Goal: Task Accomplishment & Management: Use online tool/utility

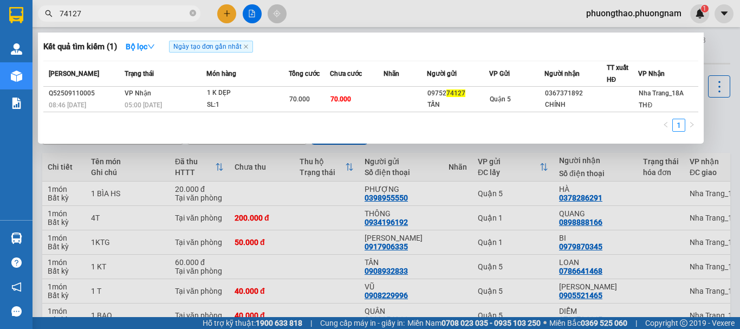
scroll to position [0, 113]
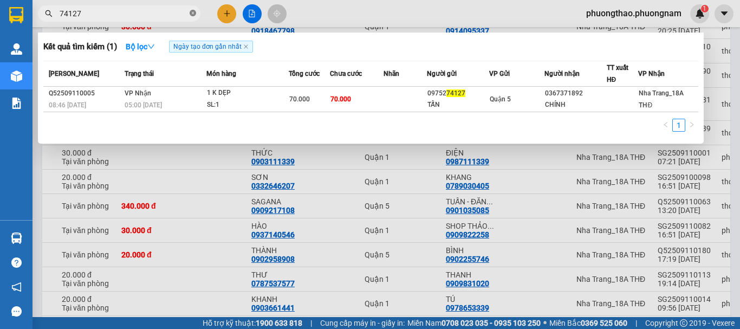
click at [193, 14] on icon "close-circle" at bounding box center [193, 13] width 7 height 7
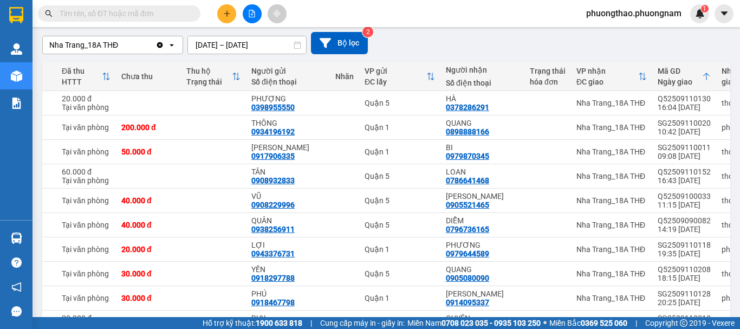
scroll to position [0, 0]
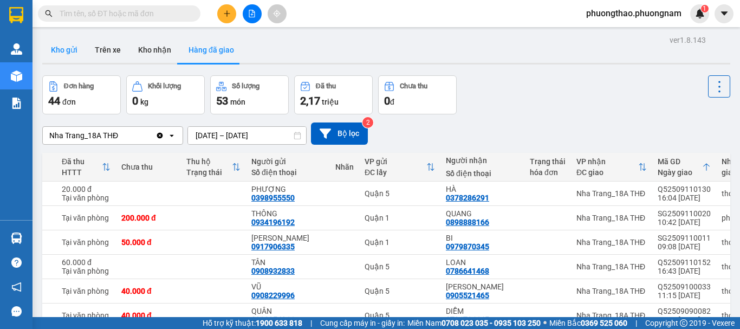
click at [76, 53] on button "Kho gửi" at bounding box center [64, 50] width 44 height 26
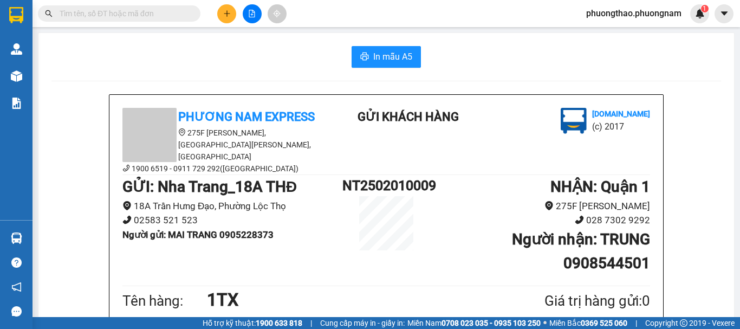
click at [628, 11] on span "phuongthao.phuongnam" at bounding box center [634, 14] width 113 height 14
click at [610, 30] on span "Đăng xuất" at bounding box center [638, 34] width 92 height 12
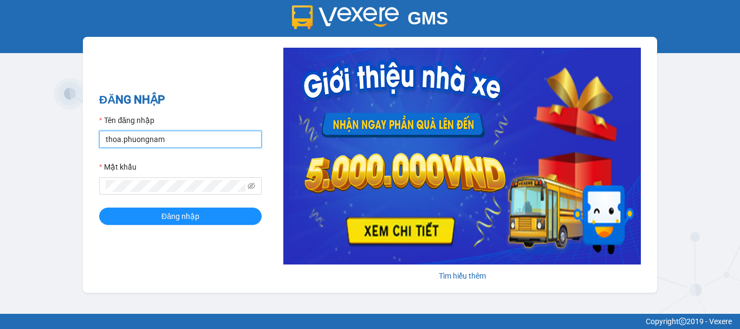
drag, startPoint x: 157, startPoint y: 148, endPoint x: 35, endPoint y: 146, distance: 122.0
click at [35, 146] on div "GMS Hệ thống quản lý hàng hóa ĐĂNG NHẬP Tên đăng nhập thoa.phuongnam Mật khẩu Đ…" at bounding box center [370, 157] width 740 height 314
click at [144, 184] on div "GMS Hệ thống quản lý hàng hóa ĐĂNG NHẬP Tên đăng nhập thao Mật khẩu Đăng nhập T…" at bounding box center [370, 157] width 740 height 314
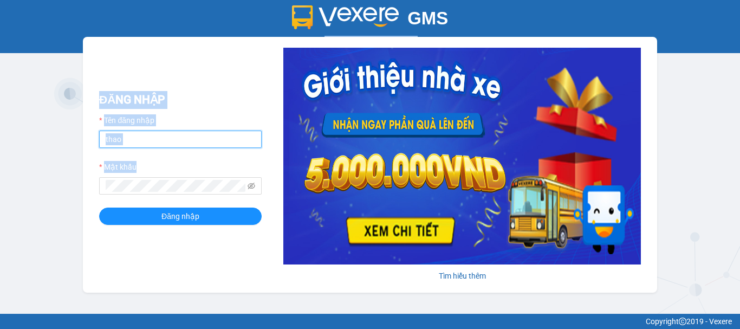
click at [157, 144] on input "thao" at bounding box center [180, 139] width 163 height 17
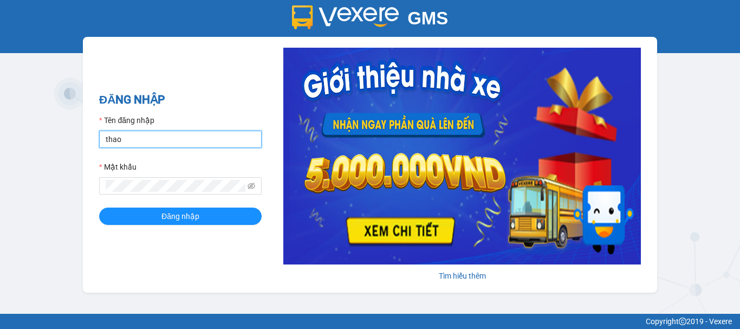
type input "thao.phuongnam"
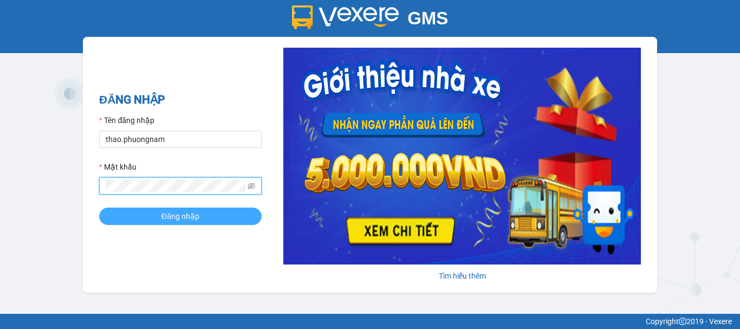
click at [119, 220] on button "Đăng nhập" at bounding box center [180, 216] width 163 height 17
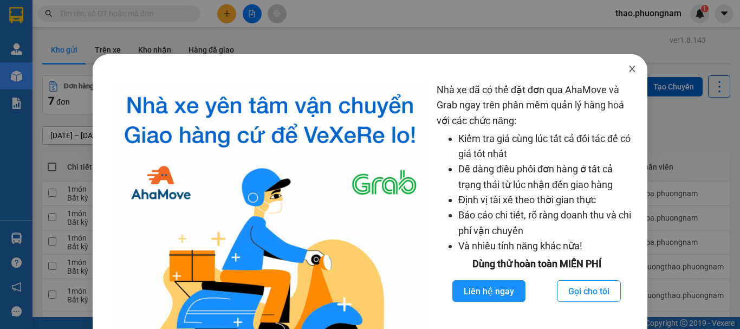
click at [623, 75] on span "Close" at bounding box center [632, 69] width 30 height 30
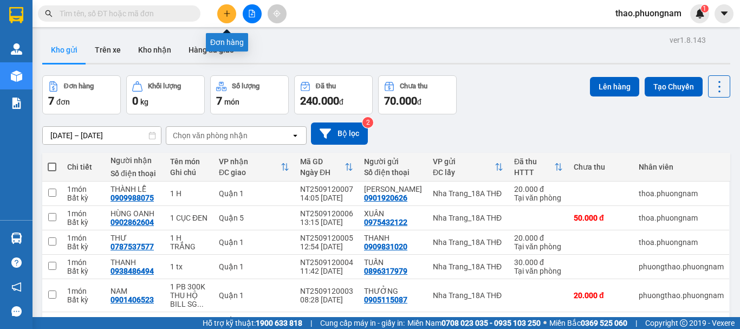
click at [224, 11] on icon "plus" at bounding box center [227, 14] width 8 height 8
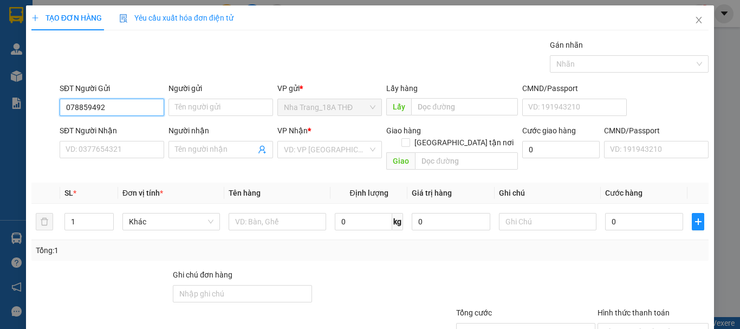
type input "0788594929"
click at [96, 124] on div "0788594929 - VƯƠNG" at bounding box center [111, 129] width 91 height 12
type input "VƯƠNG"
type input "0938828604"
type input "THANH"
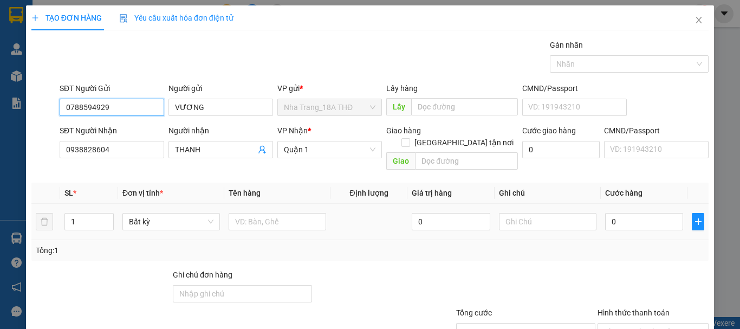
type input "0788594929"
click at [260, 211] on div at bounding box center [278, 222] width 98 height 22
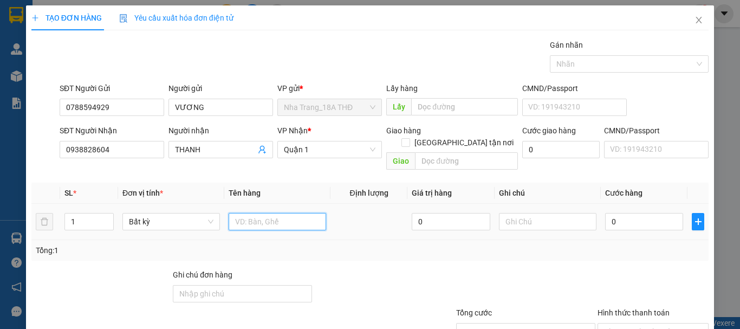
click at [254, 213] on input "text" at bounding box center [278, 221] width 98 height 17
type input "1"
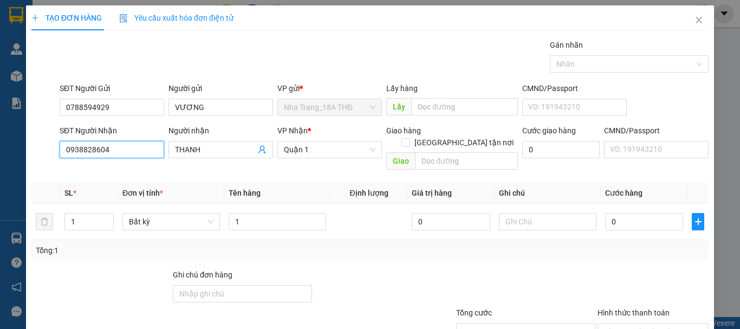
drag, startPoint x: 120, startPoint y: 150, endPoint x: 0, endPoint y: 123, distance: 123.4
click at [0, 123] on div "TẠO ĐƠN HÀNG Yêu cầu xuất hóa đơn điện tử Transit Pickup Surcharge Ids Transit …" at bounding box center [370, 164] width 740 height 329
click at [98, 155] on input "039686790" at bounding box center [112, 149] width 105 height 17
type input "0396867960"
click at [212, 148] on input "THANH" at bounding box center [215, 150] width 81 height 12
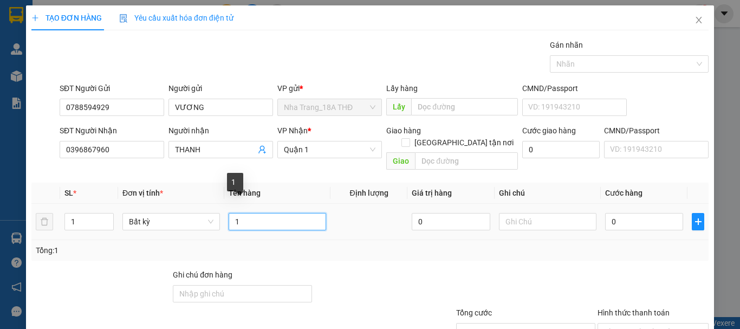
click at [273, 213] on input "1" at bounding box center [278, 221] width 98 height 17
type input "1 XỐP"
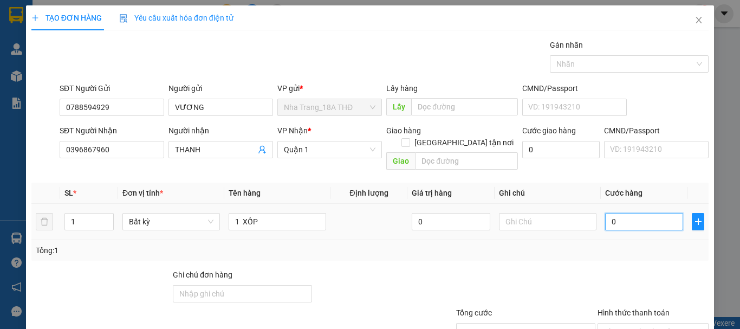
click at [648, 213] on input "0" at bounding box center [644, 221] width 78 height 17
type input "3"
type input "30"
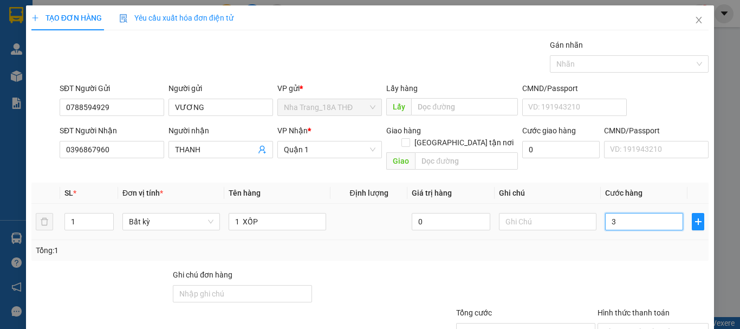
type input "30"
type input "30.000"
click at [634, 269] on div at bounding box center [653, 288] width 113 height 38
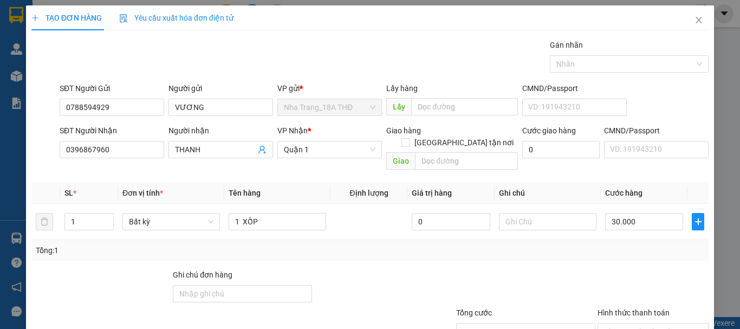
scroll to position [72, 0]
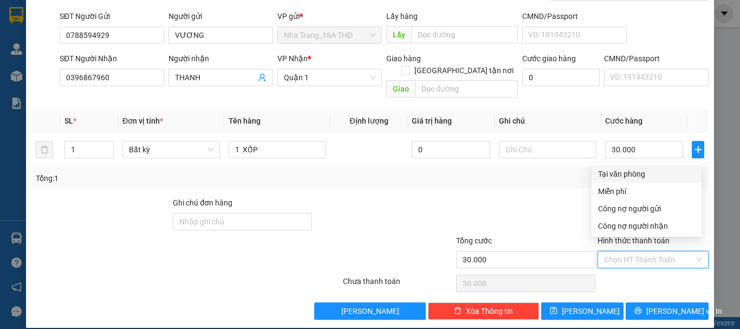
click at [632, 252] on input "Hình thức thanh toán" at bounding box center [649, 260] width 91 height 16
drag, startPoint x: 632, startPoint y: 175, endPoint x: 641, endPoint y: 211, distance: 37.5
click at [632, 175] on div "Tại văn phòng" at bounding box center [646, 174] width 97 height 12
type input "0"
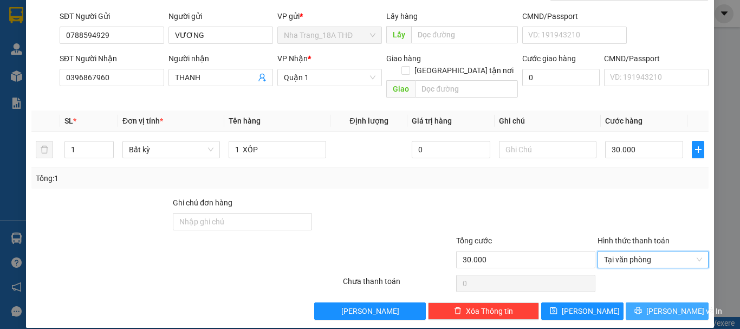
click at [656, 305] on span "Lưu và In" at bounding box center [685, 311] width 76 height 12
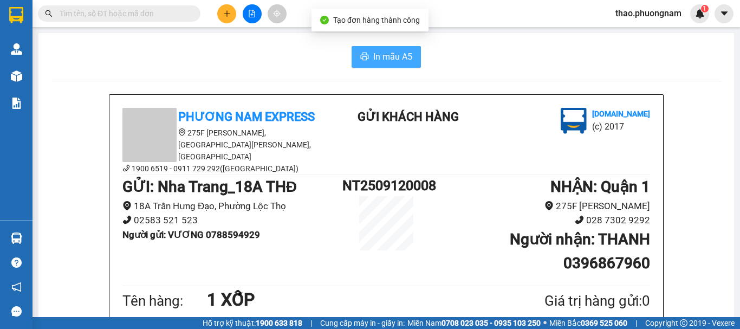
click at [384, 60] on span "In mẫu A5" at bounding box center [392, 57] width 39 height 14
click at [361, 57] on icon "printer" at bounding box center [364, 56] width 9 height 9
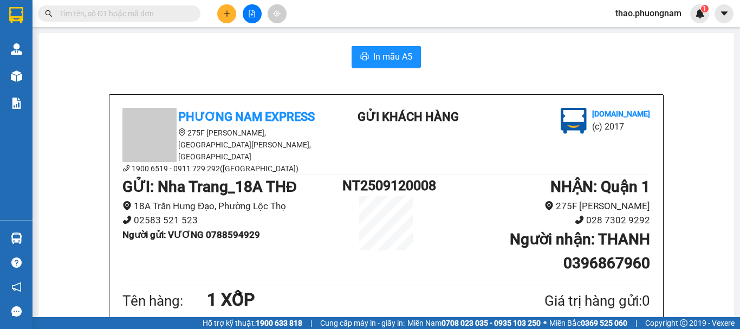
click at [104, 17] on input "text" at bounding box center [124, 14] width 128 height 12
type input "D"
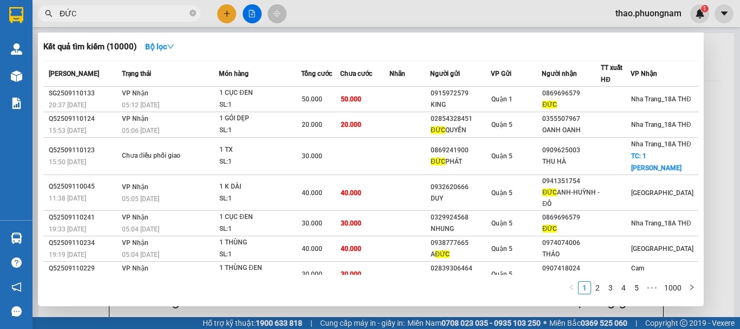
click at [147, 18] on input "ĐỨC" at bounding box center [124, 14] width 128 height 12
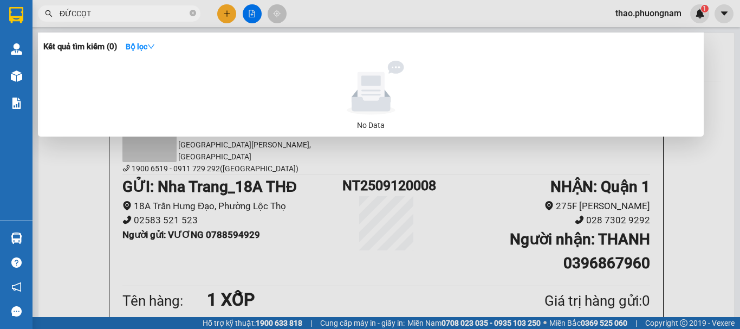
click at [77, 11] on input "ĐỨCCỌT" at bounding box center [124, 14] width 128 height 12
type input "ĐỨC CỌT"
drag, startPoint x: 194, startPoint y: 14, endPoint x: 178, endPoint y: 10, distance: 16.3
click at [189, 12] on span "ĐỨC CỌT" at bounding box center [119, 13] width 163 height 16
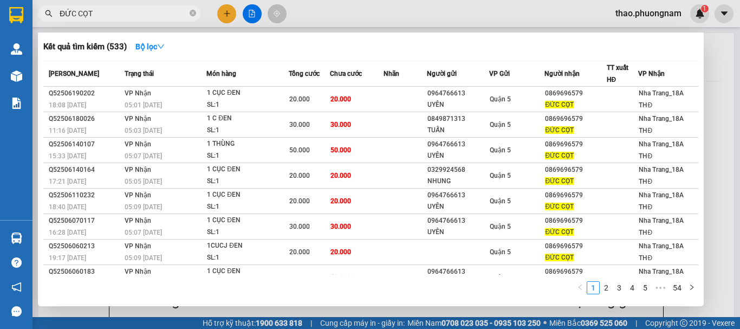
click at [173, 14] on input "ĐỨC CỌT" at bounding box center [124, 14] width 128 height 12
click at [194, 9] on span at bounding box center [193, 14] width 7 height 10
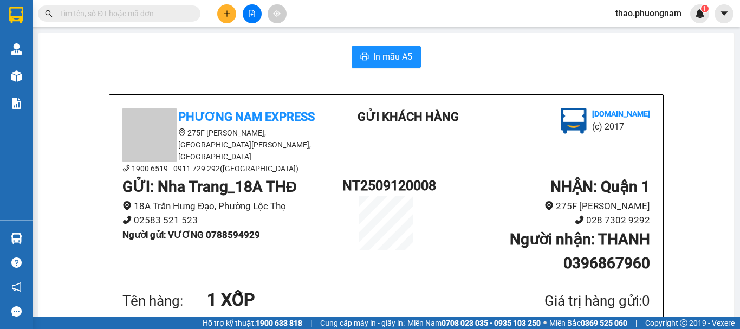
click at [186, 13] on input "text" at bounding box center [124, 14] width 128 height 12
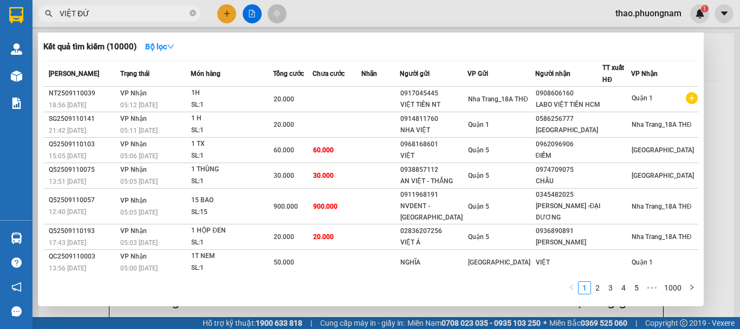
type input "VIỆT ĐỨC"
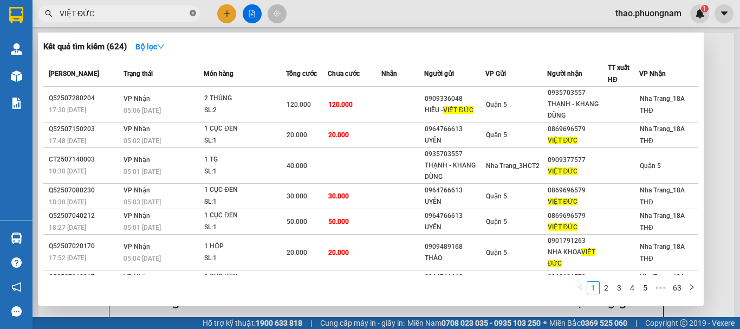
click at [193, 10] on icon "close-circle" at bounding box center [193, 13] width 7 height 7
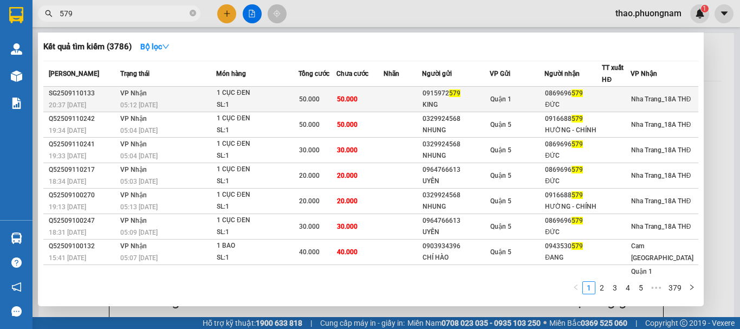
type input "579"
click at [408, 99] on td at bounding box center [403, 99] width 38 height 25
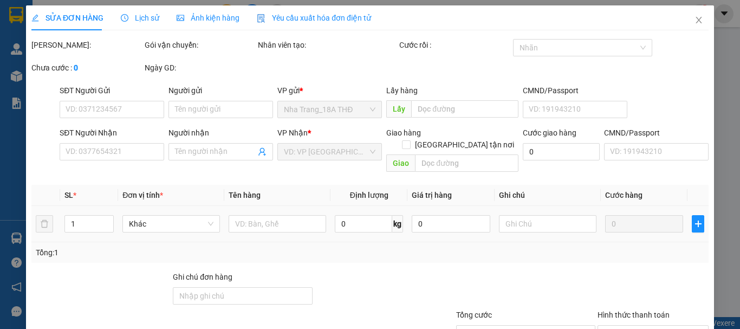
type input "0915972579"
type input "KING"
type input "0869696579"
type input "ĐỨC"
type input "50.000"
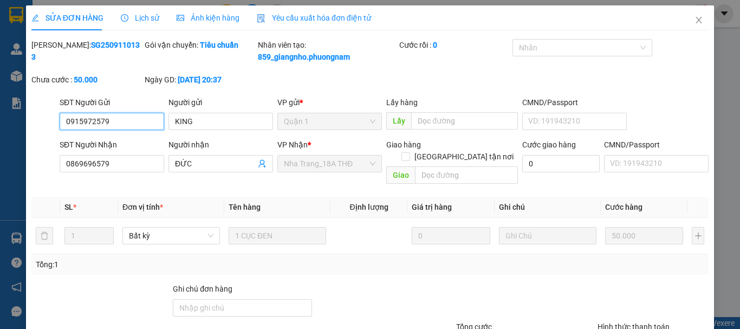
scroll to position [72, 0]
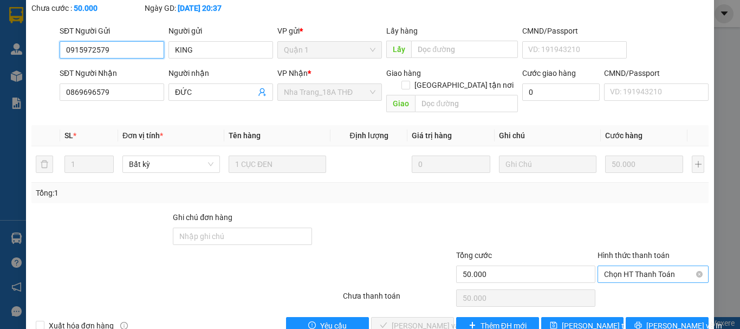
click at [646, 266] on span "Chọn HT Thanh Toán" at bounding box center [653, 274] width 98 height 16
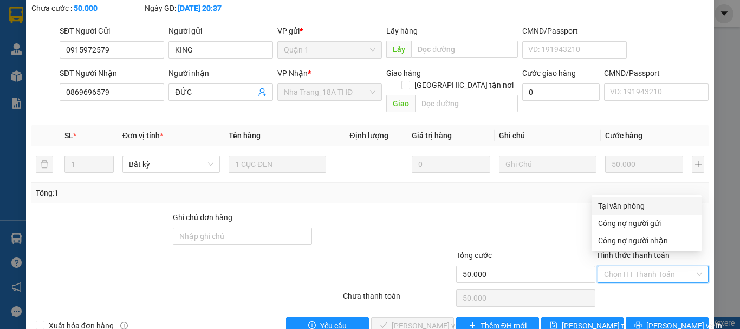
drag, startPoint x: 628, startPoint y: 208, endPoint x: 534, endPoint y: 257, distance: 106.4
click at [628, 207] on div "Tại văn phòng" at bounding box center [646, 206] width 97 height 12
type input "0"
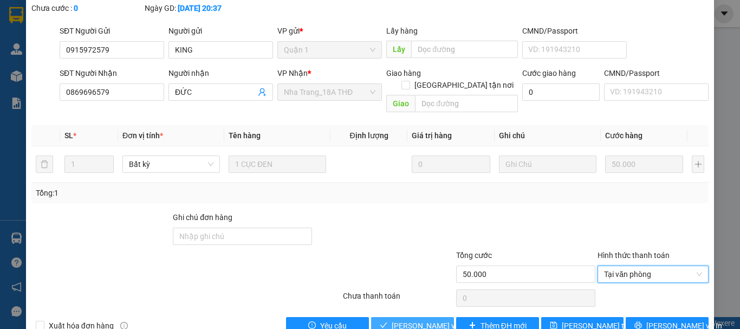
click at [417, 320] on span "Lưu và Giao hàng" at bounding box center [444, 326] width 104 height 12
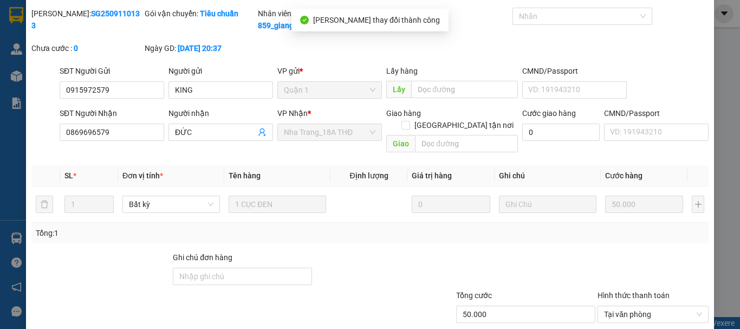
scroll to position [0, 0]
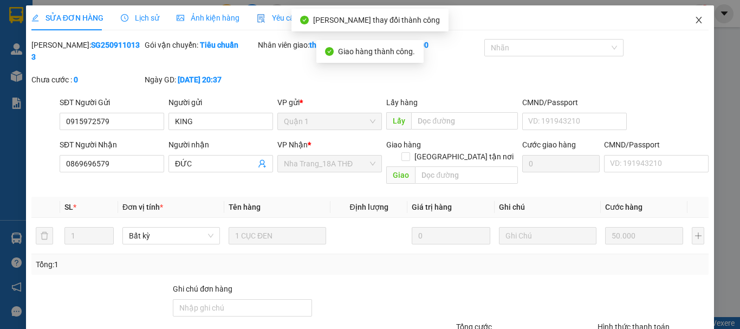
drag, startPoint x: 691, startPoint y: 21, endPoint x: 700, endPoint y: 23, distance: 10.0
click at [697, 22] on span "Close" at bounding box center [699, 20] width 30 height 30
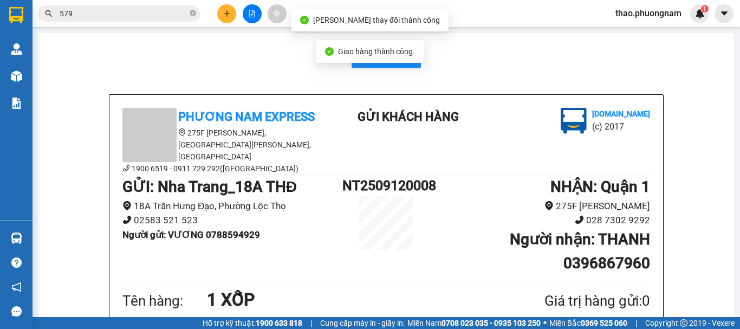
click at [112, 16] on input "579" at bounding box center [124, 14] width 128 height 12
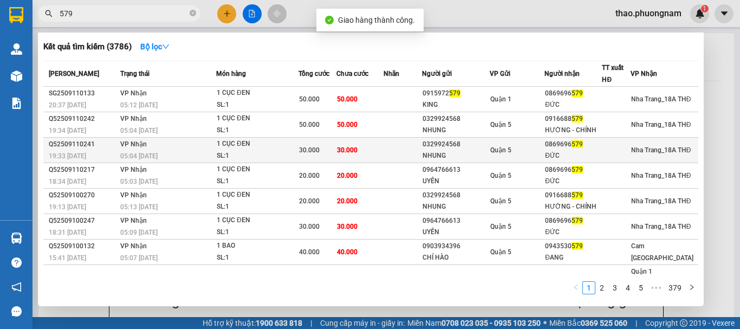
click at [184, 151] on div "05:04 - 12/09" at bounding box center [167, 156] width 95 height 12
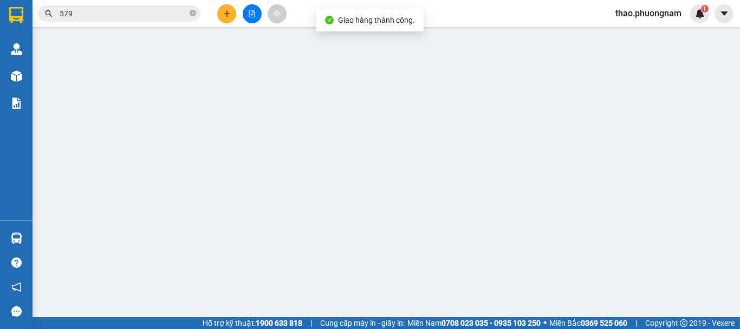
type input "0329924568"
type input "NHUNG"
type input "0869696579"
type input "ĐỨC"
type input "30.000"
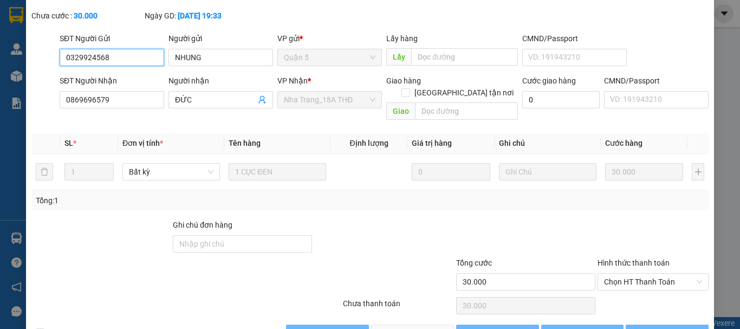
scroll to position [74, 0]
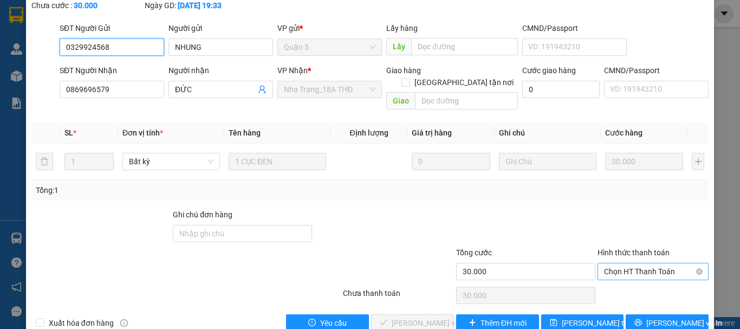
drag, startPoint x: 651, startPoint y: 246, endPoint x: 648, endPoint y: 254, distance: 8.1
click at [650, 263] on span "Chọn HT Thanh Toán" at bounding box center [653, 271] width 98 height 16
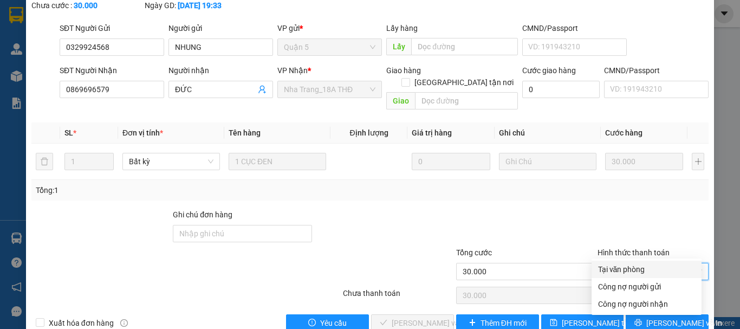
drag, startPoint x: 636, startPoint y: 270, endPoint x: 629, endPoint y: 269, distance: 6.6
click at [633, 269] on div "Tại văn phòng" at bounding box center [646, 269] width 97 height 12
type input "0"
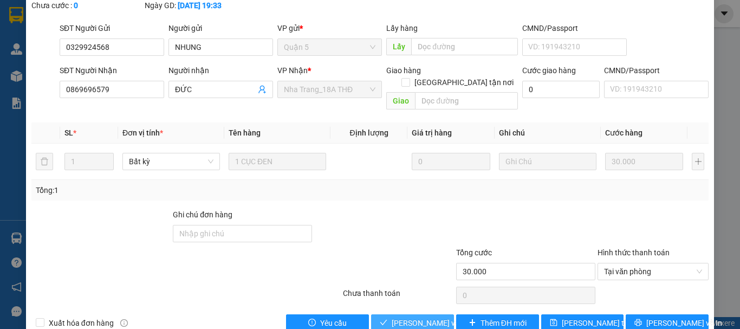
click at [392, 317] on span "Lưu và Giao hàng" at bounding box center [444, 323] width 104 height 12
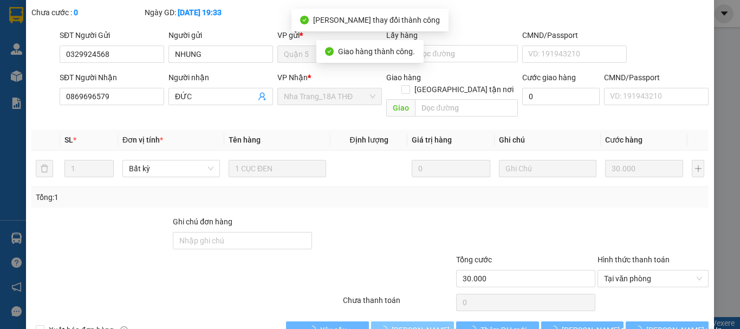
scroll to position [0, 0]
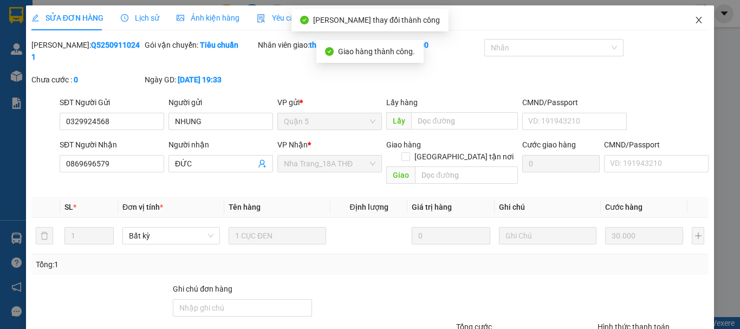
drag, startPoint x: 690, startPoint y: 23, endPoint x: 695, endPoint y: 30, distance: 8.5
click at [694, 25] on span "Close" at bounding box center [699, 20] width 30 height 30
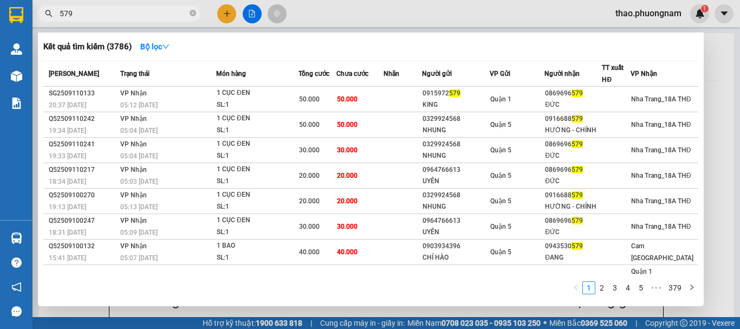
drag, startPoint x: 137, startPoint y: 16, endPoint x: 139, endPoint y: 36, distance: 20.8
click at [137, 16] on input "579" at bounding box center [124, 14] width 128 height 12
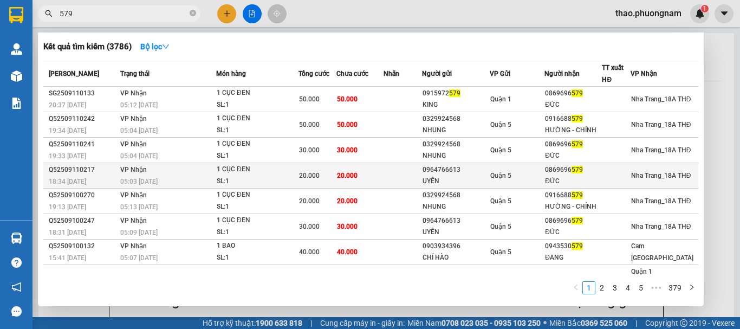
click at [177, 184] on div "05:03 - 12/09" at bounding box center [167, 182] width 95 height 12
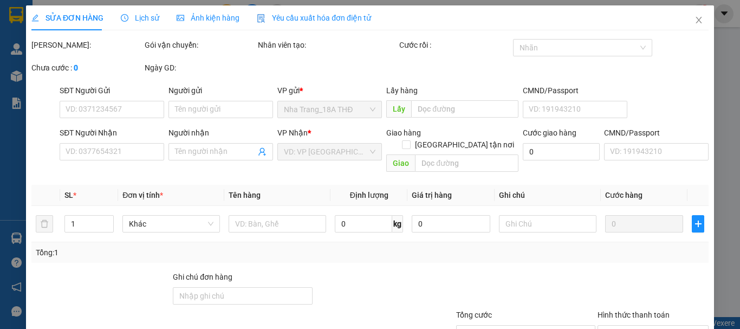
type input "0964766613"
type input "UYÊN"
type input "0869696579"
type input "ĐỨC"
type input "20.000"
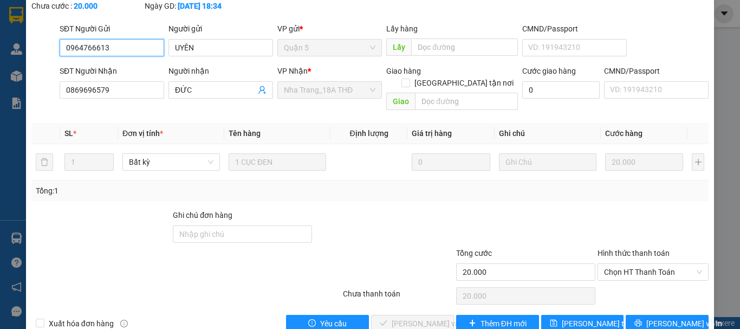
scroll to position [74, 0]
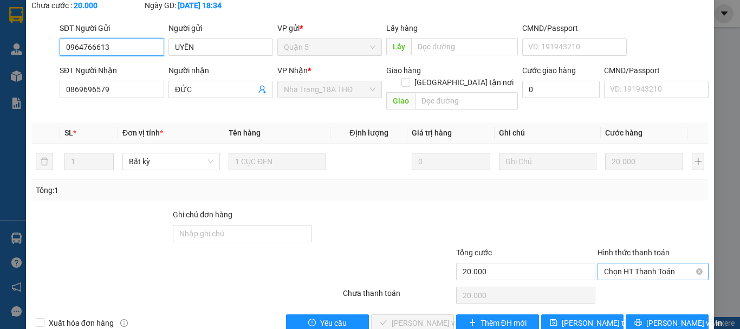
click at [642, 263] on span "Chọn HT Thanh Toán" at bounding box center [653, 271] width 98 height 16
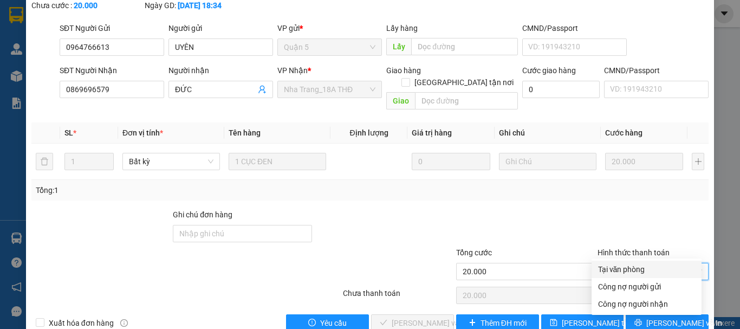
click at [638, 267] on div "Tại văn phòng" at bounding box center [646, 269] width 97 height 12
type input "0"
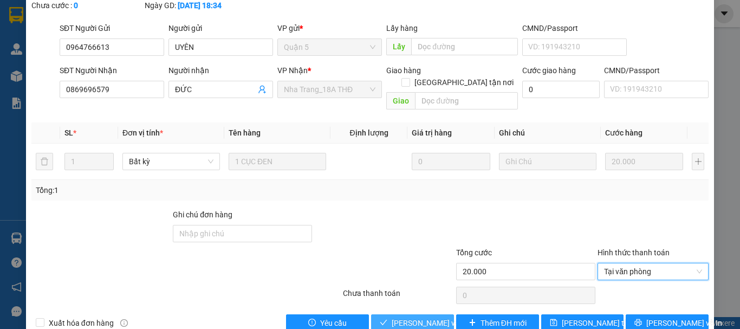
click at [437, 314] on button "Lưu và Giao hàng" at bounding box center [412, 322] width 83 height 17
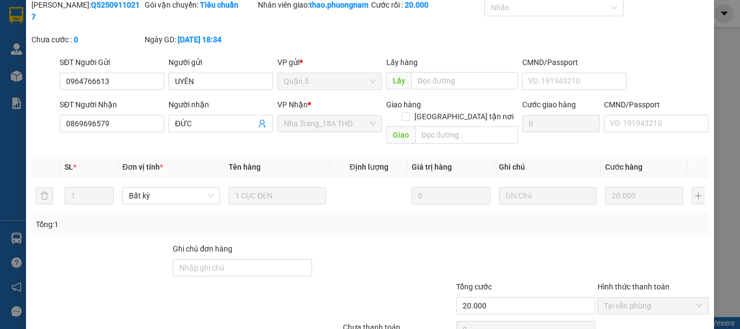
scroll to position [0, 0]
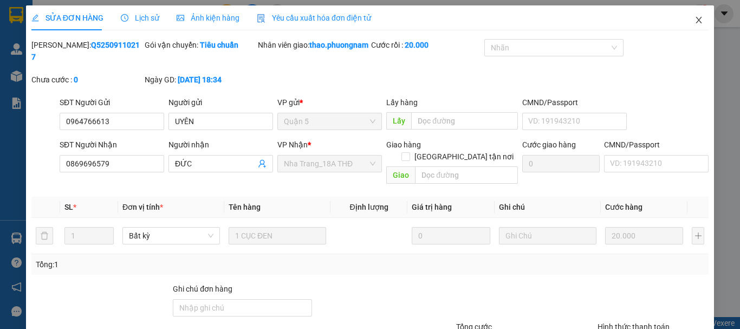
click at [695, 24] on icon "close" at bounding box center [699, 20] width 9 height 9
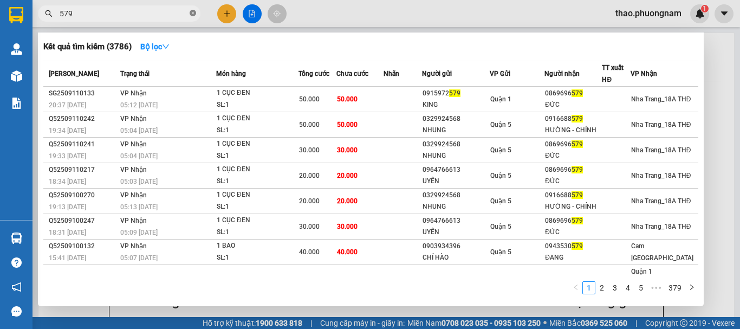
click at [191, 14] on icon "close-circle" at bounding box center [193, 13] width 7 height 7
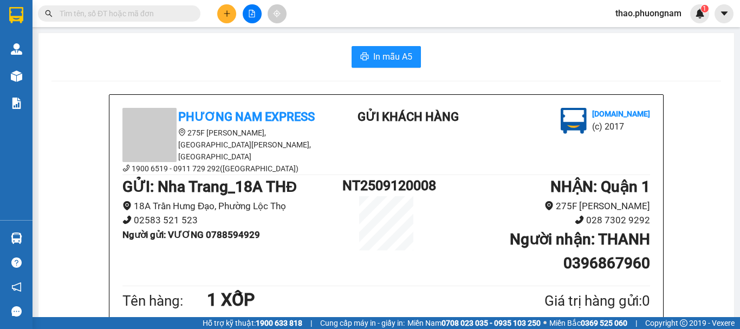
click at [171, 13] on input "text" at bounding box center [124, 14] width 128 height 12
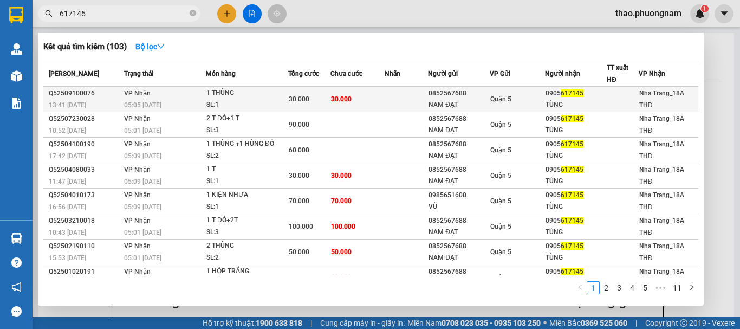
type input "617145"
click at [372, 98] on td "30.000" at bounding box center [358, 99] width 54 height 25
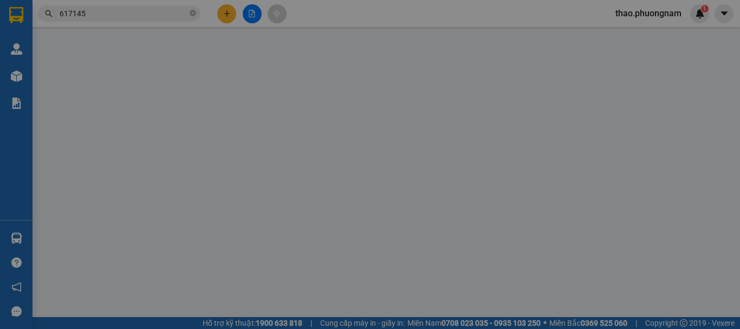
type input "0852567688"
type input "NAM ĐẠT"
type input "0905617145"
type input "TÙNG"
type input "30.000"
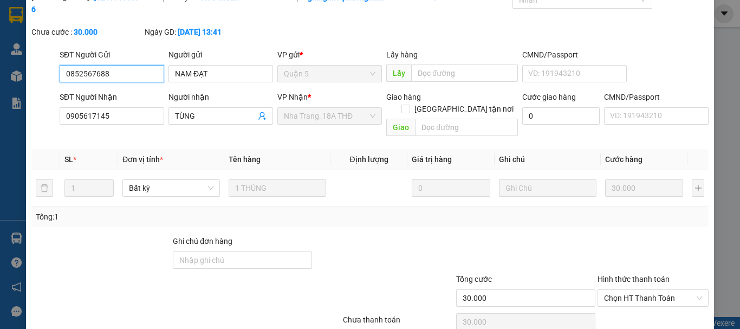
scroll to position [74, 0]
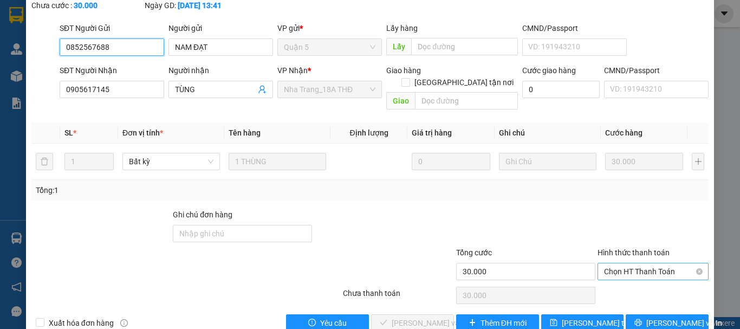
click at [663, 263] on span "Chọn HT Thanh Toán" at bounding box center [653, 271] width 98 height 16
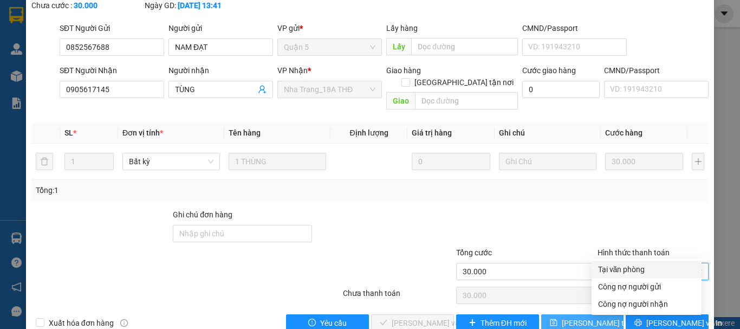
drag, startPoint x: 657, startPoint y: 274, endPoint x: 611, endPoint y: 296, distance: 51.2
click at [655, 276] on div "Tại văn phòng" at bounding box center [647, 269] width 110 height 17
type input "0"
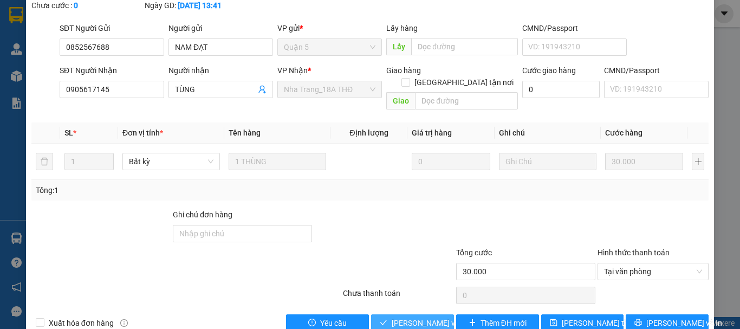
click at [431, 317] on span "Lưu và Giao hàng" at bounding box center [444, 323] width 104 height 12
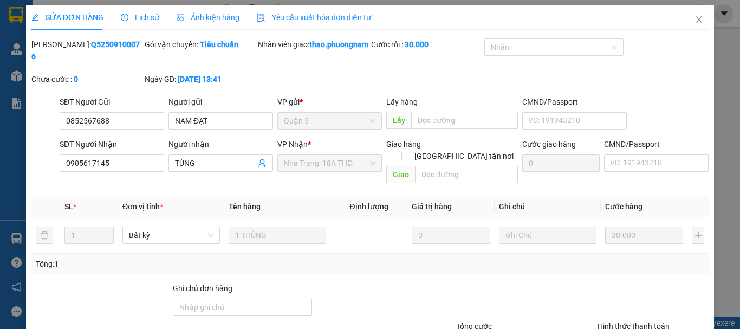
scroll to position [0, 0]
click at [697, 18] on span "Close" at bounding box center [699, 20] width 30 height 30
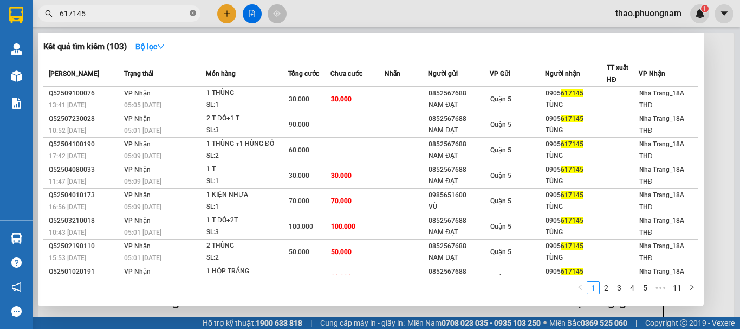
click at [193, 13] on span "617145" at bounding box center [119, 13] width 163 height 16
click at [194, 16] on icon "close-circle" at bounding box center [193, 13] width 7 height 7
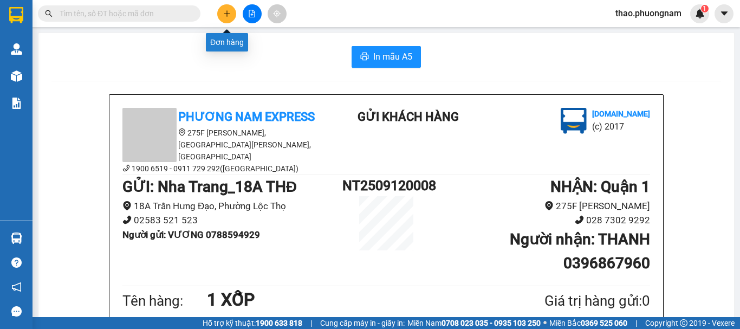
click at [223, 11] on icon "plus" at bounding box center [227, 14] width 8 height 8
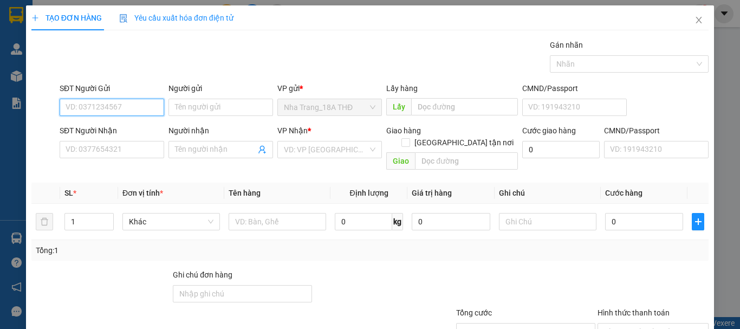
click at [144, 105] on input "SĐT Người Gửi" at bounding box center [112, 107] width 105 height 17
type input "0934950497"
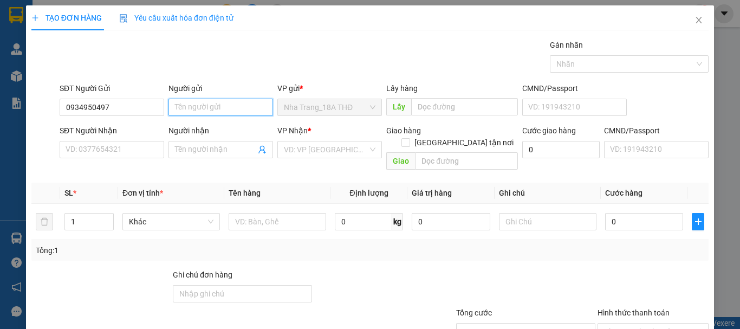
click at [208, 107] on input "Người gửi" at bounding box center [221, 107] width 105 height 17
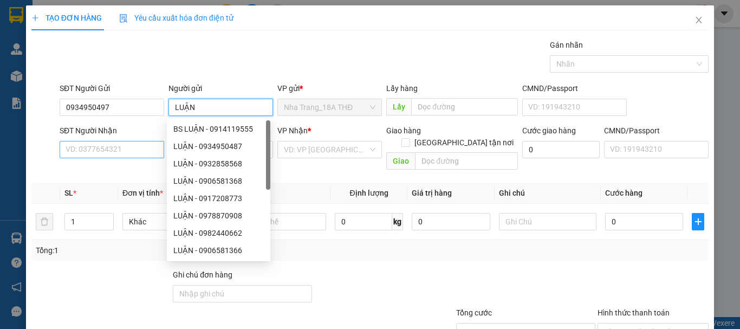
type input "LUẬN"
click at [105, 149] on input "SĐT Người Nhận" at bounding box center [112, 149] width 105 height 17
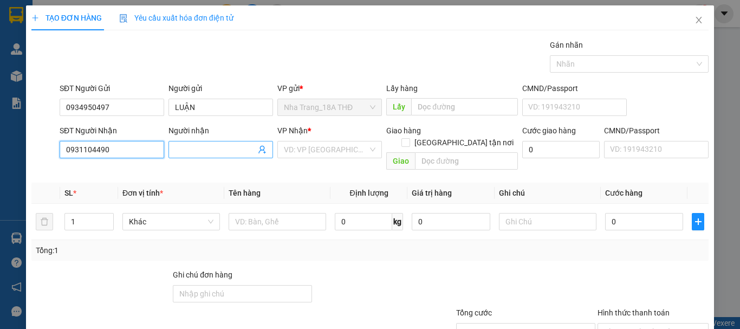
type input "0931104490"
click at [190, 145] on input "Người nhận" at bounding box center [215, 150] width 81 height 12
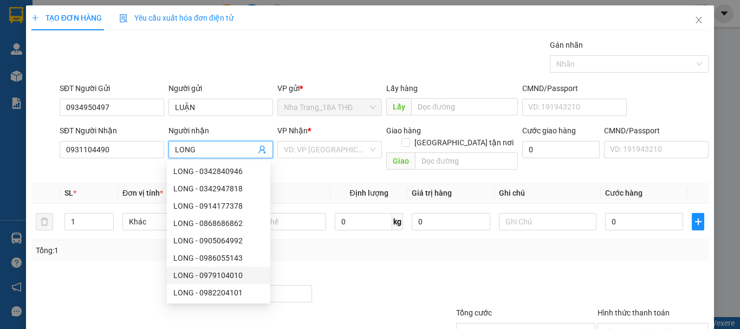
type input "LONG"
click at [366, 271] on div at bounding box center [383, 288] width 141 height 38
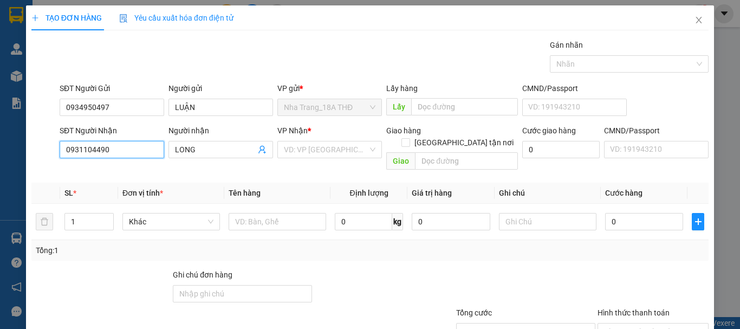
click at [94, 154] on input "0931104490" at bounding box center [112, 149] width 105 height 17
type input "0931101490"
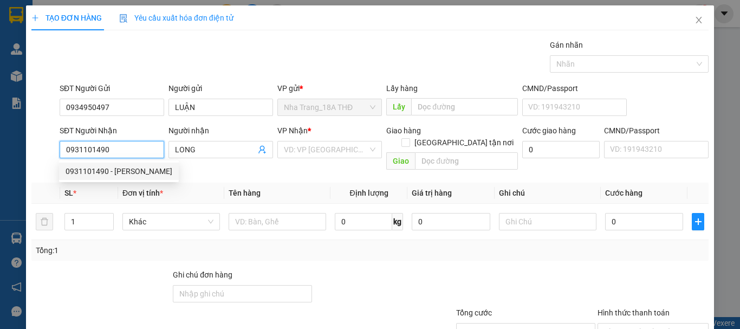
click at [132, 175] on div "0931101490 - HOÀNG LONG" at bounding box center [119, 171] width 107 height 12
type input "[PERSON_NAME]"
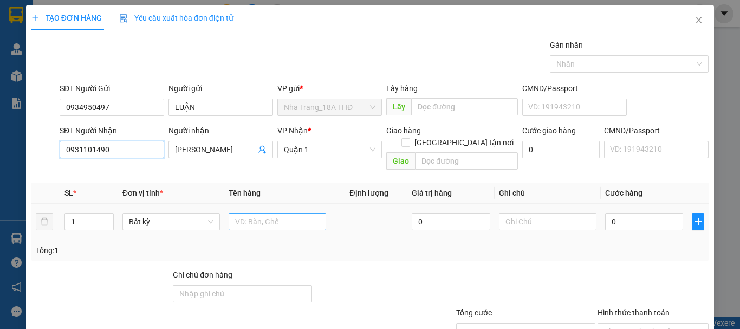
type input "0931101490"
click at [269, 213] on input "text" at bounding box center [278, 221] width 98 height 17
type input "1 T GIẤY"
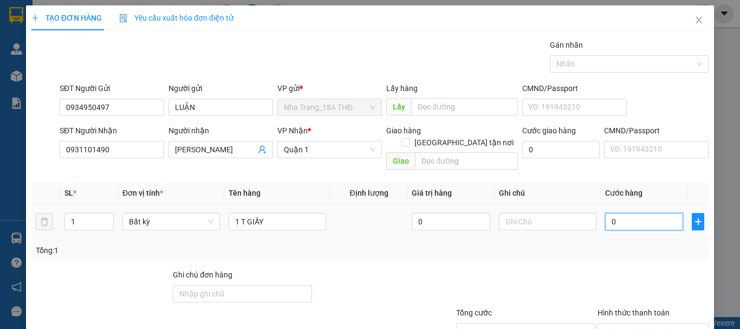
click at [634, 213] on input "0" at bounding box center [644, 221] width 78 height 17
click at [582, 248] on div "Tổng: 1" at bounding box center [370, 250] width 678 height 21
click at [616, 216] on input "0" at bounding box center [644, 221] width 78 height 17
type input "5"
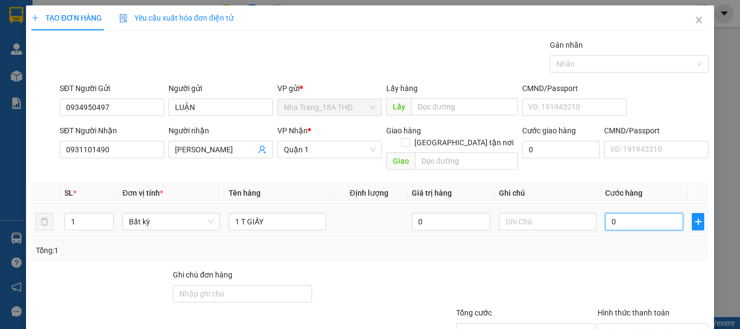
type input "5"
type input "50"
type input "50.000"
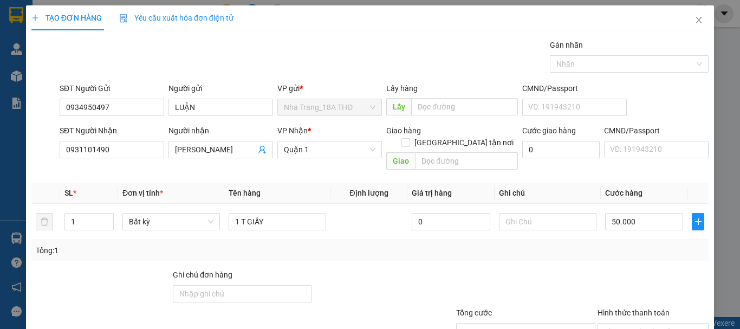
type input "50.000"
click at [597, 269] on div at bounding box center [653, 288] width 113 height 38
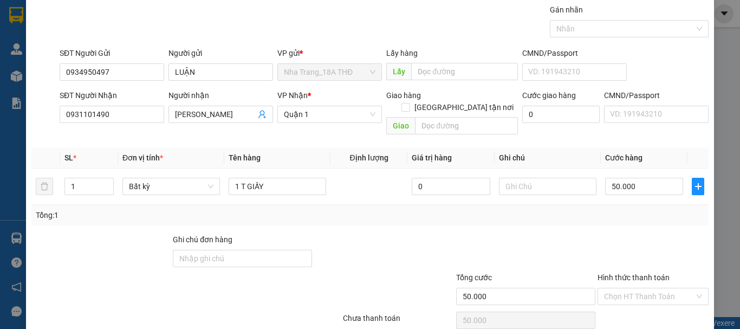
scroll to position [54, 0]
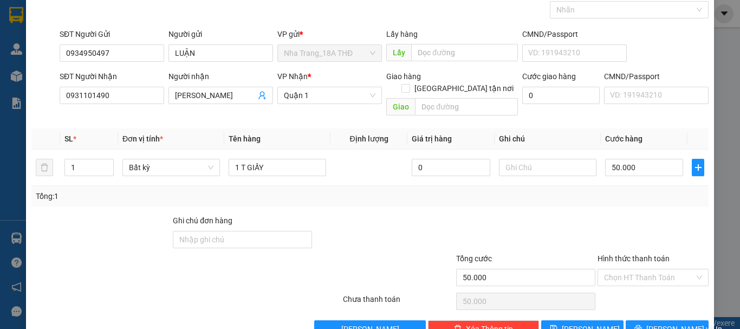
drag, startPoint x: 684, startPoint y: 223, endPoint x: 664, endPoint y: 234, distance: 22.8
click at [667, 233] on div at bounding box center [653, 234] width 113 height 38
click at [646, 270] on input "Hình thức thanh toán" at bounding box center [649, 277] width 91 height 16
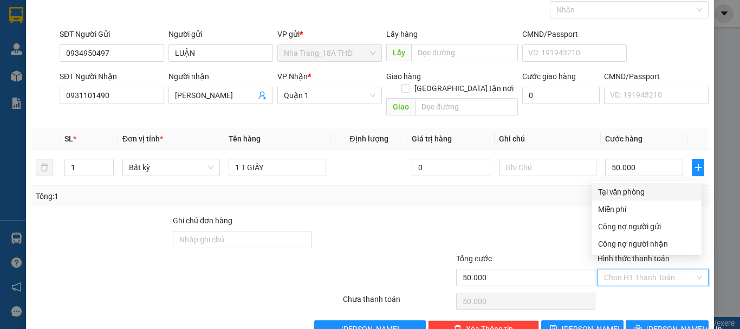
drag, startPoint x: 634, startPoint y: 190, endPoint x: 629, endPoint y: 235, distance: 45.8
click at [633, 202] on div "Tại văn phòng Miễn phí Công nợ người gửi Công nợ người nhận" at bounding box center [647, 217] width 110 height 69
click at [649, 320] on button "Lưu và In" at bounding box center [667, 328] width 83 height 17
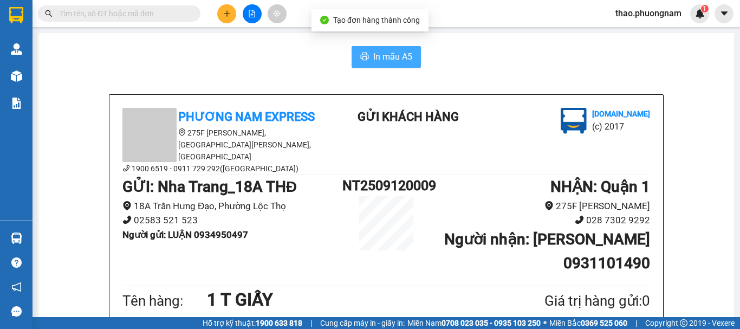
click at [383, 57] on span "In mẫu A5" at bounding box center [392, 57] width 39 height 14
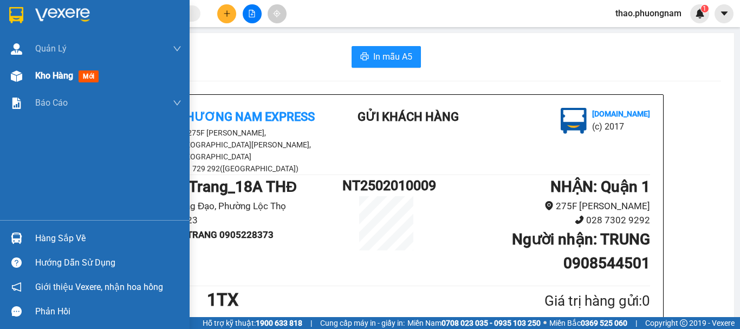
click at [47, 82] on div "Kho hàng mới" at bounding box center [69, 76] width 68 height 14
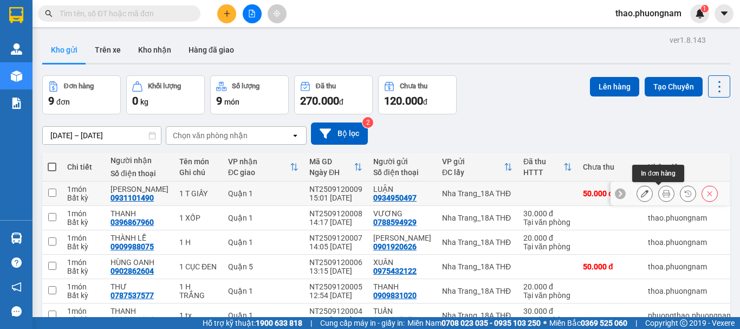
click at [663, 192] on icon at bounding box center [667, 194] width 8 height 8
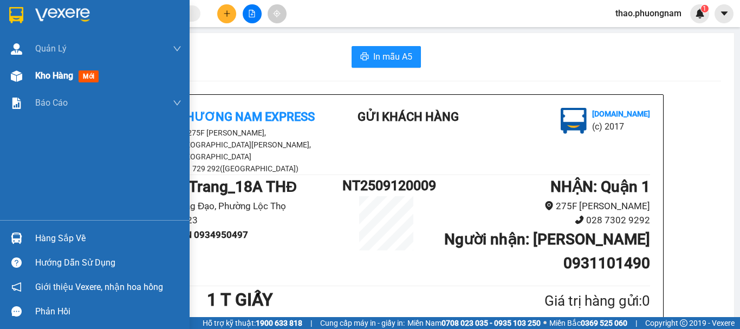
click at [36, 76] on span "Kho hàng" at bounding box center [54, 75] width 38 height 10
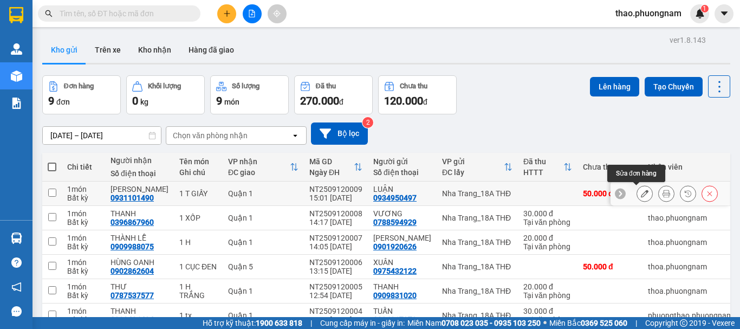
click at [641, 194] on icon at bounding box center [645, 194] width 8 height 8
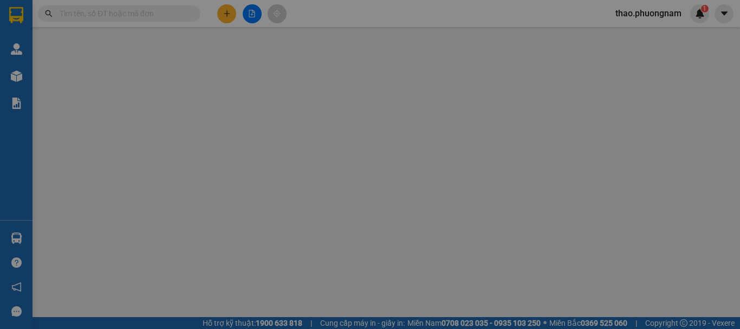
type input "0934950497"
type input "LUẬN"
type input "0931101490"
type input "HOÀNG LONG"
type input "50.000"
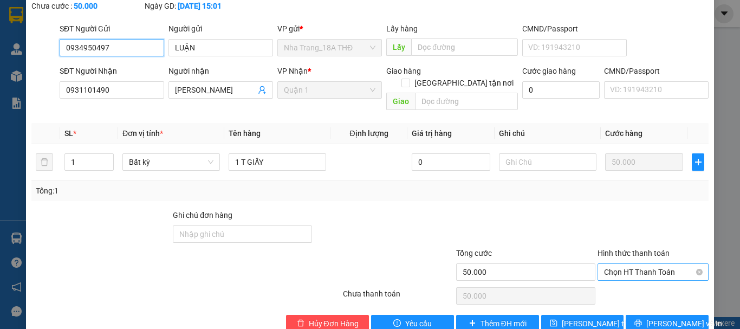
scroll to position [74, 0]
click at [629, 263] on span "Chọn HT Thanh Toán" at bounding box center [653, 271] width 98 height 16
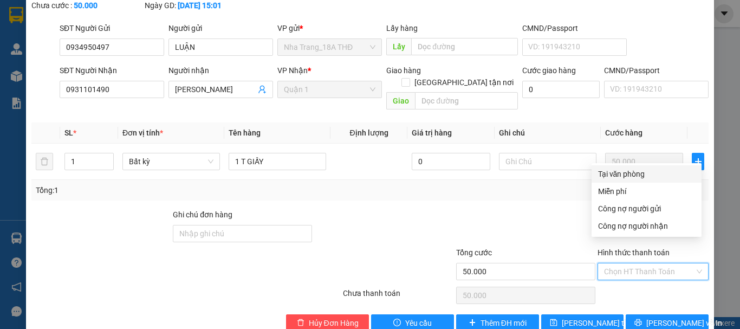
click at [619, 174] on div "Tại văn phòng" at bounding box center [646, 174] width 97 height 12
type input "0"
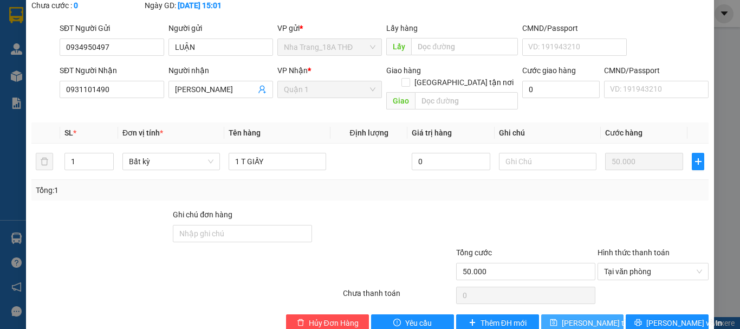
click at [587, 317] on span "[PERSON_NAME] thay đổi" at bounding box center [605, 323] width 87 height 12
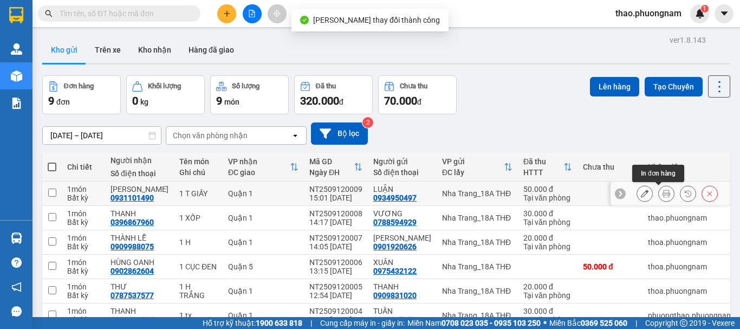
click at [663, 192] on icon at bounding box center [667, 194] width 8 height 8
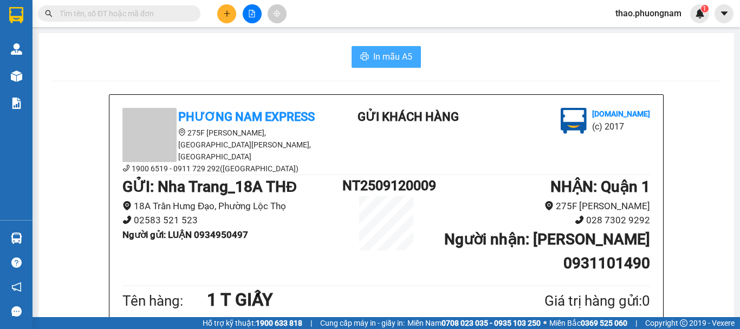
drag, startPoint x: 385, startPoint y: 62, endPoint x: 388, endPoint y: 113, distance: 51.0
click at [386, 62] on span "In mẫu A5" at bounding box center [392, 57] width 39 height 14
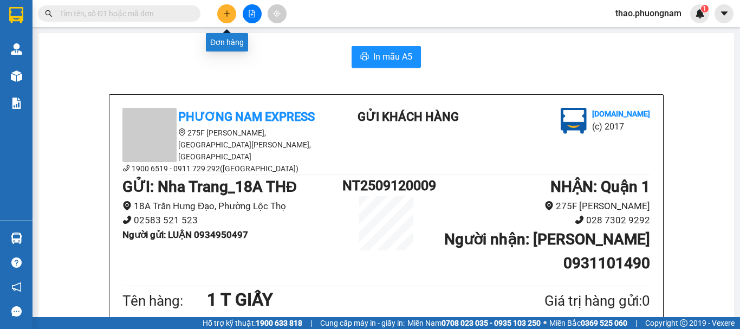
click at [230, 14] on icon "plus" at bounding box center [227, 14] width 8 height 8
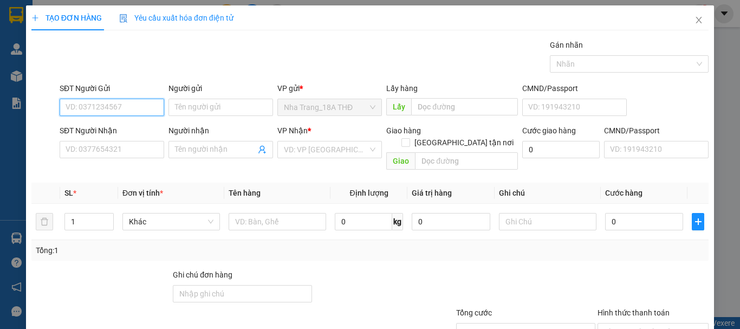
click at [119, 112] on input "SĐT Người Gửi" at bounding box center [112, 107] width 105 height 17
type input "0"
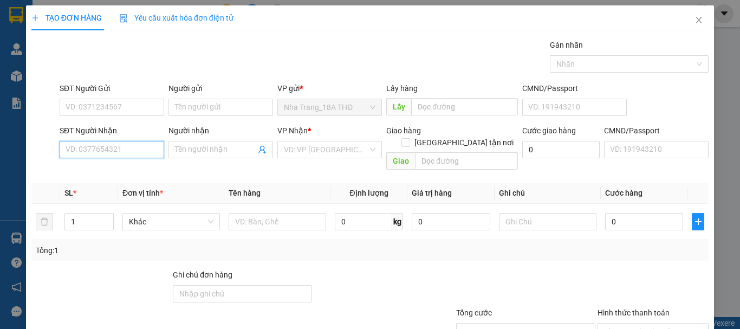
click at [88, 142] on input "SĐT Người Nhận" at bounding box center [112, 149] width 105 height 17
type input "0798699439"
click at [100, 170] on div "0798699439 - NGỌC" at bounding box center [111, 171] width 91 height 12
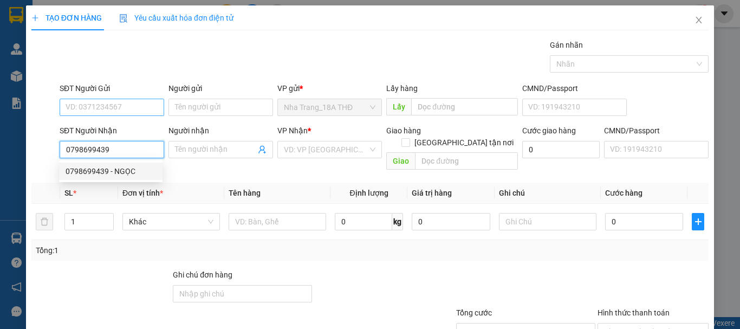
type input "NGỌC"
checkbox input "true"
type input "339/9C , ĐƯỜNG TÔ HIẾN THÀNH ,PHƯỜNG 12 ,QUẬN 10 GTN 40K"
type input "40.000"
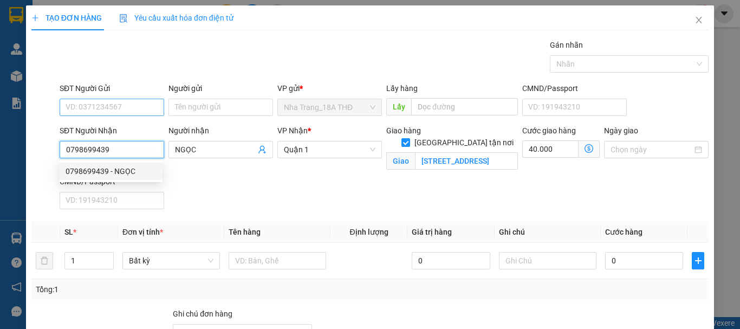
type input "0798699439"
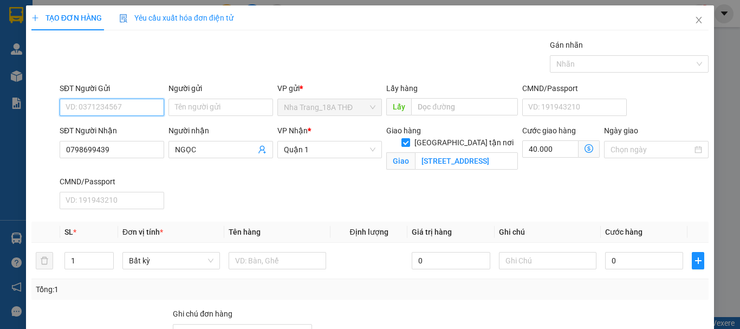
click at [102, 100] on input "SĐT Người Gửi" at bounding box center [112, 107] width 105 height 17
click at [94, 130] on div "0388824926 - HÒA" at bounding box center [111, 129] width 91 height 12
type input "0388824926"
type input "HÒA"
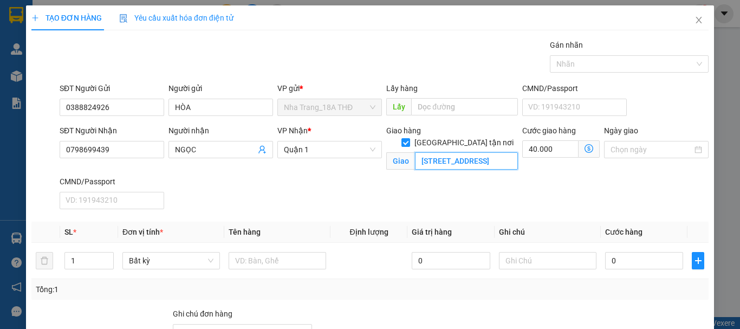
click at [495, 153] on input "339/9C , ĐƯỜNG TÔ HIẾN THÀNH ,PHƯỜNG 12 ,QUẬN 10 GTN 40K" at bounding box center [466, 160] width 103 height 17
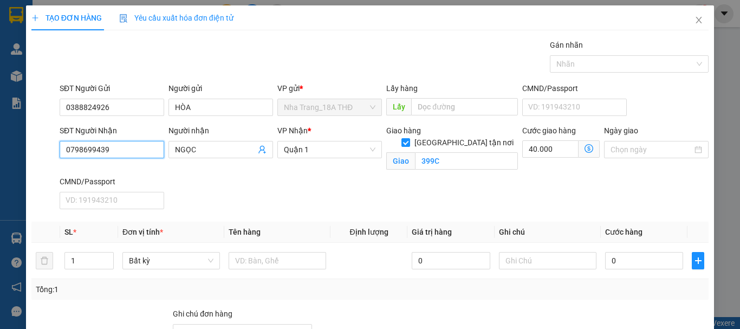
drag, startPoint x: 156, startPoint y: 148, endPoint x: 147, endPoint y: 151, distance: 9.3
click at [156, 148] on input "0798699439" at bounding box center [112, 149] width 105 height 17
click at [135, 171] on div "0798699439 - NGỌC" at bounding box center [111, 171] width 91 height 12
type input "339/9C , ĐƯỜNG TÔ HIẾN THÀNH ,PHƯỜNG 12 ,QUẬN 10 GTN 40K"
drag, startPoint x: 485, startPoint y: 172, endPoint x: 444, endPoint y: 154, distance: 43.7
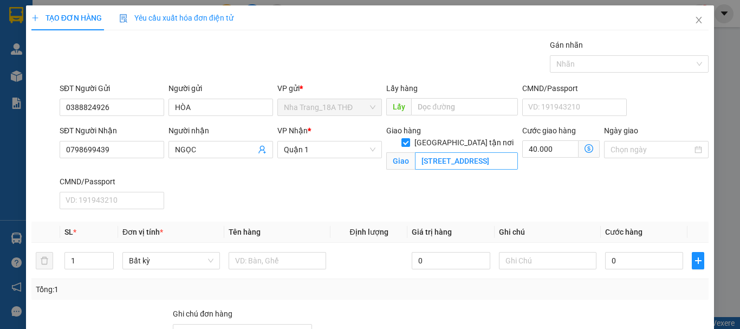
click at [478, 168] on div "Giao hàng Giao tận nơi Giao 339/9C , ĐƯỜNG TÔ HIẾN THÀNH ,PHƯỜNG 12 ,QUẬN 10 GT…" at bounding box center [452, 150] width 136 height 51
click at [441, 152] on input "339/9C , ĐƯỜNG TÔ HIẾN THÀNH ,PHƯỜNG 12 ,QUẬN 10 GTN 40K" at bounding box center [466, 160] width 103 height 17
click at [440, 152] on input "339/9C , ĐƯỜNG TÔ HIẾN THÀNH ,PHƯỜNG 12 ,QUẬN 10 GTN 40K" at bounding box center [466, 160] width 103 height 17
click at [447, 152] on input "339/9C , ĐƯỜNG TÔ HIẾN THÀNH ,PHƯỜNG 12 ,QUẬN 10 GTN 40K" at bounding box center [466, 160] width 103 height 17
click at [263, 259] on input "text" at bounding box center [278, 260] width 98 height 17
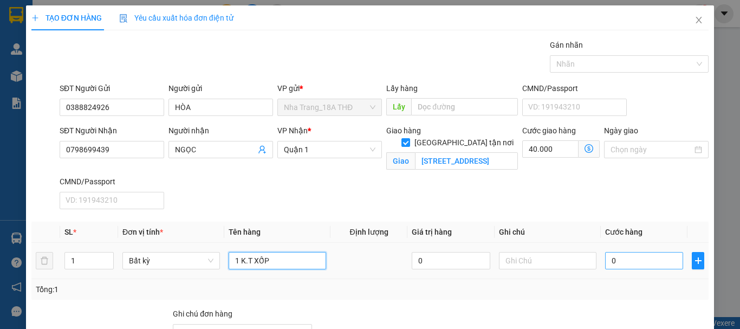
type input "1 K.T XỐP"
click at [634, 262] on input "0" at bounding box center [644, 260] width 78 height 17
type input "5"
type input "40.005"
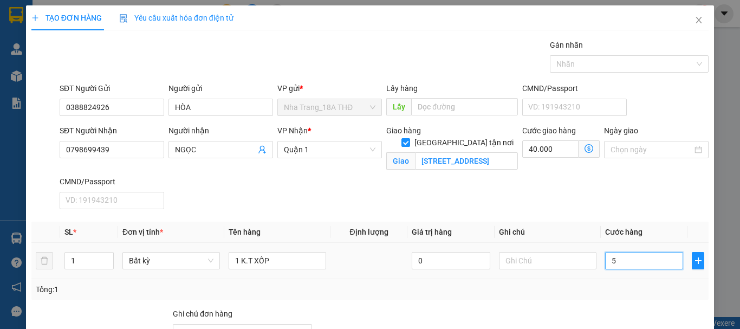
type input "50"
type input "40.050"
type input "50.000"
type input "90.000"
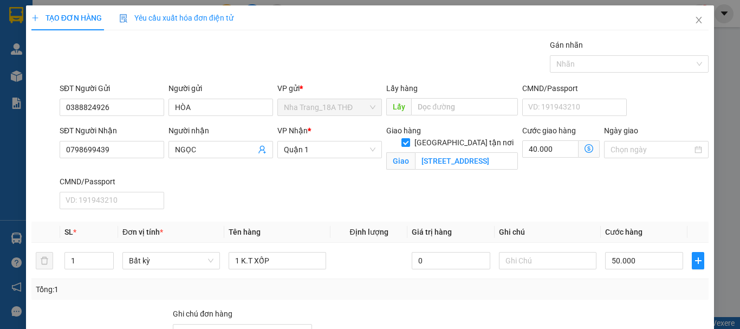
click at [655, 200] on div "SĐT Người Nhận 0798699439 Người nhận NGỌC VP Nhận * Quận 1 Giao hàng Giao tận n…" at bounding box center [384, 169] width 654 height 89
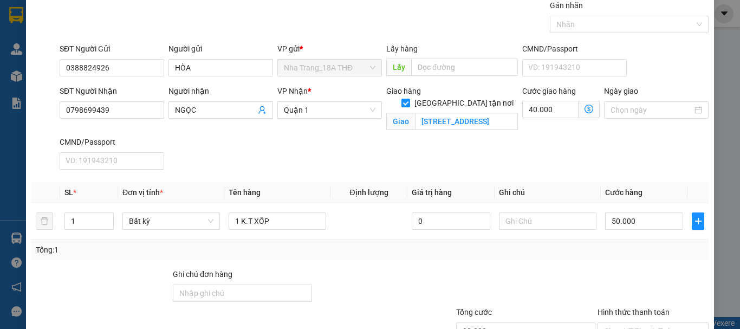
scroll to position [123, 0]
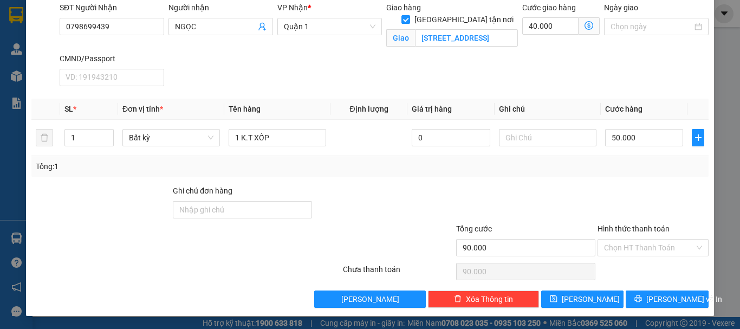
click at [536, 202] on div at bounding box center [525, 204] width 141 height 38
click at [585, 186] on div at bounding box center [525, 204] width 141 height 38
click at [579, 184] on div "Transit Pickup Surcharge Ids Transit Deliver Surcharge Ids Transit Deliver Surc…" at bounding box center [370, 112] width 678 height 392
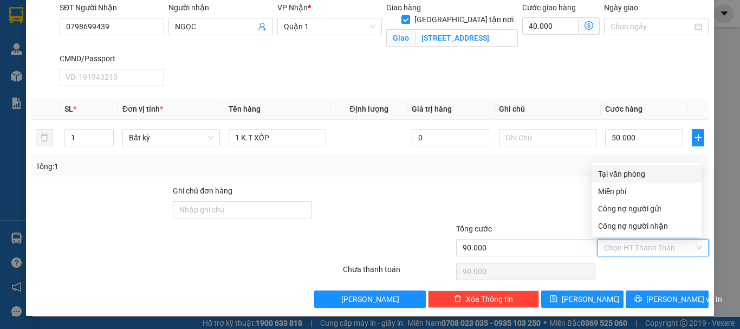
click at [632, 252] on input "Hình thức thanh toán" at bounding box center [649, 248] width 91 height 16
click at [633, 181] on div "Tại văn phòng" at bounding box center [647, 173] width 110 height 17
type input "0"
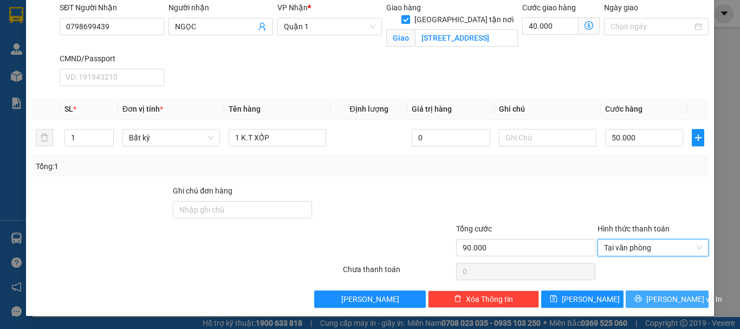
click at [636, 302] on button "Lưu và In" at bounding box center [667, 299] width 83 height 17
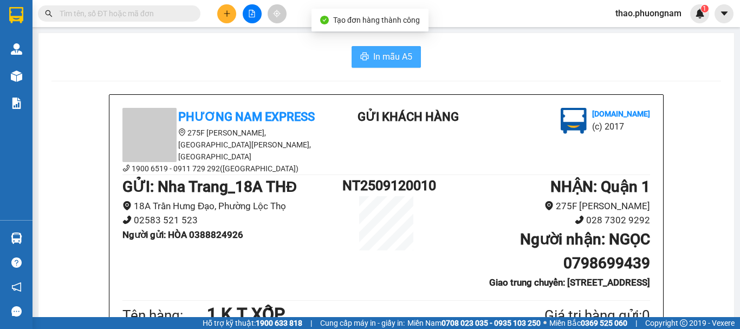
click at [373, 55] on span "In mẫu A5" at bounding box center [392, 57] width 39 height 14
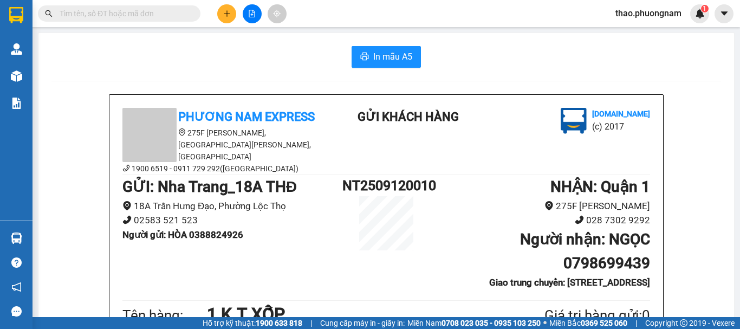
click at [199, 56] on div "In mẫu A5" at bounding box center [386, 57] width 670 height 22
click at [442, 275] on li "Giao trung chuyển: 339/9C , ĐƯỜNG TÔ HIẾN THÀNH ,PHƯỜNG 12 ,QUẬN 10 GTN 40K" at bounding box center [540, 282] width 220 height 15
click at [439, 275] on li "Giao trung chuyển: 339/9C , ĐƯỜNG TÔ HIẾN THÀNH ,PHƯỜNG 12 ,QUẬN 10 GTN 40K" at bounding box center [540, 282] width 220 height 15
click at [403, 178] on h1 "NT2509120010" at bounding box center [387, 185] width 88 height 21
click at [419, 152] on div "Phương Nam Express 275F Phạm Ngũ Lão, Phường Phạm Ngũ Lão, Quận 1, TP Hồ Chí Mi…" at bounding box center [386, 141] width 532 height 67
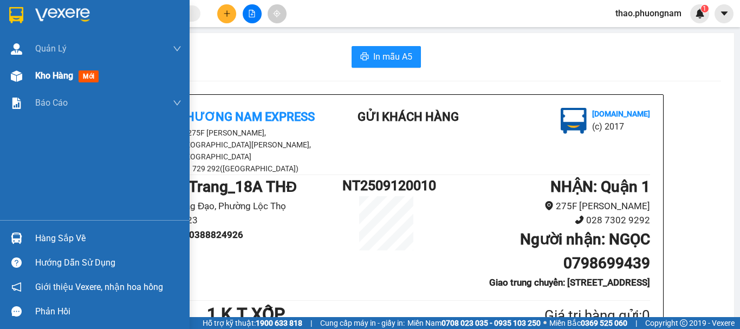
click at [53, 78] on span "Kho hàng" at bounding box center [54, 75] width 38 height 10
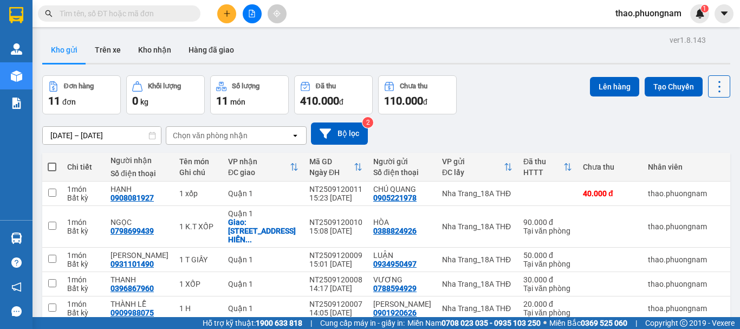
click at [712, 83] on icon at bounding box center [719, 86] width 15 height 15
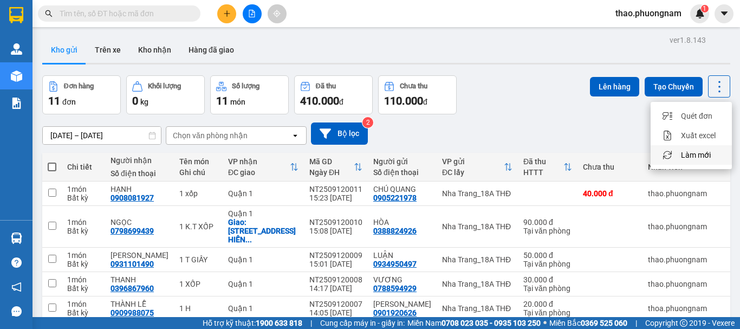
click at [716, 156] on div "Làm mới" at bounding box center [692, 155] width 64 height 11
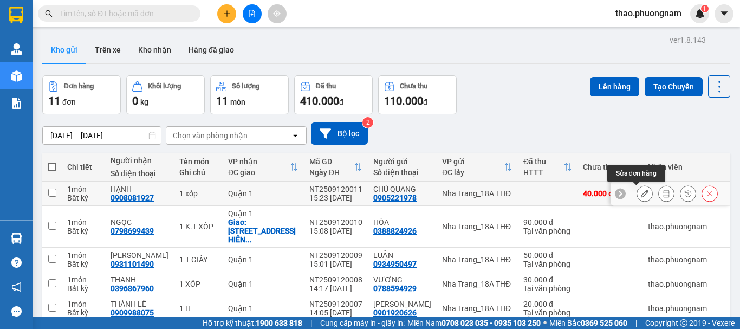
click at [641, 193] on icon at bounding box center [645, 194] width 8 height 8
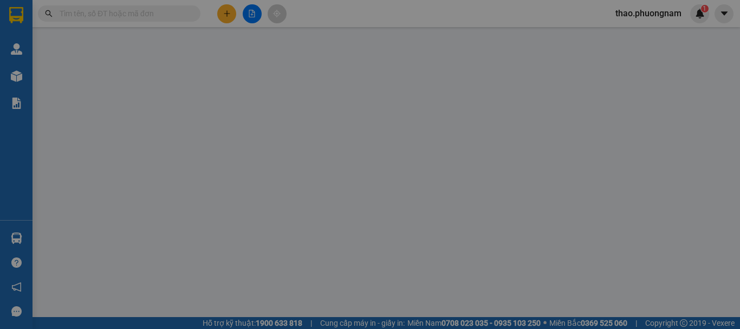
type input "0905221978"
type input "CHÚ QUANG"
type input "0908081927"
type input "HẠNH"
type input "40.000"
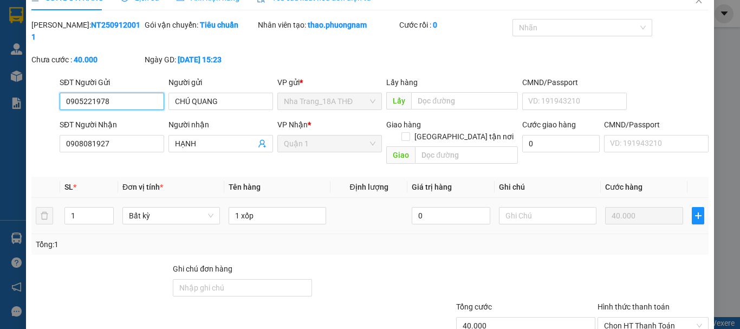
scroll to position [74, 0]
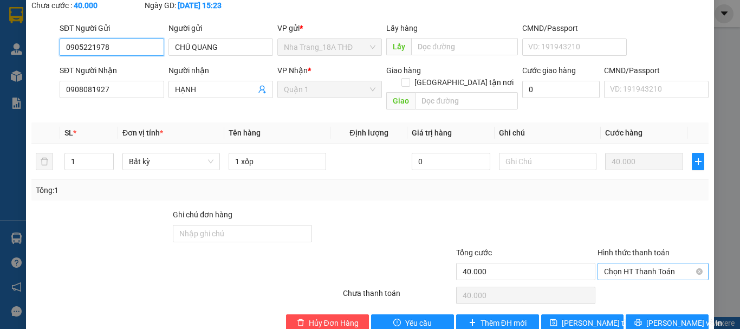
click at [627, 263] on span "Chọn HT Thanh Toán" at bounding box center [653, 271] width 98 height 16
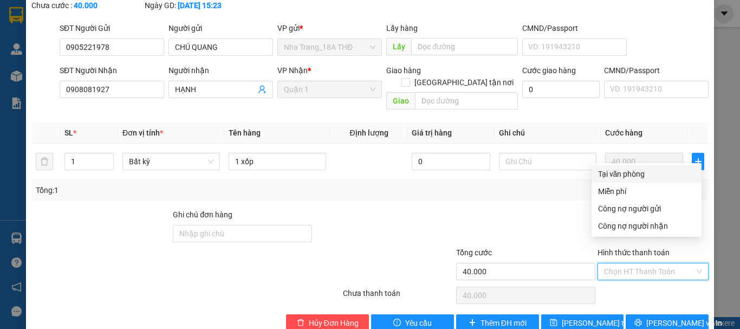
click at [608, 171] on div "Tại văn phòng" at bounding box center [646, 174] width 97 height 12
type input "0"
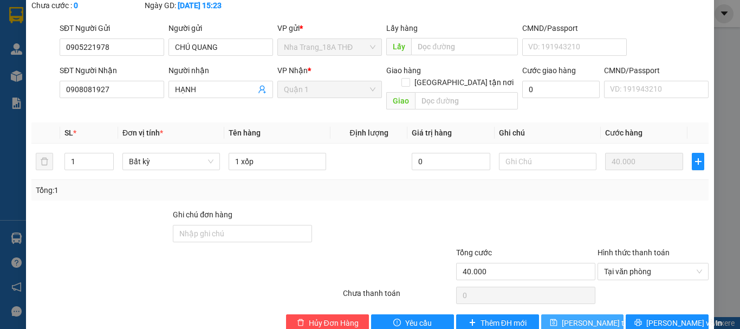
click at [593, 317] on span "Lưu thay đổi" at bounding box center [605, 323] width 87 height 12
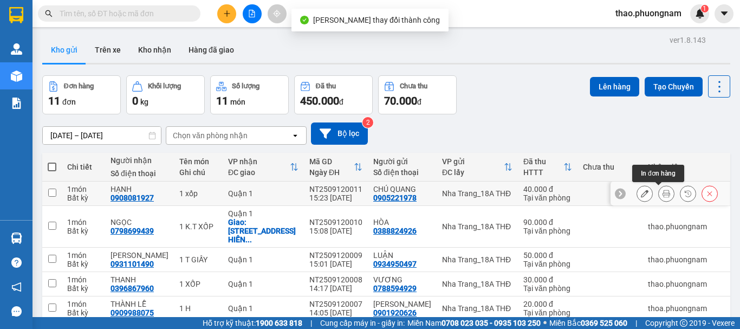
click at [659, 194] on button at bounding box center [666, 193] width 15 height 19
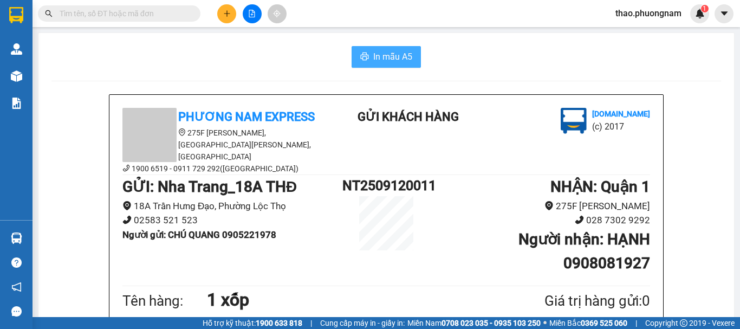
click at [380, 54] on span "In mẫu A5" at bounding box center [392, 57] width 39 height 14
drag, startPoint x: 181, startPoint y: 8, endPoint x: 170, endPoint y: 9, distance: 10.3
click at [170, 9] on input "text" at bounding box center [124, 14] width 128 height 12
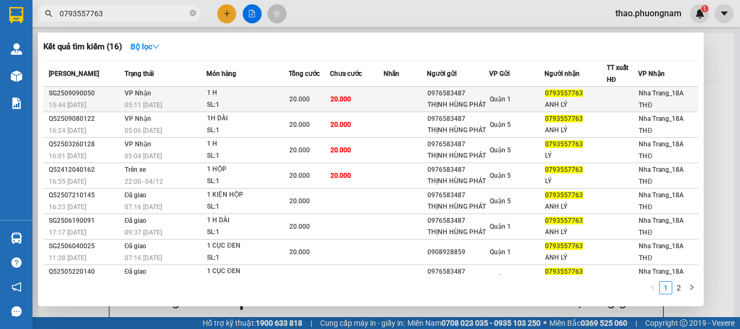
type input "0793557763"
click at [498, 98] on span "Quận 1" at bounding box center [500, 99] width 21 height 8
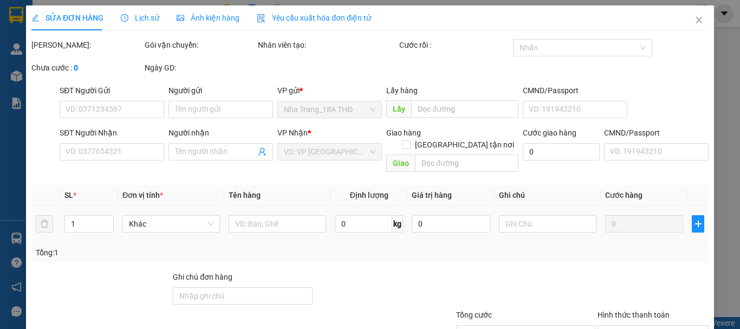
type input "0976583487"
type input "THỊNH HÙNG PHÁT"
type input "0793557763"
type input "ANH LÝ"
type input "20.000"
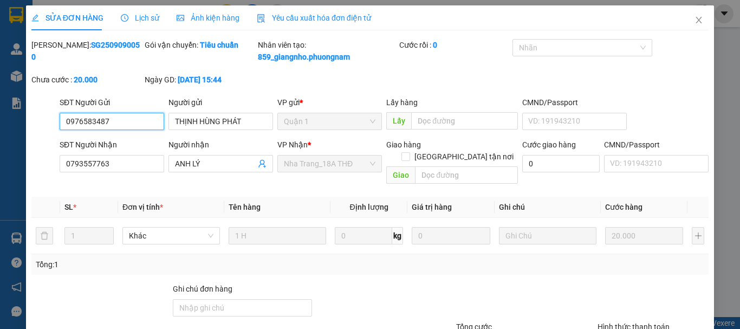
scroll to position [72, 0]
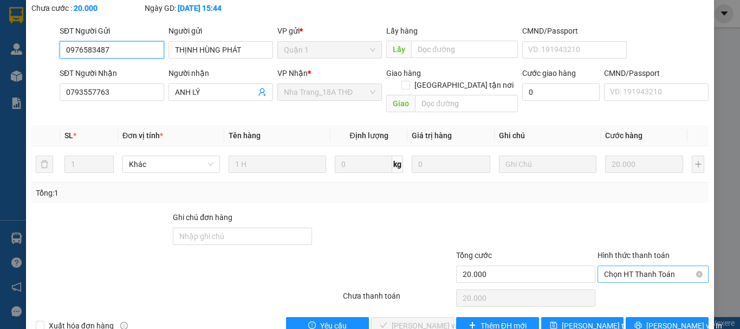
click at [637, 266] on span "Chọn HT Thanh Toán" at bounding box center [653, 274] width 98 height 16
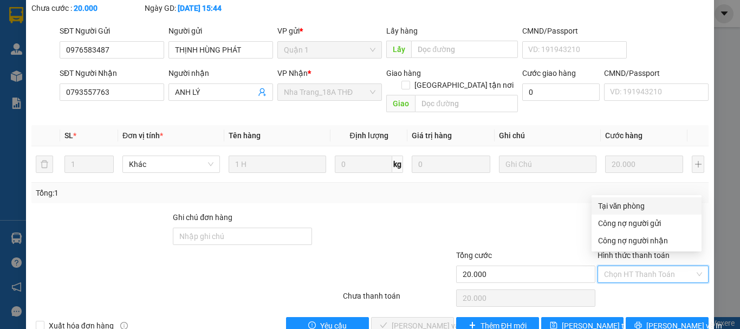
drag, startPoint x: 623, startPoint y: 204, endPoint x: 642, endPoint y: 284, distance: 82.4
click at [623, 207] on div "Tại văn phòng" at bounding box center [646, 206] width 97 height 12
type input "0"
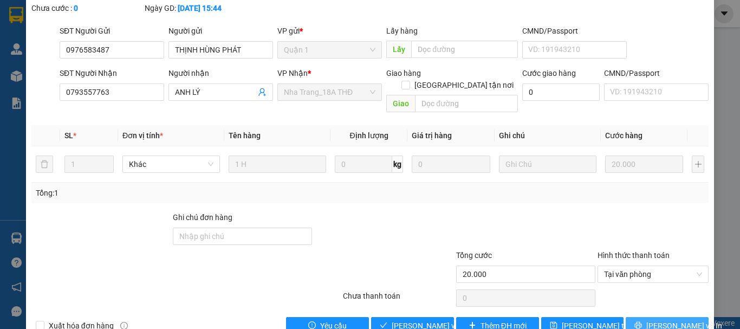
click at [642, 321] on icon "printer" at bounding box center [639, 325] width 8 height 8
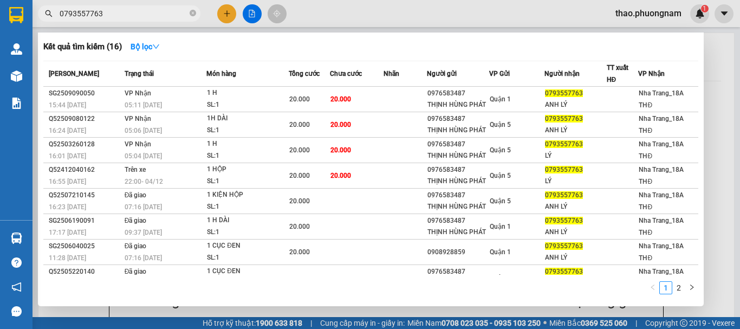
click at [189, 12] on span "0793557763" at bounding box center [119, 13] width 163 height 16
click at [194, 13] on icon "close-circle" at bounding box center [193, 13] width 7 height 7
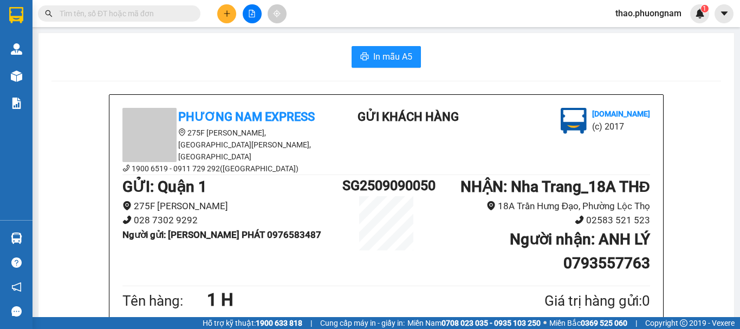
click at [240, 15] on div at bounding box center [251, 13] width 81 height 19
click at [228, 16] on icon "plus" at bounding box center [227, 14] width 8 height 8
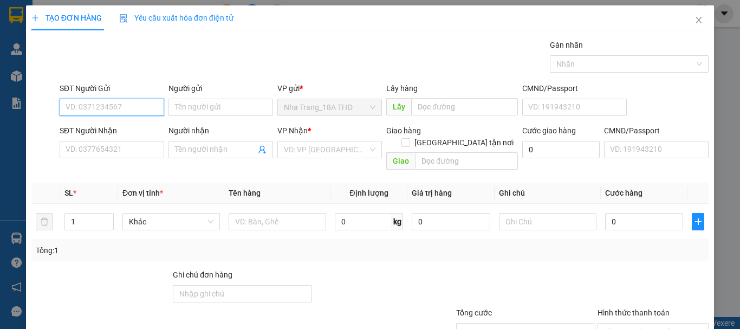
drag, startPoint x: 118, startPoint y: 108, endPoint x: 640, endPoint y: 32, distance: 527.6
click at [136, 108] on input "SĐT Người Gửi" at bounding box center [112, 107] width 105 height 17
type input "0914137657"
drag, startPoint x: 96, startPoint y: 132, endPoint x: 194, endPoint y: 108, distance: 101.0
click at [99, 132] on div "0914137657 - LINH" at bounding box center [111, 129] width 91 height 12
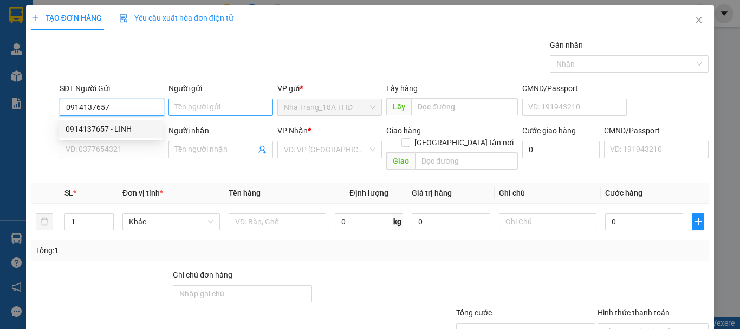
type input "LINH"
type input "0938510278"
type input "HOÀNG"
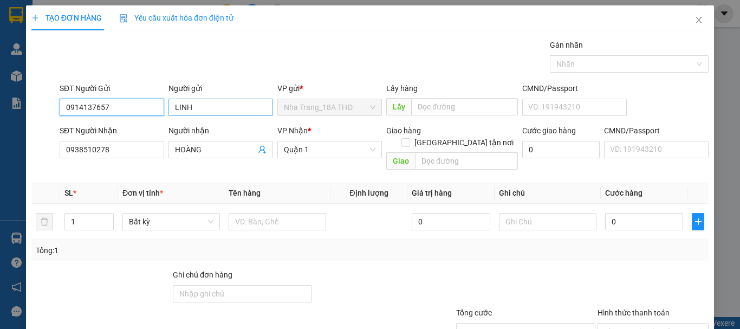
type input "0914137657"
click at [176, 105] on input "LINH" at bounding box center [221, 107] width 105 height 17
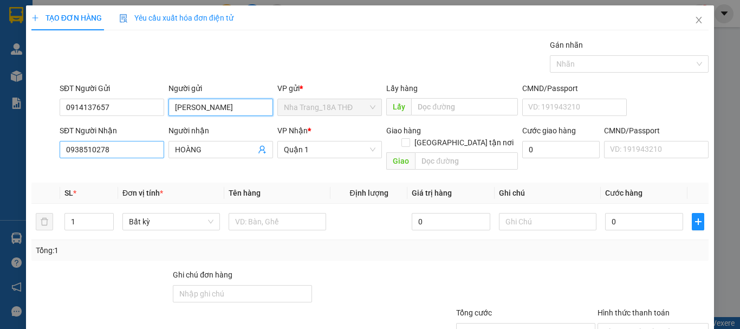
type input "[PERSON_NAME]"
drag, startPoint x: 115, startPoint y: 147, endPoint x: 0, endPoint y: 152, distance: 115.6
click at [0, 152] on div "TẠO ĐƠN HÀNG Yêu cầu xuất hóa đơn điện tử Transit Pickup Surcharge Ids Transit …" at bounding box center [370, 164] width 740 height 329
type input "0935128994"
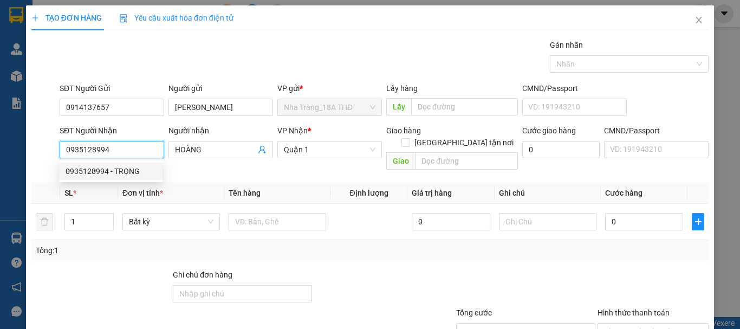
click at [88, 171] on div "0935128994 - TRỌNG" at bounding box center [111, 171] width 91 height 12
type input "TRỌNG"
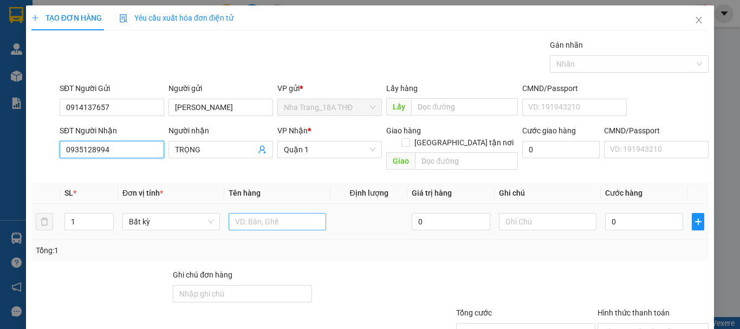
type input "0935128994"
click at [253, 213] on input "text" at bounding box center [278, 221] width 98 height 17
type input "1 T GIẤY"
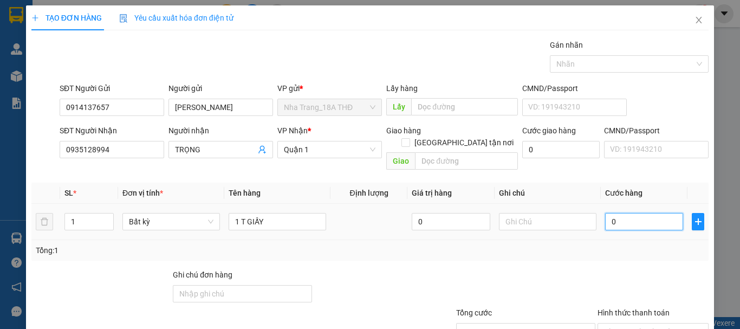
click at [657, 213] on input "0" at bounding box center [644, 221] width 78 height 17
type input "3"
type input "30"
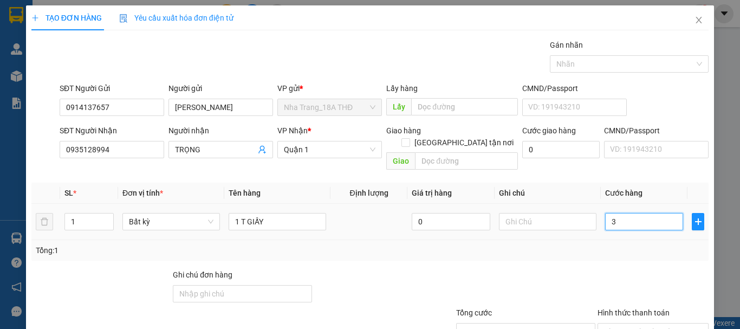
type input "30"
type input "30.000"
click at [655, 269] on div at bounding box center [653, 288] width 113 height 38
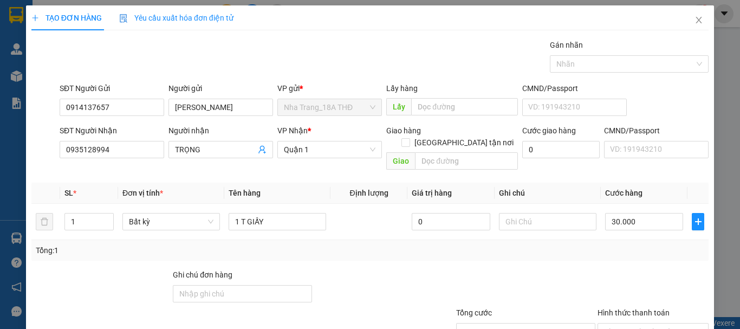
click at [659, 252] on div "Transit Pickup Surcharge Ids Transit Deliver Surcharge Ids Transit Deliver Surc…" at bounding box center [370, 215] width 678 height 353
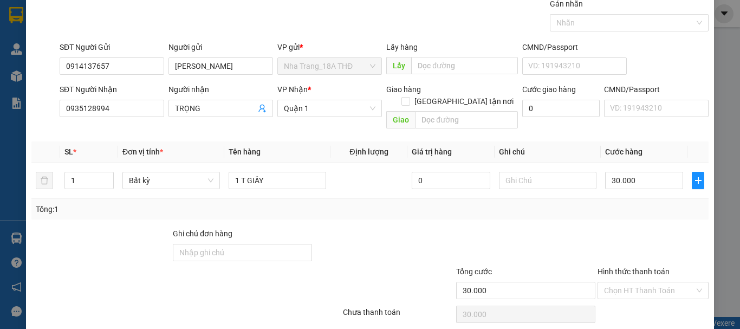
scroll to position [72, 0]
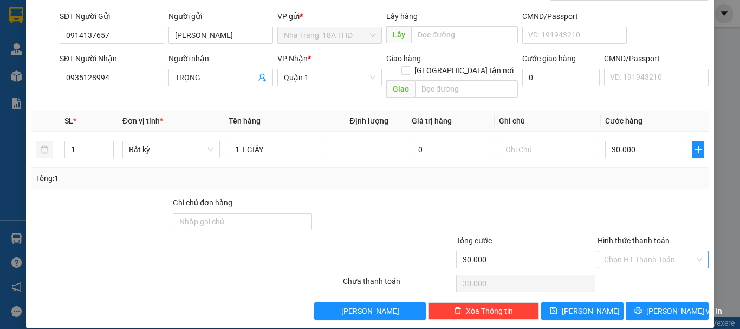
click at [653, 252] on input "Hình thức thanh toán" at bounding box center [649, 260] width 91 height 16
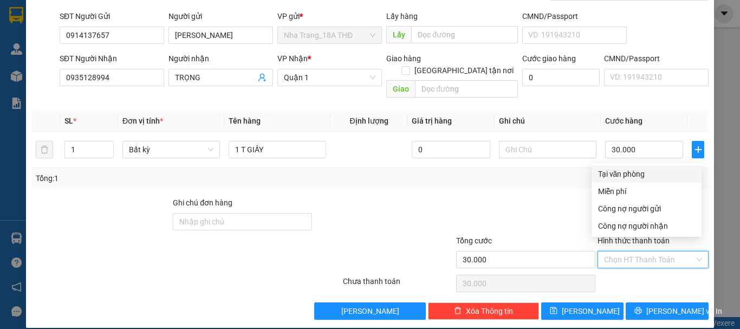
drag, startPoint x: 655, startPoint y: 177, endPoint x: 635, endPoint y: 231, distance: 58.1
click at [655, 177] on div "Tại văn phòng" at bounding box center [646, 174] width 97 height 12
type input "0"
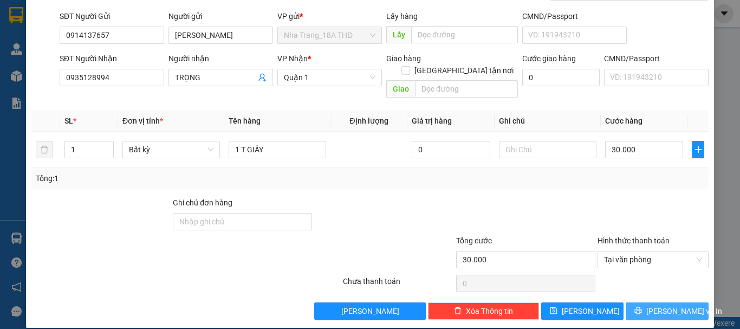
click at [641, 307] on icon "printer" at bounding box center [639, 311] width 8 height 8
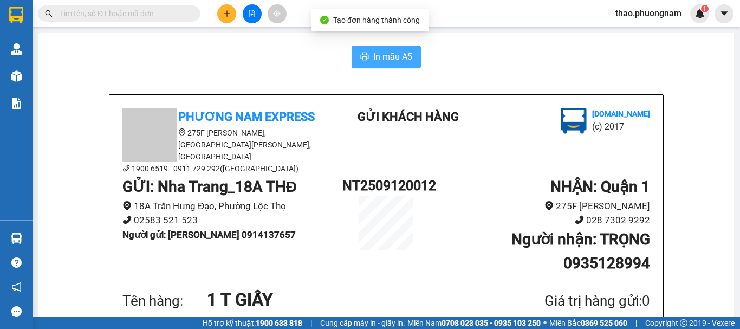
click at [395, 57] on span "In mẫu A5" at bounding box center [392, 57] width 39 height 14
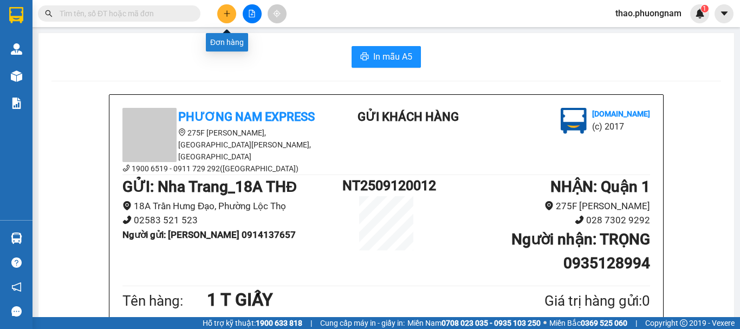
click at [230, 12] on icon "plus" at bounding box center [227, 14] width 8 height 8
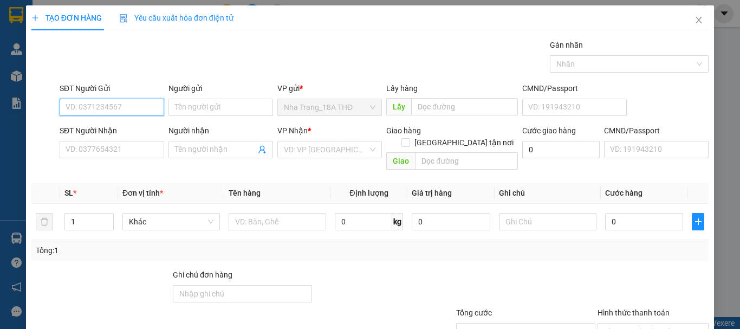
drag, startPoint x: 81, startPoint y: 106, endPoint x: 74, endPoint y: 106, distance: 7.0
click at [74, 106] on input "SĐT Người Gửi" at bounding box center [112, 107] width 105 height 17
type input "0889889444"
drag, startPoint x: 67, startPoint y: 129, endPoint x: 210, endPoint y: 176, distance: 150.7
click at [67, 130] on div "0889889444 - THU HÀ" at bounding box center [119, 129] width 107 height 12
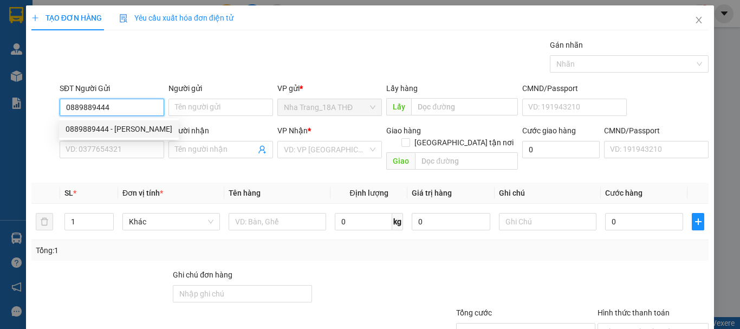
type input "THU HÀ"
type input "0909772607"
type input "ANH THỊNH"
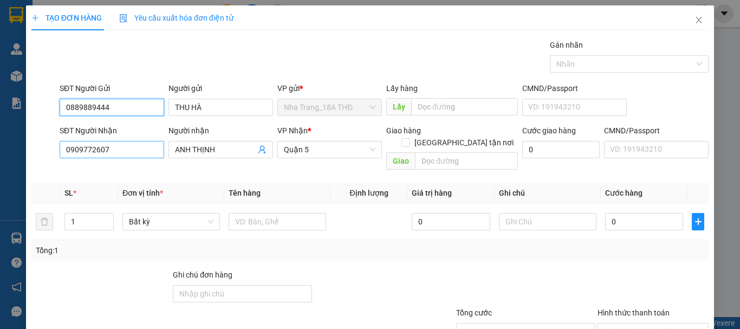
type input "0889889444"
drag, startPoint x: 111, startPoint y: 150, endPoint x: 0, endPoint y: 138, distance: 111.3
click at [0, 138] on div "TẠO ĐƠN HÀNG Yêu cầu xuất hóa đơn điện tử Transit Pickup Surcharge Ids Transit …" at bounding box center [370, 164] width 740 height 329
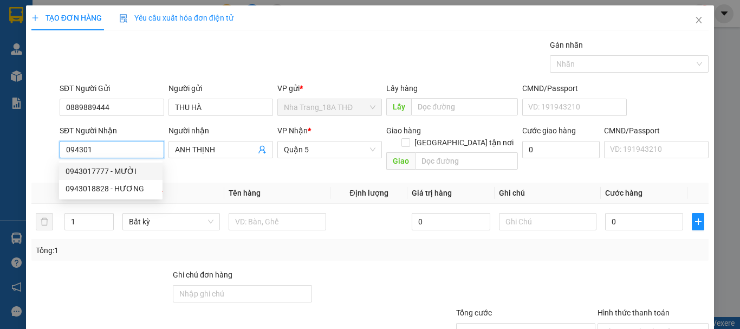
click at [108, 172] on div "0943017777 - MƯỜI" at bounding box center [111, 171] width 91 height 12
type input "0943017777"
type input "MƯỜI"
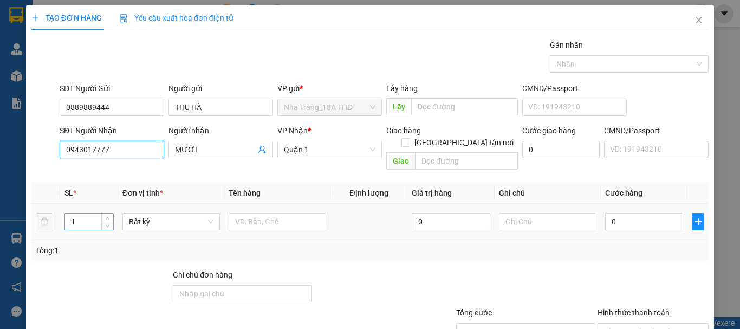
type input "0943017777"
click at [92, 214] on input "1" at bounding box center [89, 222] width 48 height 16
type input "1"
type input "4"
type input "3"
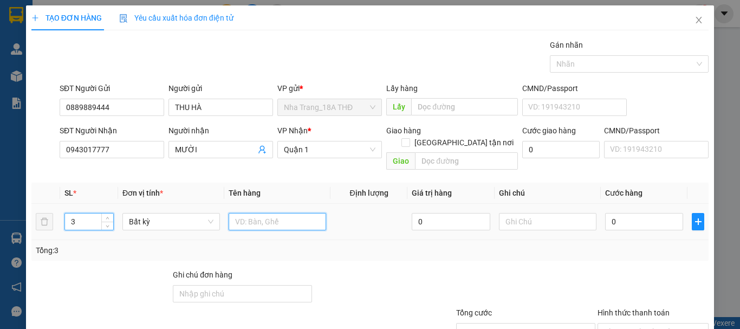
click at [255, 213] on input "text" at bounding box center [278, 221] width 98 height 17
type input "3 THÙNG ( RƯỢU)"
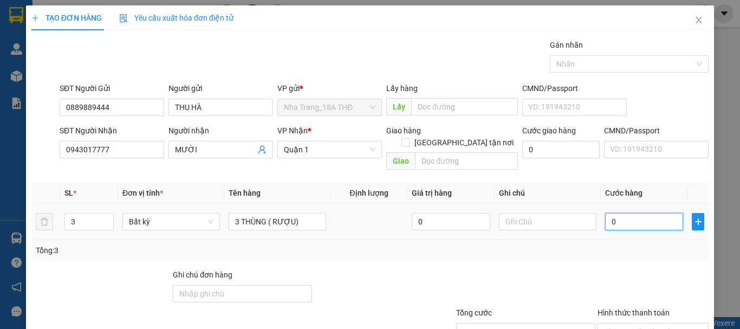
click at [629, 214] on input "0" at bounding box center [644, 221] width 78 height 17
click at [500, 214] on input "text" at bounding box center [548, 221] width 98 height 17
type input "NHẸ TAY, KO KIỂM"
click at [646, 213] on input "0" at bounding box center [644, 221] width 78 height 17
type input "1"
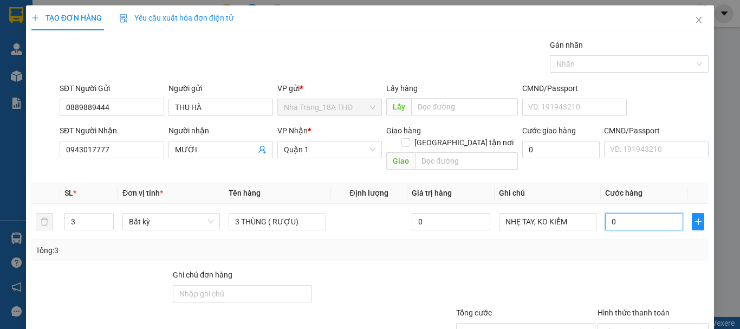
type input "1"
type input "15"
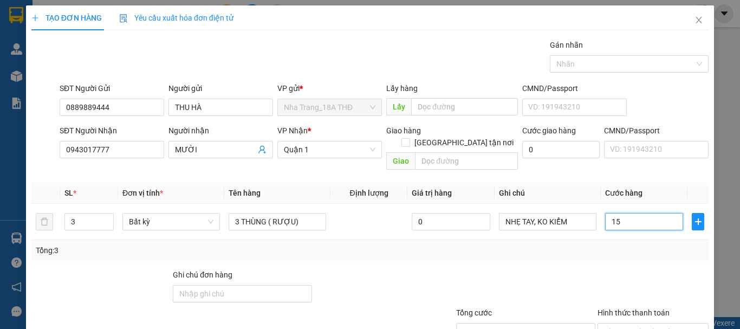
type input "150"
type input "150.000"
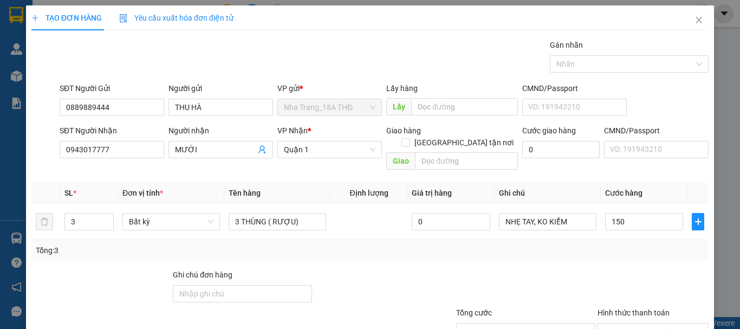
type input "150.000"
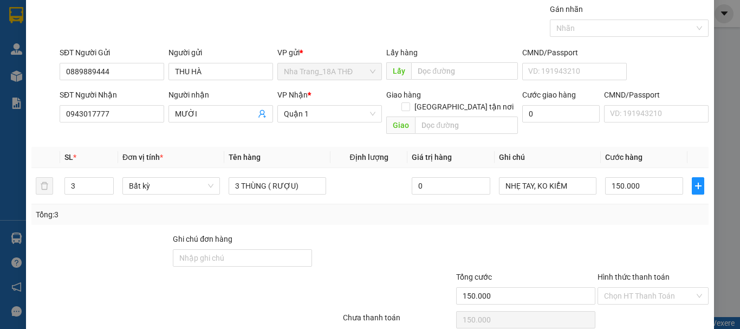
scroll to position [72, 0]
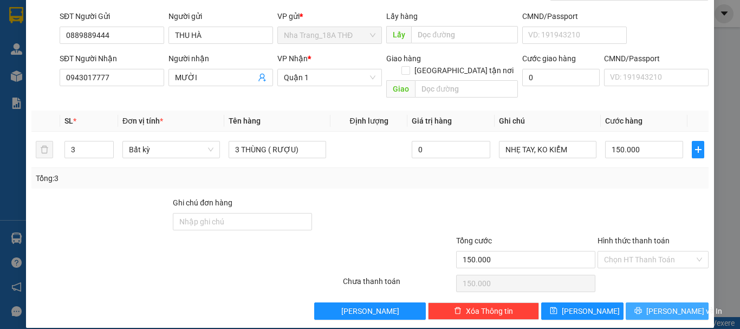
drag, startPoint x: 675, startPoint y: 301, endPoint x: 681, endPoint y: 298, distance: 6.8
click at [678, 305] on span "Lưu và In" at bounding box center [685, 311] width 76 height 12
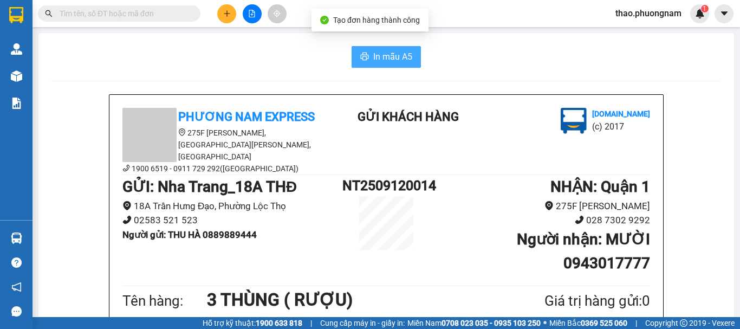
click at [375, 47] on button "In mẫu A5" at bounding box center [386, 57] width 69 height 22
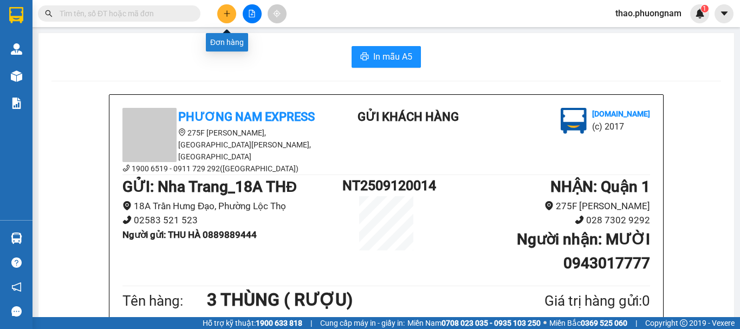
click at [226, 14] on icon "plus" at bounding box center [227, 14] width 8 height 8
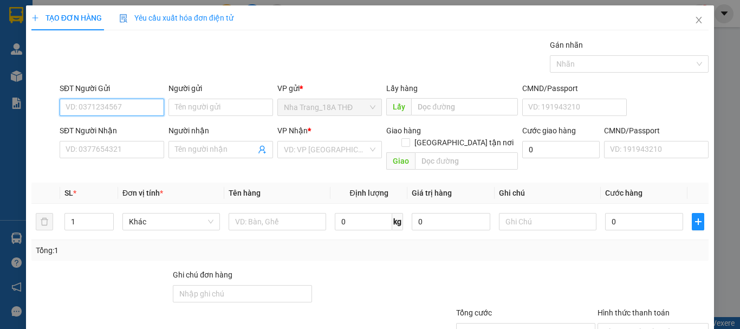
click at [119, 106] on input "SĐT Người Gửi" at bounding box center [112, 107] width 105 height 17
drag, startPoint x: 89, startPoint y: 112, endPoint x: 80, endPoint y: 107, distance: 9.7
click at [82, 108] on input "0934441022" at bounding box center [112, 107] width 105 height 17
type input "0934771022"
click at [97, 128] on div "0934771022 - PHƯỢNG" at bounding box center [111, 129] width 91 height 12
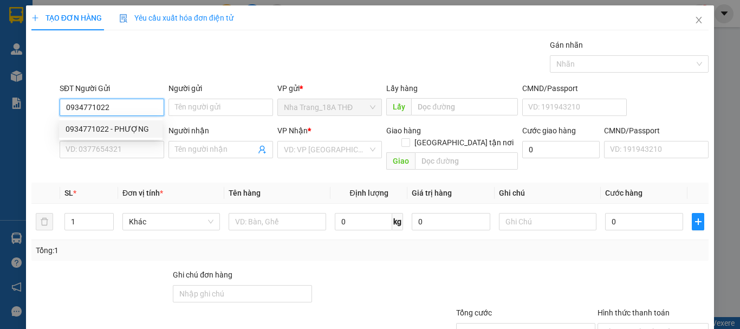
type input "PHƯỢNG"
type input "0916693597"
type input "KHUÊ"
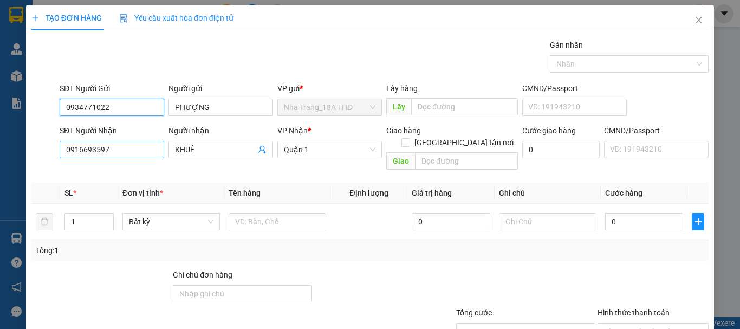
type input "0934771022"
drag, startPoint x: 107, startPoint y: 147, endPoint x: 2, endPoint y: 126, distance: 107.3
click at [2, 126] on div "TẠO ĐƠN HÀNG Yêu cầu xuất hóa đơn điện tử Transit Pickup Surcharge Ids Transit …" at bounding box center [370, 164] width 740 height 329
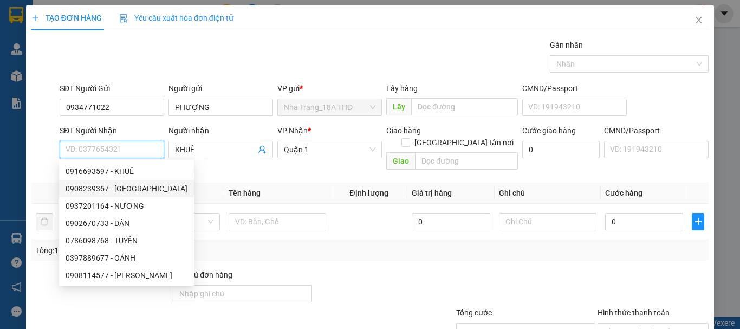
click at [83, 193] on div "0908239357 - HÀ" at bounding box center [127, 189] width 122 height 12
type input "0908239357"
type input "HÀ"
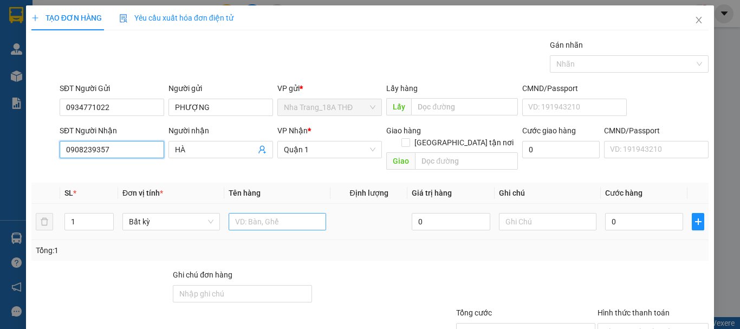
type input "0908239357"
click at [275, 213] on input "text" at bounding box center [278, 221] width 98 height 17
type input "1 T GIẤY"
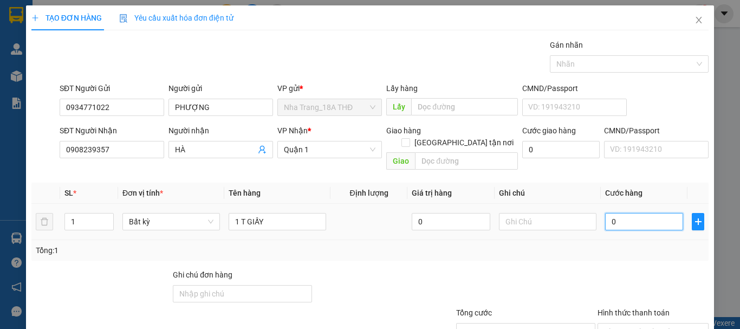
click at [636, 213] on input "0" at bounding box center [644, 221] width 78 height 17
type input "5"
type input "50"
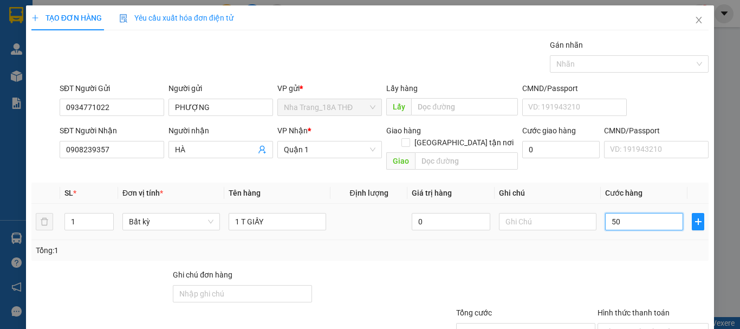
type input "50"
type input "50.000"
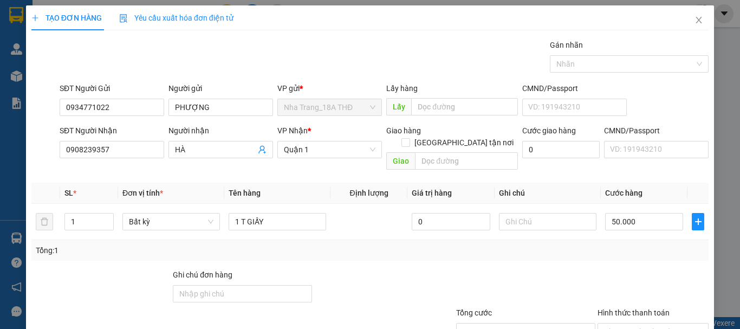
click at [637, 244] on div "Tổng: 1" at bounding box center [370, 250] width 678 height 21
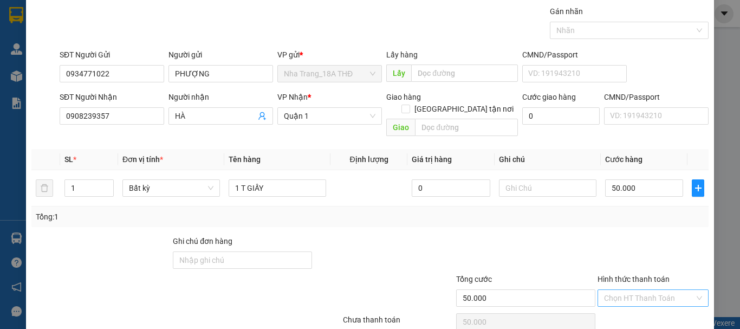
scroll to position [72, 0]
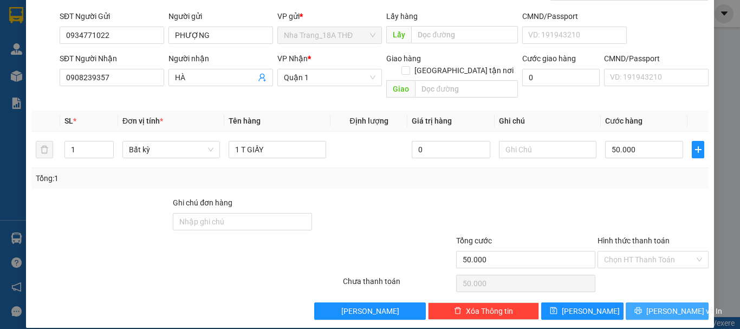
click at [642, 307] on icon "printer" at bounding box center [639, 311] width 8 height 8
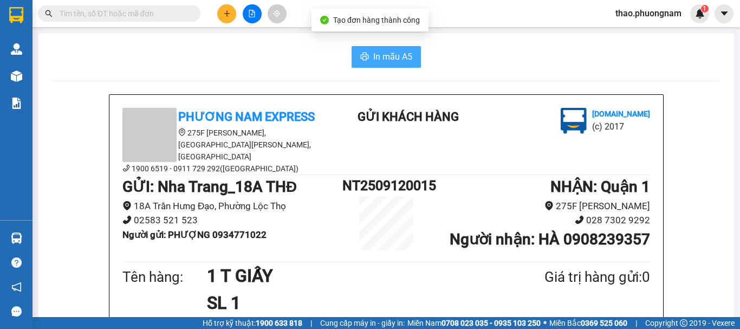
click at [384, 56] on span "In mẫu A5" at bounding box center [392, 57] width 39 height 14
click at [361, 59] on icon "printer" at bounding box center [364, 56] width 9 height 9
click at [379, 60] on span "In mẫu A5" at bounding box center [392, 57] width 39 height 14
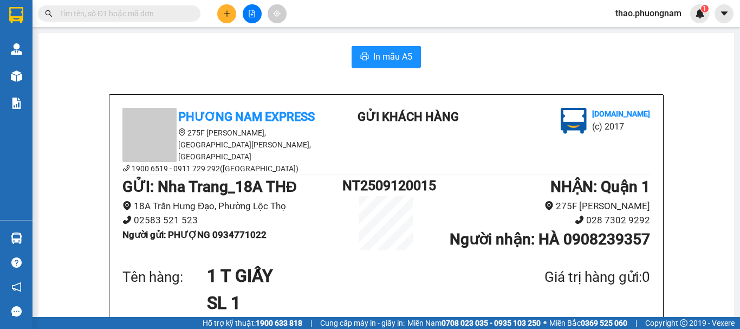
click at [139, 12] on input "text" at bounding box center [124, 14] width 128 height 12
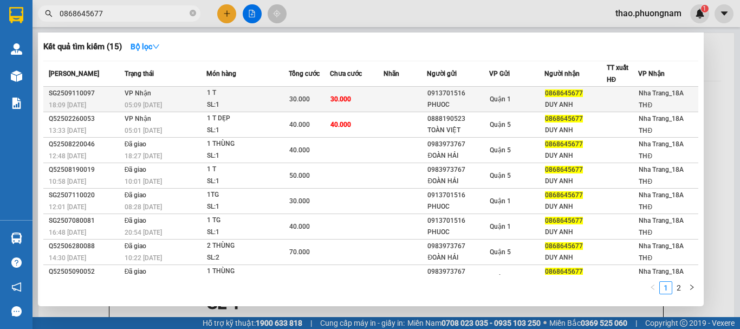
type input "0868645677"
click at [122, 95] on td "VP Nhận 05:09 - 12/09" at bounding box center [164, 99] width 85 height 25
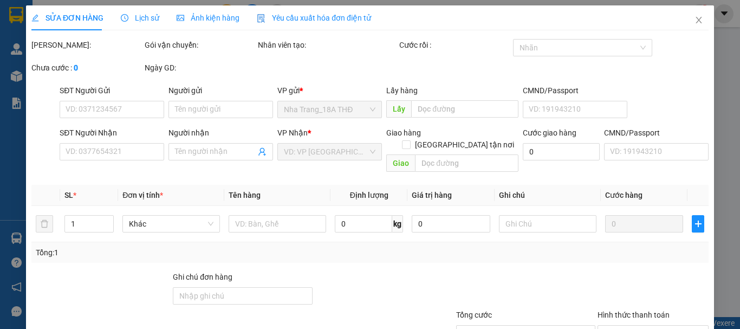
type input "0913701516"
type input "PHUOC"
type input "0868645677"
type input "DUY ANH"
type input "30.000"
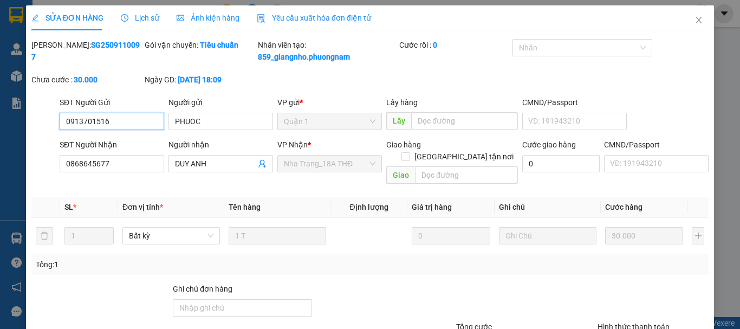
scroll to position [73, 0]
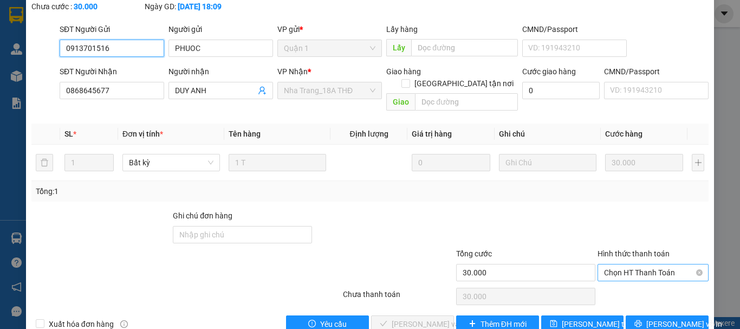
click at [620, 265] on span "Chọn HT Thanh Toán" at bounding box center [653, 273] width 98 height 16
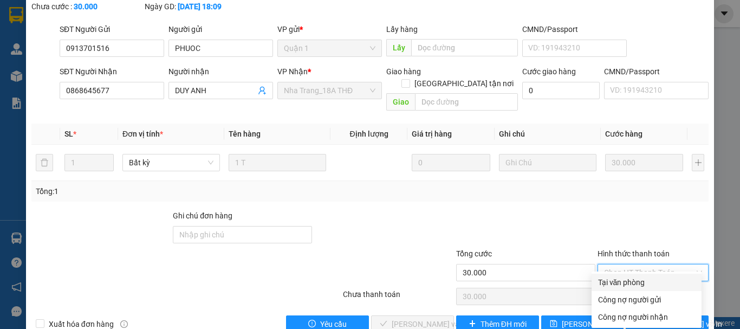
click at [631, 286] on div "Tại văn phòng" at bounding box center [646, 282] width 97 height 12
type input "0"
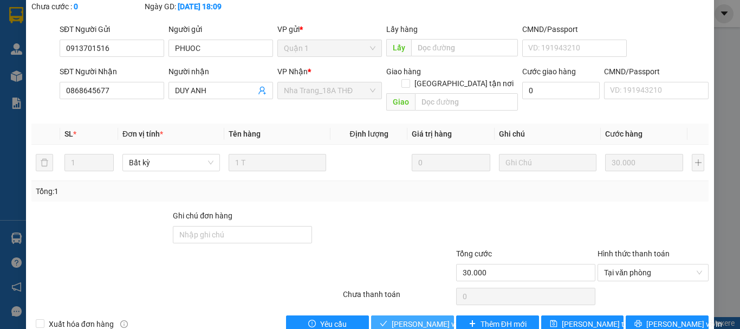
click at [407, 318] on button "Lưu và Giao hàng" at bounding box center [412, 323] width 83 height 17
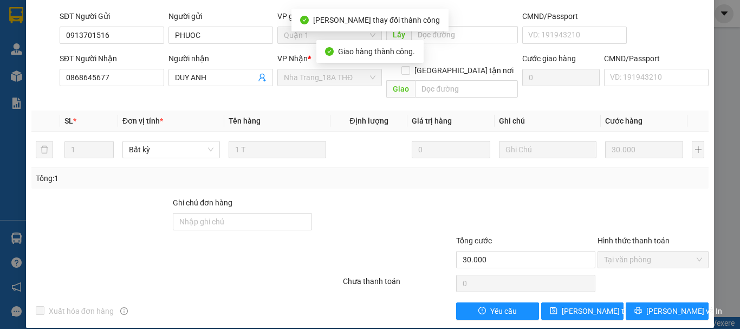
scroll to position [0, 0]
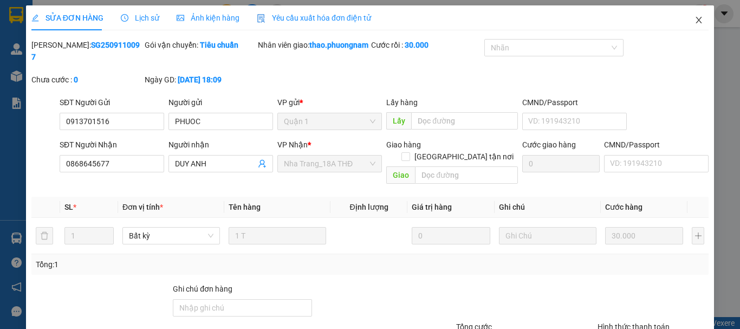
click at [696, 17] on span "Close" at bounding box center [699, 20] width 30 height 30
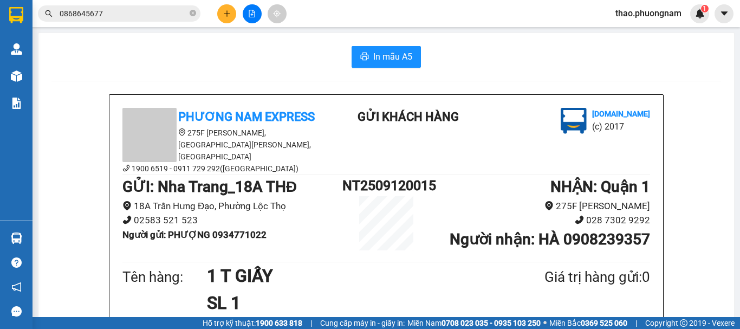
drag, startPoint x: 192, startPoint y: 14, endPoint x: 145, endPoint y: 29, distance: 49.0
click at [184, 18] on span "0868645677" at bounding box center [119, 13] width 163 height 16
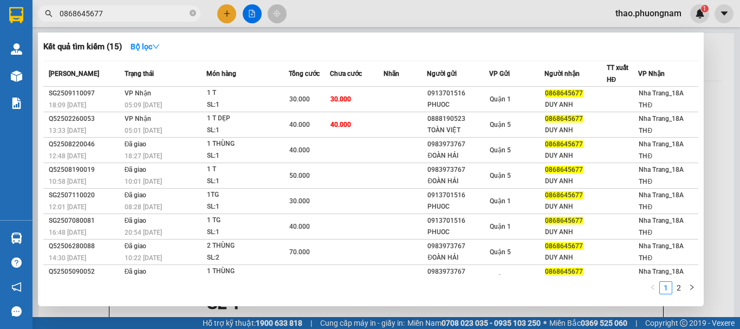
click at [222, 15] on div at bounding box center [370, 164] width 740 height 329
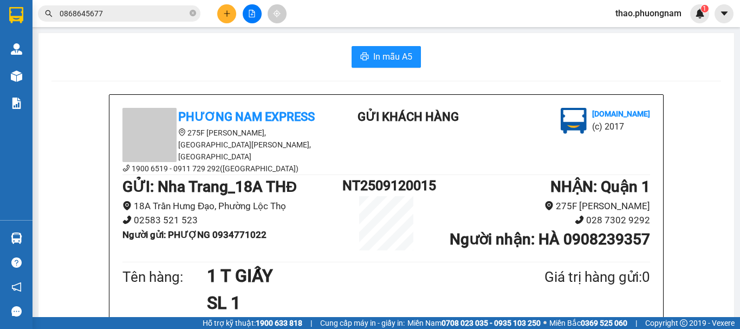
click at [222, 15] on button at bounding box center [226, 13] width 19 height 19
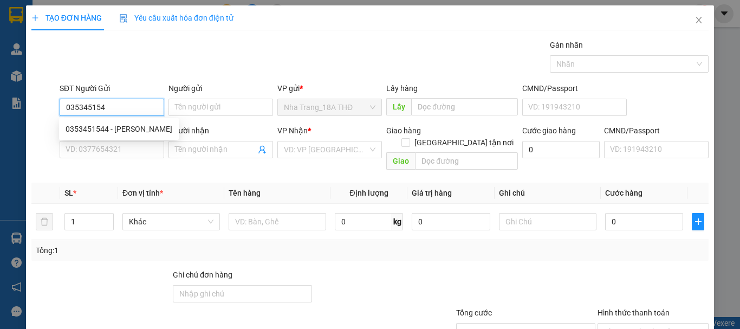
type input "0353451544"
click at [118, 126] on div "0353451544 - HỒNG MAI" at bounding box center [119, 129] width 107 height 12
type input "[PERSON_NAME]"
type input "0907113747"
type input "[PERSON_NAME]"
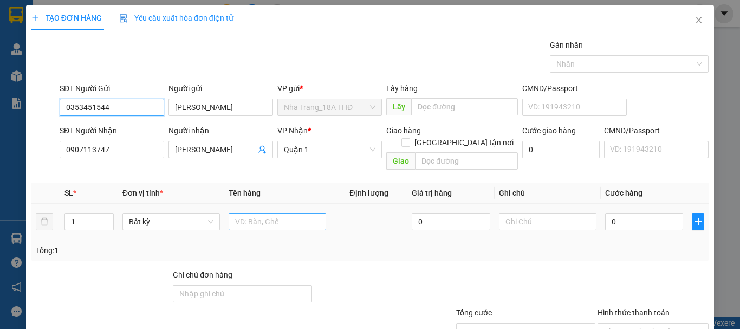
type input "0353451544"
click at [245, 213] on input "text" at bounding box center [278, 221] width 98 height 17
type input "1 T GIẤY"
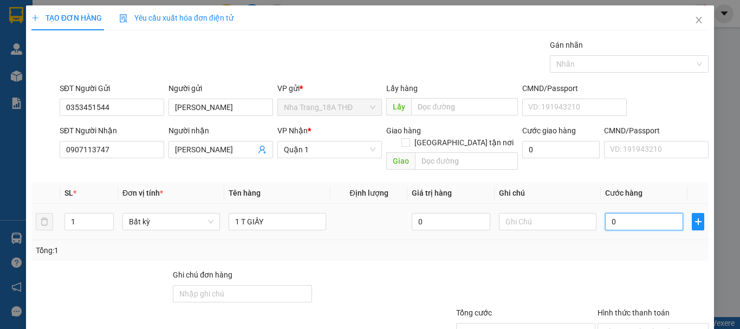
click at [633, 216] on input "0" at bounding box center [644, 221] width 78 height 17
type input "2"
type input "20"
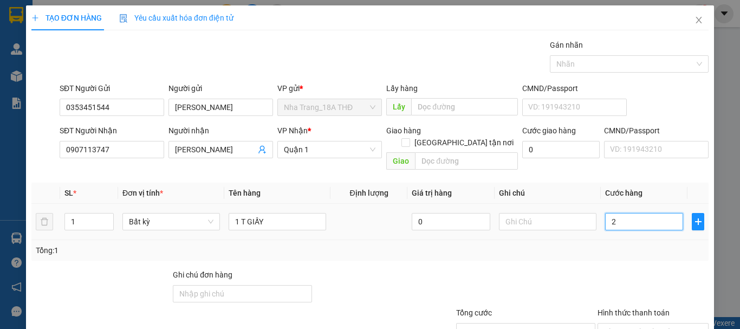
type input "20"
type input "20.000"
click at [640, 244] on div "Tổng: 1" at bounding box center [370, 250] width 669 height 12
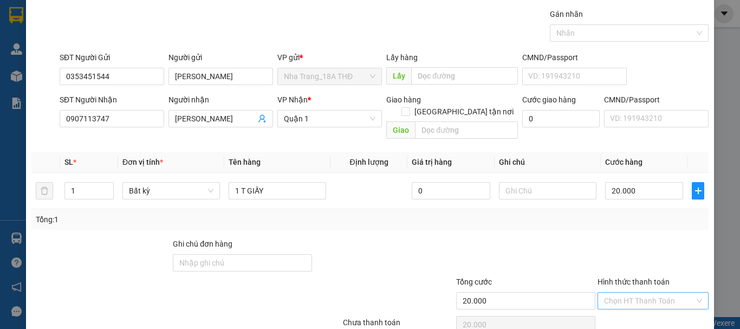
scroll to position [72, 0]
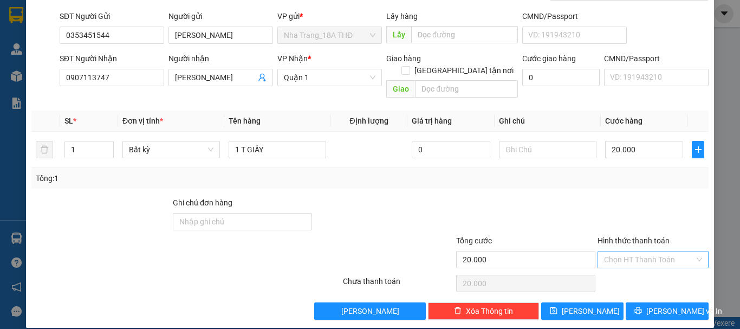
click at [654, 252] on input "Hình thức thanh toán" at bounding box center [649, 260] width 91 height 16
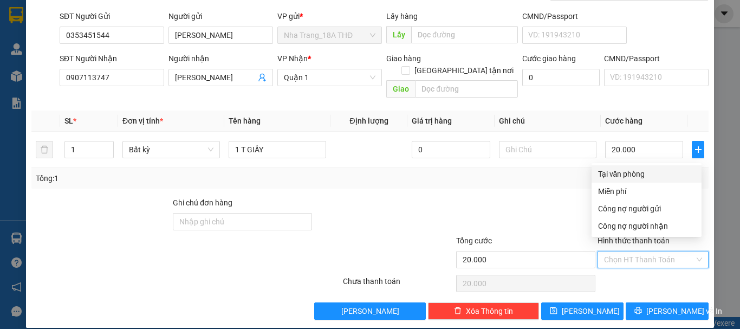
click at [611, 174] on div "Tại văn phòng" at bounding box center [646, 174] width 97 height 12
type input "0"
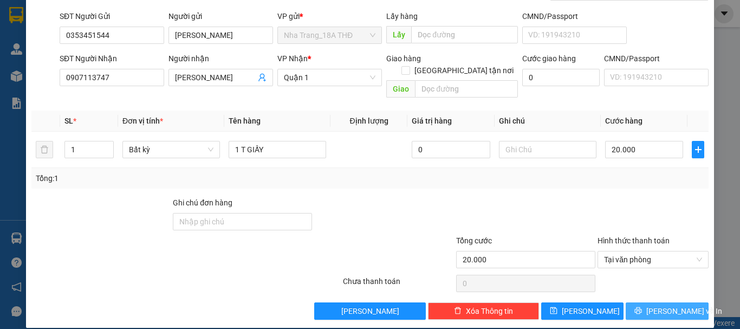
click at [646, 302] on button "Lưu và In" at bounding box center [667, 310] width 83 height 17
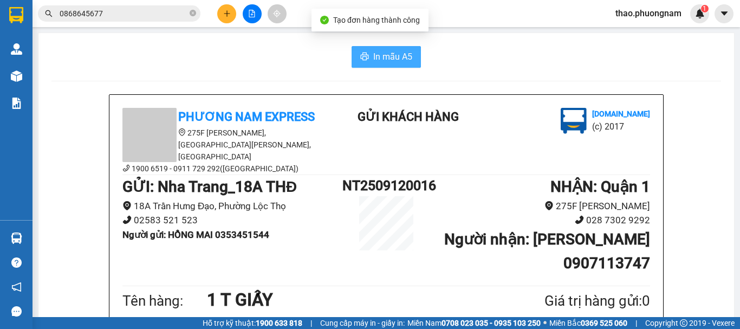
click at [388, 56] on span "In mẫu A5" at bounding box center [392, 57] width 39 height 14
click at [386, 56] on span "In mẫu A5" at bounding box center [392, 57] width 39 height 14
click at [397, 62] on span "In mẫu A5" at bounding box center [392, 57] width 39 height 14
click at [369, 47] on button "In mẫu A5" at bounding box center [386, 57] width 69 height 22
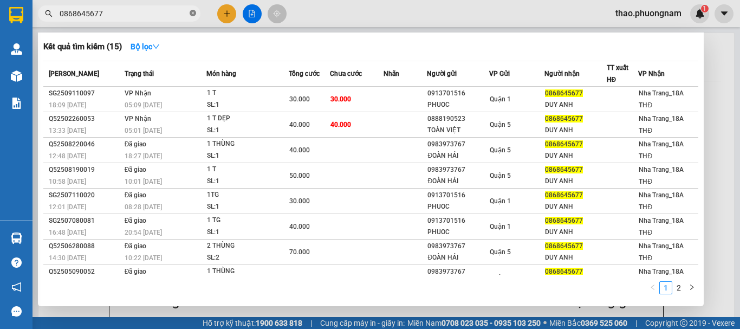
click at [192, 10] on span "0868645677" at bounding box center [119, 13] width 163 height 16
click at [192, 14] on icon "close-circle" at bounding box center [193, 13] width 7 height 7
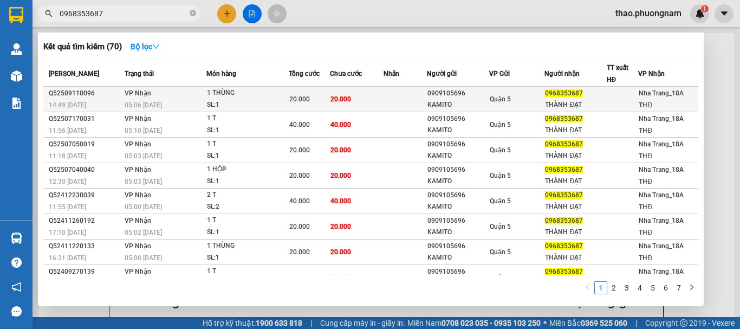
type input "0968353687"
click at [489, 108] on td "Quận 5" at bounding box center [517, 99] width 56 height 25
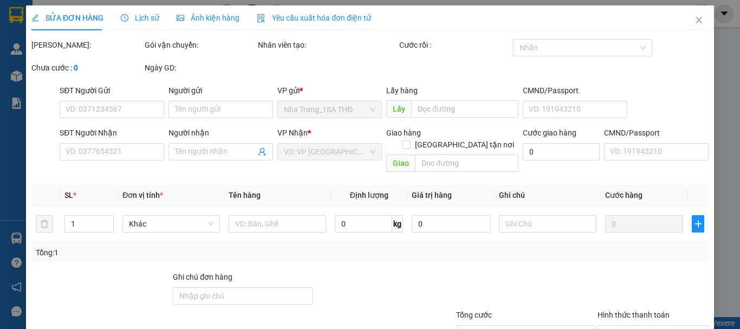
type input "0909105696"
type input "KAMITO"
type input "0968353687"
type input "THÀNH ĐẠT"
type input "20.000"
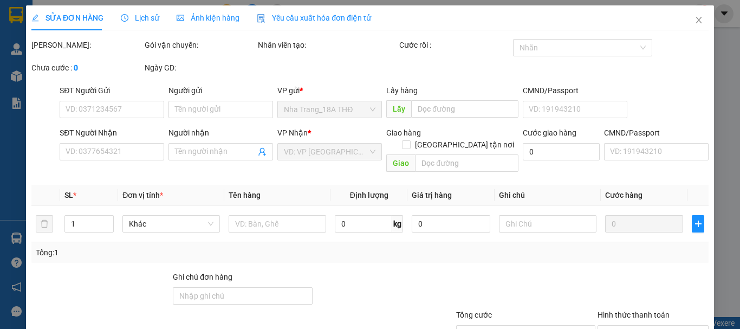
type input "20.000"
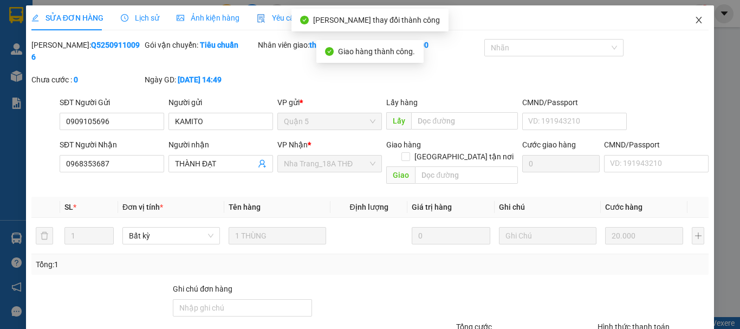
click at [695, 22] on icon "close" at bounding box center [699, 20] width 9 height 9
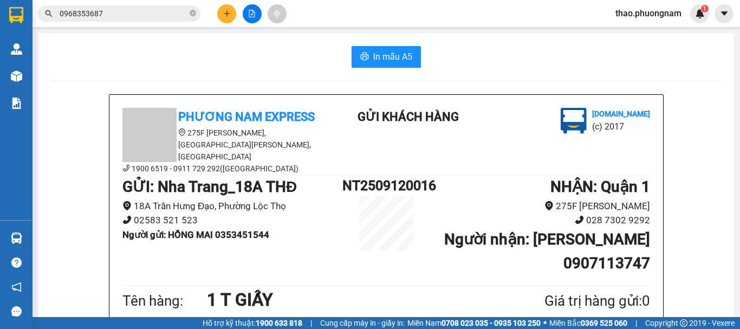
drag, startPoint x: 190, startPoint y: 15, endPoint x: 202, endPoint y: 4, distance: 15.8
click at [193, 15] on icon "close-circle" at bounding box center [193, 13] width 7 height 7
click at [230, 10] on button at bounding box center [226, 13] width 19 height 19
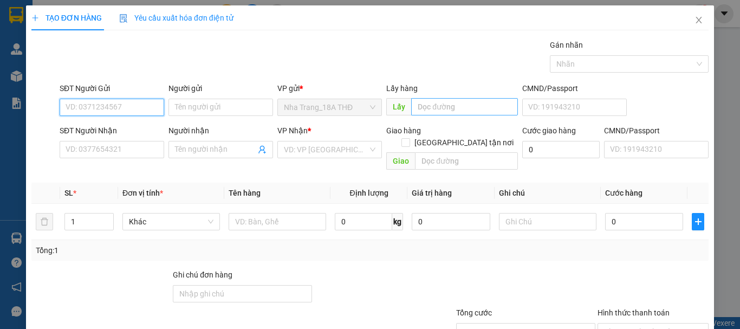
drag, startPoint x: 143, startPoint y: 105, endPoint x: 458, endPoint y: 105, distance: 314.9
click at [182, 105] on div "SĐT Người Gửi VD: 0371234567 Người gửi Tên người gửi VP gửi * Nha Trang_18A THĐ…" at bounding box center [384, 101] width 654 height 38
type input "0"
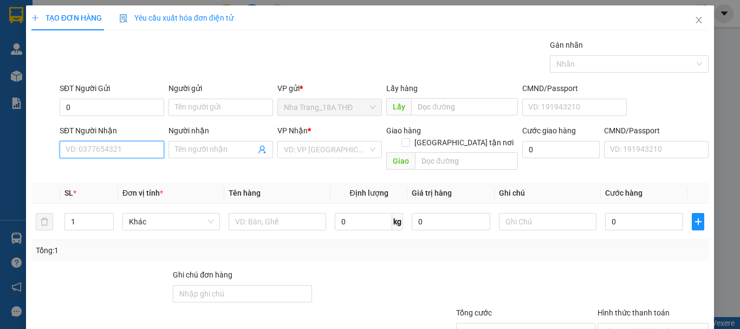
click at [115, 150] on input "SĐT Người Nhận" at bounding box center [112, 149] width 105 height 17
type input "0932545135"
click at [91, 171] on div "0932545135 - THÀNH" at bounding box center [111, 171] width 91 height 12
type input "THÀNH"
type input "0932545135"
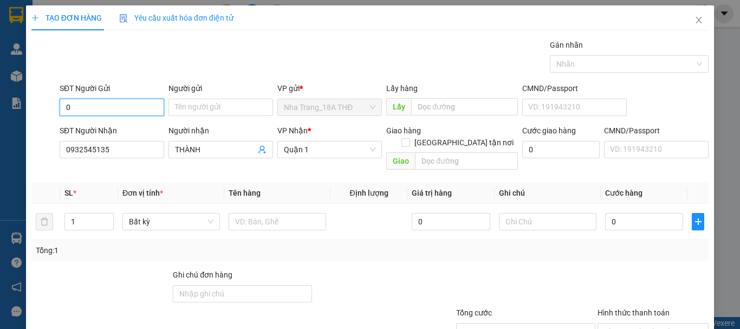
click at [125, 103] on input "0" at bounding box center [112, 107] width 105 height 17
type input "0913426815"
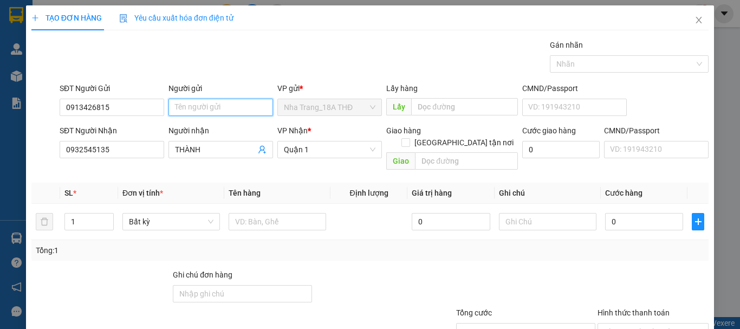
click at [184, 109] on input "Người gửi" at bounding box center [221, 107] width 105 height 17
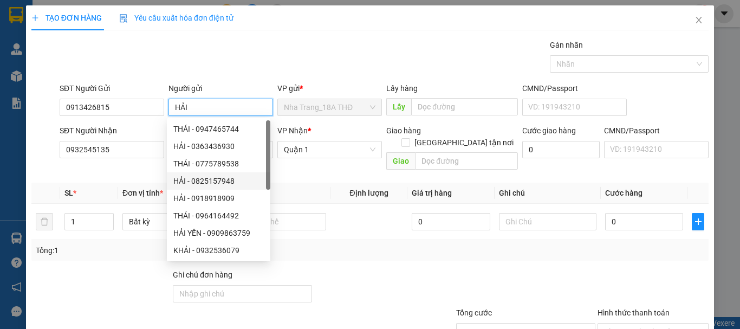
type input "HẢI"
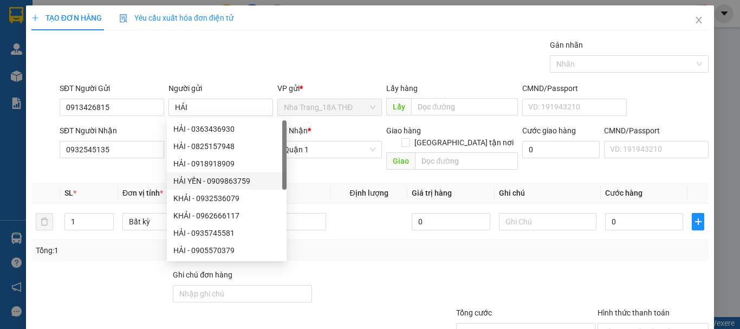
click at [293, 183] on th "Tên hàng" at bounding box center [277, 193] width 106 height 21
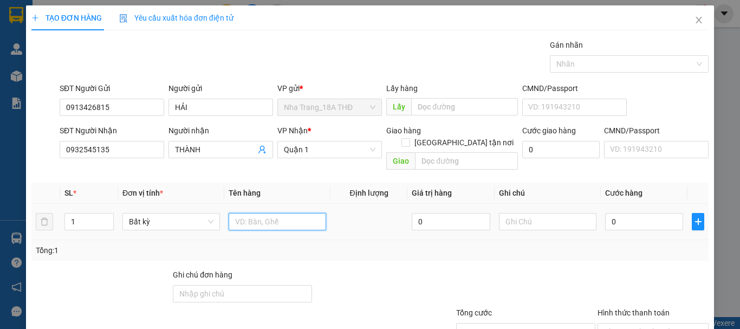
click at [256, 213] on input "text" at bounding box center [278, 221] width 98 height 17
type input "1 K.T XỐP"
click at [635, 213] on input "0" at bounding box center [644, 221] width 78 height 17
type input "3"
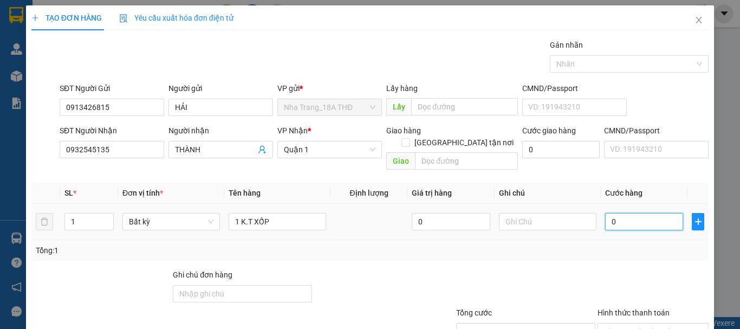
type input "3"
type input "30"
type input "30.000"
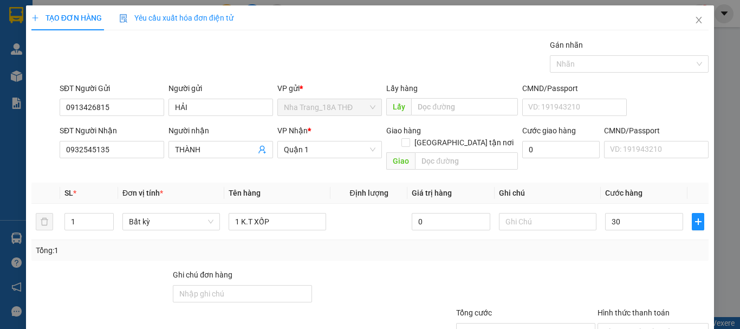
type input "30.000"
click at [628, 246] on div "Tổng: 1" at bounding box center [370, 250] width 678 height 21
click at [628, 307] on div "Hình thức thanh toán" at bounding box center [653, 315] width 111 height 16
click at [624, 324] on input "Hình thức thanh toán" at bounding box center [649, 332] width 91 height 16
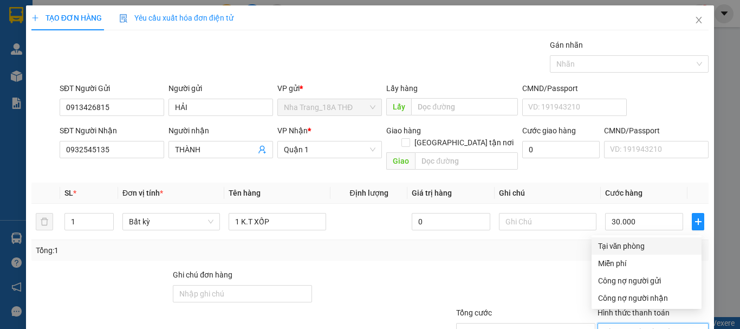
click at [602, 240] on div "Tại văn phòng" at bounding box center [646, 246] width 97 height 12
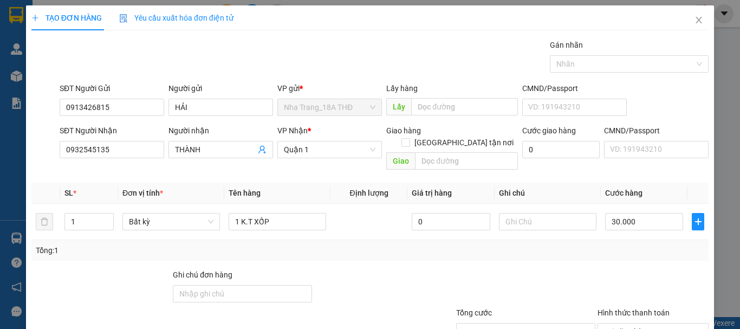
drag, startPoint x: 654, startPoint y: 298, endPoint x: 641, endPoint y: 283, distance: 19.2
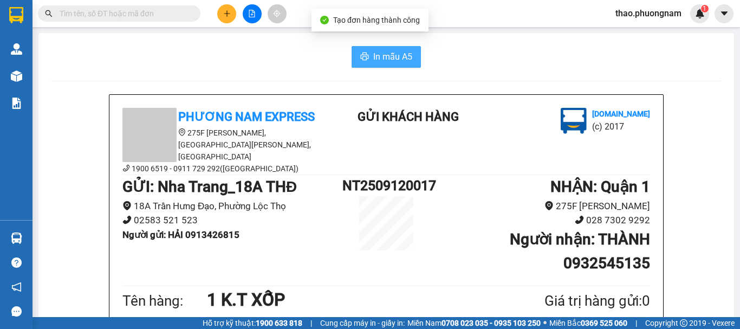
drag, startPoint x: 391, startPoint y: 56, endPoint x: 381, endPoint y: 76, distance: 22.8
click at [392, 59] on span "In mẫu A5" at bounding box center [392, 57] width 39 height 14
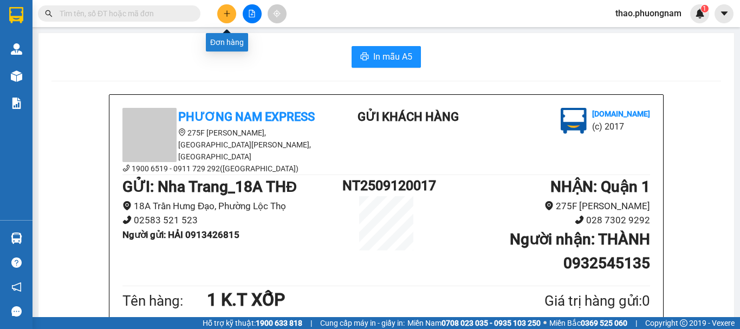
click at [228, 15] on icon "plus" at bounding box center [227, 14] width 8 height 8
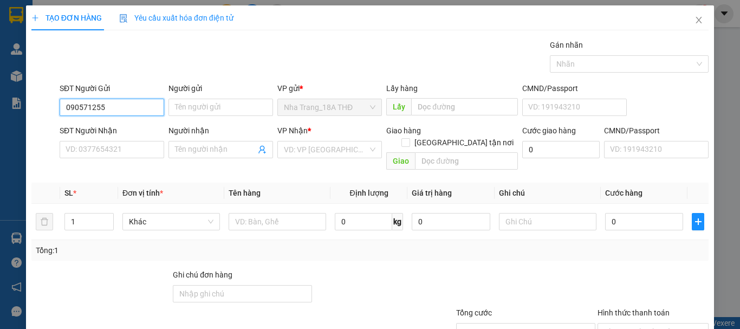
type input "0905712555"
click at [101, 131] on div "0905712555 - HƯƠNG" at bounding box center [111, 129] width 91 height 12
type input "HƯƠNG"
type input "0918213552"
type input "KIỆT"
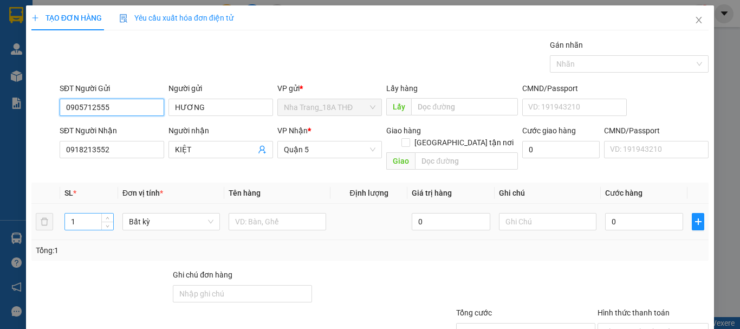
type input "0905712555"
click at [48, 208] on tr "1 Bất kỳ 0 0" at bounding box center [370, 222] width 678 height 36
type input "2"
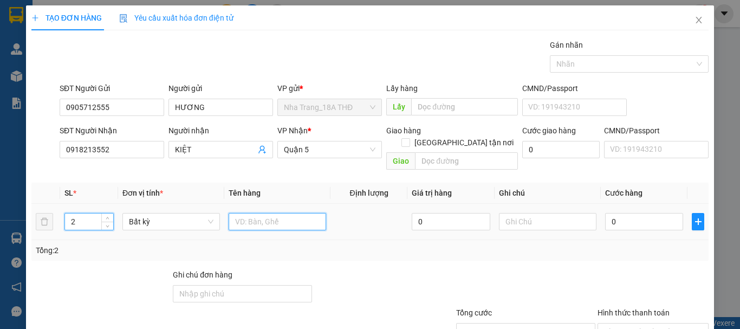
click at [263, 213] on input "text" at bounding box center [278, 221] width 98 height 17
type input "2 BAO"
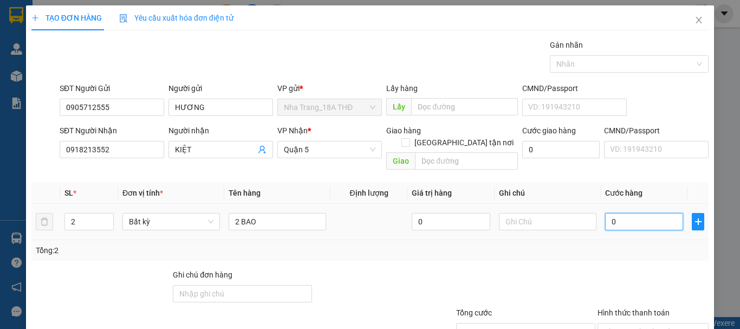
click at [628, 217] on input "0" at bounding box center [644, 221] width 78 height 17
type input "2"
type input "26"
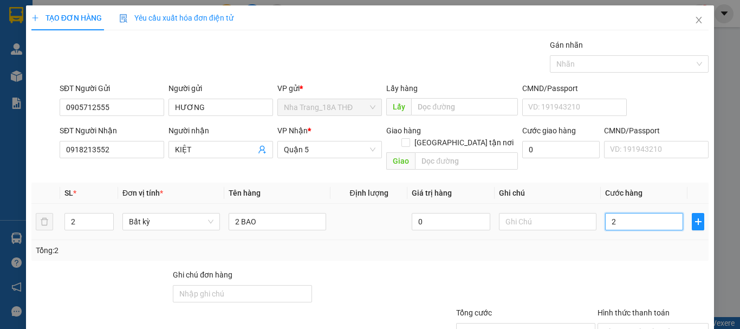
type input "26"
type input "260"
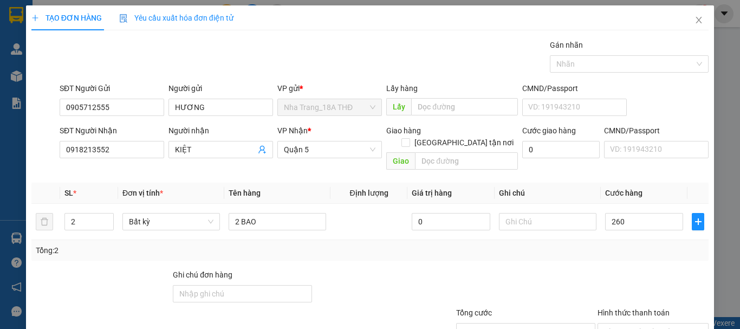
type input "260.000"
click at [585, 269] on div at bounding box center [525, 288] width 141 height 38
click at [636, 269] on div at bounding box center [653, 288] width 113 height 38
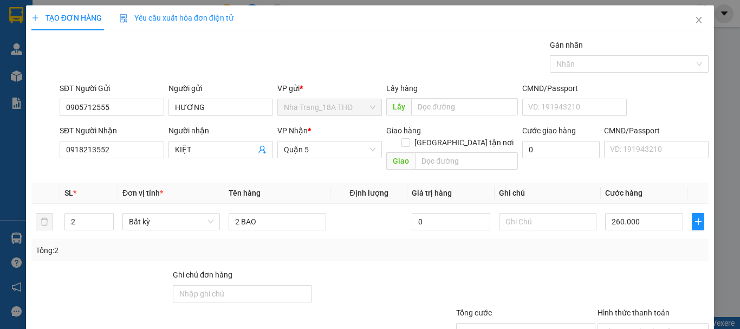
drag, startPoint x: 466, startPoint y: 211, endPoint x: 170, endPoint y: 234, distance: 296.8
click at [383, 269] on form "Ghi chú đơn hàng Tổng cước 260.000 Hình thức thanh toán Chọn HT Thanh Toán" at bounding box center [370, 307] width 678 height 76
click at [649, 324] on input "Hình thức thanh toán" at bounding box center [649, 332] width 91 height 16
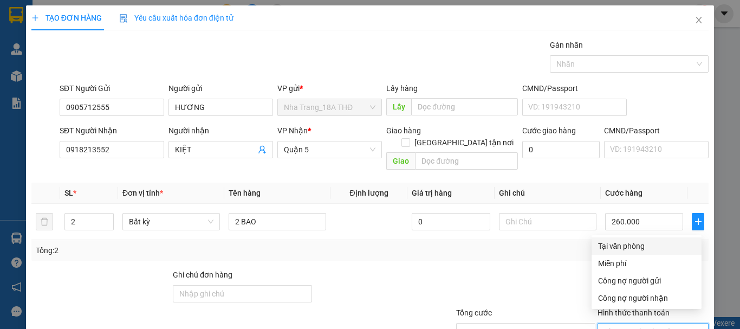
click at [613, 240] on div "Tại văn phòng" at bounding box center [646, 246] width 97 height 12
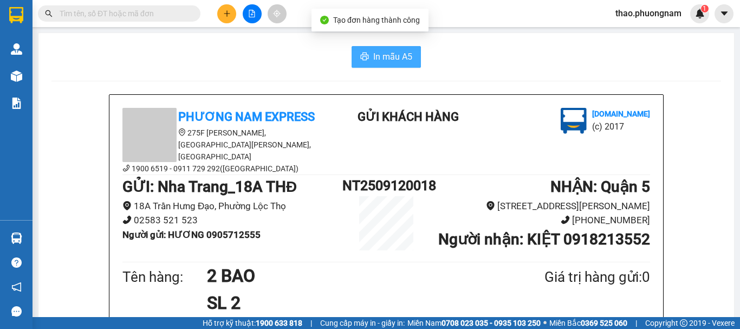
drag, startPoint x: 360, startPoint y: 65, endPoint x: 364, endPoint y: 51, distance: 13.7
click at [360, 64] on button "In mẫu A5" at bounding box center [386, 57] width 69 height 22
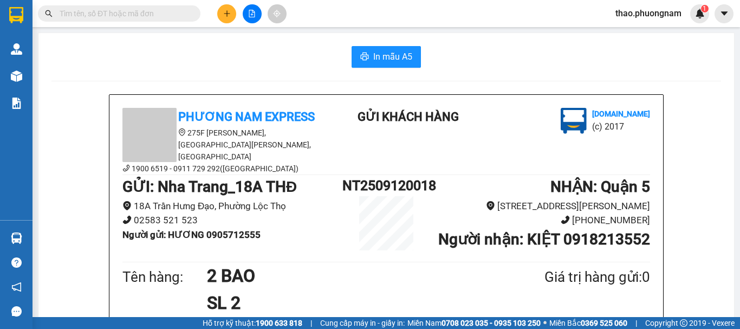
click at [101, 18] on input "text" at bounding box center [124, 14] width 128 height 12
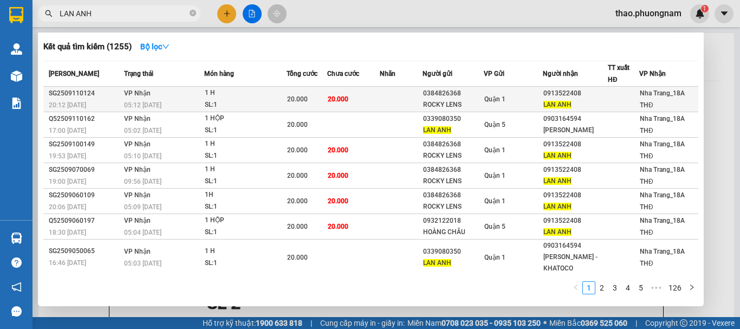
type input "LAN ANH"
click at [317, 102] on div "20.000" at bounding box center [307, 99] width 40 height 12
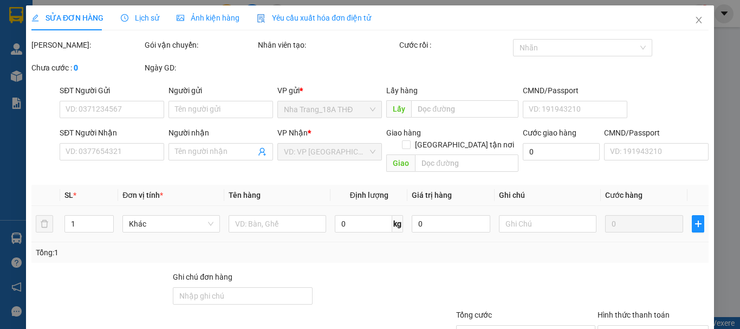
type input "0384826368"
type input "ROCKY LENS"
type input "0913522408"
type input "LAN ANH"
type input "20.000"
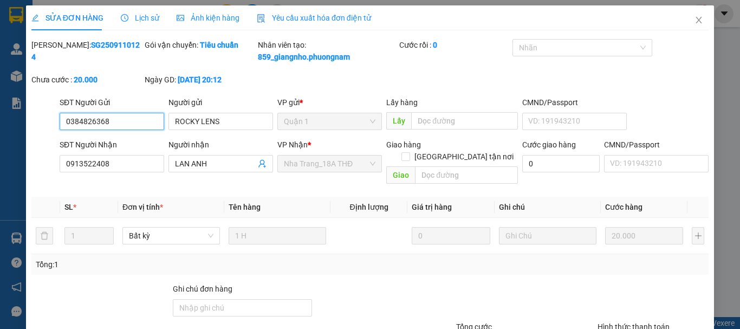
type input "0"
click at [694, 21] on span "Close" at bounding box center [699, 20] width 30 height 30
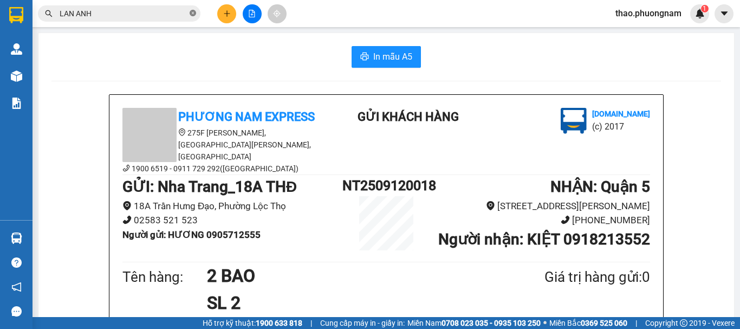
click at [193, 14] on icon "close-circle" at bounding box center [193, 13] width 7 height 7
click at [227, 15] on icon "plus" at bounding box center [227, 14] width 8 height 8
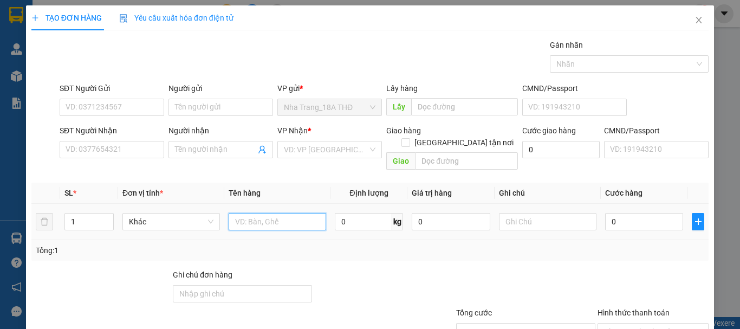
click at [311, 213] on input "text" at bounding box center [278, 221] width 98 height 17
type input "1 XỐP"
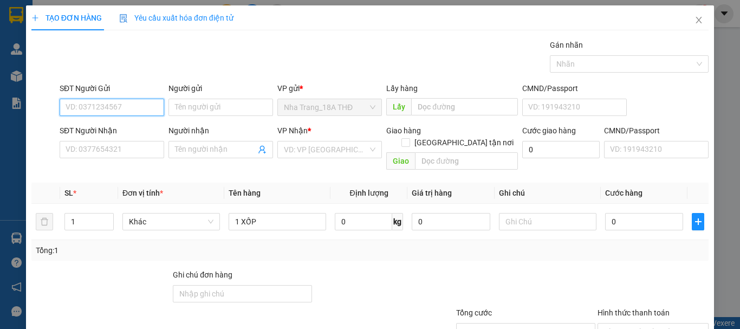
click at [120, 105] on input "SĐT Người Gửi" at bounding box center [112, 107] width 105 height 17
type input "0914030037"
click at [83, 125] on div "0914030037 - ĐÀO" at bounding box center [111, 129] width 91 height 12
type input "ĐÀO"
type input "0903682828"
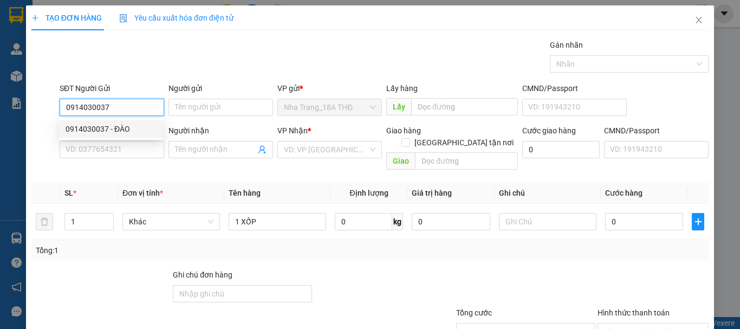
type input "GIANG"
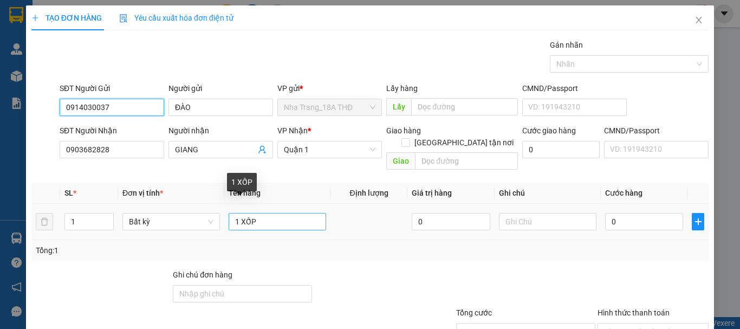
type input "0914030037"
click at [275, 213] on input "1 XỐP" at bounding box center [278, 221] width 98 height 17
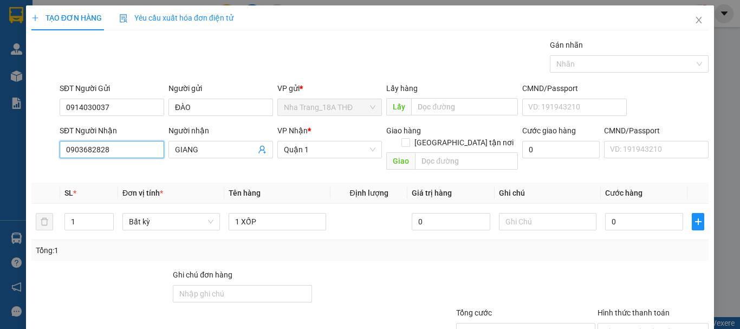
drag, startPoint x: 136, startPoint y: 152, endPoint x: 0, endPoint y: 92, distance: 148.1
click at [0, 92] on div "TẠO ĐƠN HÀNG Yêu cầu xuất hóa đơn điện tử Transit Pickup Surcharge Ids Transit …" at bounding box center [370, 164] width 740 height 329
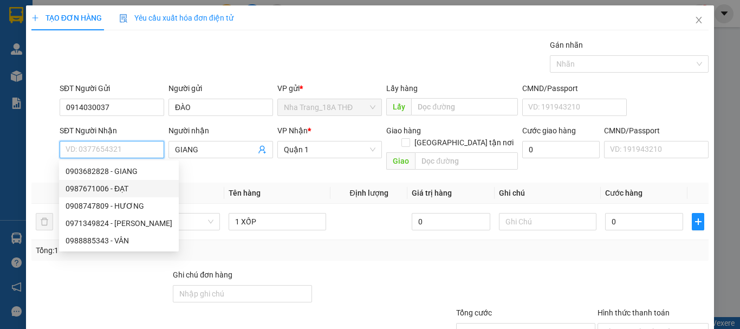
click at [119, 185] on div "0987671006 - ĐẠT" at bounding box center [119, 189] width 107 height 12
type input "0987671006"
type input "ĐẠT"
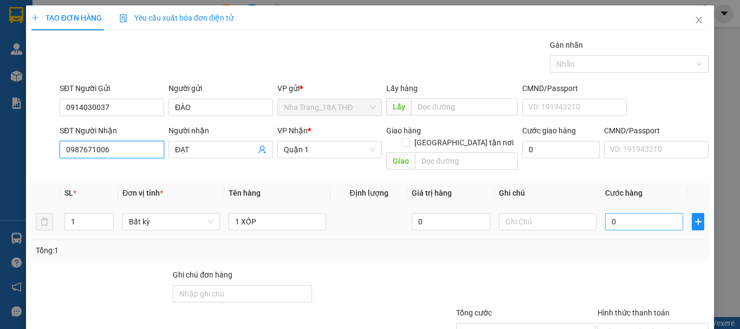
type input "0987671006"
click at [650, 213] on input "0" at bounding box center [644, 221] width 78 height 17
type input "5"
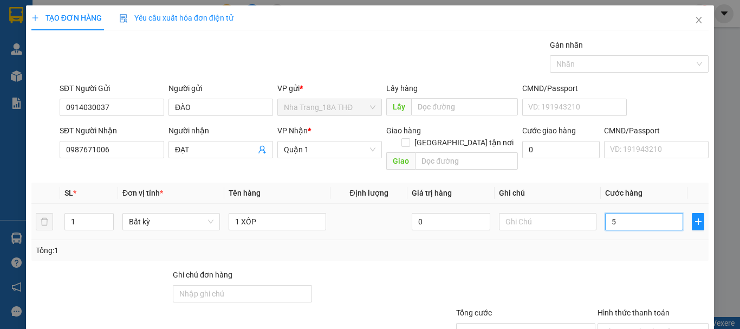
type input "50"
click at [661, 244] on div "Tổng: 1" at bounding box center [370, 250] width 669 height 12
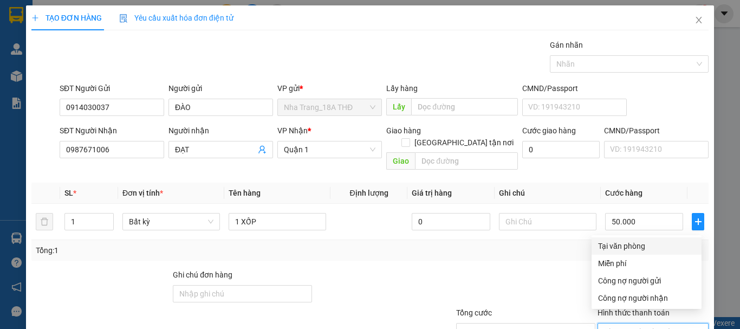
click at [645, 324] on input "Hình thức thanh toán" at bounding box center [649, 332] width 91 height 16
click at [629, 240] on div "Tại văn phòng" at bounding box center [646, 246] width 97 height 12
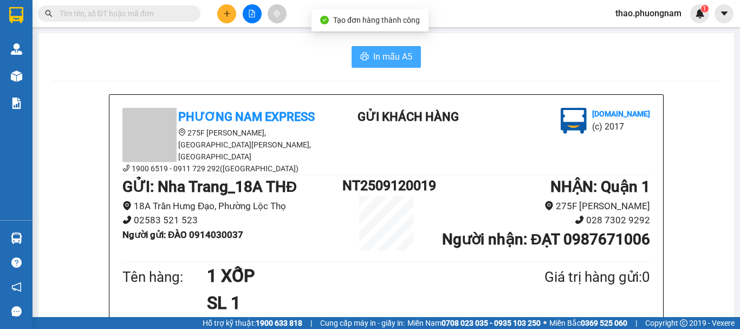
drag, startPoint x: 407, startPoint y: 58, endPoint x: 414, endPoint y: 72, distance: 15.8
click at [405, 58] on span "In mẫu A5" at bounding box center [392, 57] width 39 height 14
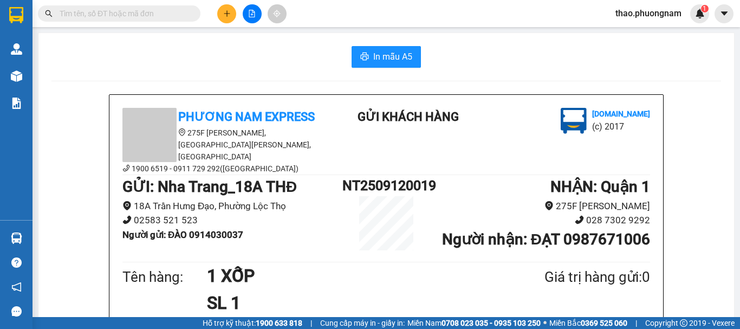
click at [506, 266] on div "Giá trị hàng gửi: 0" at bounding box center [571, 277] width 158 height 22
click at [224, 12] on icon "plus" at bounding box center [227, 14] width 8 height 8
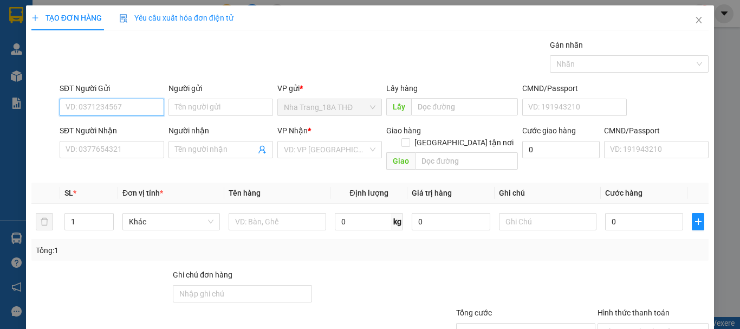
click at [127, 105] on input "SĐT Người Gửi" at bounding box center [112, 107] width 105 height 17
type input "0919501501"
drag, startPoint x: 134, startPoint y: 128, endPoint x: 145, endPoint y: 112, distance: 20.0
click at [137, 127] on div "0919501501 - PHƯƠNG" at bounding box center [111, 129] width 91 height 12
type input "PHƯƠNG"
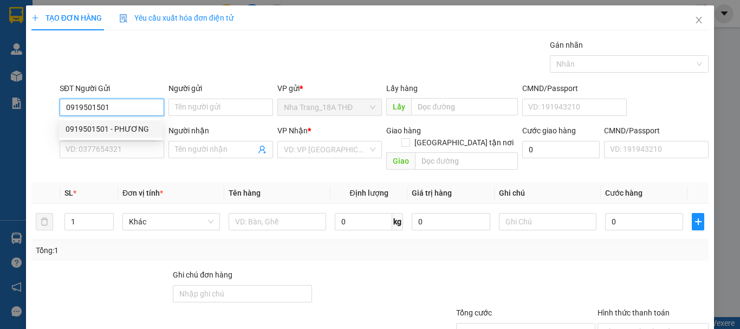
type input "0914143666"
type input "NHI"
checkbox input "true"
type input "[STREET_ADDRESS] ( gtn:80k )"
type input "80.000"
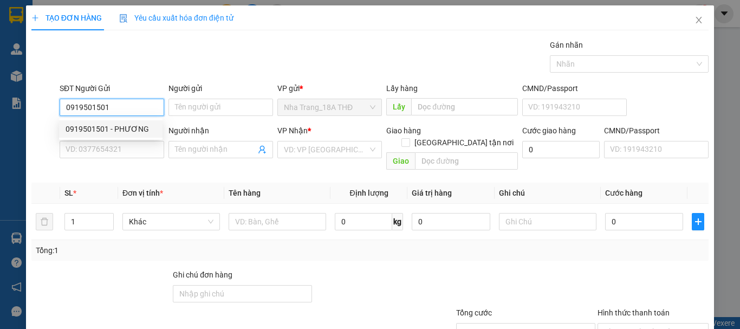
type input "80.000"
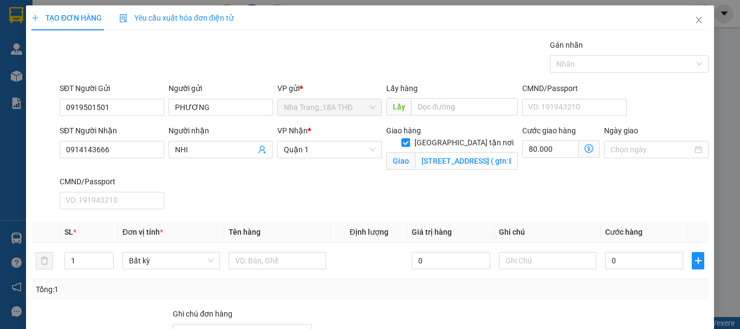
click at [439, 171] on div "Giao hàng Giao tận nơi Giao 140/17/8 ,LÊ ĐỨC THỌ ,PHƯỜNG 6, QUẬN GÒ VẤP ( gtn:8…" at bounding box center [452, 150] width 136 height 51
click at [585, 149] on icon "dollar-circle" at bounding box center [589, 148] width 9 height 9
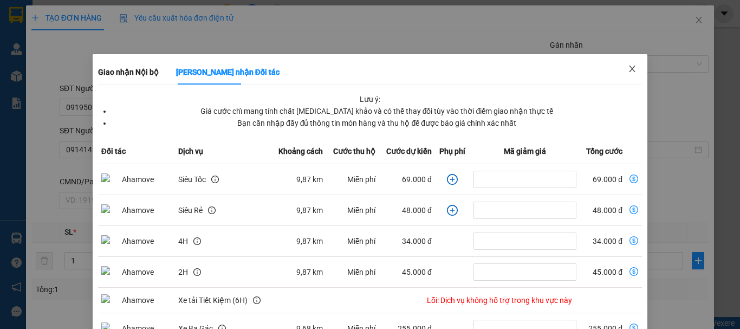
click at [628, 67] on icon "close" at bounding box center [632, 69] width 9 height 9
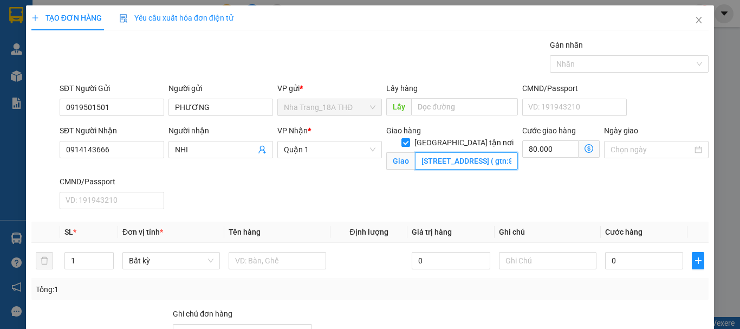
click at [428, 154] on input "[STREET_ADDRESS] ( gtn:80k )" at bounding box center [466, 160] width 103 height 17
click at [585, 146] on icon "dollar-circle" at bounding box center [589, 148] width 9 height 9
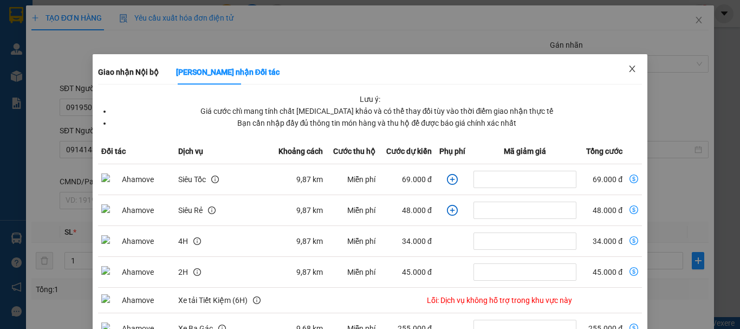
click at [628, 66] on icon "close" at bounding box center [632, 69] width 9 height 9
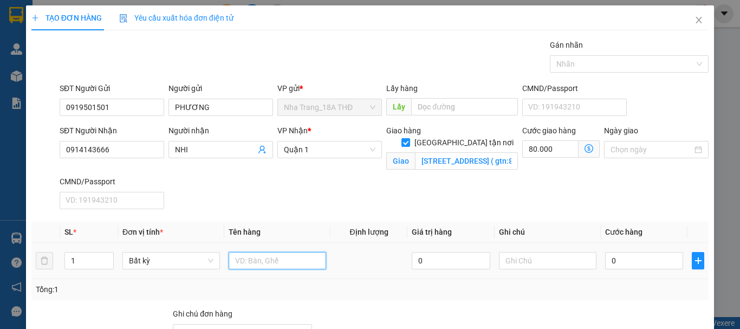
click at [253, 257] on input "text" at bounding box center [278, 260] width 98 height 17
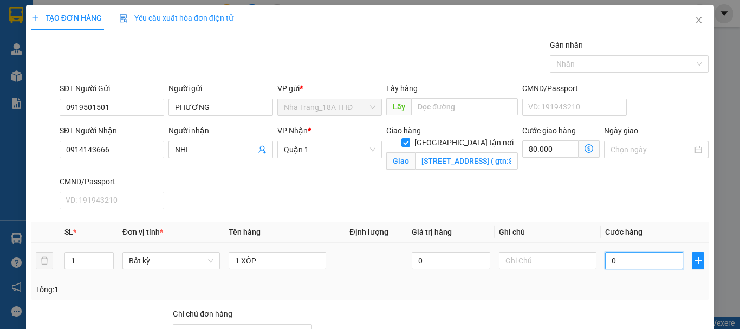
click at [614, 264] on input "0" at bounding box center [644, 260] width 78 height 17
click at [582, 208] on div "SĐT Người Nhận 0914143666 Người nhận NHI VP Nhận * Quận 1 Giao hàng Giao tận nơ…" at bounding box center [384, 169] width 654 height 89
drag, startPoint x: 630, startPoint y: 177, endPoint x: 630, endPoint y: 183, distance: 6.0
click at [630, 288] on div "Tại văn phòng Miễn phí Công nợ người gửi Công nợ người nhận" at bounding box center [647, 322] width 110 height 69
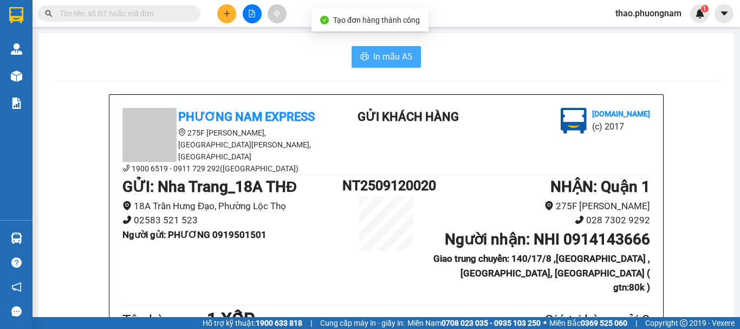
click at [378, 49] on button "In mẫu A5" at bounding box center [386, 57] width 69 height 22
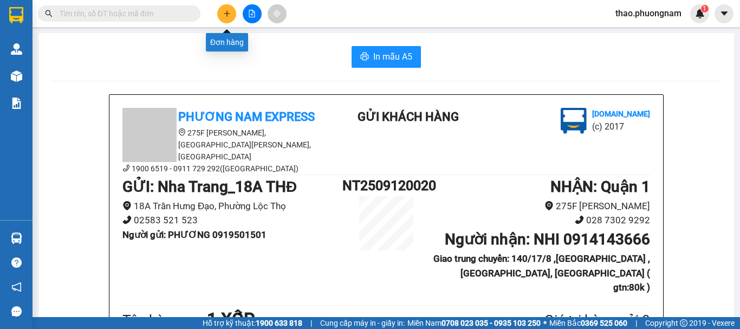
click at [222, 14] on button at bounding box center [226, 13] width 19 height 19
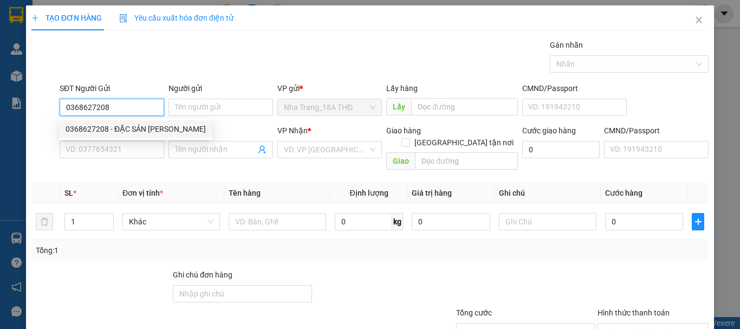
click at [104, 131] on div "0368627208 - ĐẶC SẢN NGỌC LINH" at bounding box center [136, 129] width 140 height 12
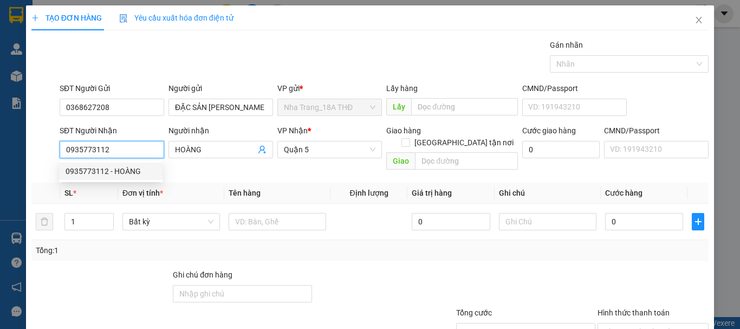
drag, startPoint x: 115, startPoint y: 153, endPoint x: 0, endPoint y: 144, distance: 115.3
click at [0, 148] on div "TẠO ĐƠN HÀNG Yêu cầu xuất hóa đơn điện tử Transit Pickup Surcharge Ids Transit …" at bounding box center [370, 164] width 740 height 329
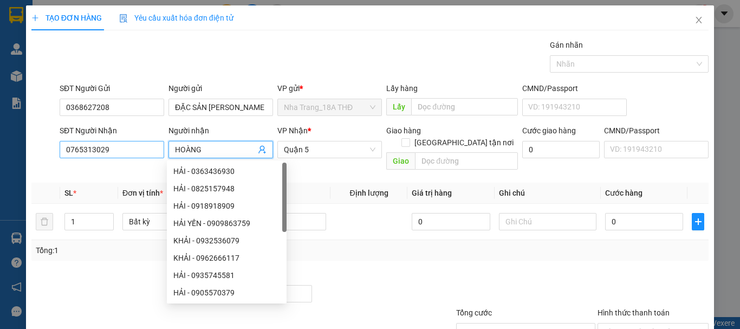
drag, startPoint x: 213, startPoint y: 151, endPoint x: 139, endPoint y: 155, distance: 74.4
click at [139, 155] on div "SĐT Người Nhận 0765313029 Người nhận HOÀNG VP Nhận * Quận 5 Giao hàng Giao tận …" at bounding box center [384, 150] width 654 height 50
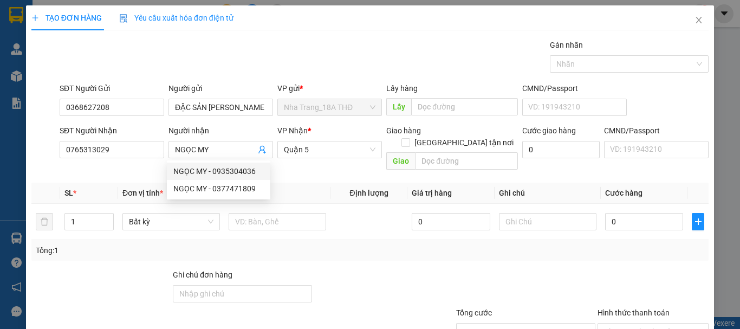
click at [369, 269] on div at bounding box center [383, 288] width 141 height 38
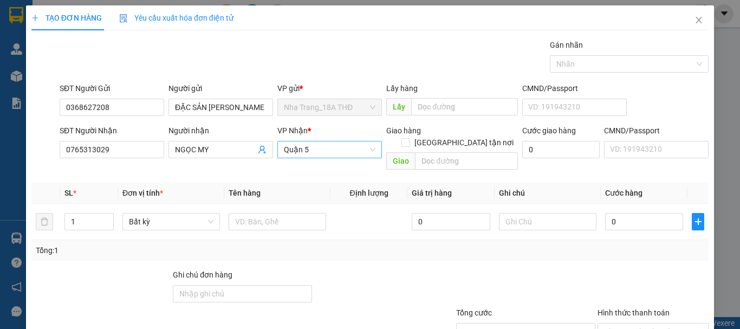
drag, startPoint x: 334, startPoint y: 150, endPoint x: 332, endPoint y: 163, distance: 13.3
click at [334, 152] on span "Quận 5" at bounding box center [330, 149] width 92 height 16
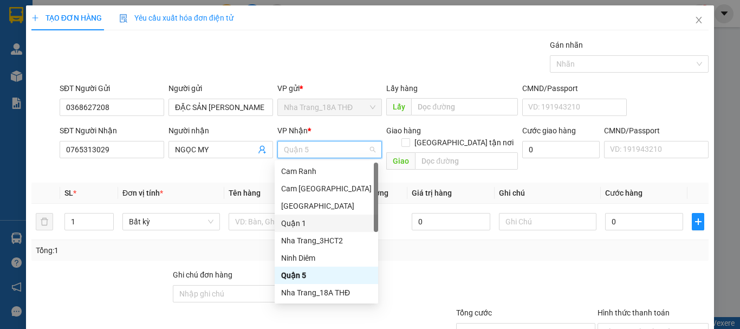
click at [306, 227] on div "Quận 1" at bounding box center [326, 223] width 91 height 12
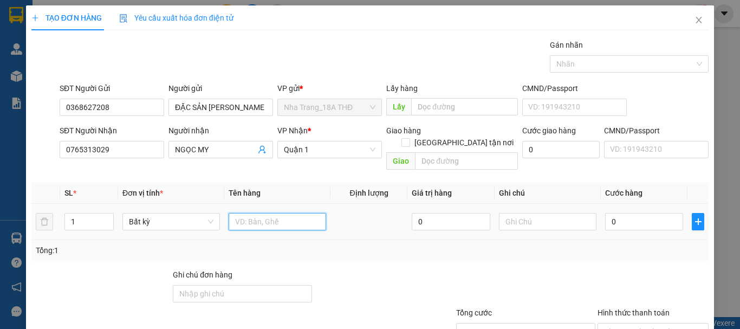
click at [276, 215] on input "text" at bounding box center [278, 221] width 98 height 17
click at [637, 213] on input "0" at bounding box center [644, 221] width 78 height 17
click at [682, 256] on div "Transit Pickup Surcharge Ids Transit Deliver Surcharge Ids Transit Deliver Surc…" at bounding box center [370, 215] width 678 height 353
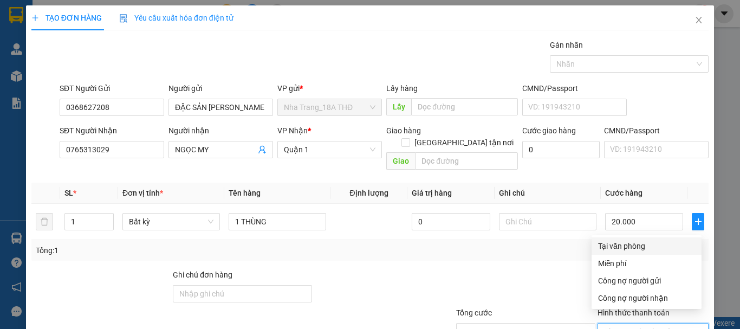
click at [636, 324] on input "Hình thức thanh toán" at bounding box center [649, 332] width 91 height 16
drag, startPoint x: 616, startPoint y: 173, endPoint x: 628, endPoint y: 226, distance: 53.9
click at [616, 240] on div "Tại văn phòng" at bounding box center [646, 246] width 97 height 12
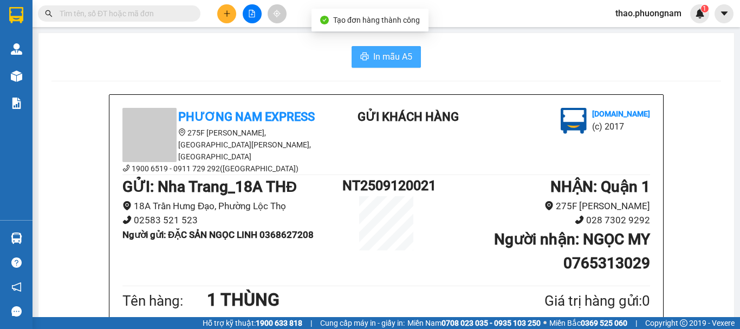
click at [381, 57] on span "In mẫu A5" at bounding box center [392, 57] width 39 height 14
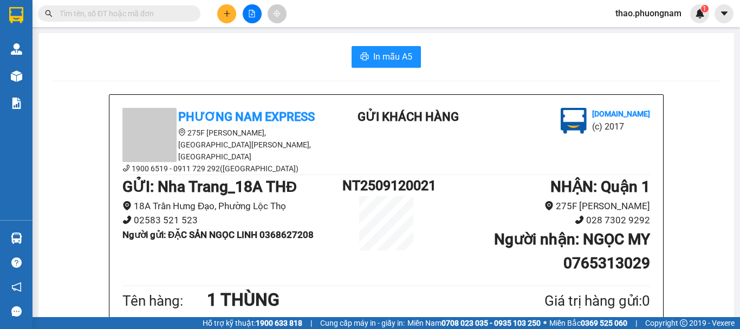
click at [141, 18] on input "text" at bounding box center [124, 14] width 128 height 12
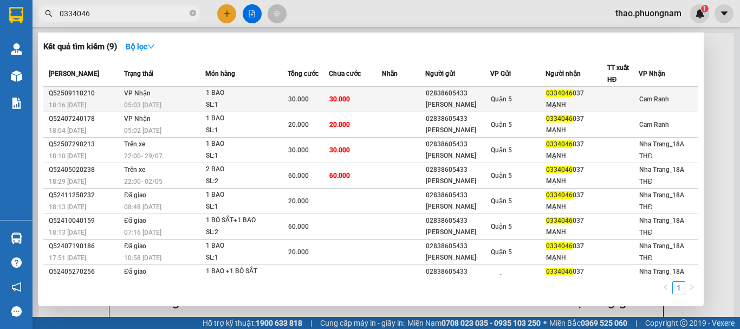
click at [373, 99] on td "30.000" at bounding box center [355, 99] width 53 height 25
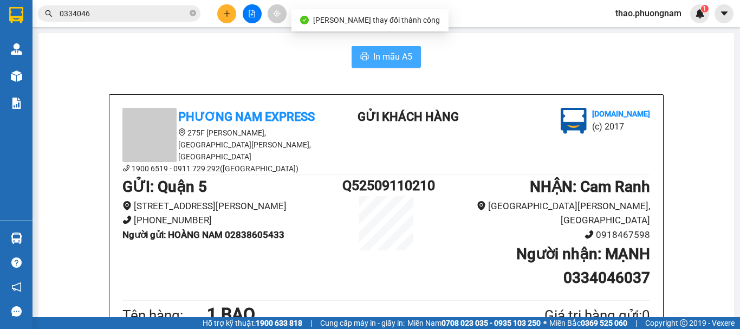
click at [395, 54] on span "In mẫu A5" at bounding box center [392, 57] width 39 height 14
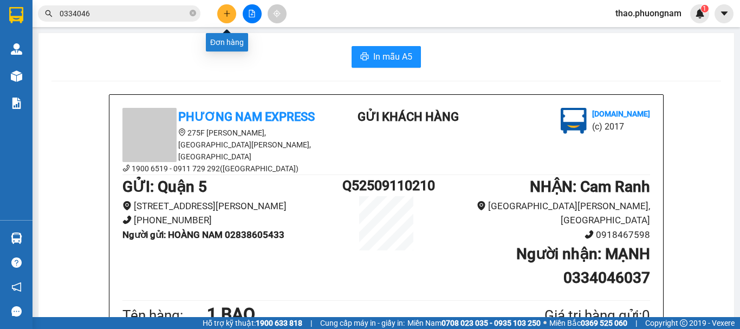
click at [222, 11] on button at bounding box center [226, 13] width 19 height 19
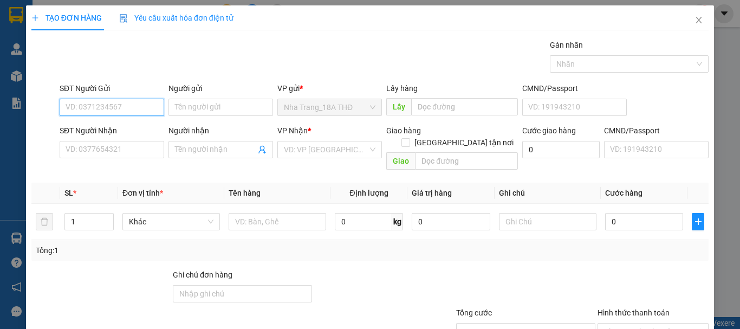
drag, startPoint x: 124, startPoint y: 112, endPoint x: 585, endPoint y: 43, distance: 466.4
click at [124, 112] on input "SĐT Người Gửi" at bounding box center [112, 107] width 105 height 17
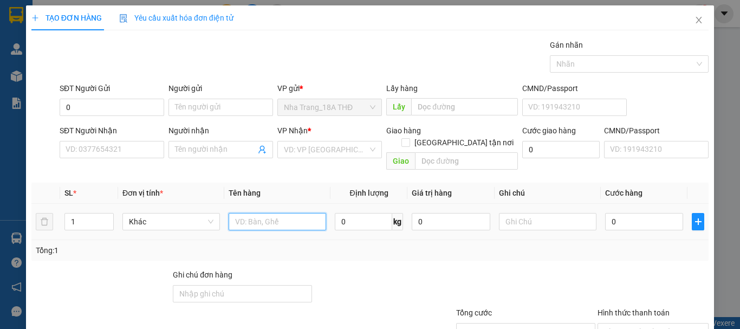
click at [240, 217] on input "text" at bounding box center [278, 221] width 98 height 17
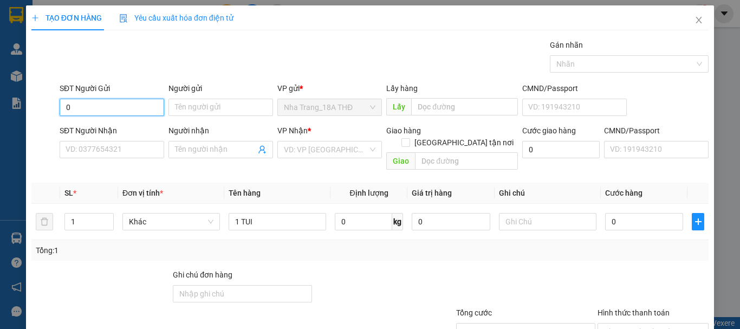
click at [97, 112] on input "0" at bounding box center [112, 107] width 105 height 17
click at [144, 129] on div "0907799398 - KIM VŨ" at bounding box center [119, 129] width 107 height 12
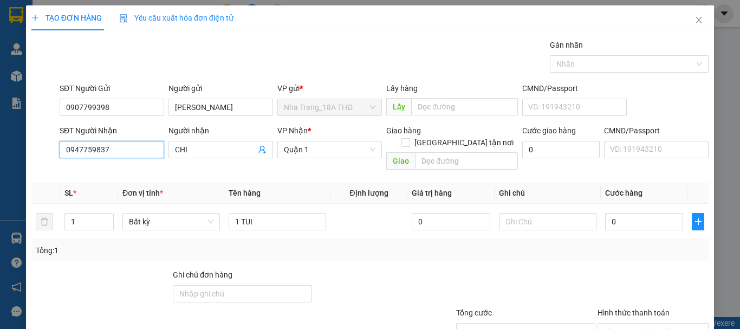
click at [141, 151] on input "0947759837" at bounding box center [112, 149] width 105 height 17
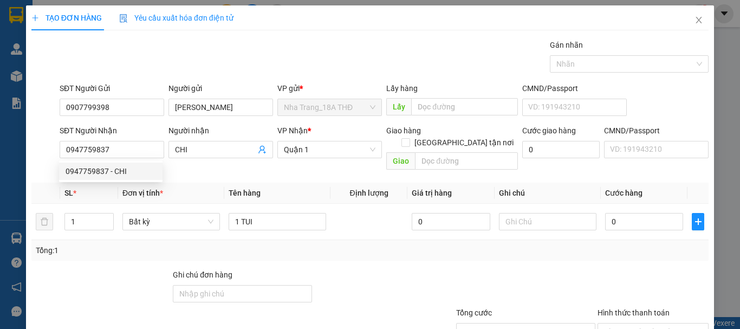
drag, startPoint x: 355, startPoint y: 271, endPoint x: 288, endPoint y: 244, distance: 72.0
click at [313, 270] on div at bounding box center [383, 288] width 141 height 38
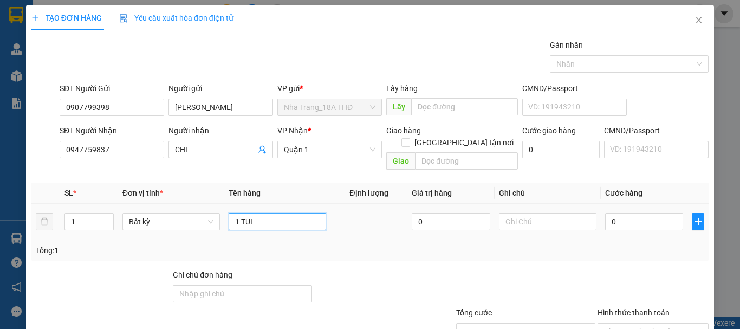
click at [264, 214] on input "1 TUI" at bounding box center [278, 221] width 98 height 17
click at [623, 213] on input "0" at bounding box center [644, 221] width 78 height 17
click at [632, 269] on div at bounding box center [653, 288] width 113 height 38
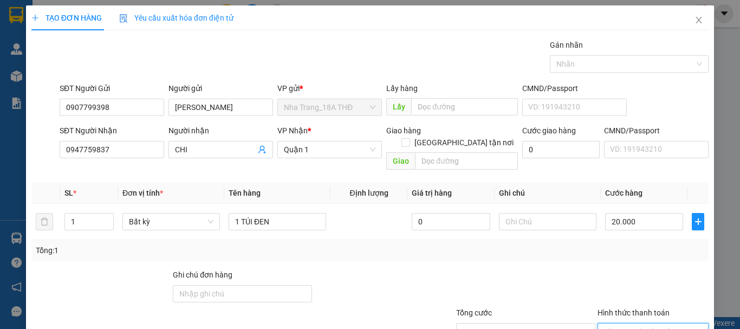
click at [620, 324] on input "Hình thức thanh toán" at bounding box center [649, 332] width 91 height 16
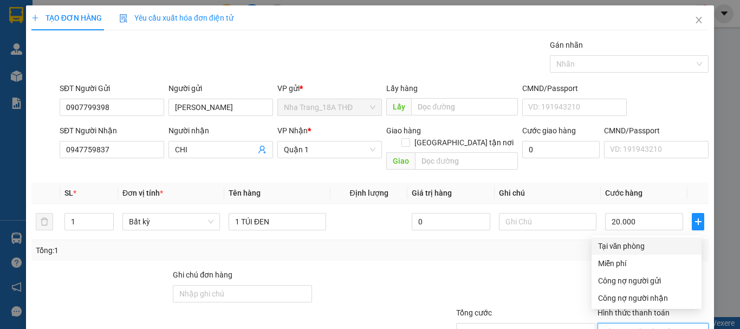
drag, startPoint x: 628, startPoint y: 170, endPoint x: 634, endPoint y: 195, distance: 25.5
click at [628, 240] on div "Tại văn phòng" at bounding box center [646, 246] width 97 height 12
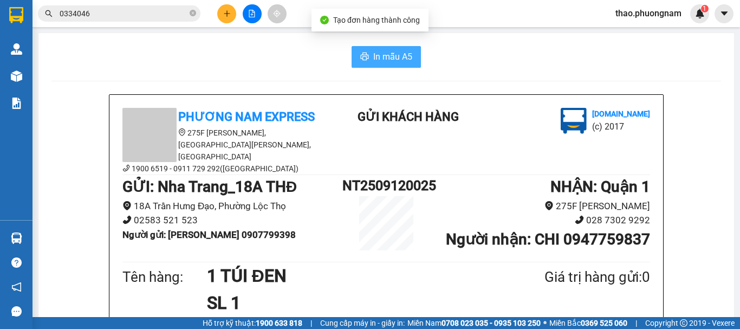
click at [395, 59] on span "In mẫu A5" at bounding box center [392, 57] width 39 height 14
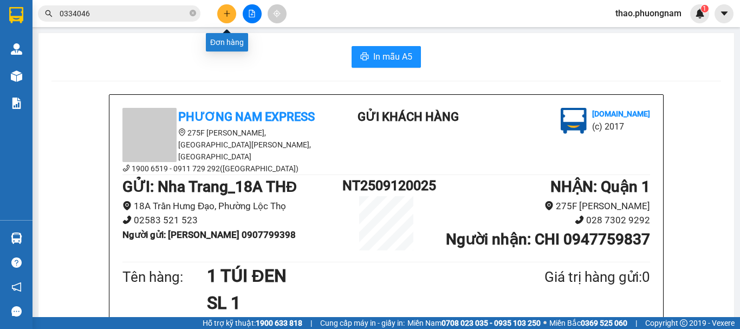
click at [228, 8] on button at bounding box center [226, 13] width 19 height 19
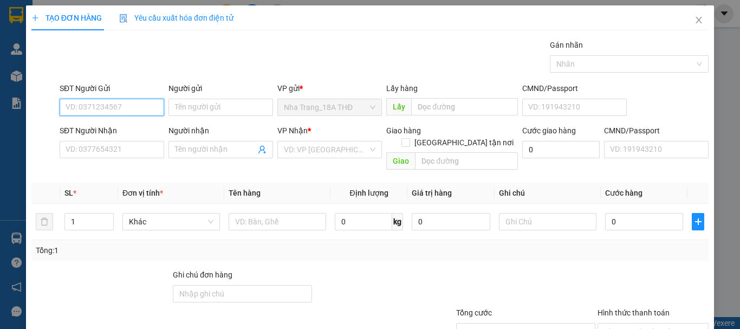
click at [94, 107] on input "SĐT Người Gửi" at bounding box center [112, 107] width 105 height 17
click at [113, 126] on div "0914205149 - HOA" at bounding box center [111, 129] width 91 height 12
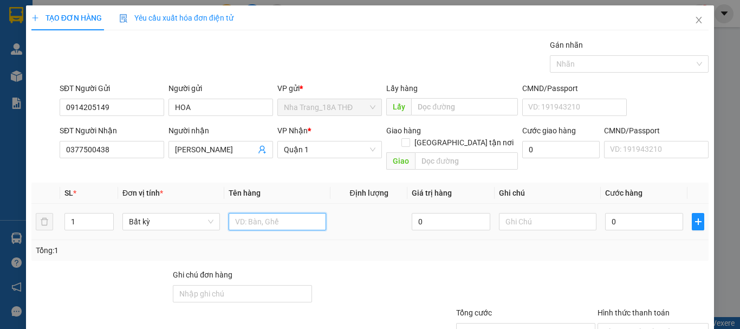
click at [269, 213] on input "text" at bounding box center [278, 221] width 98 height 17
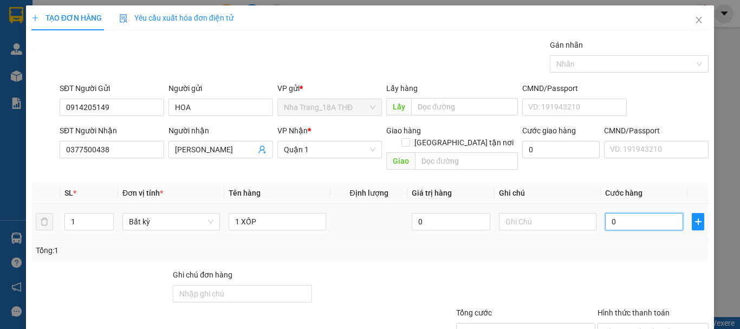
click at [637, 218] on input "0" at bounding box center [644, 221] width 78 height 17
click at [624, 248] on div "Tổng: 1" at bounding box center [370, 250] width 678 height 21
click at [655, 324] on input "Hình thức thanh toán" at bounding box center [649, 332] width 91 height 16
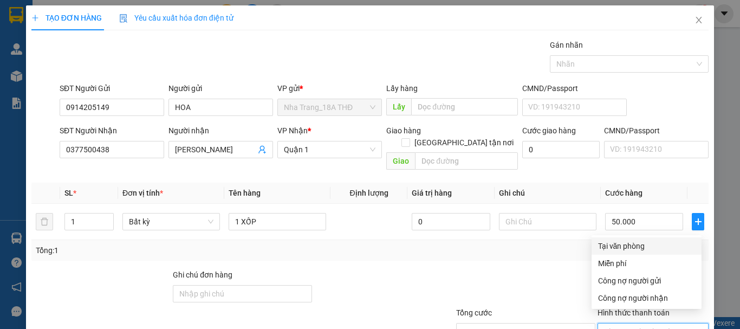
click at [630, 240] on div "Tại văn phòng" at bounding box center [646, 246] width 97 height 12
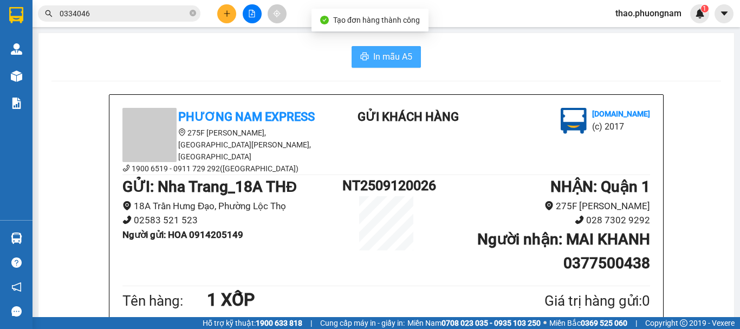
click at [368, 57] on button "In mẫu A5" at bounding box center [386, 57] width 69 height 22
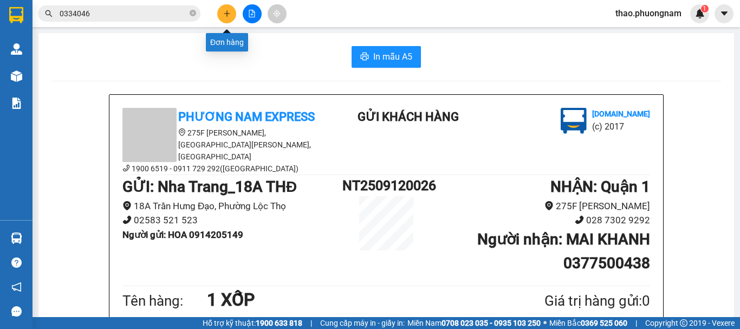
click at [224, 10] on icon "plus" at bounding box center [227, 14] width 8 height 8
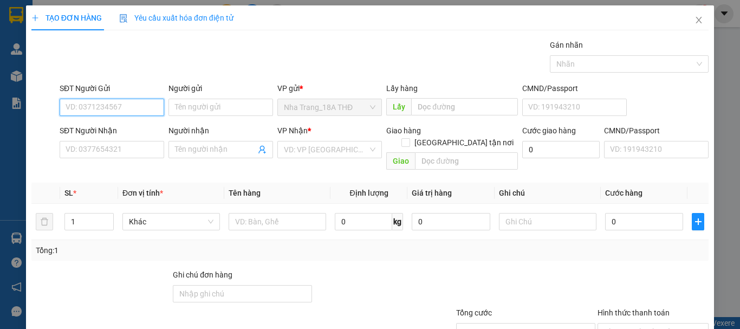
click at [76, 103] on input "SĐT Người Gửi" at bounding box center [112, 107] width 105 height 17
click at [80, 126] on div "0388229047 - QUỐC CẬN" at bounding box center [111, 129] width 91 height 12
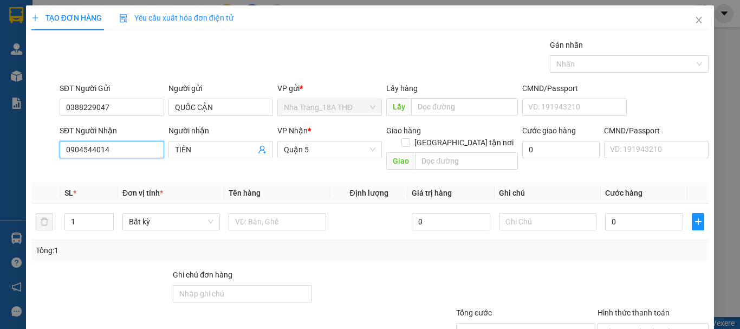
drag, startPoint x: 113, startPoint y: 153, endPoint x: 0, endPoint y: 149, distance: 112.8
click at [0, 149] on div "TẠO ĐƠN HÀNG Yêu cầu xuất hóa đơn điện tử Transit Pickup Surcharge Ids Transit …" at bounding box center [370, 164] width 740 height 329
click at [117, 174] on div "0901303366 - DREAM" at bounding box center [111, 171] width 91 height 12
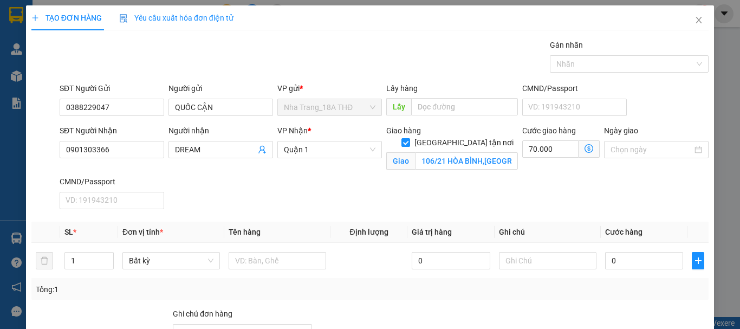
click at [268, 174] on div "Người nhận DREAM" at bounding box center [220, 150] width 109 height 51
drag, startPoint x: 441, startPoint y: 152, endPoint x: 431, endPoint y: 154, distance: 10.0
click at [441, 152] on input "106/21 HÒA BÌNH,P HÒA THẠNH ,Q .TÂN PHÚ ( GTN: 70K)" at bounding box center [466, 160] width 103 height 17
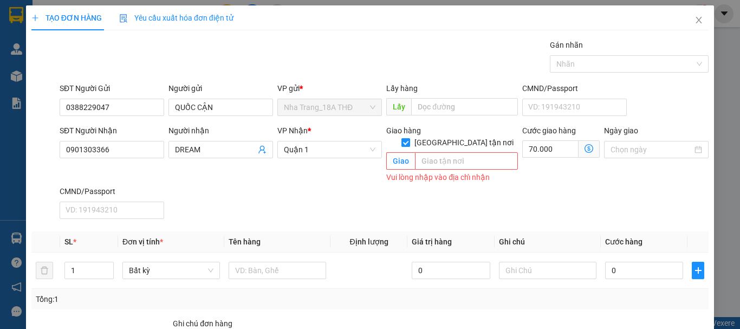
click at [409, 138] on input "Giao tận nơi" at bounding box center [406, 142] width 8 height 8
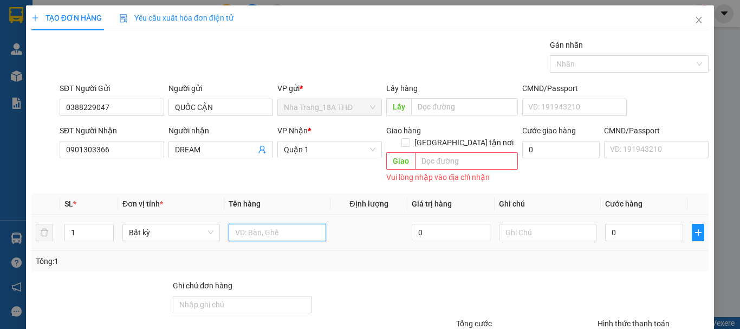
click at [249, 224] on input "text" at bounding box center [278, 232] width 98 height 17
drag, startPoint x: 314, startPoint y: 155, endPoint x: 321, endPoint y: 154, distance: 7.7
click at [321, 154] on span "Quận 1" at bounding box center [330, 149] width 92 height 16
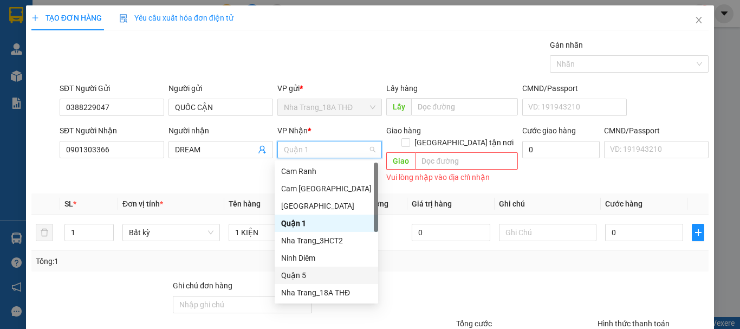
drag, startPoint x: 304, startPoint y: 271, endPoint x: 299, endPoint y: 263, distance: 9.5
click at [304, 271] on div "Quận 5" at bounding box center [326, 275] width 91 height 12
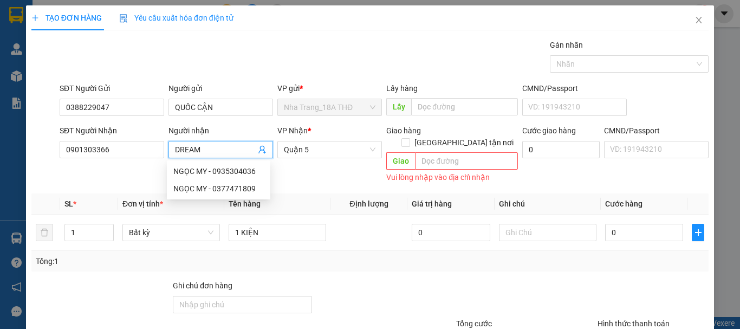
click at [216, 151] on input "DREAM" at bounding box center [215, 150] width 81 height 12
click at [366, 260] on div "Transit Pickup Surcharge Ids Transit Deliver Surcharge Ids Transit Deliver Surc…" at bounding box center [370, 221] width 678 height 364
drag, startPoint x: 220, startPoint y: 146, endPoint x: 5, endPoint y: 144, distance: 214.7
click at [2, 145] on div "TẠO ĐƠN HÀNG Yêu cầu xuất hóa đơn điện tử Transit Pickup Surcharge Ids Transit …" at bounding box center [370, 164] width 740 height 329
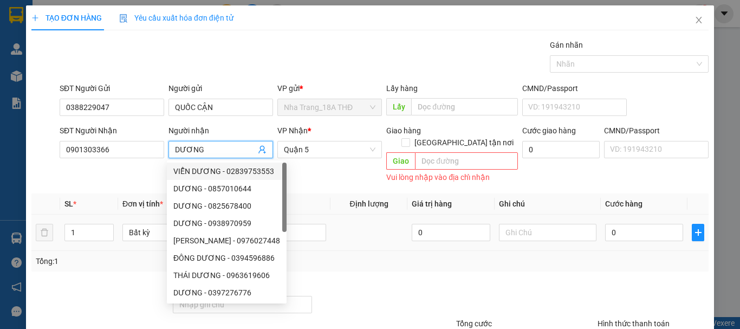
click at [386, 233] on td at bounding box center [369, 233] width 77 height 36
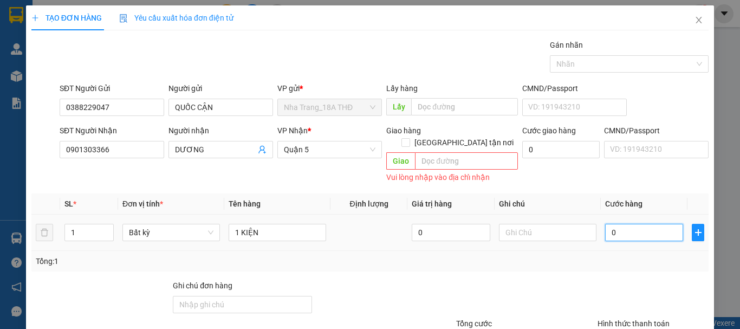
click at [652, 226] on input "0" at bounding box center [644, 232] width 78 height 17
click at [653, 280] on div at bounding box center [653, 299] width 113 height 38
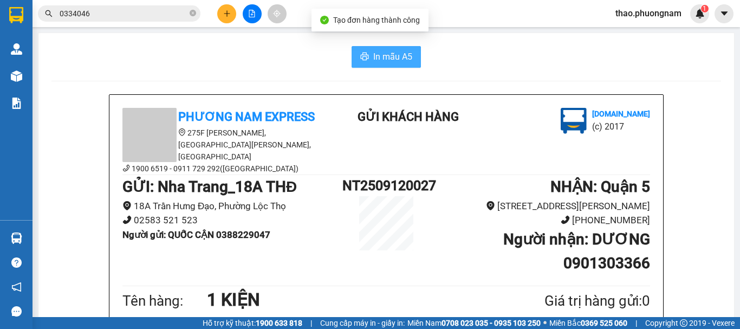
click at [380, 54] on span "In mẫu A5" at bounding box center [392, 57] width 39 height 14
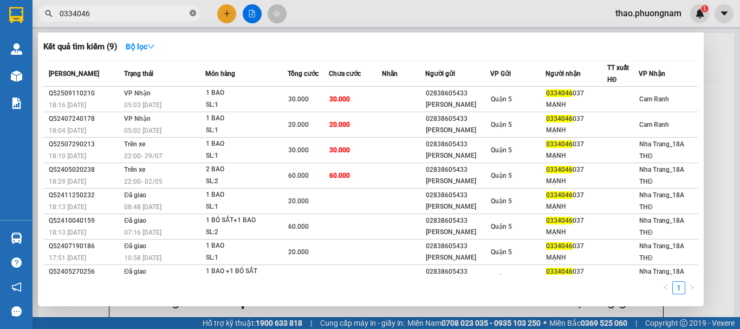
click at [191, 11] on icon "close-circle" at bounding box center [193, 13] width 7 height 7
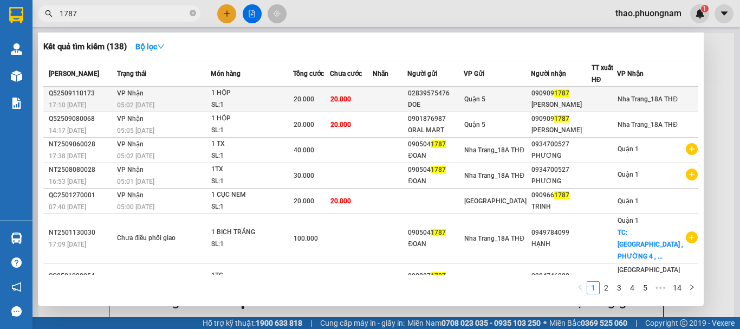
click at [351, 99] on span "20.000" at bounding box center [341, 99] width 21 height 8
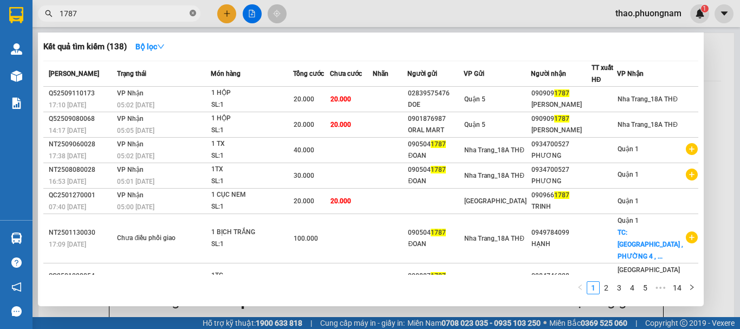
click at [195, 16] on icon "close-circle" at bounding box center [193, 13] width 7 height 7
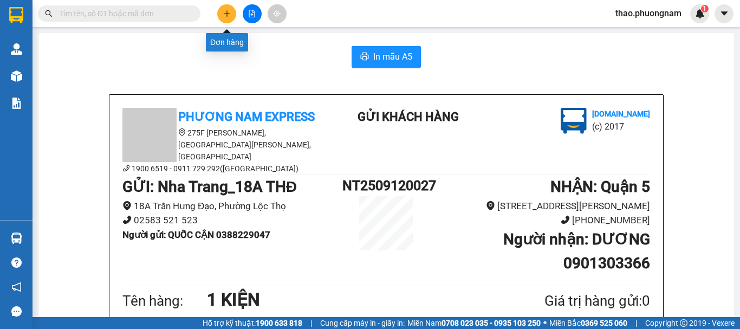
click at [229, 11] on icon "plus" at bounding box center [227, 14] width 8 height 8
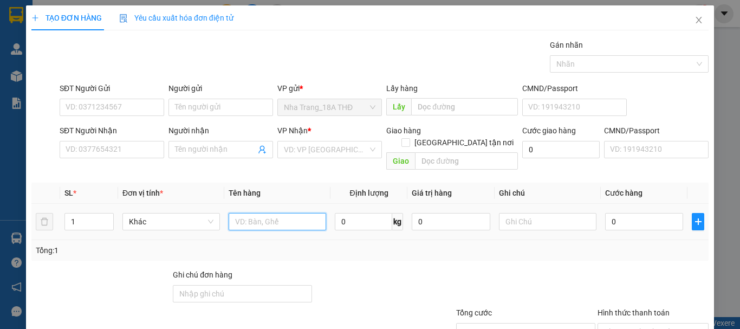
click at [252, 213] on input "text" at bounding box center [278, 221] width 98 height 17
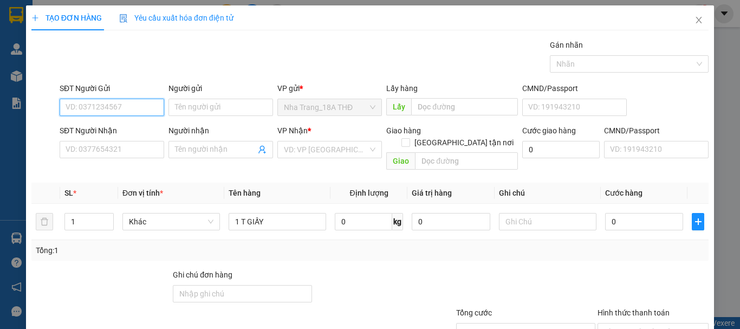
click at [135, 107] on input "SĐT Người Gửi" at bounding box center [112, 107] width 105 height 17
click at [135, 131] on div "0344744671 - DUNG" at bounding box center [111, 129] width 91 height 12
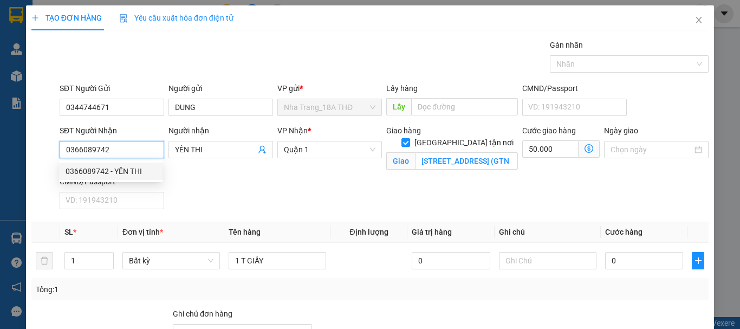
click at [125, 152] on input "0366089742" at bounding box center [112, 149] width 105 height 17
click at [545, 210] on div "SĐT Người Nhận 0366089742 Người nhận YẾN THI VP Nhận * Quận 1 Giao hàng Giao tậ…" at bounding box center [384, 169] width 654 height 89
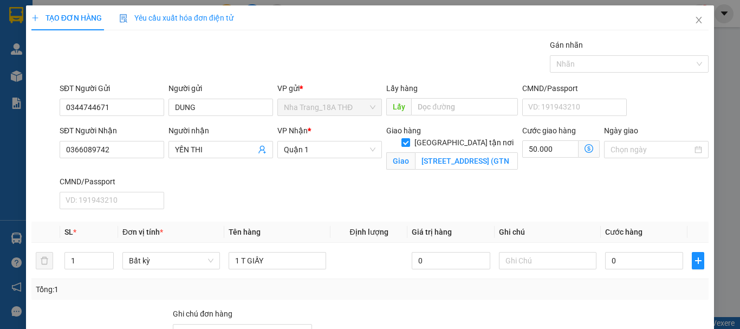
click at [585, 146] on icon "dollar-circle" at bounding box center [589, 148] width 9 height 9
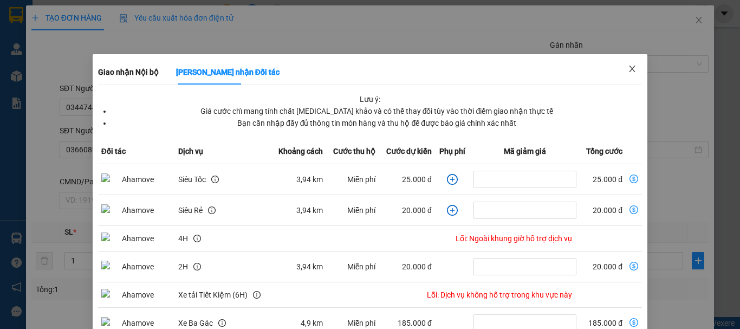
drag, startPoint x: 629, startPoint y: 72, endPoint x: 408, endPoint y: 172, distance: 242.6
click at [628, 73] on icon "close" at bounding box center [632, 69] width 9 height 9
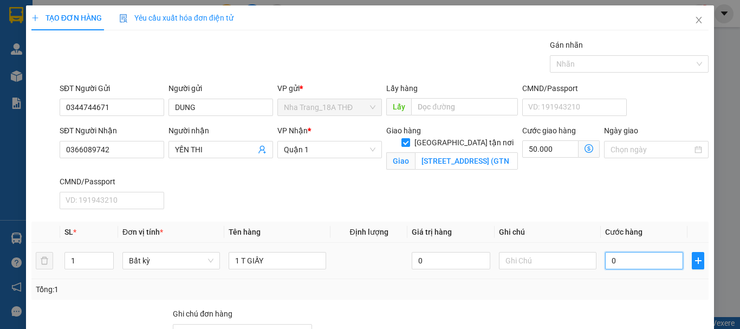
click at [626, 260] on input "0" at bounding box center [644, 260] width 78 height 17
click at [588, 177] on div "SĐT Người Nhận 0366089742 Người nhận YẾN THI VP Nhận * Quận 1 Giao hàng Giao tậ…" at bounding box center [384, 169] width 654 height 89
click at [640, 291] on div "Tại văn phòng" at bounding box center [646, 297] width 97 height 12
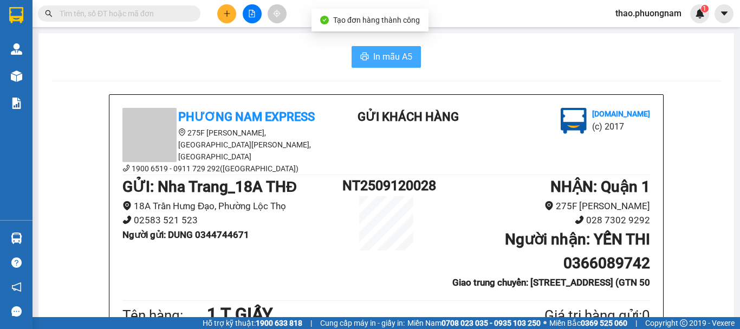
click at [392, 59] on span "In mẫu A5" at bounding box center [392, 57] width 39 height 14
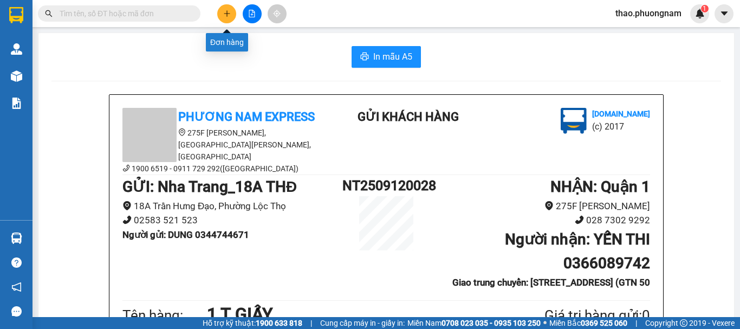
click at [225, 12] on icon "plus" at bounding box center [227, 14] width 8 height 8
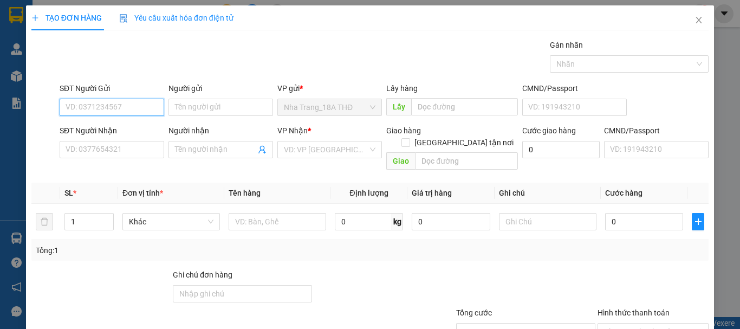
click at [123, 100] on input "SĐT Người Gửi" at bounding box center [112, 107] width 105 height 17
click at [78, 123] on div "0905520517 - CHÚC" at bounding box center [111, 129] width 91 height 12
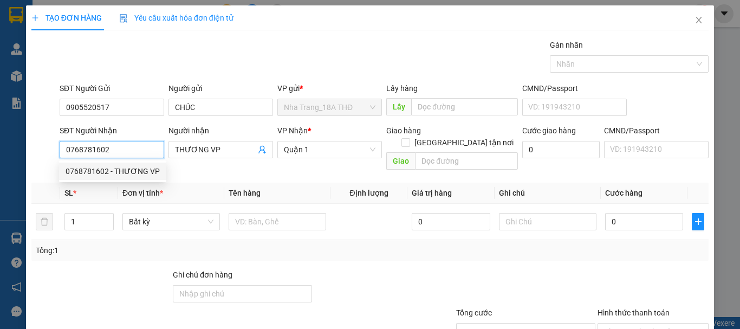
drag, startPoint x: 118, startPoint y: 148, endPoint x: 9, endPoint y: 141, distance: 109.2
click at [9, 141] on div "TẠO ĐƠN HÀNG Yêu cầu xuất hóa đơn điện tử Transit Pickup Surcharge Ids Transit …" at bounding box center [370, 164] width 740 height 329
drag, startPoint x: 325, startPoint y: 256, endPoint x: 170, endPoint y: 228, distance: 156.9
click at [322, 256] on div "Transit Pickup Surcharge Ids Transit Deliver Surcharge Ids Transit Deliver Surc…" at bounding box center [370, 215] width 678 height 353
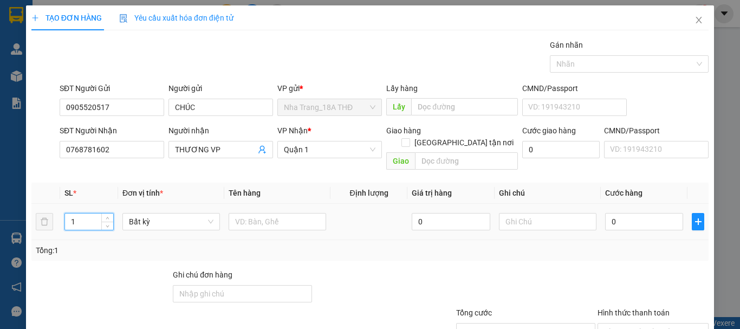
click at [49, 210] on tr "1 Bất kỳ 0 0" at bounding box center [370, 222] width 678 height 36
click at [239, 213] on input "text" at bounding box center [278, 221] width 98 height 17
click at [655, 216] on input "0" at bounding box center [644, 221] width 78 height 17
click at [641, 248] on div "Tổng: 2" at bounding box center [370, 250] width 678 height 21
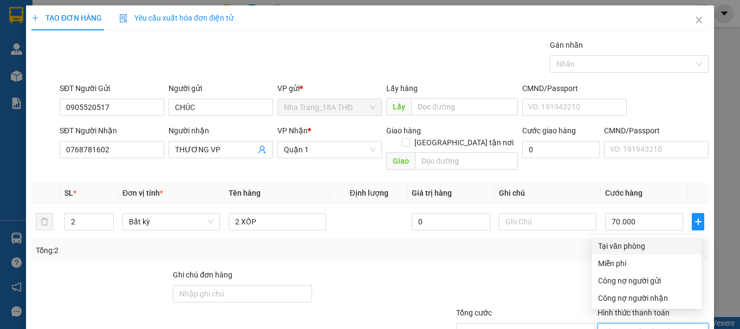
click at [626, 324] on input "Hình thức thanh toán" at bounding box center [649, 332] width 91 height 16
click at [613, 240] on div "Tại văn phòng" at bounding box center [646, 246] width 97 height 12
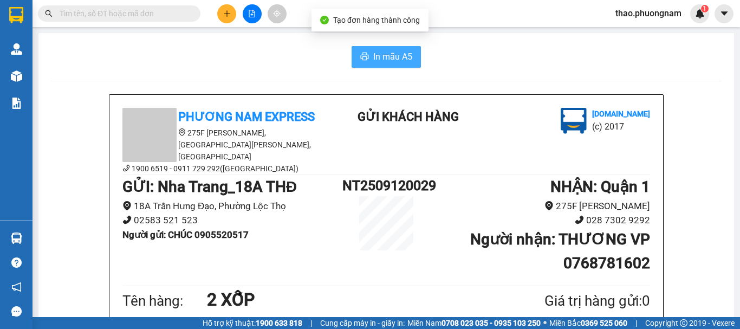
click at [414, 56] on button "In mẫu A5" at bounding box center [386, 57] width 69 height 22
click at [386, 60] on span "In mẫu A5" at bounding box center [392, 57] width 39 height 14
drag, startPoint x: 397, startPoint y: 54, endPoint x: 390, endPoint y: 51, distance: 8.1
click at [397, 53] on span "In mẫu A5" at bounding box center [392, 57] width 39 height 14
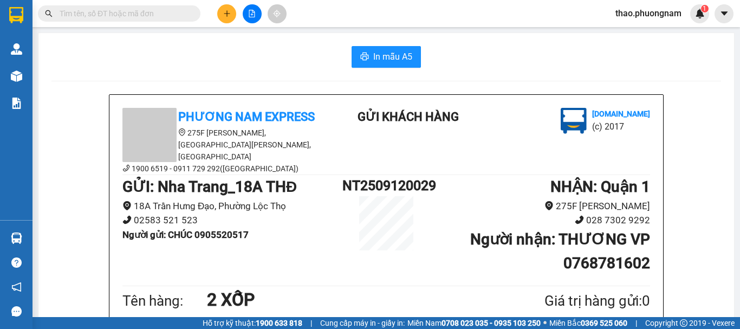
click at [289, 57] on div "In mẫu A5" at bounding box center [386, 57] width 670 height 22
click at [378, 63] on span "In mẫu A5" at bounding box center [392, 57] width 39 height 14
click at [229, 12] on icon "plus" at bounding box center [227, 14] width 8 height 8
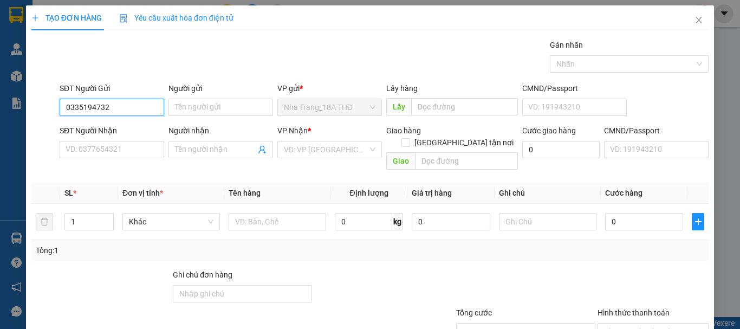
drag, startPoint x: 108, startPoint y: 112, endPoint x: 61, endPoint y: 108, distance: 47.3
click at [61, 108] on input "0335194732" at bounding box center [112, 107] width 105 height 17
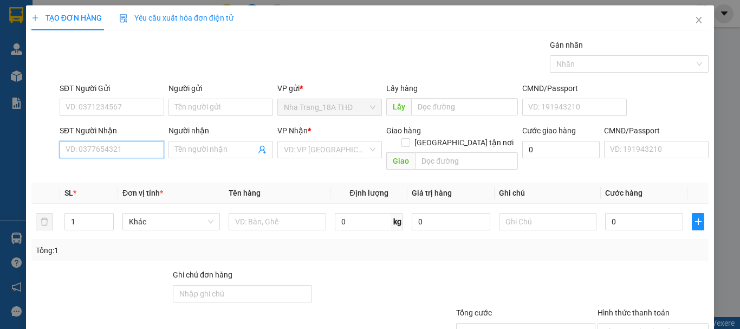
click at [95, 143] on input "SĐT Người Nhận" at bounding box center [112, 149] width 105 height 17
paste input "0335194732"
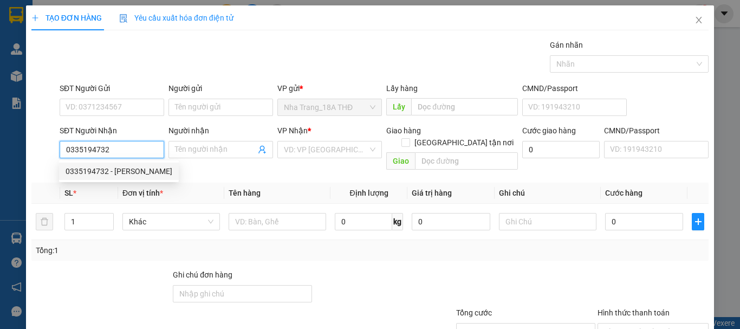
click at [124, 170] on div "0335194732 - QUỲNH" at bounding box center [119, 171] width 107 height 12
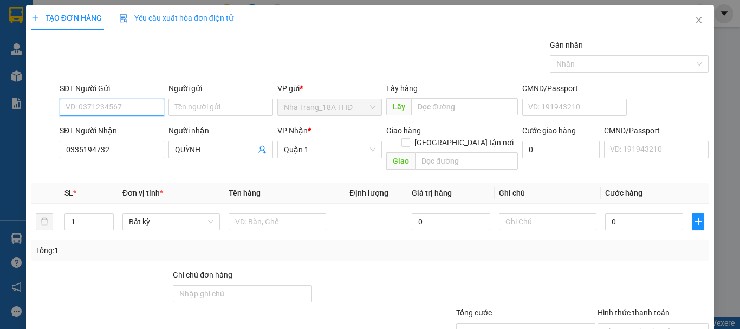
click at [120, 111] on input "SĐT Người Gửi" at bounding box center [112, 107] width 105 height 17
click at [128, 129] on div "0905126396 - ĐÀO" at bounding box center [111, 129] width 91 height 12
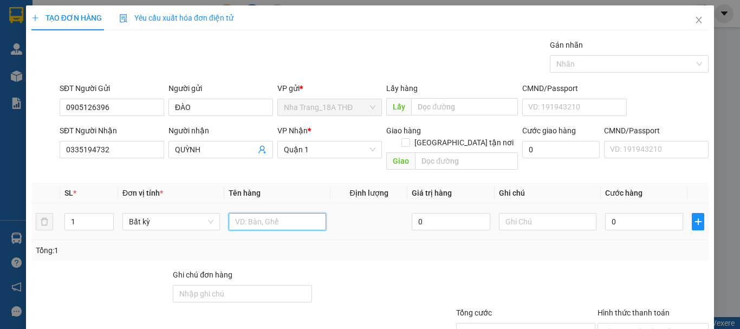
click at [250, 213] on input "text" at bounding box center [278, 221] width 98 height 17
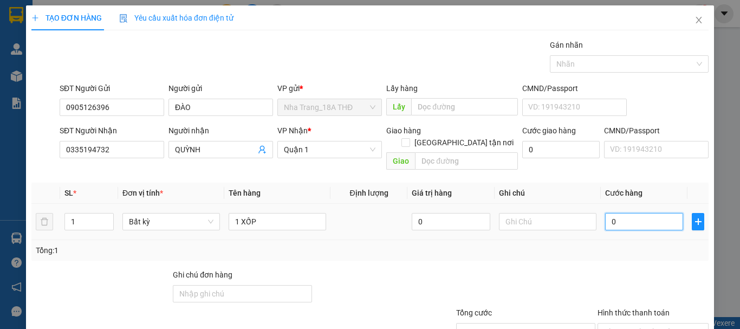
click at [608, 213] on input "0" at bounding box center [644, 221] width 78 height 17
click at [629, 251] on div "Transit Pickup Surcharge Ids Transit Deliver Surcharge Ids Transit Deliver Surc…" at bounding box center [370, 215] width 678 height 353
click at [618, 324] on input "Hình thức thanh toán" at bounding box center [649, 332] width 91 height 16
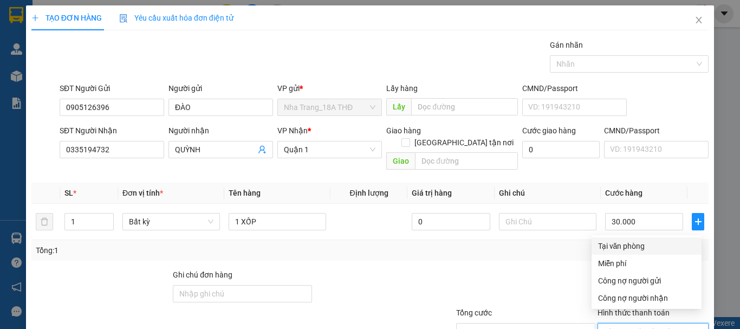
drag, startPoint x: 620, startPoint y: 177, endPoint x: 666, endPoint y: 291, distance: 123.0
click at [620, 237] on div "Tại văn phòng" at bounding box center [647, 245] width 110 height 17
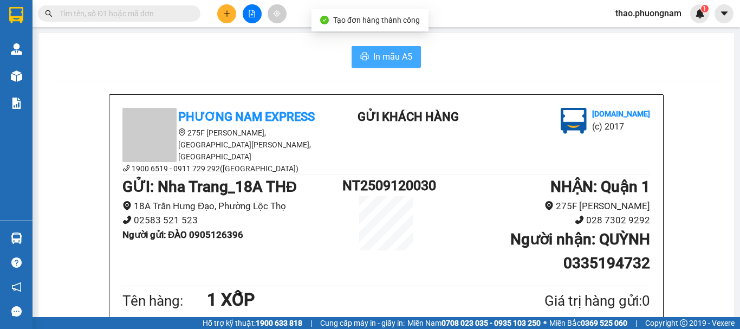
click at [385, 51] on span "In mẫu A5" at bounding box center [392, 57] width 39 height 14
click at [360, 54] on icon "printer" at bounding box center [364, 56] width 9 height 9
click at [723, 14] on icon "caret-down" at bounding box center [724, 13] width 7 height 4
drag, startPoint x: 516, startPoint y: 51, endPoint x: 604, endPoint y: 23, distance: 92.7
click at [518, 51] on div "In mẫu A5" at bounding box center [386, 57] width 670 height 22
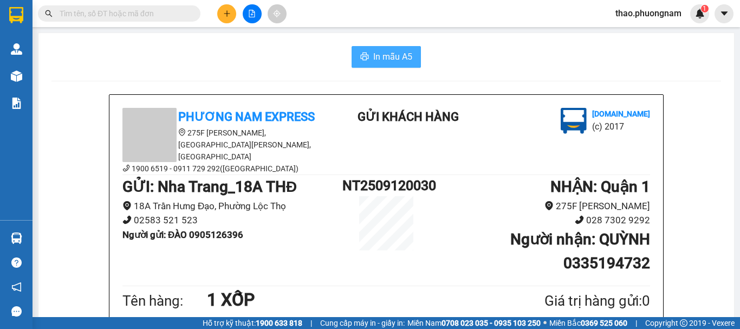
click at [722, 14] on icon "caret-down" at bounding box center [725, 14] width 10 height 10
click at [503, 63] on div "In mẫu A5" at bounding box center [386, 57] width 670 height 22
click at [720, 18] on button at bounding box center [724, 13] width 19 height 19
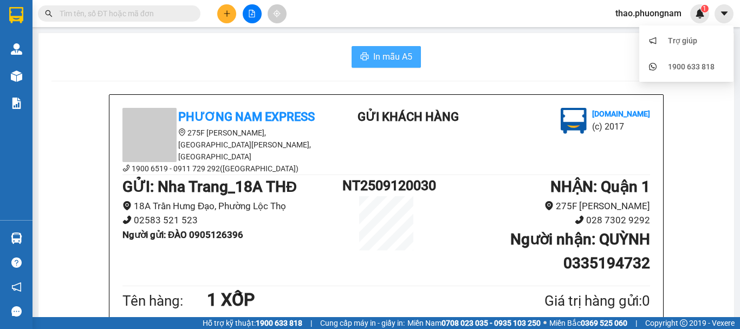
click at [570, 52] on div "In mẫu A5" at bounding box center [386, 57] width 670 height 22
drag, startPoint x: 491, startPoint y: 74, endPoint x: 483, endPoint y: 74, distance: 8.1
click at [646, 63] on div "In mẫu A5" at bounding box center [386, 57] width 670 height 22
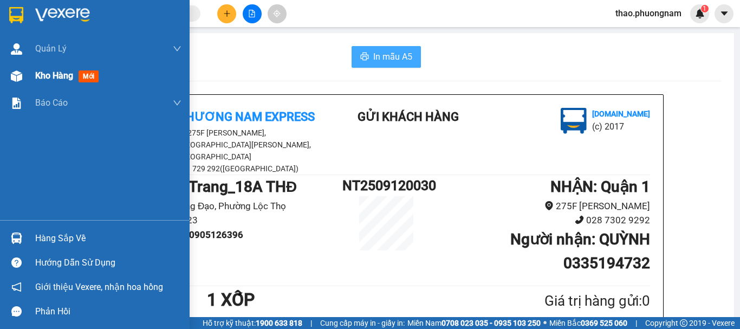
click at [29, 76] on div "Kho hàng mới" at bounding box center [95, 75] width 190 height 27
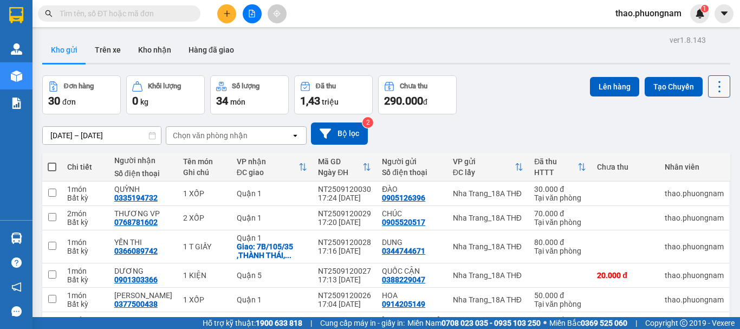
click at [712, 91] on icon at bounding box center [719, 86] width 15 height 15
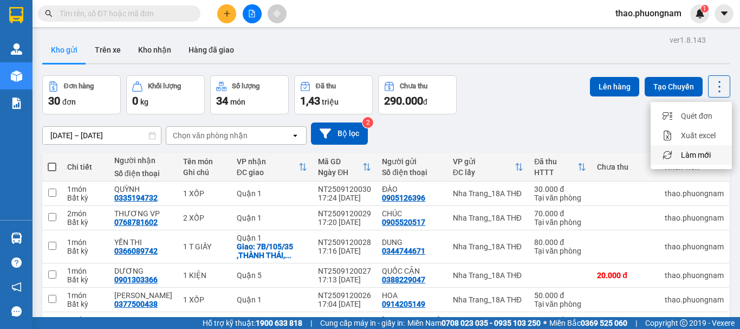
click at [692, 154] on span "Làm mới" at bounding box center [696, 155] width 30 height 11
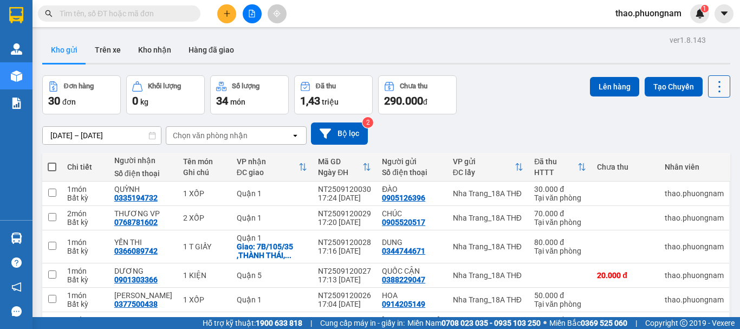
click at [712, 88] on icon at bounding box center [719, 86] width 15 height 15
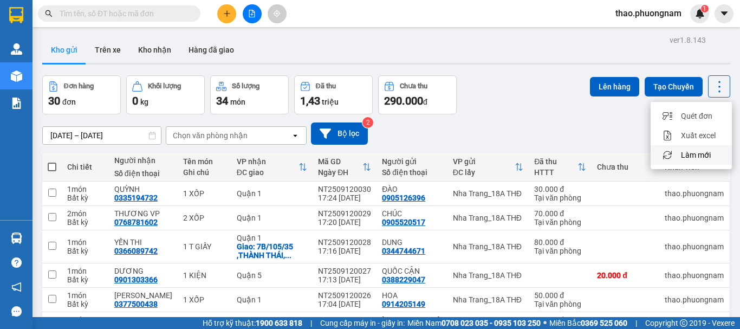
click at [704, 158] on span "Làm mới" at bounding box center [696, 155] width 30 height 11
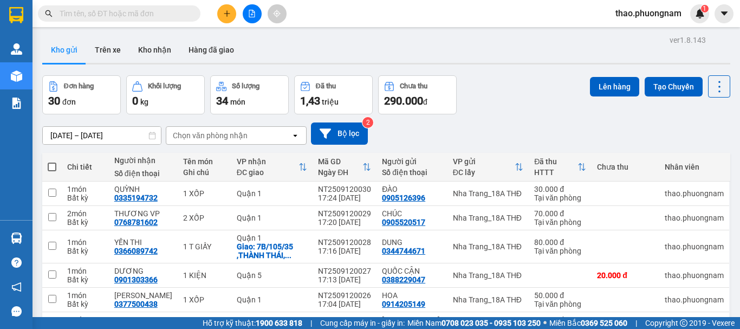
click at [497, 100] on div "Đơn hàng 30 đơn Khối lượng 0 kg Số lượng 34 món Đã thu 1,43 triệu Chưa thu 290.…" at bounding box center [386, 94] width 688 height 39
click at [558, 80] on div "Đơn hàng 30 đơn Khối lượng 0 kg Số lượng 34 món Đã thu 1,43 triệu Chưa thu 290.…" at bounding box center [386, 94] width 688 height 39
drag, startPoint x: 498, startPoint y: 100, endPoint x: 571, endPoint y: 84, distance: 75.4
click at [499, 99] on div "Đơn hàng 30 đơn Khối lượng 0 kg Số lượng 34 món Đã thu 1,43 triệu Chưa thu 290.…" at bounding box center [386, 94] width 688 height 39
click at [712, 92] on icon at bounding box center [719, 86] width 15 height 15
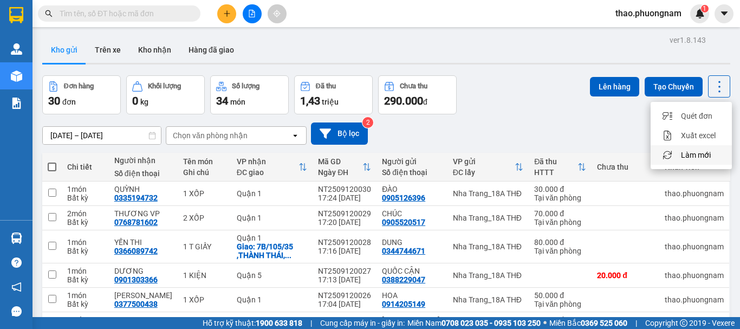
click at [707, 159] on span "Làm mới" at bounding box center [696, 155] width 30 height 11
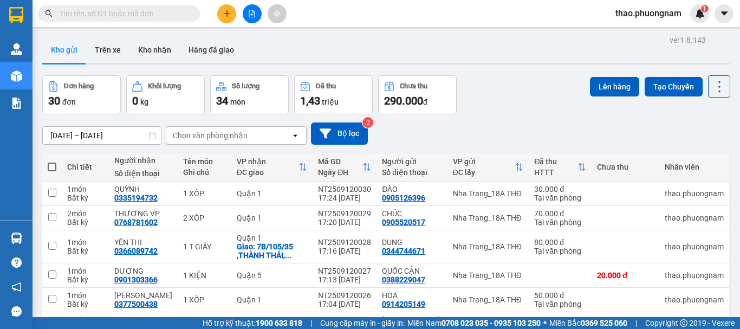
drag, startPoint x: 543, startPoint y: 96, endPoint x: 653, endPoint y: 69, distance: 113.7
click at [549, 89] on div "Đơn hàng 30 đơn Khối lượng 0 kg Số lượng 34 món Đã thu 1,43 triệu Chưa thu 290.…" at bounding box center [386, 94] width 688 height 39
drag, startPoint x: 520, startPoint y: 123, endPoint x: 697, endPoint y: 69, distance: 184.0
click at [530, 113] on div "ver 1.8.143 Kho gửi Trên xe Kho nhận Hàng đã giao Đơn hàng 30 đơn Khối lượng 0 …" at bounding box center [386, 266] width 697 height 467
drag, startPoint x: 717, startPoint y: 91, endPoint x: 684, endPoint y: 100, distance: 34.5
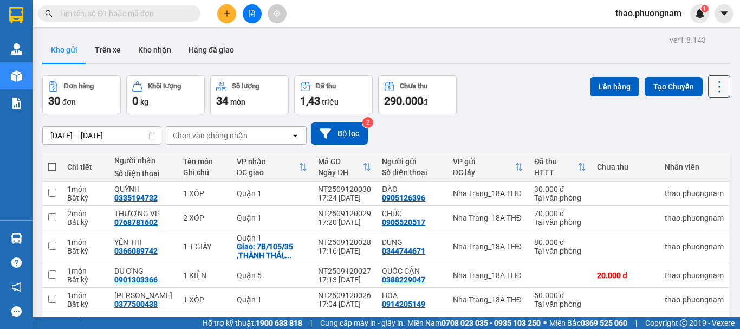
click at [716, 91] on icon at bounding box center [719, 86] width 15 height 15
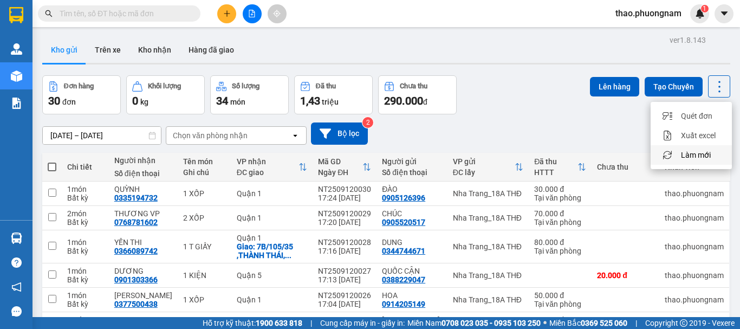
click at [701, 155] on span "Làm mới" at bounding box center [696, 155] width 30 height 11
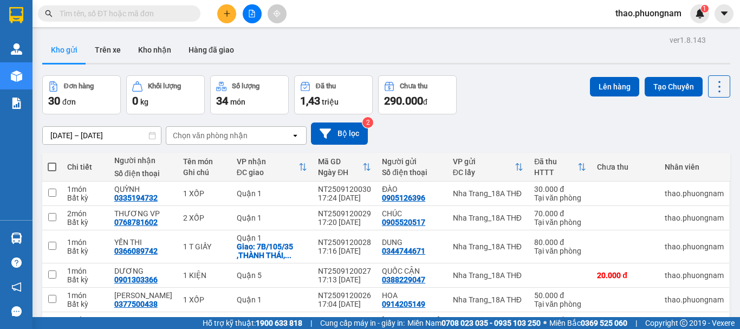
drag, startPoint x: 545, startPoint y: 91, endPoint x: 695, endPoint y: 83, distance: 150.3
click at [546, 89] on div "Đơn hàng 30 đơn Khối lượng 0 kg Số lượng 34 món Đã thu 1,43 triệu Chưa thu 290.…" at bounding box center [386, 94] width 688 height 39
click at [716, 86] on icon at bounding box center [719, 86] width 15 height 15
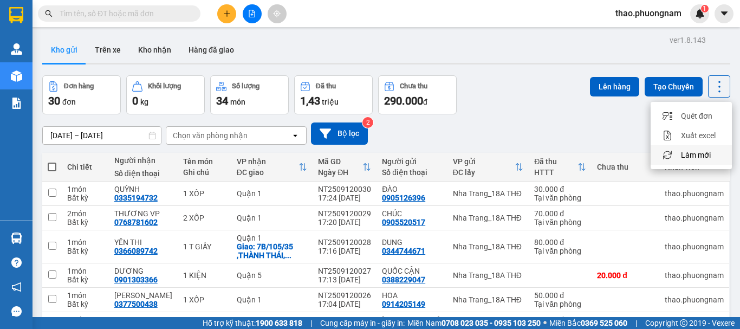
drag, startPoint x: 693, startPoint y: 155, endPoint x: 635, endPoint y: 139, distance: 59.7
click at [685, 153] on span "Làm mới" at bounding box center [696, 155] width 30 height 11
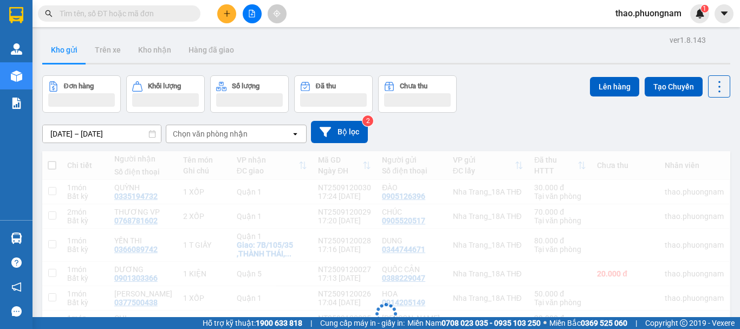
click at [530, 97] on div "Đơn hàng Khối lượng Số lượng Đã thu Chưa thu Lên hàng Tạo Chuyến" at bounding box center [386, 93] width 688 height 37
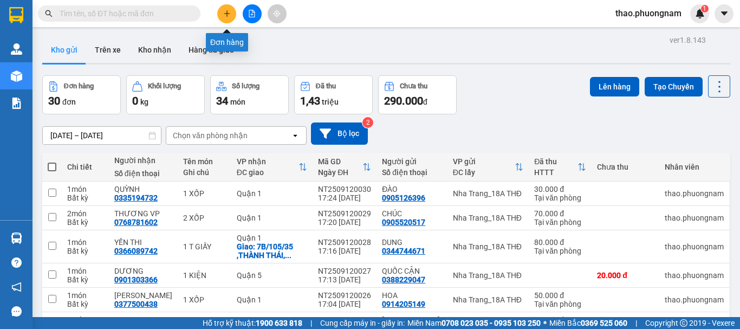
drag, startPoint x: 221, startPoint y: 14, endPoint x: 211, endPoint y: 14, distance: 9.2
click at [214, 14] on div at bounding box center [251, 13] width 81 height 19
click at [227, 7] on button at bounding box center [226, 13] width 19 height 19
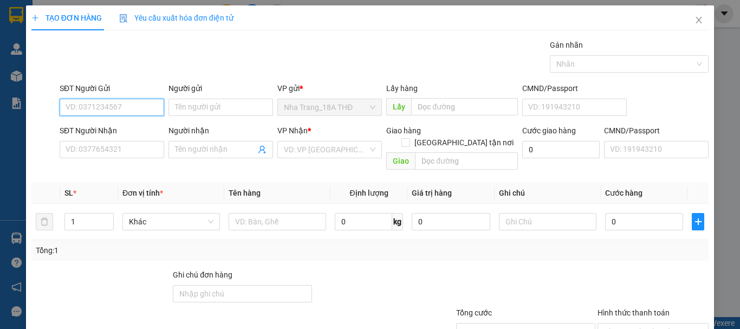
drag, startPoint x: 82, startPoint y: 108, endPoint x: 87, endPoint y: 91, distance: 18.5
click at [86, 91] on div "SĐT Người Gửi VD: 0371234567" at bounding box center [112, 101] width 105 height 38
click at [91, 129] on div "0936159974 - CHÚ RY" at bounding box center [111, 129] width 91 height 12
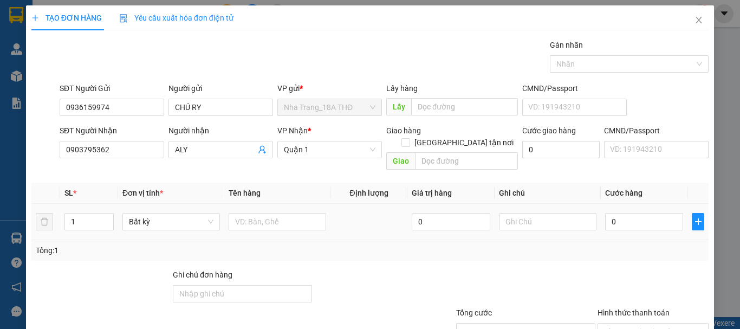
click at [252, 220] on div at bounding box center [278, 222] width 98 height 22
click at [260, 213] on input "text" at bounding box center [278, 221] width 98 height 17
click at [617, 213] on input "0" at bounding box center [644, 221] width 78 height 17
click at [684, 269] on div at bounding box center [653, 288] width 113 height 38
click at [647, 324] on input "Hình thức thanh toán" at bounding box center [649, 332] width 91 height 16
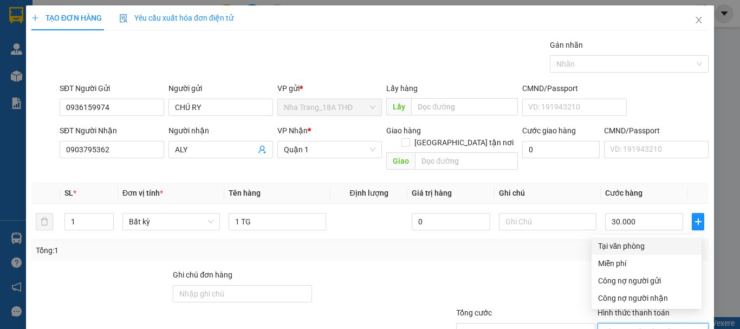
click at [637, 240] on div "Tại văn phòng" at bounding box center [646, 246] width 97 height 12
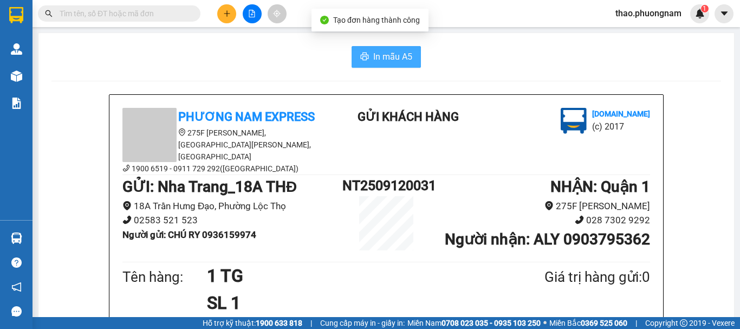
click at [405, 57] on span "In mẫu A5" at bounding box center [392, 57] width 39 height 14
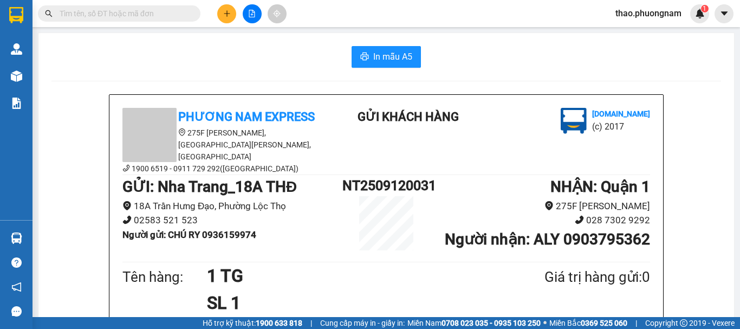
click at [222, 14] on button at bounding box center [226, 13] width 19 height 19
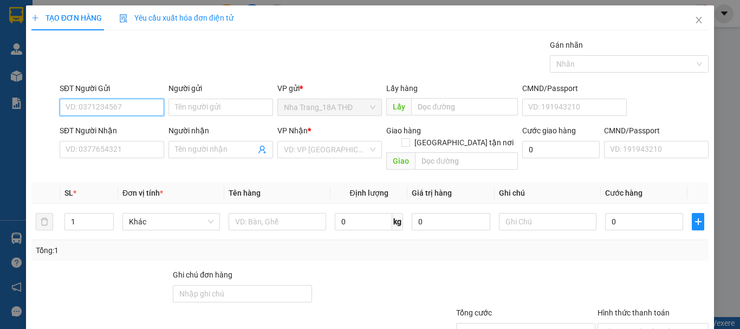
click at [85, 112] on input "SĐT Người Gửi" at bounding box center [112, 107] width 105 height 17
click at [94, 131] on div "0935185636 - THỦY TIÊN" at bounding box center [111, 129] width 91 height 12
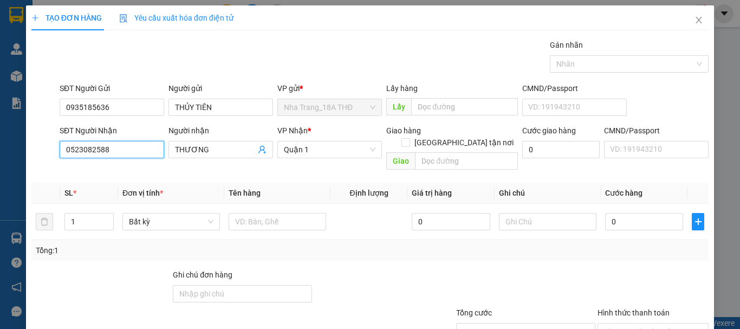
drag, startPoint x: 128, startPoint y: 153, endPoint x: 0, endPoint y: 176, distance: 129.8
click at [0, 176] on div "TẠO ĐƠN HÀNG Yêu cầu xuất hóa đơn điện tử Transit Pickup Surcharge Ids Transit …" at bounding box center [370, 164] width 740 height 329
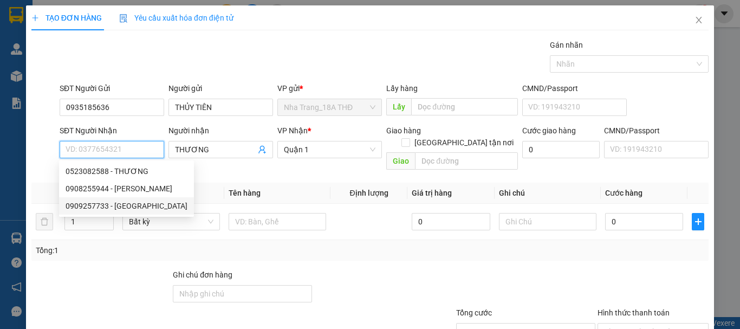
click at [74, 207] on div "0909257733 - THANH TÚ" at bounding box center [127, 206] width 122 height 12
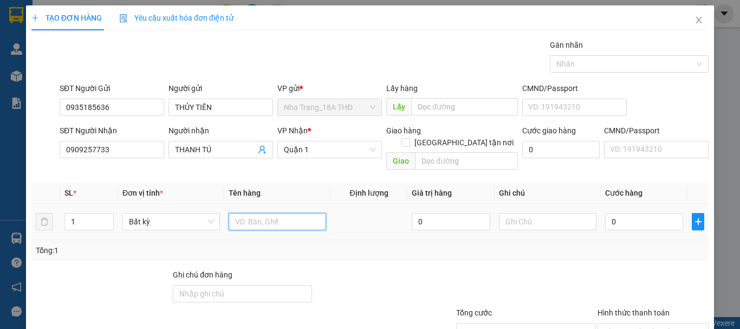
click at [242, 213] on input "text" at bounding box center [278, 221] width 98 height 17
click at [623, 217] on input "0" at bounding box center [644, 221] width 78 height 17
drag, startPoint x: 622, startPoint y: 255, endPoint x: 610, endPoint y: 301, distance: 47.6
click at [611, 293] on div "Transit Pickup Surcharge Ids Transit Deliver Surcharge Ids Transit Deliver Surc…" at bounding box center [370, 215] width 678 height 353
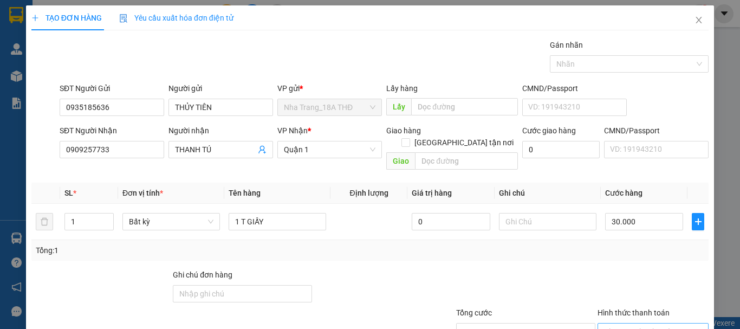
click at [627, 324] on input "Hình thức thanh toán" at bounding box center [649, 332] width 91 height 16
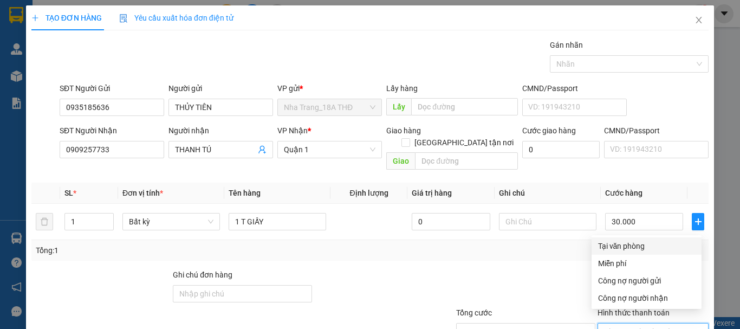
click at [639, 240] on div "Tại văn phòng" at bounding box center [646, 246] width 97 height 12
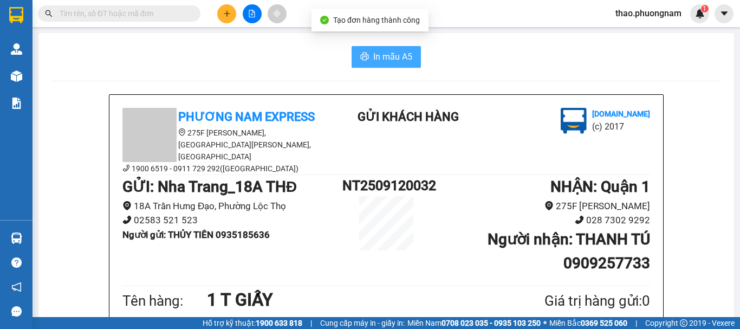
drag, startPoint x: 396, startPoint y: 48, endPoint x: 394, endPoint y: 54, distance: 6.9
click at [394, 54] on button "In mẫu A5" at bounding box center [386, 57] width 69 height 22
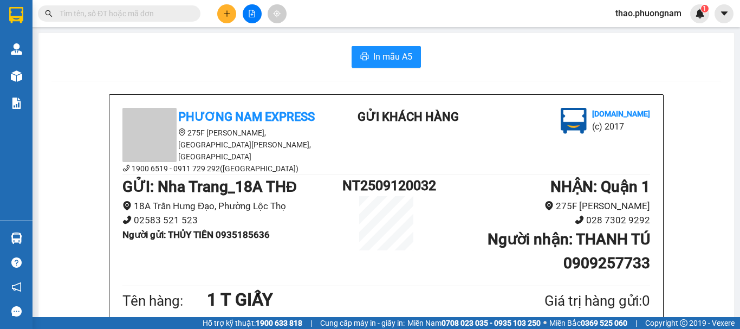
click at [231, 16] on button at bounding box center [226, 13] width 19 height 19
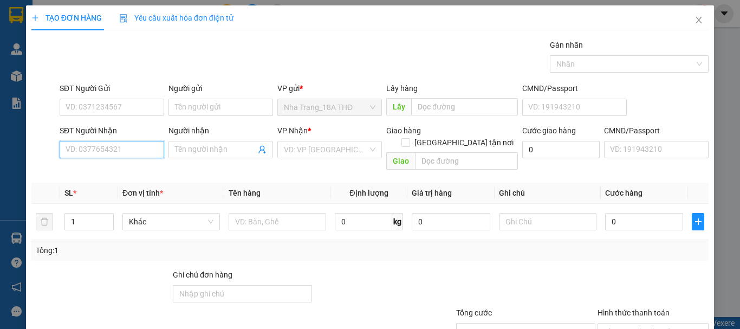
click at [121, 143] on input "SĐT Người Nhận" at bounding box center [112, 149] width 105 height 17
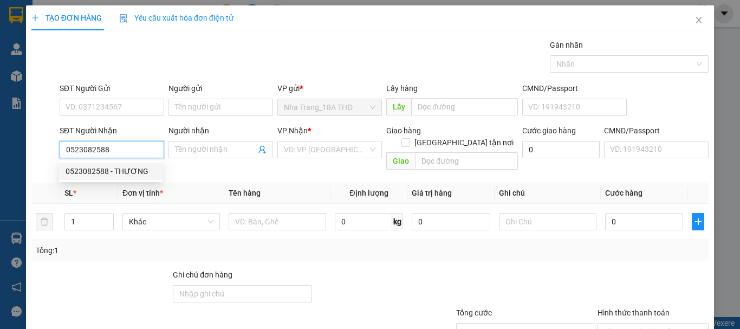
click at [115, 173] on div "0523082588 - THƯƠNG" at bounding box center [111, 171] width 91 height 12
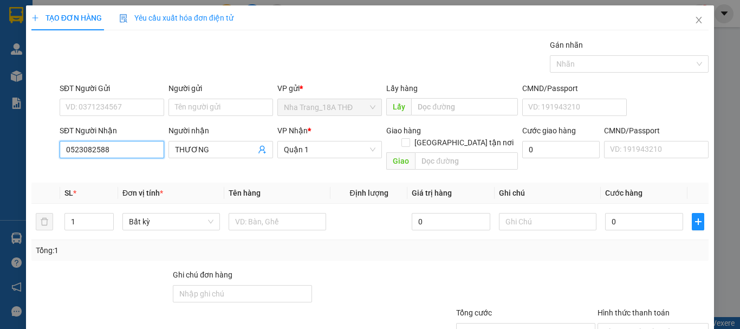
click at [121, 146] on input "0523082588" at bounding box center [112, 149] width 105 height 17
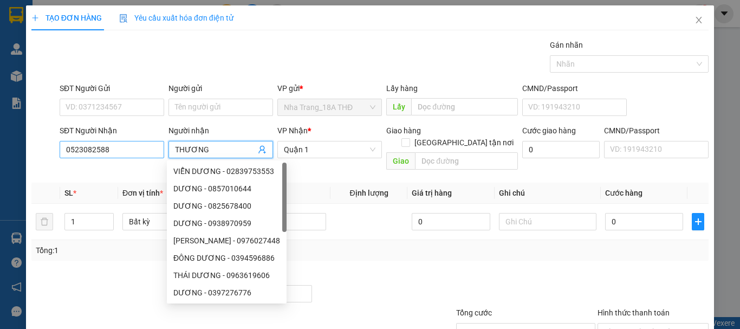
drag, startPoint x: 208, startPoint y: 154, endPoint x: 160, endPoint y: 152, distance: 47.7
click at [160, 152] on div "SĐT Người Nhận 0523082588 Người nhận THƯƠNG VP Nhận * Quận 1 Giao hàng Giao tận…" at bounding box center [384, 150] width 654 height 50
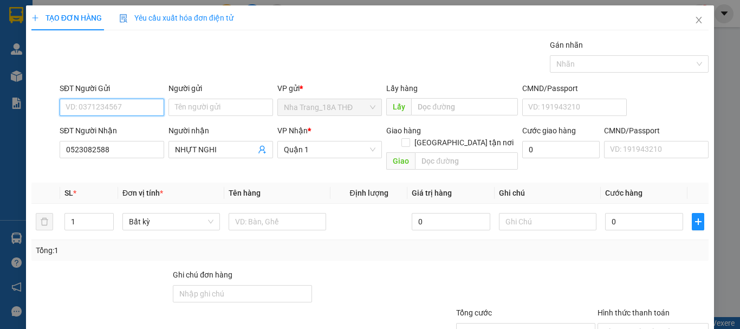
click at [103, 108] on input "SĐT Người Gửi" at bounding box center [112, 107] width 105 height 17
click at [114, 125] on div "0935185636 - THỦY TIÊN" at bounding box center [111, 129] width 91 height 12
click at [511, 219] on div at bounding box center [548, 222] width 98 height 22
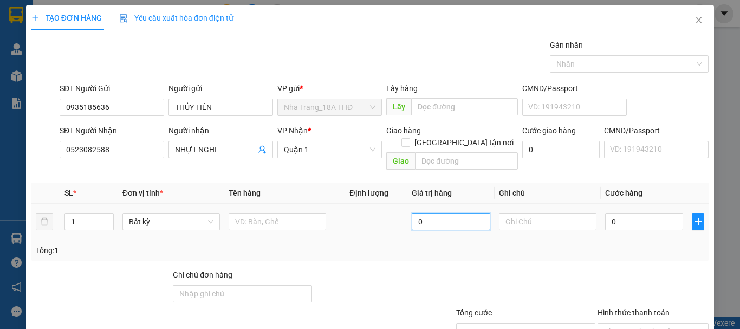
click at [434, 213] on input "0" at bounding box center [451, 221] width 78 height 17
click at [305, 213] on input "text" at bounding box center [278, 221] width 98 height 17
click at [648, 213] on input "0" at bounding box center [644, 221] width 78 height 17
click at [653, 269] on div at bounding box center [653, 288] width 113 height 38
click at [623, 324] on input "Hình thức thanh toán" at bounding box center [649, 332] width 91 height 16
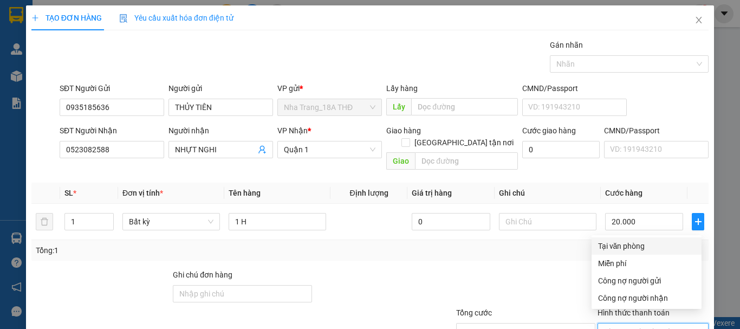
click at [640, 240] on div "Tại văn phòng" at bounding box center [646, 246] width 97 height 12
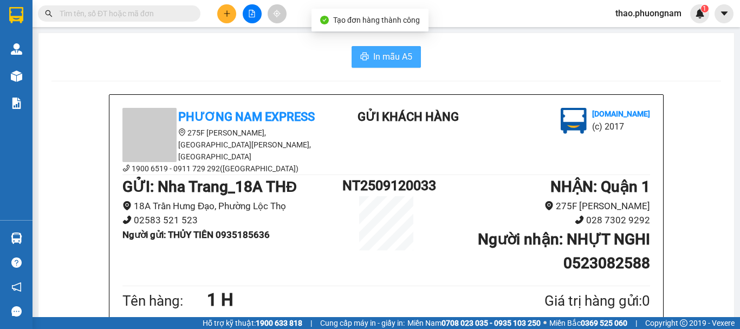
click at [377, 54] on span "In mẫu A5" at bounding box center [392, 57] width 39 height 14
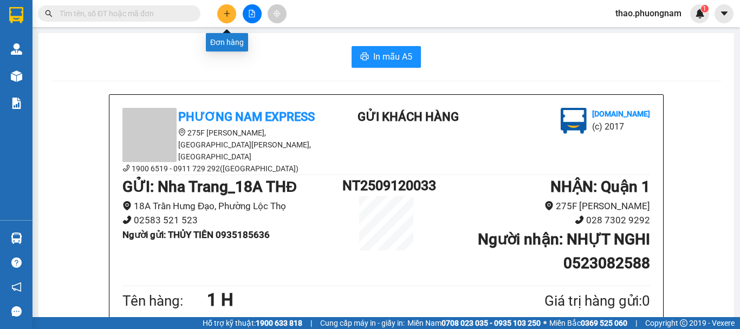
click at [230, 15] on icon "plus" at bounding box center [227, 14] width 8 height 8
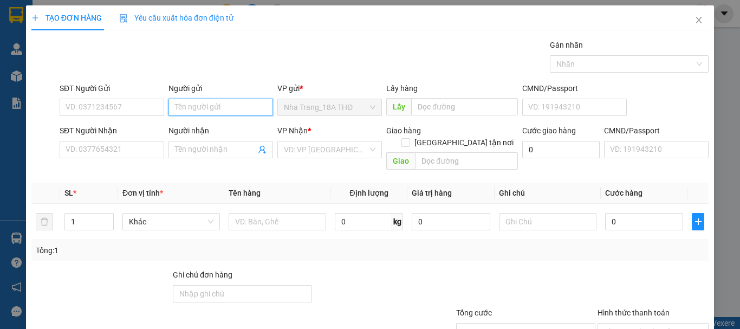
click at [189, 109] on input "Người gửi" at bounding box center [221, 107] width 105 height 17
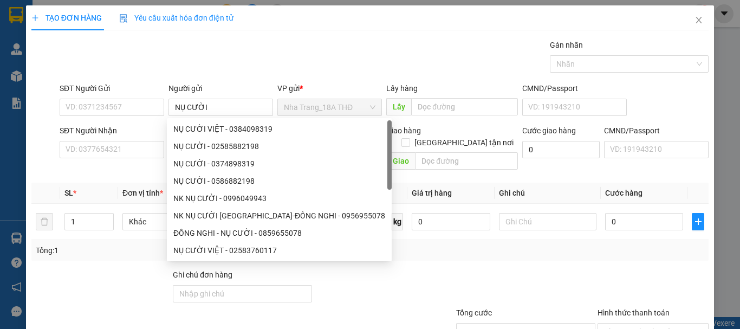
click at [113, 269] on div at bounding box center [100, 288] width 141 height 38
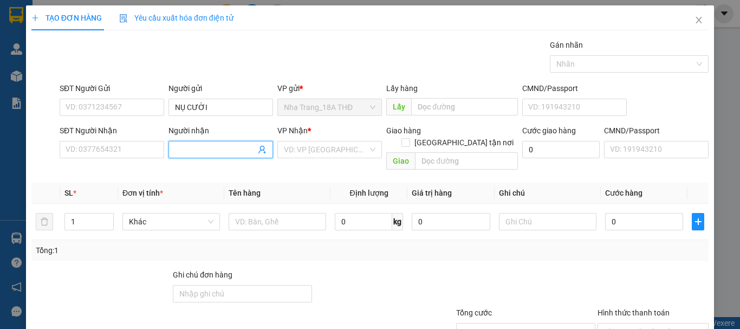
click at [176, 155] on input "Người nhận" at bounding box center [215, 150] width 81 height 12
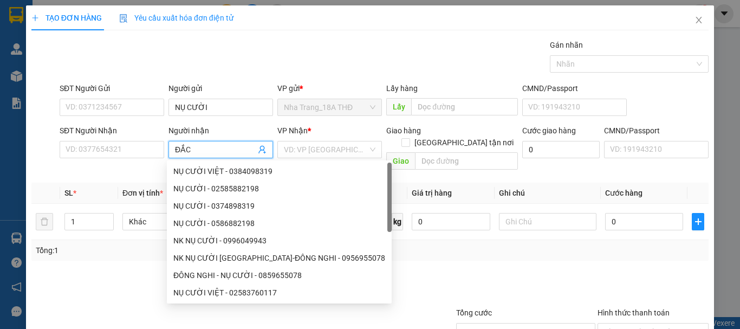
click at [521, 278] on div at bounding box center [525, 288] width 141 height 38
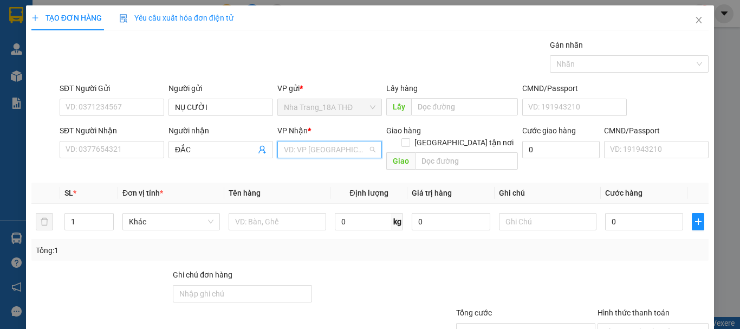
drag, startPoint x: 334, startPoint y: 149, endPoint x: 322, endPoint y: 166, distance: 21.5
click at [331, 153] on input "search" at bounding box center [326, 149] width 84 height 16
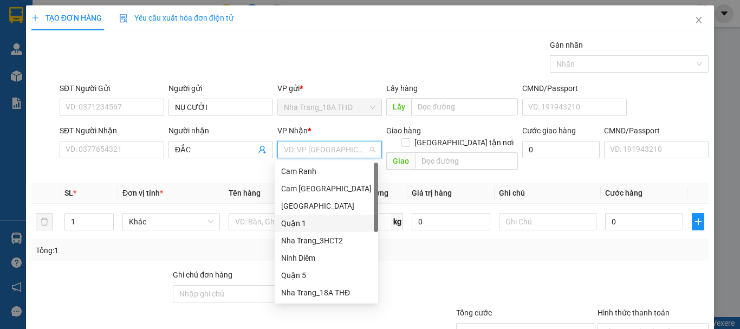
click at [304, 224] on div "Quận 1" at bounding box center [326, 223] width 91 height 12
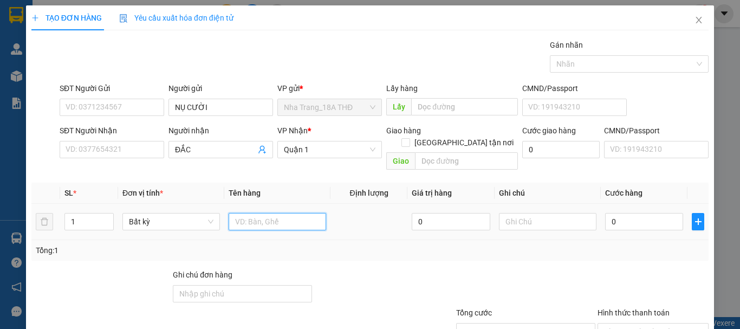
click at [268, 213] on input "text" at bounding box center [278, 221] width 98 height 17
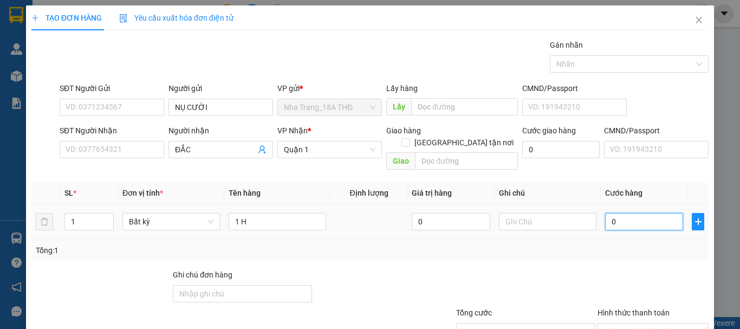
click at [653, 216] on input "0" at bounding box center [644, 221] width 78 height 17
drag, startPoint x: 680, startPoint y: 252, endPoint x: 672, endPoint y: 252, distance: 7.6
click at [678, 252] on div "Transit Pickup Surcharge Ids Transit Deliver Surcharge Ids Transit Deliver Surc…" at bounding box center [370, 215] width 678 height 353
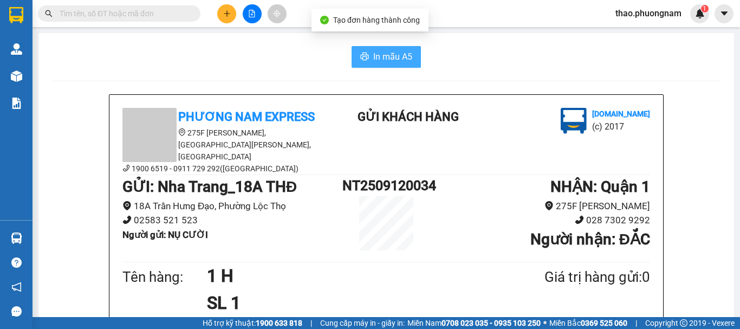
click at [381, 59] on span "In mẫu A5" at bounding box center [392, 57] width 39 height 14
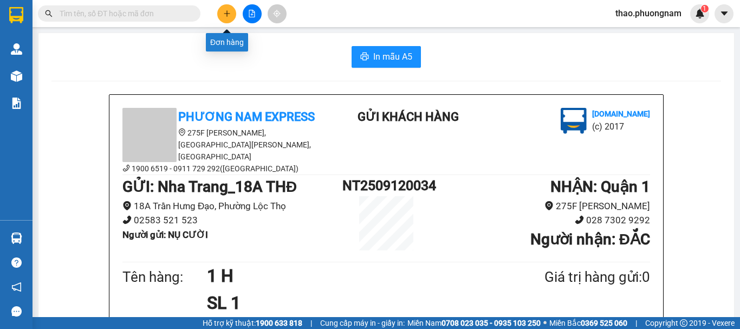
click at [221, 15] on button at bounding box center [226, 13] width 19 height 19
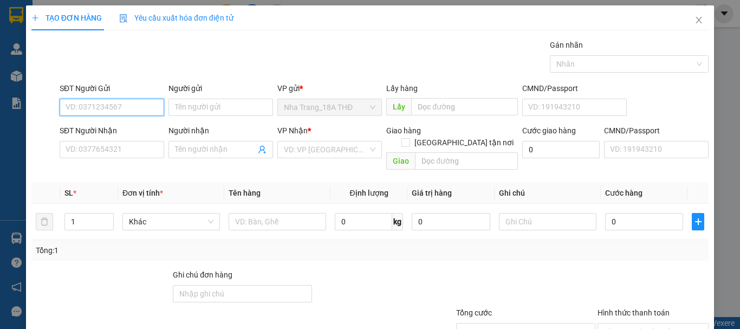
click at [91, 113] on input "SĐT Người Gửi" at bounding box center [112, 107] width 105 height 17
click at [76, 127] on div "0938729135 - CTY ĐẠI DƯƠNG" at bounding box center [127, 129] width 122 height 12
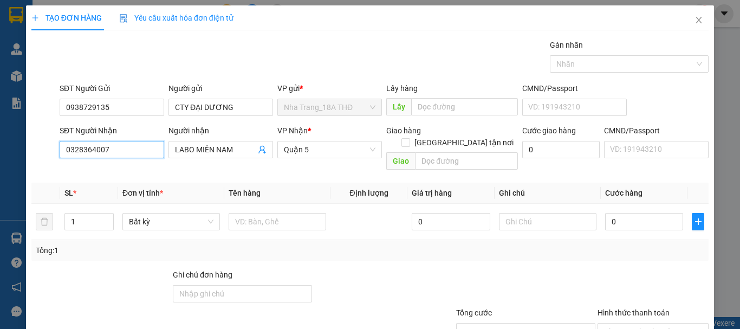
drag, startPoint x: 113, startPoint y: 153, endPoint x: 0, endPoint y: 133, distance: 114.6
click at [0, 133] on div "TẠO ĐƠN HÀNG Yêu cầu xuất hóa đơn điện tử Transit Pickup Surcharge Ids Transit …" at bounding box center [370, 164] width 740 height 329
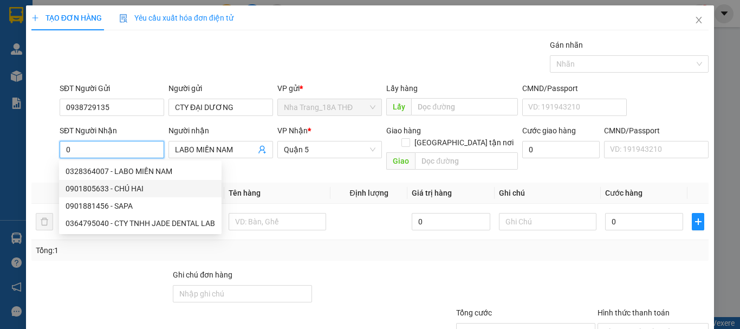
click at [73, 186] on div "0901805633 - CHÚ HAI" at bounding box center [141, 189] width 150 height 12
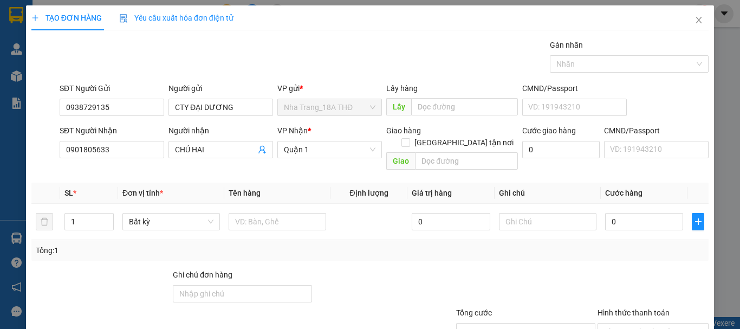
click at [422, 269] on div at bounding box center [383, 288] width 141 height 38
click at [261, 213] on input "text" at bounding box center [278, 221] width 98 height 17
click at [656, 213] on input "0" at bounding box center [644, 221] width 78 height 17
click at [653, 244] on div "Tổng: 1" at bounding box center [370, 250] width 669 height 12
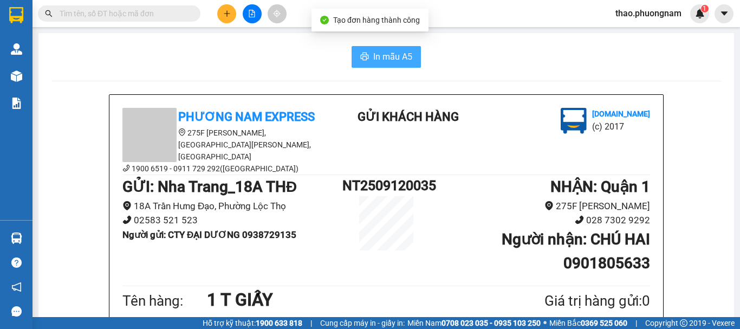
click at [408, 51] on span "In mẫu A5" at bounding box center [392, 57] width 39 height 14
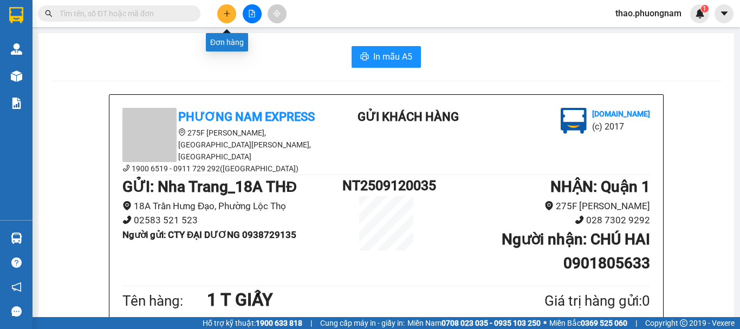
click at [228, 15] on icon "plus" at bounding box center [227, 14] width 8 height 8
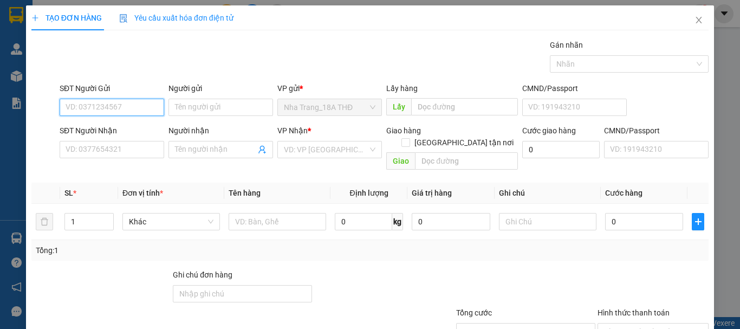
click at [105, 101] on input "SĐT Người Gửi" at bounding box center [112, 107] width 105 height 17
click at [80, 108] on input "0935156679" at bounding box center [112, 107] width 105 height 17
click at [83, 108] on input "0935156679" at bounding box center [112, 107] width 105 height 17
click at [102, 131] on div "0934156679 - VY" at bounding box center [111, 129] width 91 height 12
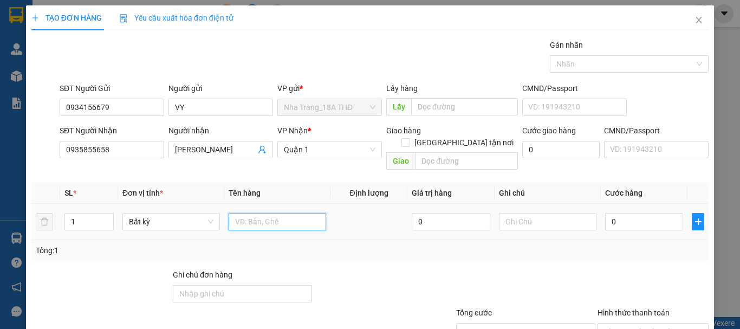
click at [251, 213] on input "text" at bounding box center [278, 221] width 98 height 17
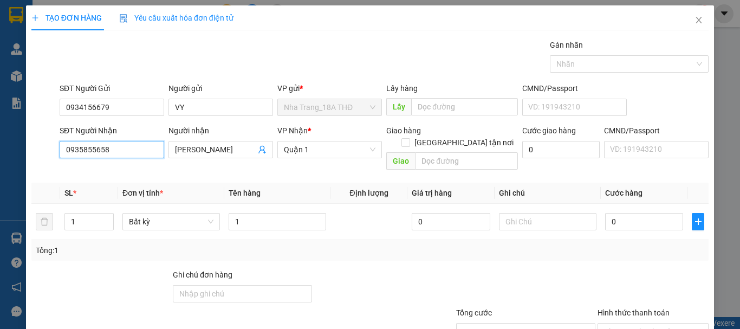
click at [111, 154] on input "0935855658" at bounding box center [112, 149] width 105 height 17
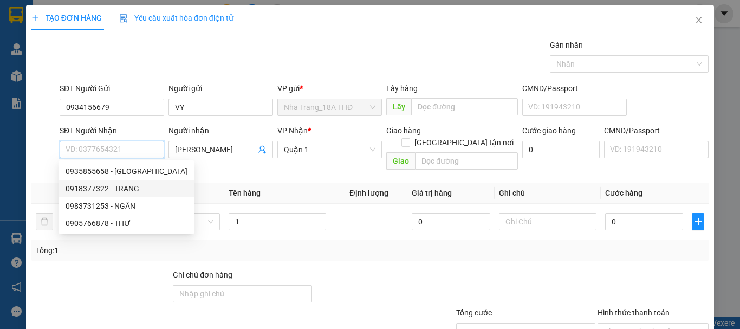
click at [104, 186] on div "0918377322 - TRANG" at bounding box center [127, 189] width 122 height 12
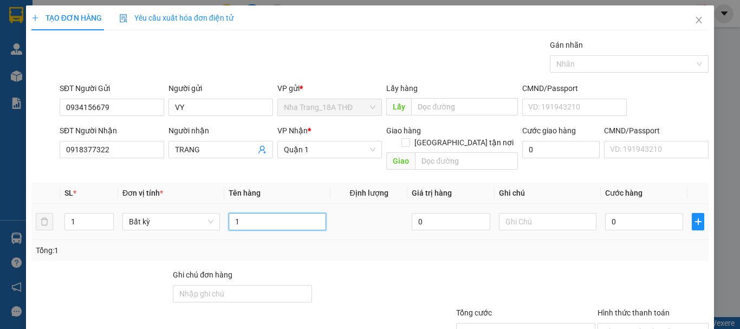
drag, startPoint x: 282, startPoint y: 211, endPoint x: 276, endPoint y: 211, distance: 6.5
click at [279, 213] on input "1" at bounding box center [278, 221] width 98 height 17
drag, startPoint x: 633, startPoint y: 259, endPoint x: 620, endPoint y: 259, distance: 13.0
click at [637, 269] on div at bounding box center [653, 288] width 113 height 38
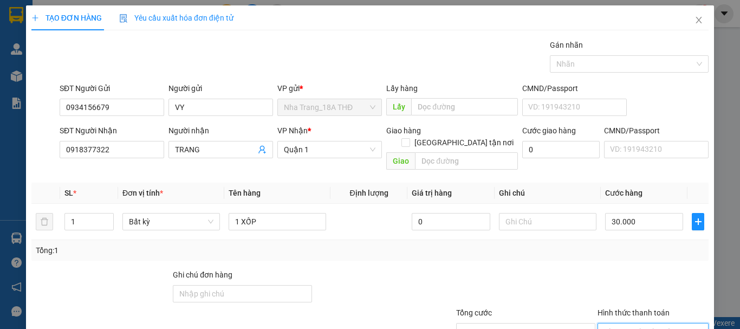
click at [604, 324] on input "Hình thức thanh toán" at bounding box center [649, 332] width 91 height 16
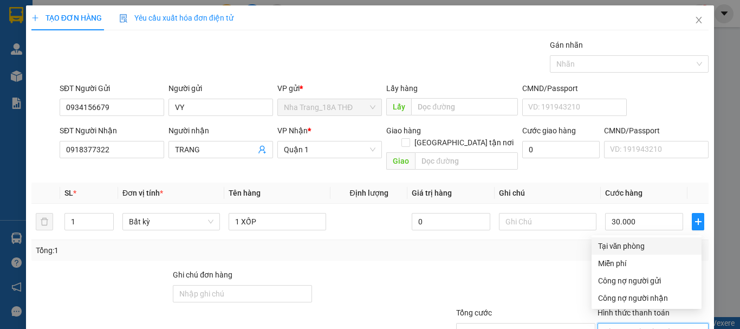
drag, startPoint x: 615, startPoint y: 177, endPoint x: 637, endPoint y: 225, distance: 52.9
click at [615, 240] on div "Tại văn phòng" at bounding box center [646, 246] width 97 height 12
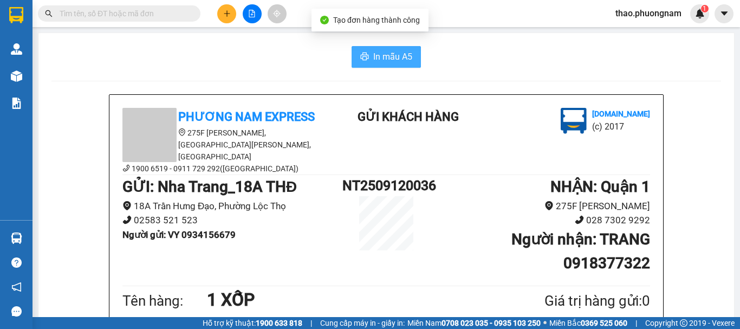
click at [373, 63] on span "In mẫu A5" at bounding box center [392, 57] width 39 height 14
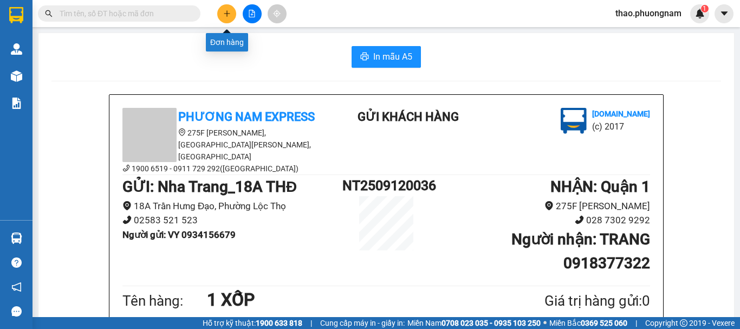
click at [223, 8] on button at bounding box center [226, 13] width 19 height 19
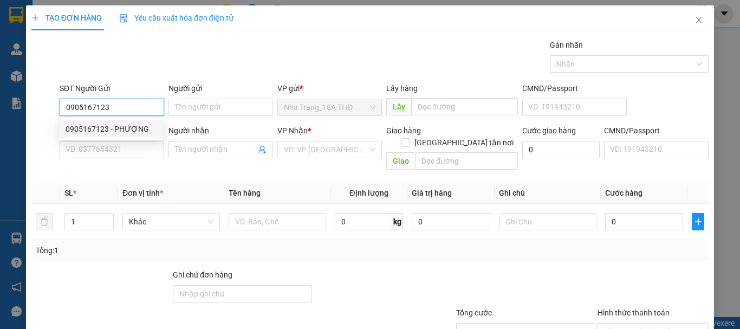
drag, startPoint x: 98, startPoint y: 124, endPoint x: 101, endPoint y: 130, distance: 6.5
click at [99, 125] on div "0905167123 - PHƯỢNG" at bounding box center [111, 129] width 91 height 12
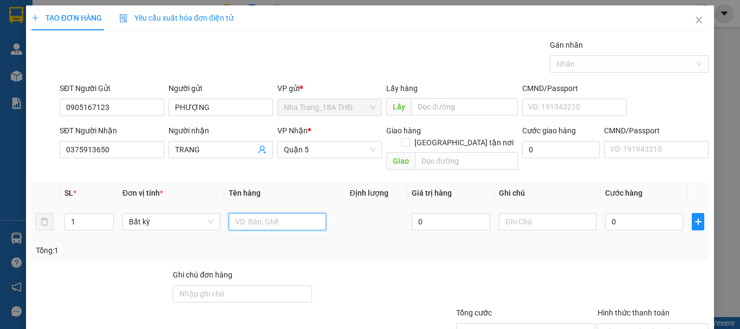
drag, startPoint x: 257, startPoint y: 214, endPoint x: 250, endPoint y: 214, distance: 7.6
click at [253, 214] on input "text" at bounding box center [278, 221] width 98 height 17
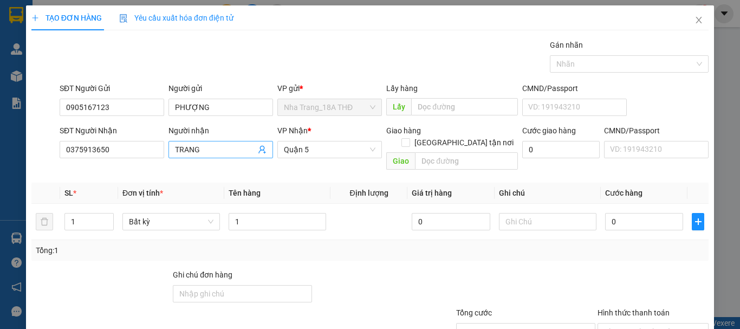
click at [175, 147] on input "TRANG" at bounding box center [215, 150] width 81 height 12
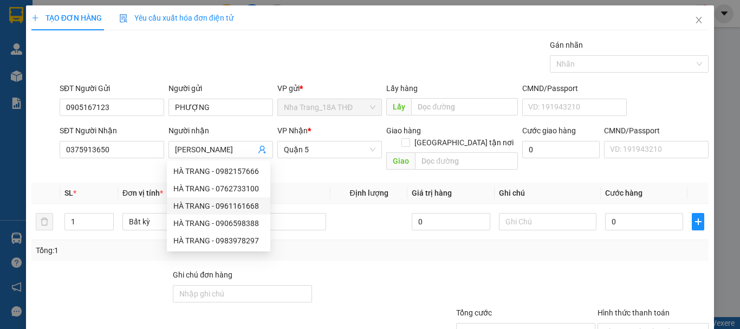
click at [359, 244] on div "Tổng: 1" at bounding box center [370, 250] width 669 height 12
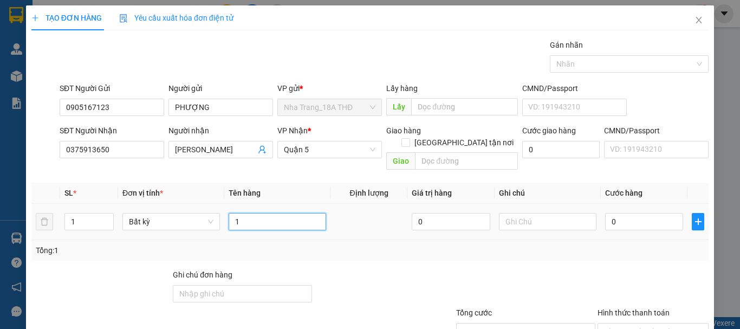
click at [246, 214] on input "1" at bounding box center [278, 221] width 98 height 17
click at [650, 213] on input "0" at bounding box center [644, 221] width 78 height 17
click at [613, 248] on div "Tổng: 1" at bounding box center [370, 250] width 678 height 21
click at [581, 269] on div at bounding box center [525, 288] width 141 height 38
click at [640, 244] on div "Tổng: 1" at bounding box center [370, 250] width 669 height 12
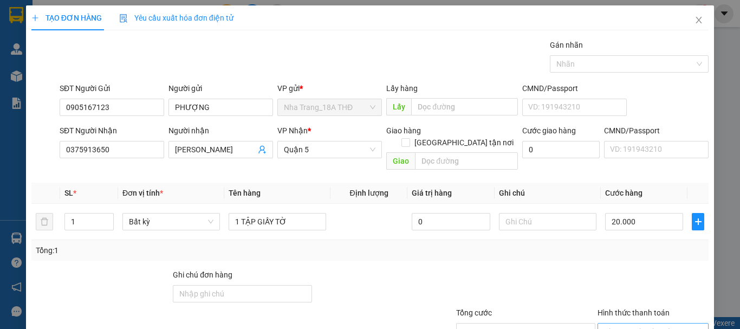
click at [649, 324] on input "Hình thức thanh toán" at bounding box center [649, 332] width 91 height 16
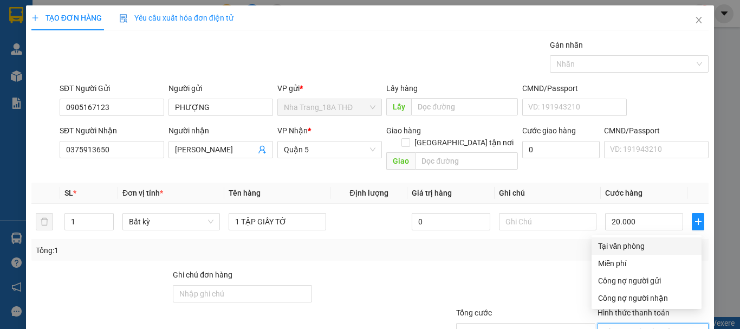
click at [622, 240] on div "Tại văn phòng" at bounding box center [646, 246] width 97 height 12
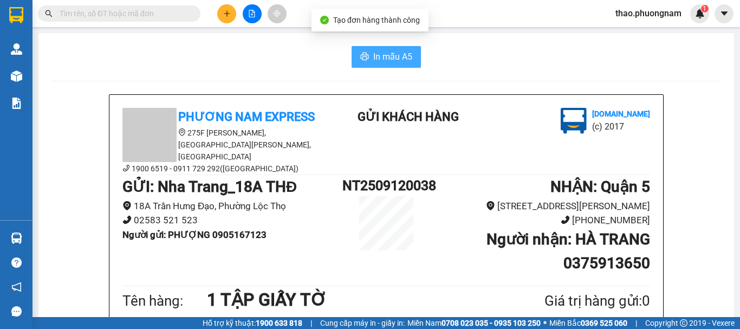
click at [391, 60] on span "In mẫu A5" at bounding box center [392, 57] width 39 height 14
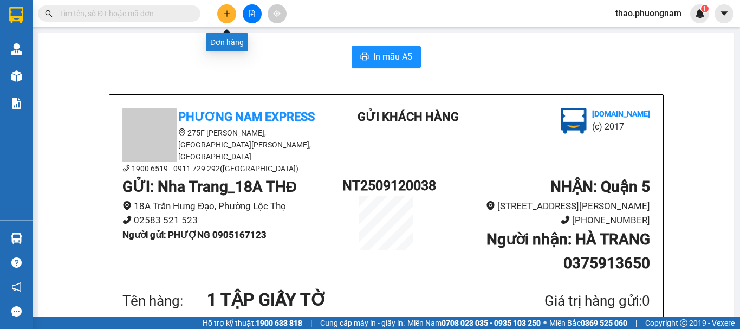
click at [227, 14] on icon "plus" at bounding box center [227, 13] width 1 height 6
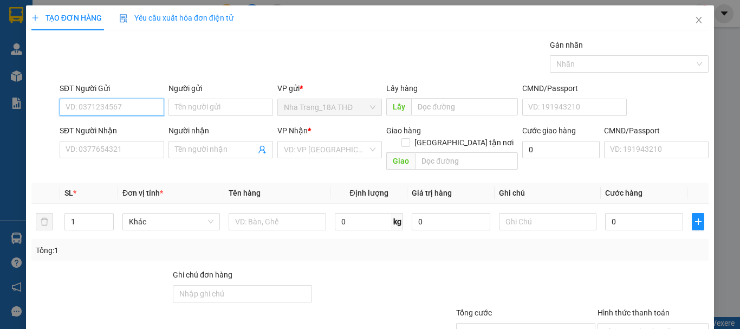
click at [104, 102] on input "SĐT Người Gửi" at bounding box center [112, 107] width 105 height 17
click at [94, 123] on div "0934402368 - BÍCH ĐIỆP" at bounding box center [111, 129] width 91 height 12
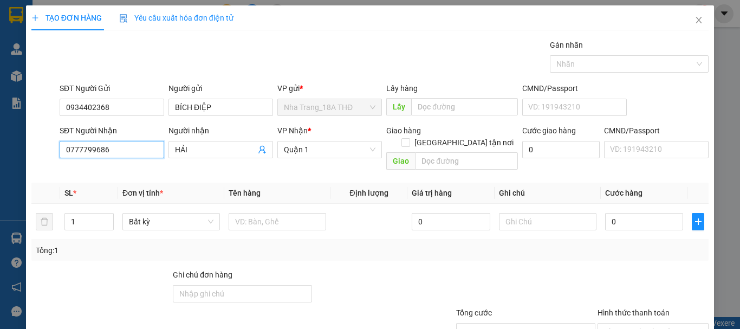
drag, startPoint x: 91, startPoint y: 146, endPoint x: 0, endPoint y: 120, distance: 94.2
click at [0, 121] on div "TẠO ĐƠN HÀNG Yêu cầu xuất hóa đơn điện tử Transit Pickup Surcharge Ids Transit …" at bounding box center [370, 164] width 740 height 329
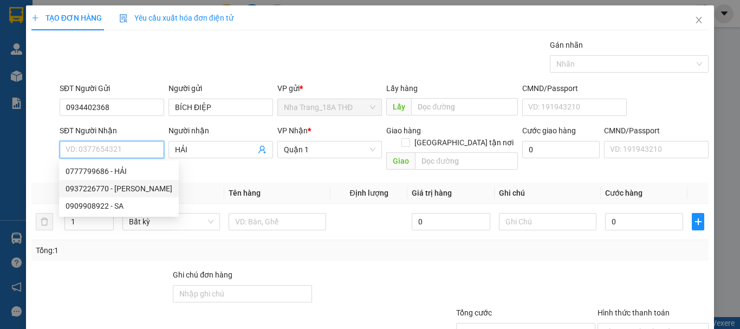
click at [95, 190] on div "0937226770 - UYÊN THAO" at bounding box center [119, 189] width 107 height 12
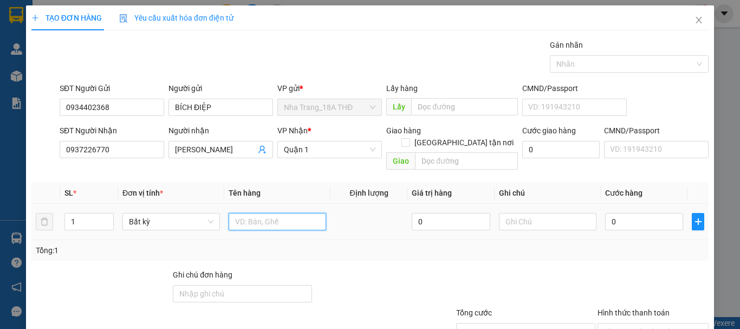
click at [266, 216] on input "text" at bounding box center [278, 221] width 98 height 17
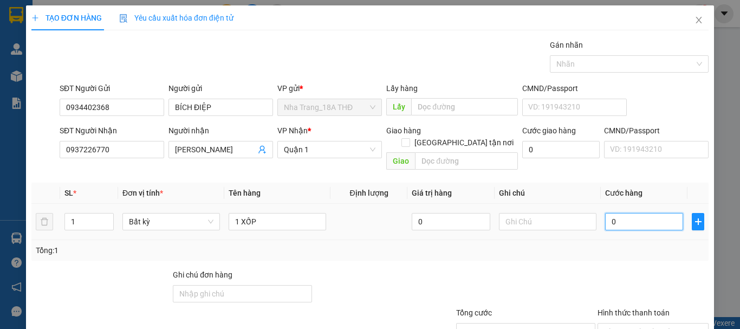
click at [656, 213] on input "0" at bounding box center [644, 221] width 78 height 17
click at [634, 269] on div at bounding box center [653, 288] width 113 height 38
click at [646, 324] on input "Hình thức thanh toán" at bounding box center [649, 332] width 91 height 16
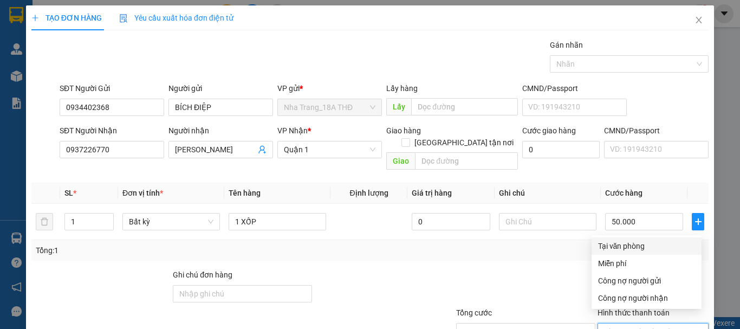
click at [628, 240] on div "Tại văn phòng" at bounding box center [646, 246] width 97 height 12
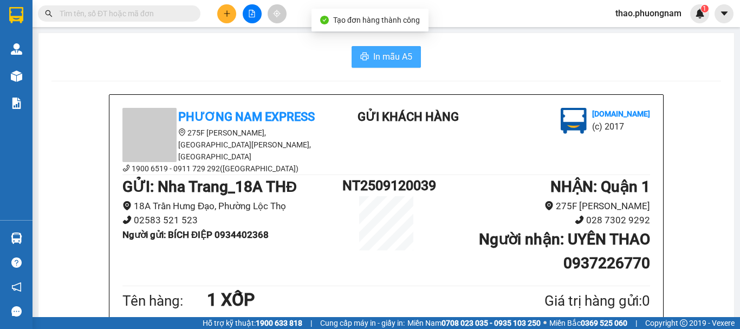
click at [373, 57] on span "In mẫu A5" at bounding box center [392, 57] width 39 height 14
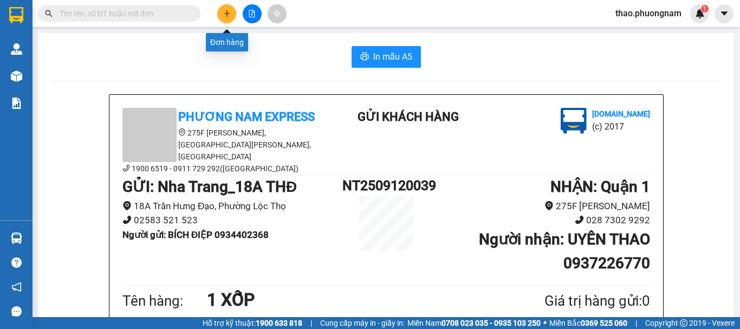
click at [229, 13] on button at bounding box center [226, 13] width 19 height 19
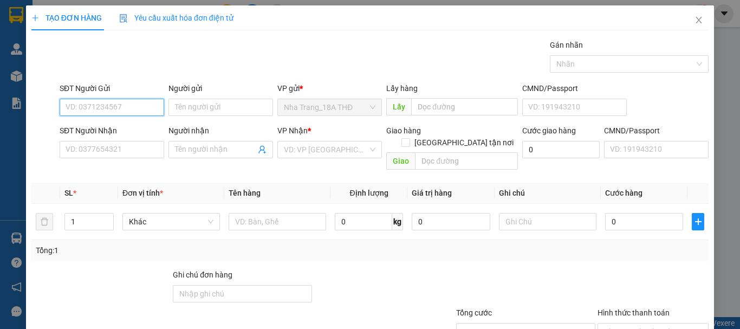
click at [104, 100] on input "SĐT Người Gửi" at bounding box center [112, 107] width 105 height 17
click at [89, 126] on div "0911111090 - HIỆP" at bounding box center [111, 129] width 91 height 12
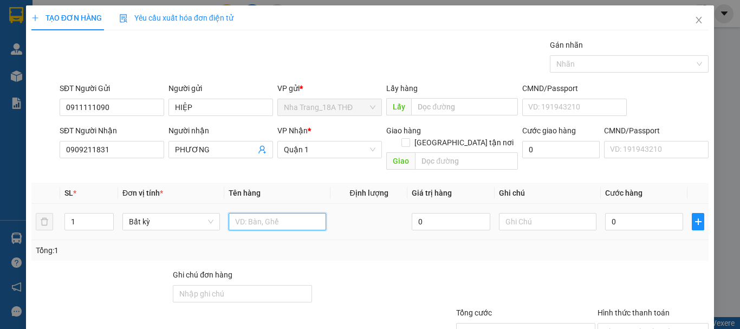
drag, startPoint x: 268, startPoint y: 216, endPoint x: 262, endPoint y: 204, distance: 13.1
click at [269, 216] on input "text" at bounding box center [278, 221] width 98 height 17
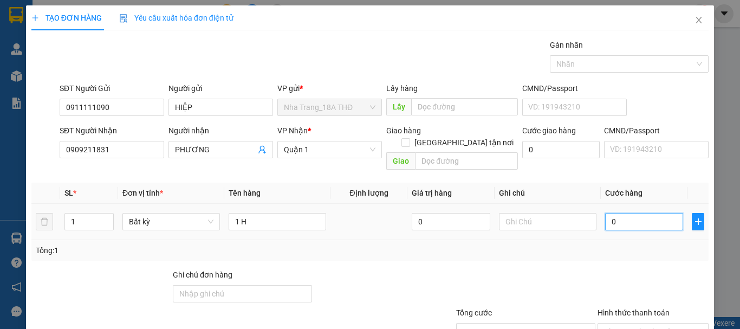
click at [632, 213] on input "0" at bounding box center [644, 221] width 78 height 17
click at [608, 240] on div "Tổng: 1" at bounding box center [370, 250] width 678 height 21
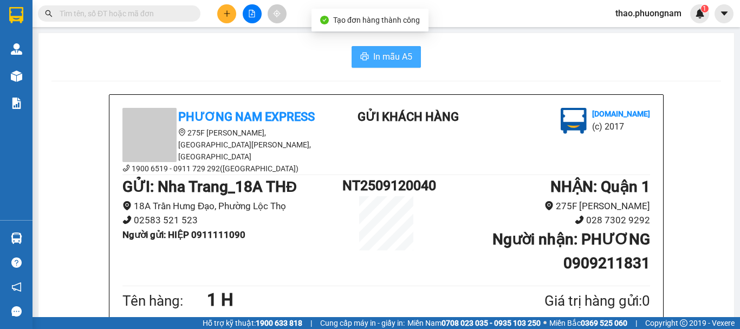
click at [401, 51] on span "In mẫu A5" at bounding box center [392, 57] width 39 height 14
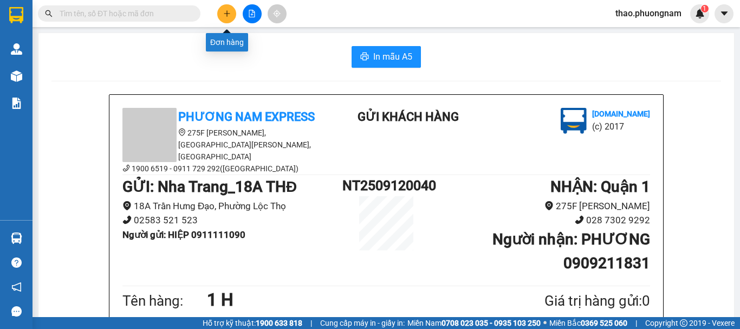
click at [225, 7] on button at bounding box center [226, 13] width 19 height 19
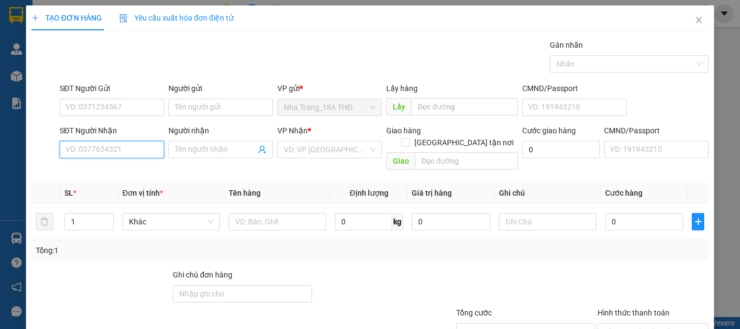
click at [95, 150] on input "SĐT Người Nhận" at bounding box center [112, 149] width 105 height 17
click at [92, 150] on input "0941600055" at bounding box center [112, 149] width 105 height 17
drag, startPoint x: 88, startPoint y: 169, endPoint x: 95, endPoint y: 167, distance: 6.7
click at [93, 167] on div "Transit Pickup Surcharge Ids Transit Deliver Surcharge Ids Transit Deliver Surc…" at bounding box center [370, 215] width 678 height 353
drag, startPoint x: 133, startPoint y: 154, endPoint x: 0, endPoint y: 158, distance: 132.9
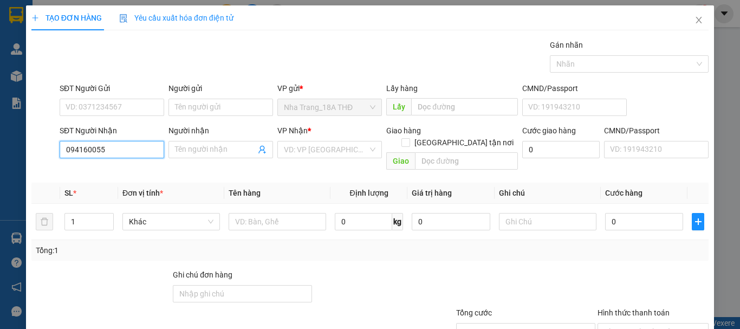
click at [0, 158] on div "TẠO ĐƠN HÀNG Yêu cầu xuất hóa đơn điện tử Transit Pickup Surcharge Ids Transit …" at bounding box center [370, 164] width 740 height 329
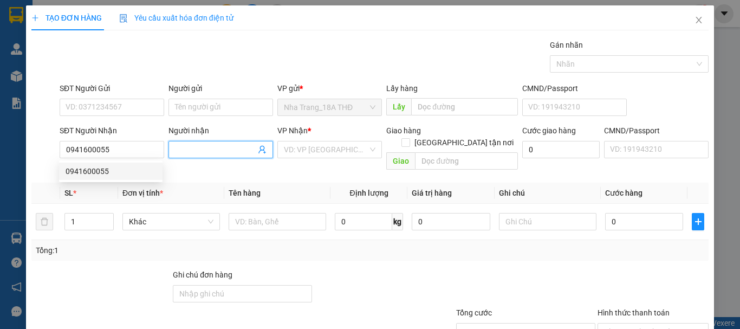
click at [205, 152] on input "Người nhận" at bounding box center [215, 150] width 81 height 12
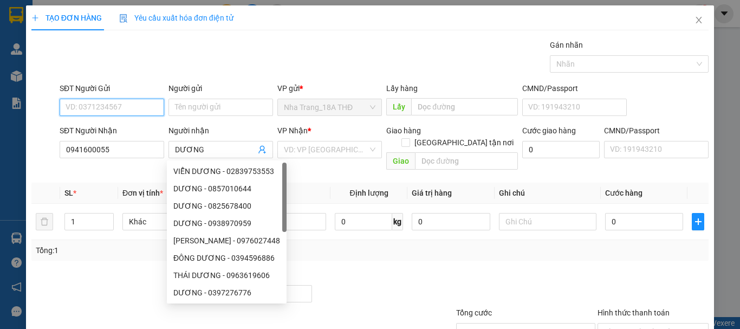
click at [87, 111] on input "SĐT Người Gửi" at bounding box center [112, 107] width 105 height 17
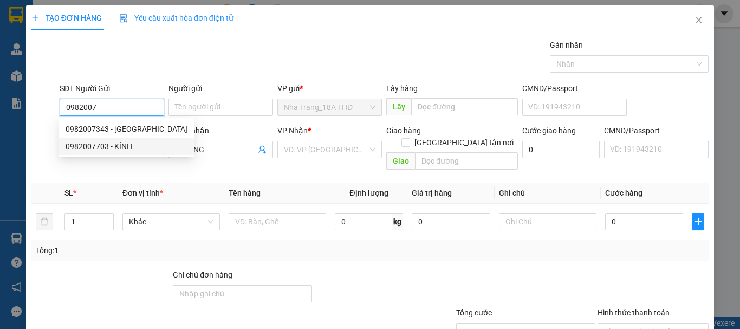
click at [98, 146] on div "0982007703 - KÍNH" at bounding box center [127, 146] width 122 height 12
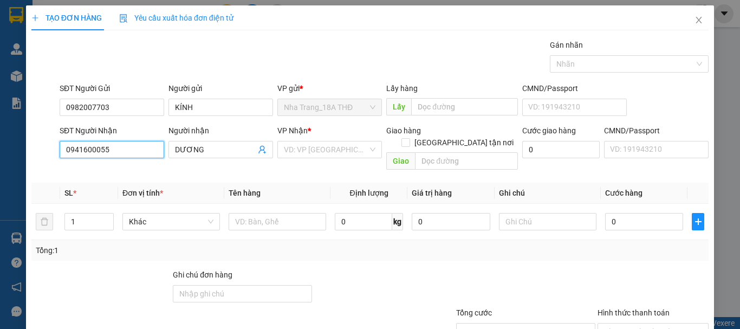
click at [113, 149] on input "0941600055" at bounding box center [112, 149] width 105 height 17
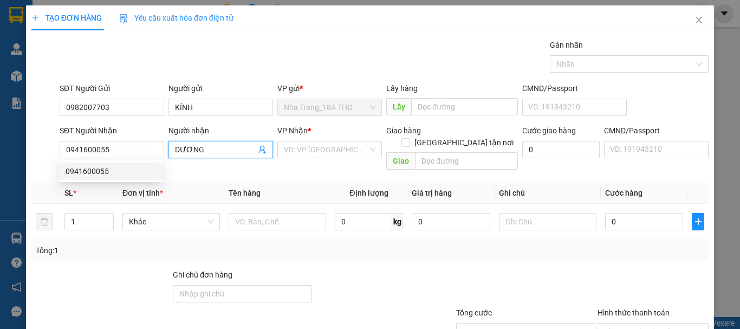
click at [229, 154] on span "DƯƠNG" at bounding box center [221, 149] width 105 height 17
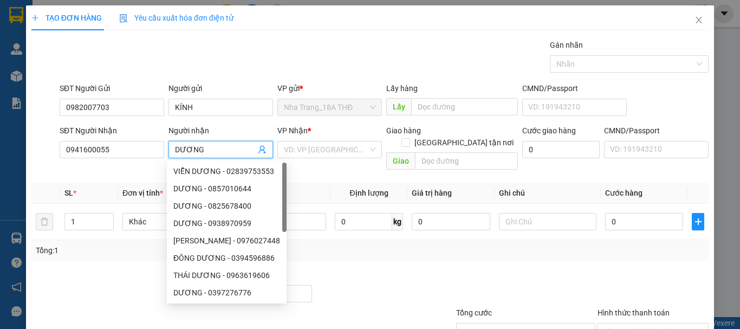
click at [228, 150] on input "DƯƠNG" at bounding box center [215, 150] width 81 height 12
click at [163, 145] on div "SĐT Người Nhận 0941600055" at bounding box center [111, 150] width 109 height 50
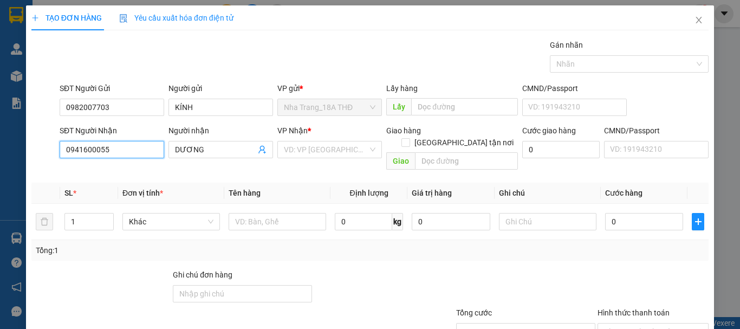
click at [139, 148] on input "0941600055" at bounding box center [112, 149] width 105 height 17
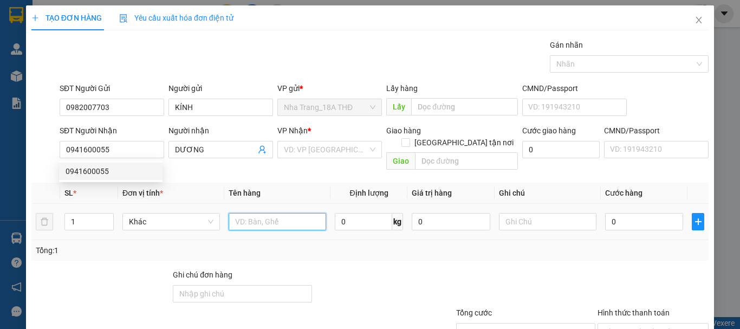
click at [255, 213] on input "text" at bounding box center [278, 221] width 98 height 17
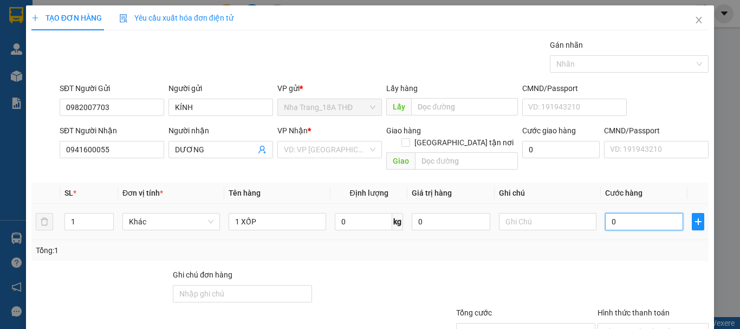
click at [628, 213] on input "0" at bounding box center [644, 221] width 78 height 17
drag, startPoint x: 605, startPoint y: 268, endPoint x: 542, endPoint y: 234, distance: 72.3
click at [597, 269] on div at bounding box center [653, 288] width 113 height 38
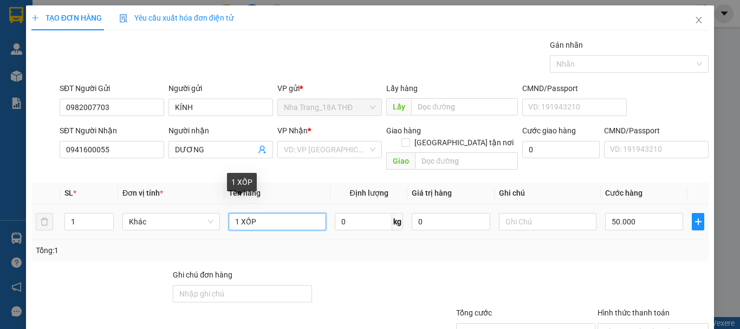
drag, startPoint x: 286, startPoint y: 211, endPoint x: 237, endPoint y: 206, distance: 49.6
click at [237, 213] on input "1 XỐP" at bounding box center [278, 221] width 98 height 17
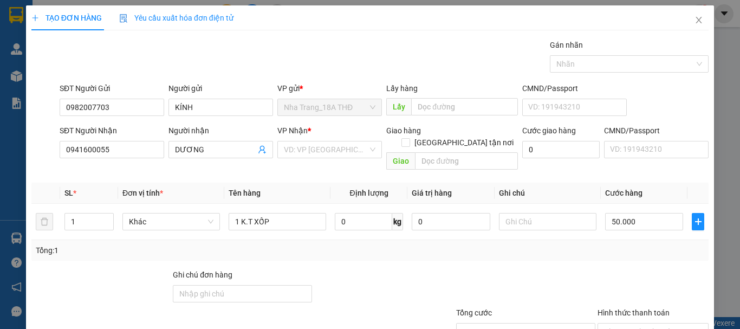
click at [635, 269] on div at bounding box center [653, 288] width 113 height 38
click at [627, 324] on input "Hình thức thanh toán" at bounding box center [649, 332] width 91 height 16
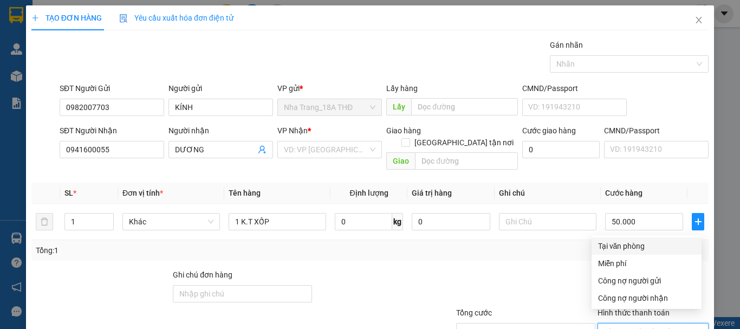
click at [628, 240] on div "Tại văn phòng" at bounding box center [646, 246] width 97 height 12
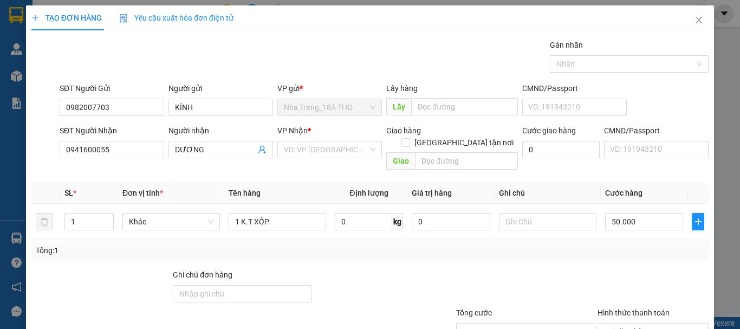
click at [337, 141] on input "search" at bounding box center [326, 149] width 84 height 16
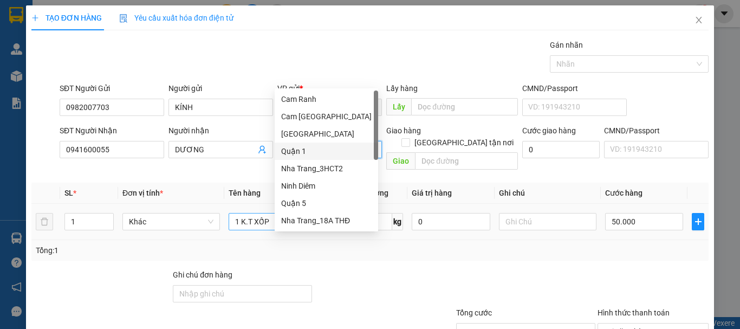
drag, startPoint x: 318, startPoint y: 154, endPoint x: 318, endPoint y: 148, distance: 6.5
click at [318, 154] on div "Quận 1" at bounding box center [326, 151] width 91 height 12
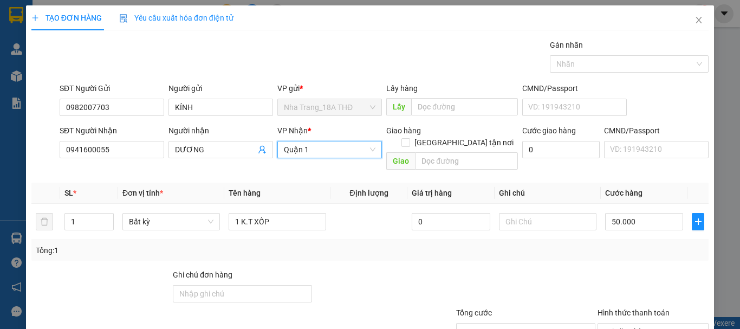
click at [489, 182] on div "Transit Pickup Surcharge Ids Transit Deliver Surcharge Ids Transit Deliver Surc…" at bounding box center [370, 215] width 678 height 353
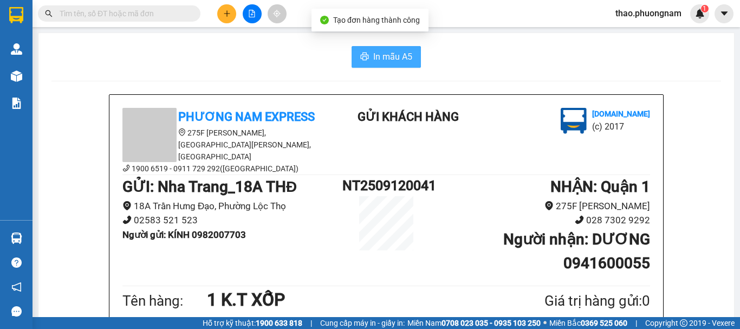
click at [396, 55] on span "In mẫu A5" at bounding box center [392, 57] width 39 height 14
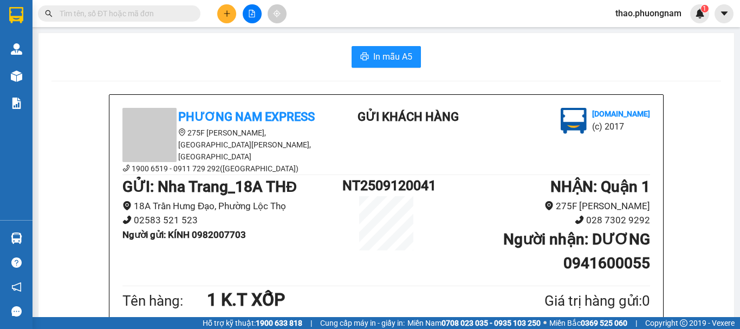
click at [231, 56] on div "In mẫu A5" at bounding box center [386, 57] width 670 height 22
click at [85, 16] on input "text" at bounding box center [124, 14] width 128 height 12
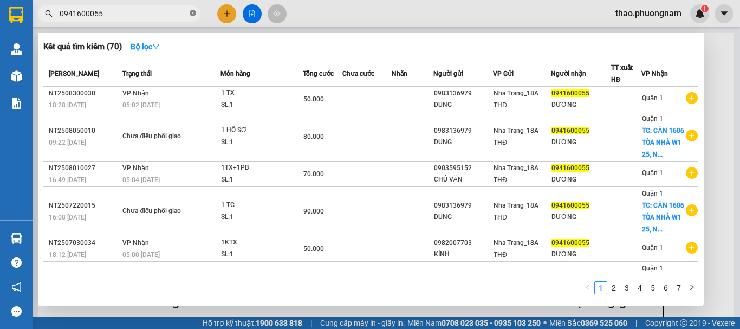
click at [190, 14] on icon "close-circle" at bounding box center [193, 13] width 7 height 7
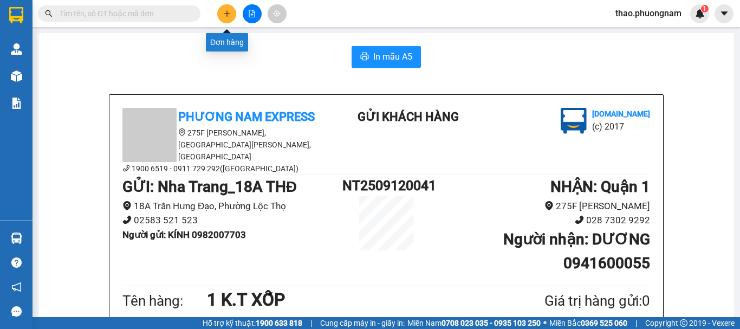
click at [226, 15] on icon "plus" at bounding box center [227, 14] width 8 height 8
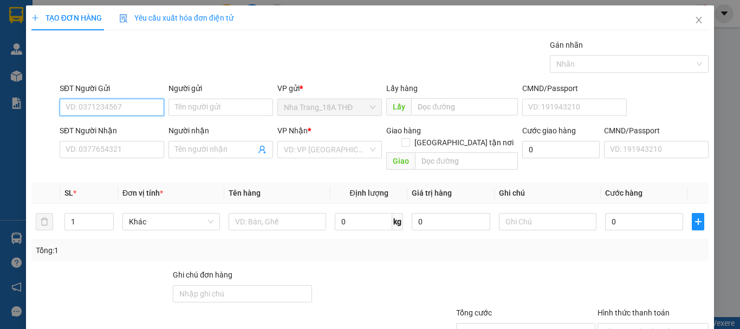
click at [104, 106] on input "SĐT Người Gửi" at bounding box center [112, 107] width 105 height 17
click at [125, 129] on div "0858240247 - DR NGUYỄN" at bounding box center [125, 129] width 118 height 12
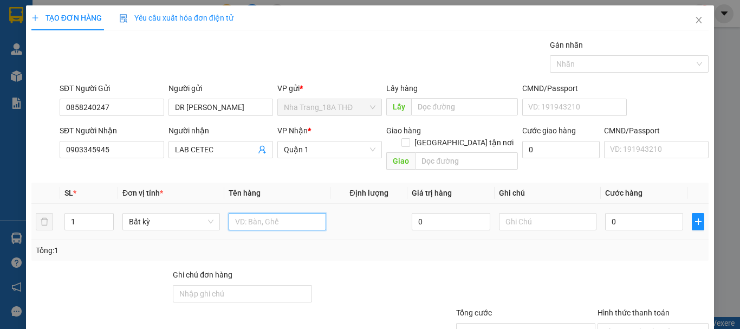
click at [247, 213] on input "text" at bounding box center [278, 221] width 98 height 17
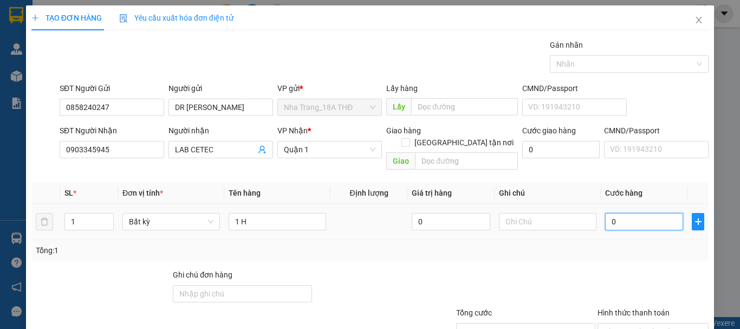
click at [624, 213] on input "0" at bounding box center [644, 221] width 78 height 17
click at [636, 244] on div "Tổng: 1" at bounding box center [370, 250] width 669 height 12
click at [638, 324] on input "Hình thức thanh toán" at bounding box center [649, 332] width 91 height 16
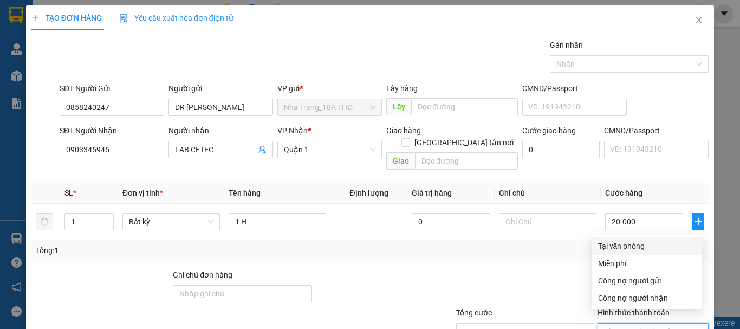
drag, startPoint x: 627, startPoint y: 171, endPoint x: 637, endPoint y: 210, distance: 40.4
click at [627, 240] on div "Tại văn phòng" at bounding box center [646, 246] width 97 height 12
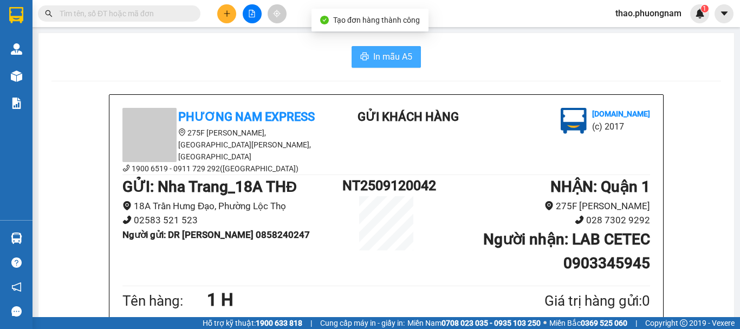
drag, startPoint x: 384, startPoint y: 56, endPoint x: 384, endPoint y: 38, distance: 18.4
click at [384, 56] on span "In mẫu A5" at bounding box center [392, 57] width 39 height 14
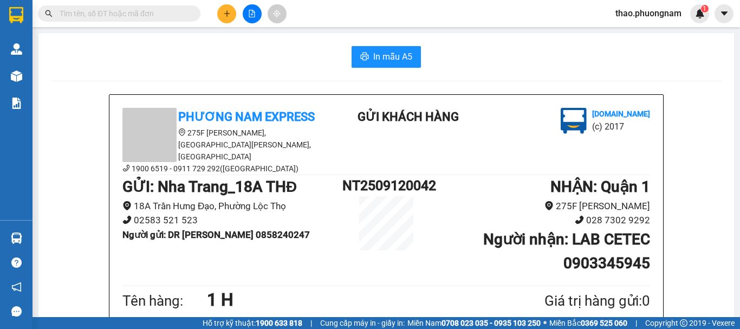
click at [173, 12] on input "text" at bounding box center [124, 14] width 128 height 12
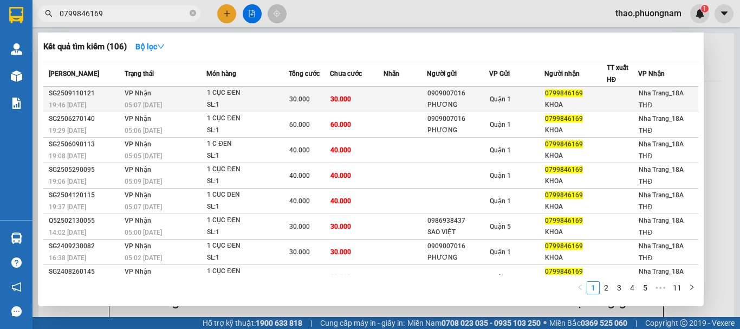
click at [289, 92] on td "30.000" at bounding box center [309, 99] width 41 height 25
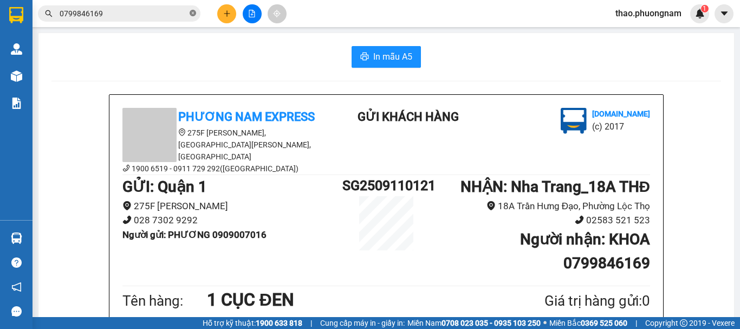
click at [195, 16] on icon "close-circle" at bounding box center [193, 13] width 7 height 7
click at [210, 58] on div "In mẫu A5" at bounding box center [386, 57] width 670 height 22
click at [229, 12] on icon "plus" at bounding box center [227, 14] width 8 height 8
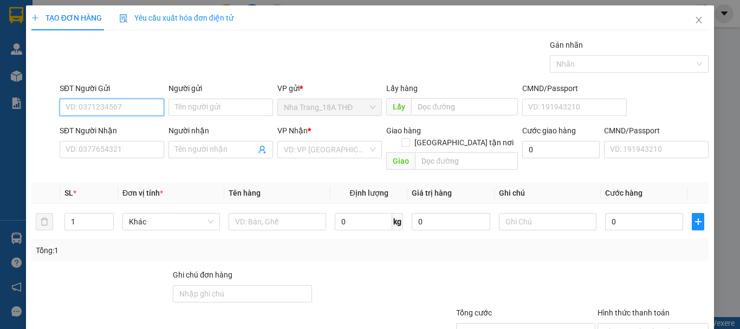
click at [107, 102] on input "SĐT Người Gửi" at bounding box center [112, 107] width 105 height 17
click at [479, 61] on div "Gói vận chuyển * Tiêu chuẩn Gán nhãn Nhãn" at bounding box center [384, 58] width 654 height 38
click at [79, 108] on input "SĐT Người Gửi" at bounding box center [112, 107] width 105 height 17
drag, startPoint x: 114, startPoint y: 108, endPoint x: 0, endPoint y: 75, distance: 119.2
click at [0, 75] on div "TẠO ĐƠN HÀNG Yêu cầu xuất hóa đơn điện tử Transit Pickup Surcharge Ids Transit …" at bounding box center [370, 164] width 740 height 329
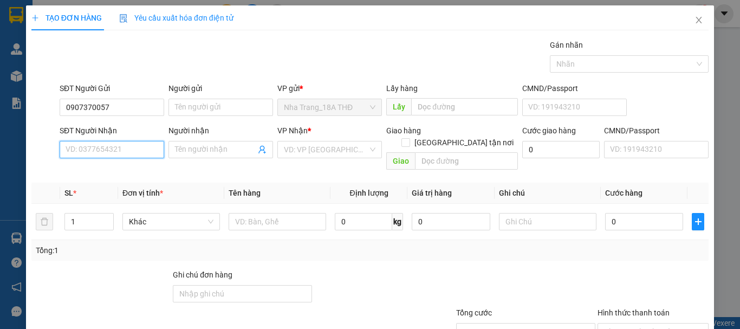
click at [71, 147] on input "SĐT Người Nhận" at bounding box center [112, 149] width 105 height 17
click at [89, 154] on input "034162229" at bounding box center [112, 149] width 105 height 17
click at [111, 150] on input "0341622229" at bounding box center [112, 149] width 105 height 17
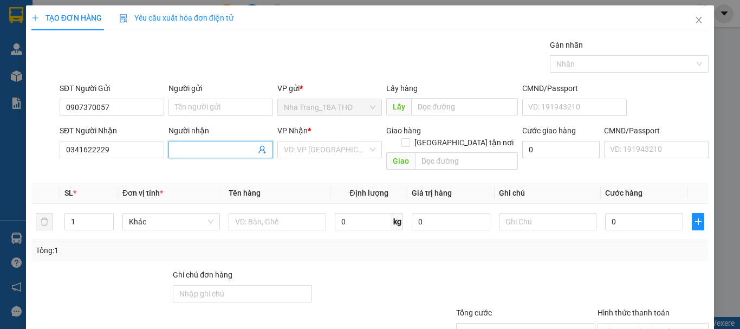
click at [238, 150] on input "Người nhận" at bounding box center [215, 150] width 81 height 12
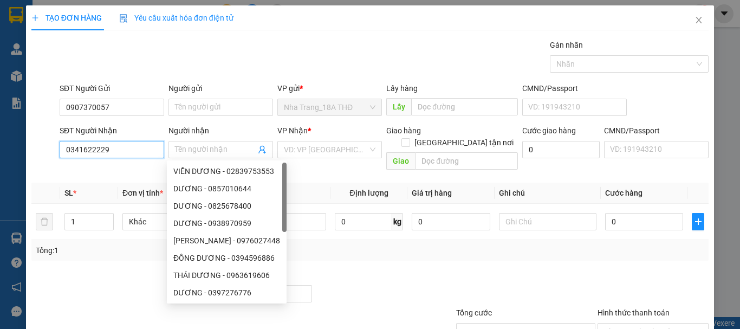
click at [0, 146] on div "TẠO ĐƠN HÀNG Yêu cầu xuất hóa đơn điện tử Transit Pickup Surcharge Ids Transit …" at bounding box center [370, 164] width 740 height 329
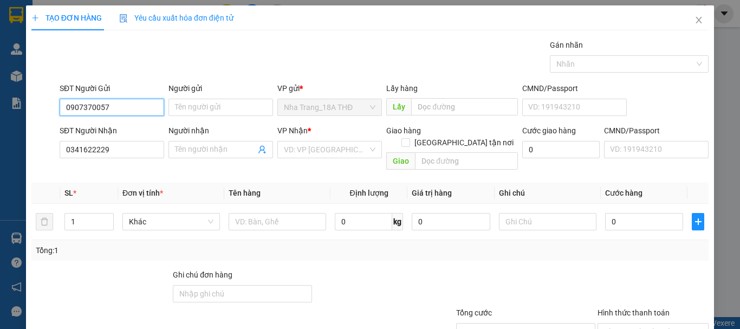
drag, startPoint x: 117, startPoint y: 109, endPoint x: 0, endPoint y: 101, distance: 117.3
click at [0, 101] on div "TẠO ĐƠN HÀNG Yêu cầu xuất hóa đơn điện tử Transit Pickup Surcharge Ids Transit …" at bounding box center [370, 164] width 740 height 329
click at [70, 130] on div "0905370057 - TRÀ" at bounding box center [111, 129] width 91 height 12
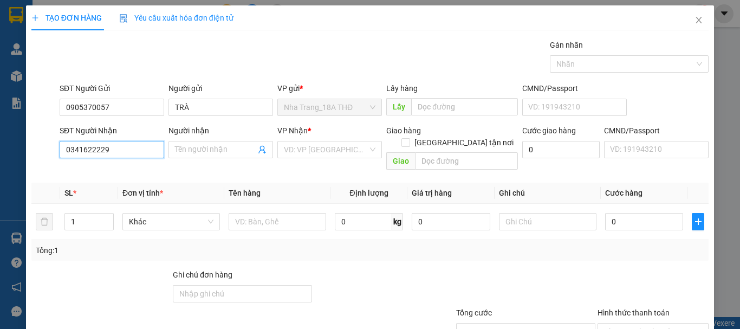
click at [134, 153] on input "0341622229" at bounding box center [112, 149] width 105 height 17
drag, startPoint x: 74, startPoint y: 157, endPoint x: 0, endPoint y: 159, distance: 74.3
click at [0, 159] on div "TẠO ĐƠN HÀNG Yêu cầu xuất hóa đơn điện tử Transit Pickup Surcharge Ids Transit …" at bounding box center [370, 164] width 740 height 329
drag, startPoint x: 93, startPoint y: 177, endPoint x: 101, endPoint y: 176, distance: 8.7
click at [95, 176] on div "0347622229 - THÀNH" at bounding box center [111, 171] width 91 height 12
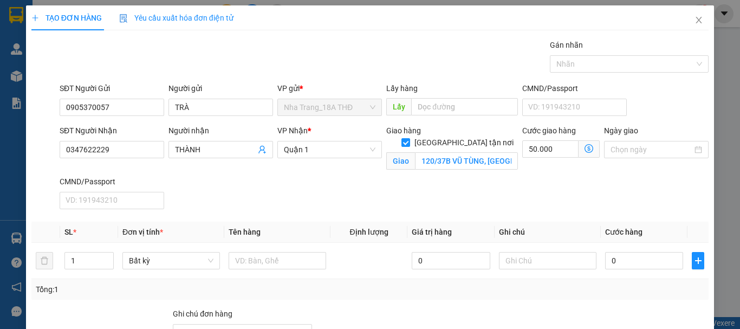
click at [591, 185] on div "SĐT Người Nhận 0347622229 Người nhận THÀNH VP Nhận * Quận 1 Giao hàng Giao tận …" at bounding box center [384, 169] width 654 height 89
click at [462, 152] on input "120/37B VŨ TÙNG, PHƯỜNG 2, QUẬN BÌNH THẠNH GTN 50K" at bounding box center [466, 160] width 103 height 17
click at [263, 262] on input "text" at bounding box center [278, 260] width 98 height 17
click at [639, 252] on div "0" at bounding box center [644, 261] width 78 height 22
click at [636, 173] on div "Ngày giao" at bounding box center [656, 150] width 109 height 51
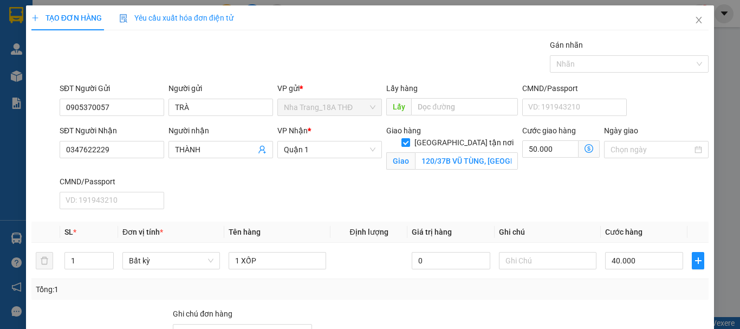
click at [631, 291] on div "Tại văn phòng" at bounding box center [646, 297] width 97 height 12
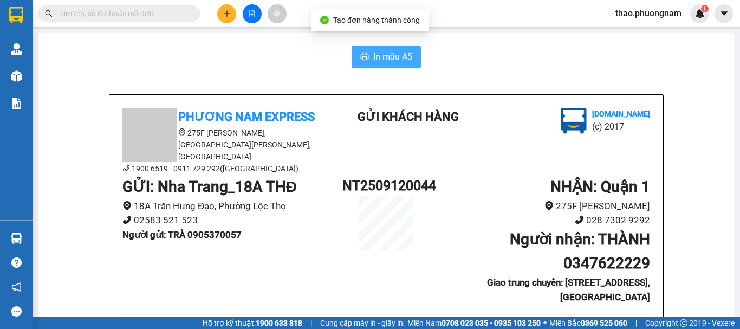
click at [376, 50] on span "In mẫu A5" at bounding box center [392, 57] width 39 height 14
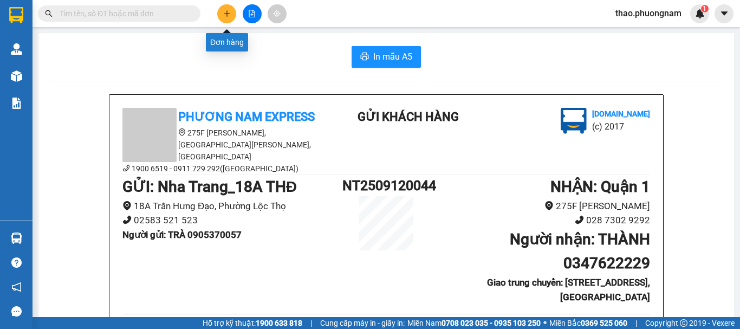
click at [219, 15] on button at bounding box center [226, 13] width 19 height 19
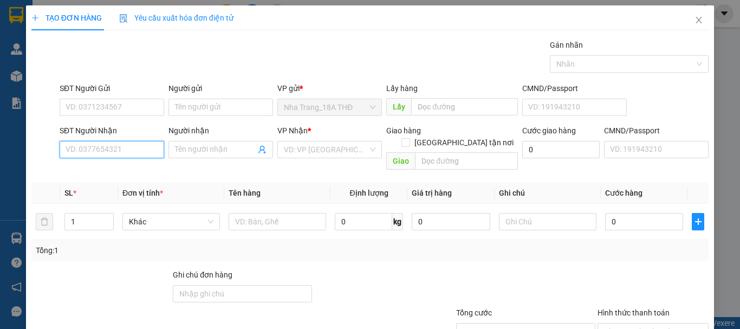
click at [113, 149] on input "SĐT Người Nhận" at bounding box center [112, 149] width 105 height 17
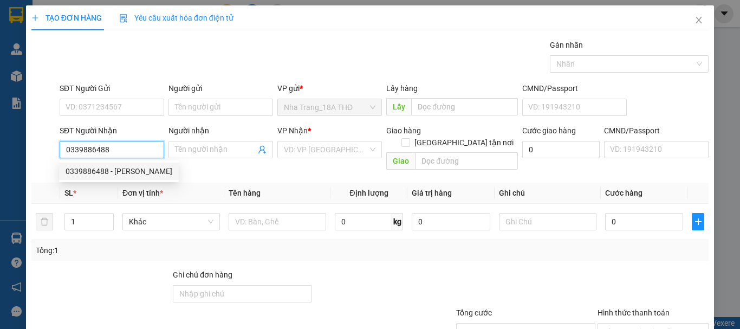
drag, startPoint x: 88, startPoint y: 173, endPoint x: 108, endPoint y: 178, distance: 20.5
click at [102, 177] on div "0339886488 - XUÂN TRƯỜNG" at bounding box center [119, 171] width 107 height 12
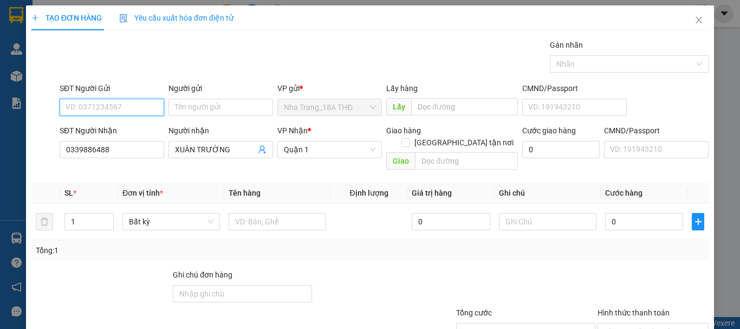
click at [127, 114] on input "SĐT Người Gửi" at bounding box center [112, 107] width 105 height 17
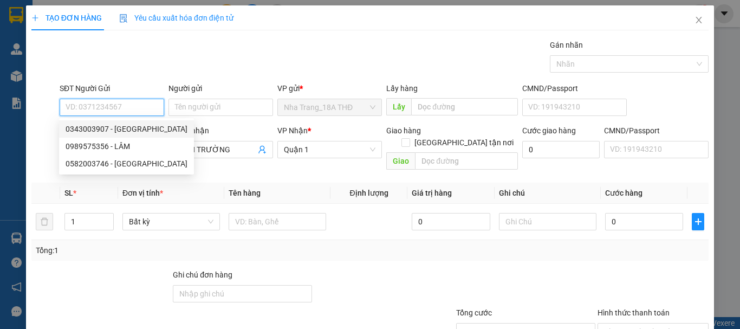
click at [127, 132] on div "0343003907 - VIỆT HÀN" at bounding box center [127, 129] width 122 height 12
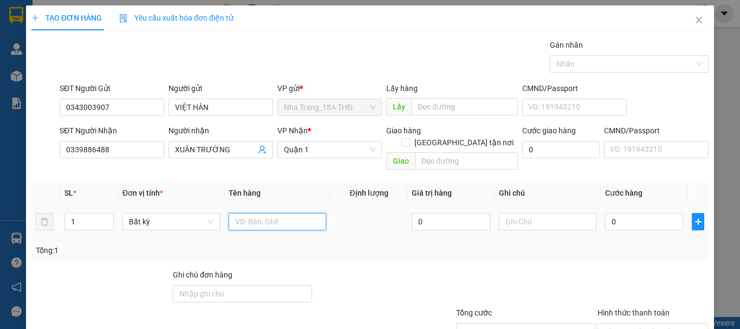
click at [239, 213] on input "text" at bounding box center [278, 221] width 98 height 17
drag, startPoint x: 637, startPoint y: 284, endPoint x: 634, endPoint y: 270, distance: 14.6
click at [636, 280] on div at bounding box center [653, 288] width 113 height 38
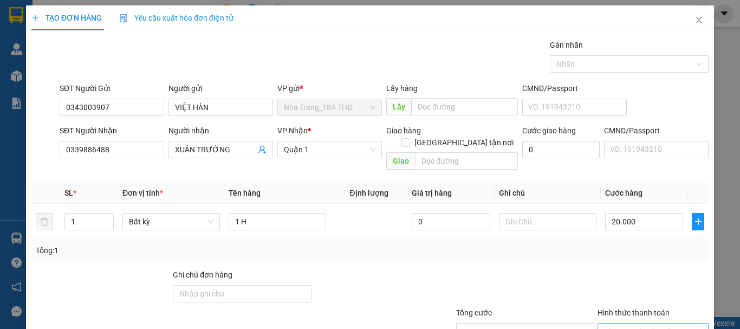
click at [637, 324] on input "Hình thức thanh toán" at bounding box center [649, 332] width 91 height 16
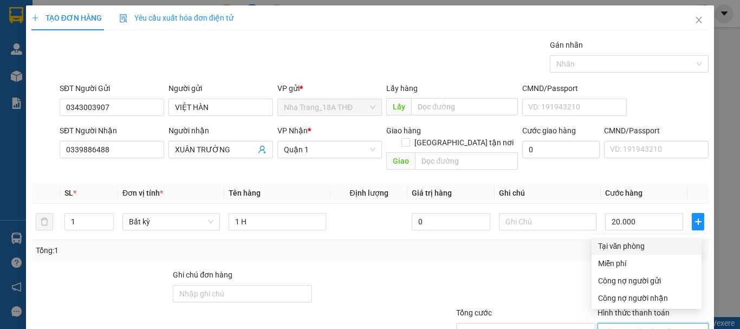
drag, startPoint x: 634, startPoint y: 173, endPoint x: 641, endPoint y: 241, distance: 68.1
click at [634, 237] on div "Tại văn phòng Miễn phí Công nợ người gửi Công nợ người nhận" at bounding box center [647, 271] width 110 height 69
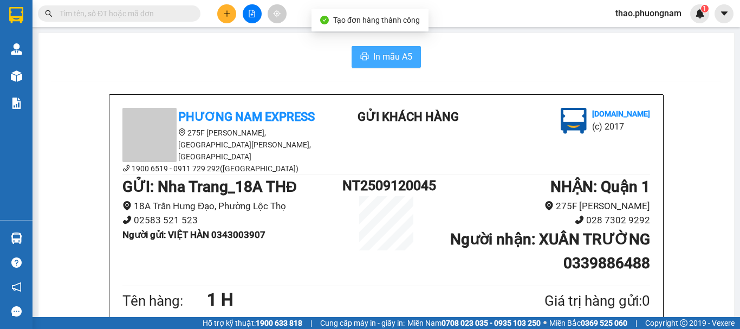
click at [401, 56] on span "In mẫu A5" at bounding box center [392, 57] width 39 height 14
click at [378, 67] on button "In mẫu A5" at bounding box center [386, 57] width 69 height 22
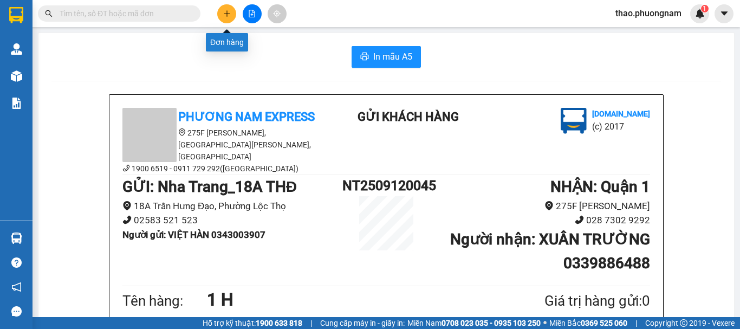
click at [224, 17] on button at bounding box center [226, 13] width 19 height 19
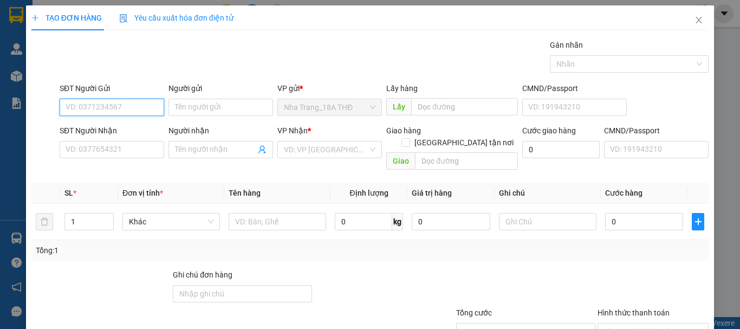
click at [71, 105] on input "SĐT Người Gửi" at bounding box center [112, 107] width 105 height 17
click at [139, 109] on input "SĐT Người Gửi" at bounding box center [112, 107] width 105 height 17
click at [109, 127] on div "0935838166 - TÂM" at bounding box center [111, 129] width 91 height 12
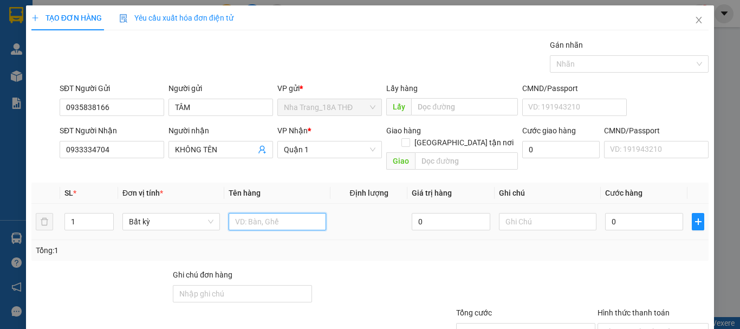
click at [257, 213] on input "text" at bounding box center [278, 221] width 98 height 17
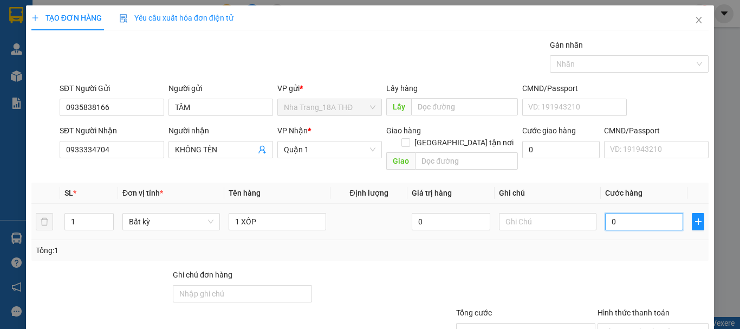
click at [623, 213] on input "0" at bounding box center [644, 221] width 78 height 17
click at [598, 269] on div at bounding box center [653, 288] width 113 height 38
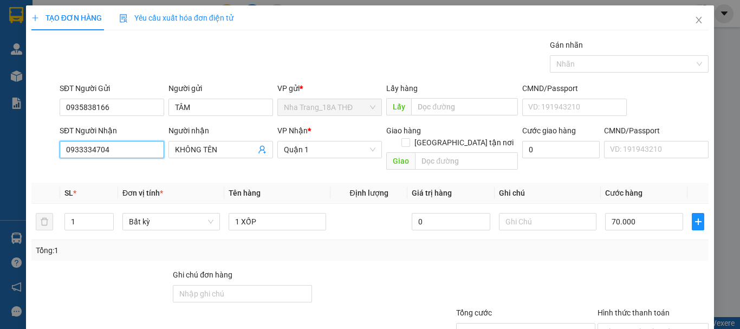
click at [117, 152] on input "0933334704" at bounding box center [112, 149] width 105 height 17
click at [211, 183] on th "Đơn vị tính *" at bounding box center [171, 193] width 106 height 21
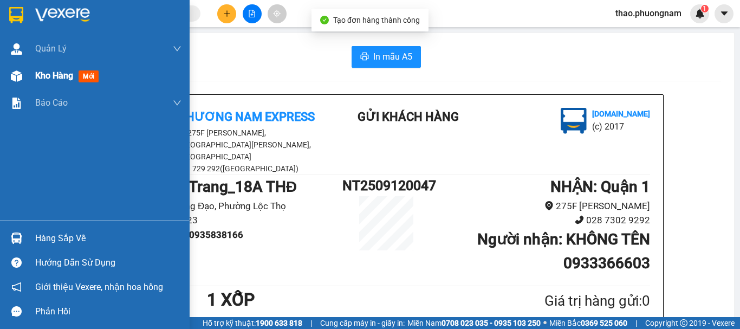
click at [49, 77] on span "Kho hàng" at bounding box center [54, 75] width 38 height 10
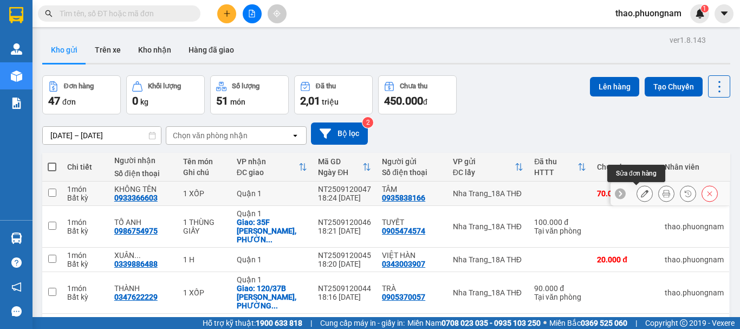
click at [642, 190] on button at bounding box center [644, 193] width 15 height 19
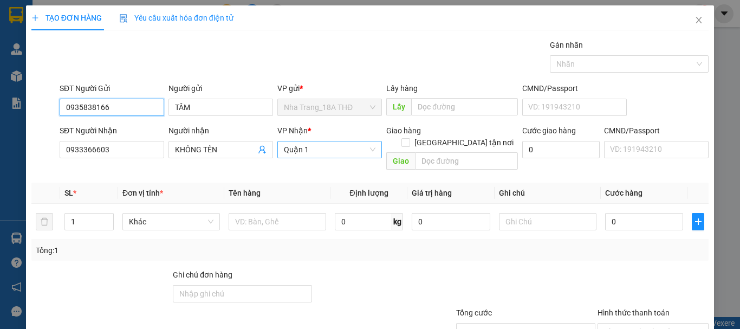
click at [306, 141] on span "Quận 1" at bounding box center [330, 149] width 92 height 16
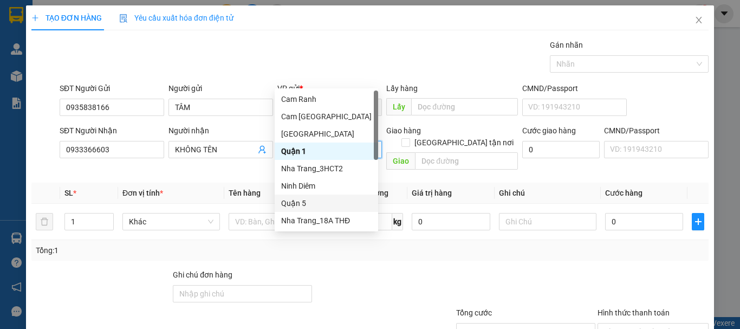
click at [326, 204] on div "Quận 5" at bounding box center [326, 203] width 91 height 12
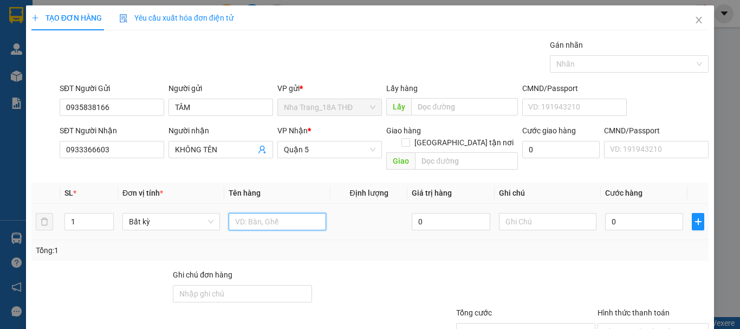
click at [289, 213] on input "text" at bounding box center [278, 221] width 98 height 17
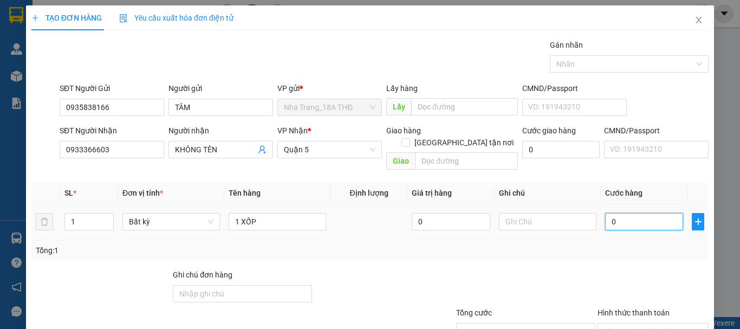
click at [642, 213] on input "0" at bounding box center [644, 221] width 78 height 17
click at [570, 269] on div at bounding box center [525, 288] width 141 height 38
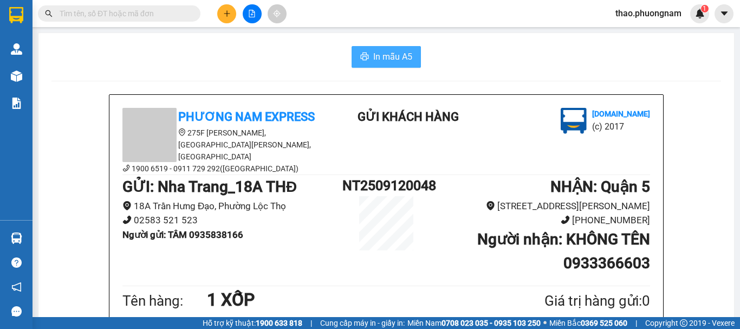
click at [387, 58] on span "In mẫu A5" at bounding box center [392, 57] width 39 height 14
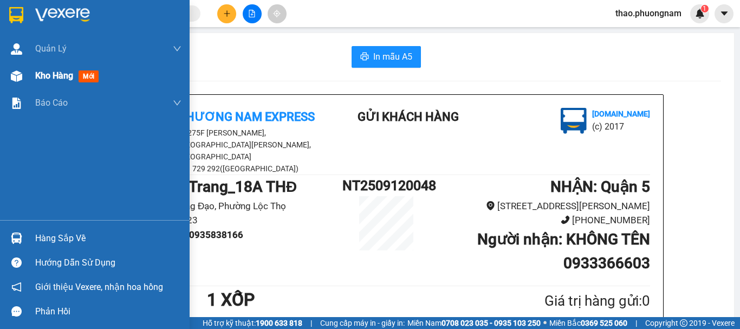
click at [33, 79] on div "Kho hàng mới" at bounding box center [95, 75] width 190 height 27
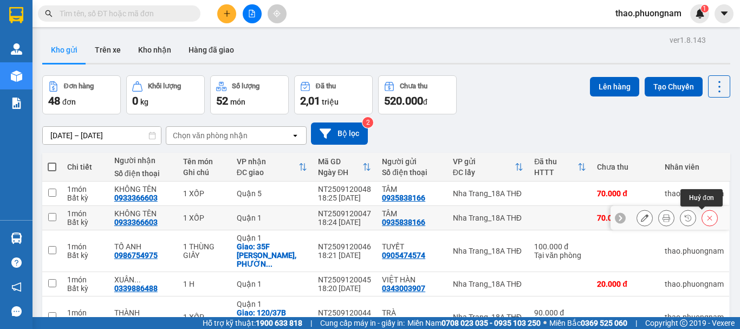
click at [706, 221] on icon at bounding box center [710, 218] width 8 height 8
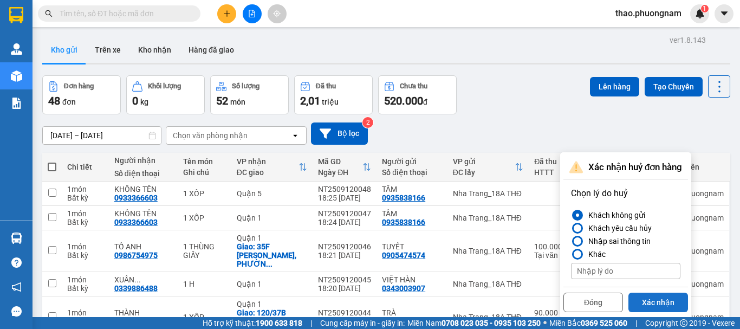
click at [672, 297] on button "Xác nhận" at bounding box center [659, 303] width 60 height 20
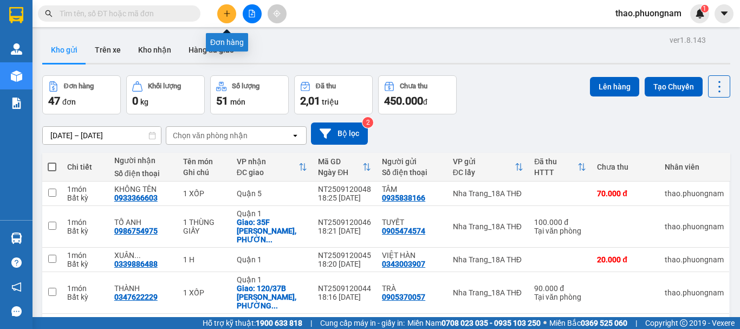
click at [231, 13] on button at bounding box center [226, 13] width 19 height 19
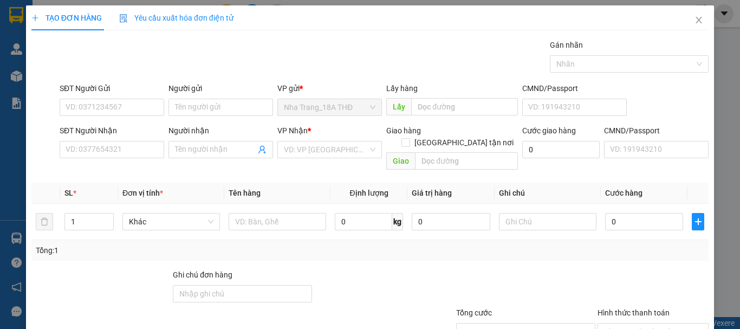
click at [95, 159] on div "SĐT Người Nhận VD: 0377654321" at bounding box center [112, 144] width 105 height 38
click at [83, 154] on input "SĐT Người Nhận" at bounding box center [112, 149] width 105 height 17
drag, startPoint x: 476, startPoint y: 46, endPoint x: 529, endPoint y: 20, distance: 58.4
click at [483, 45] on div "Gói vận chuyển * Tiêu chuẩn Gán nhãn Nhãn" at bounding box center [384, 58] width 654 height 38
click at [695, 18] on icon "close" at bounding box center [699, 20] width 9 height 9
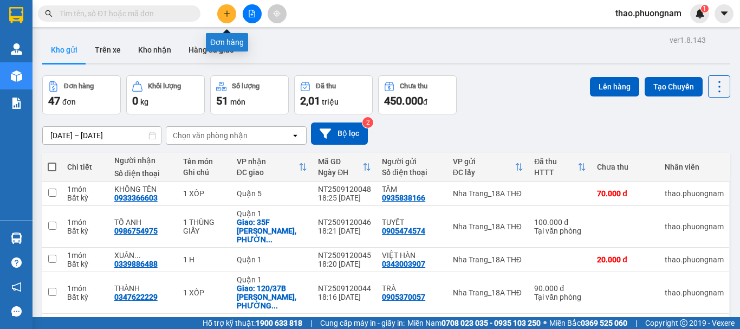
click at [230, 10] on icon "plus" at bounding box center [227, 14] width 8 height 8
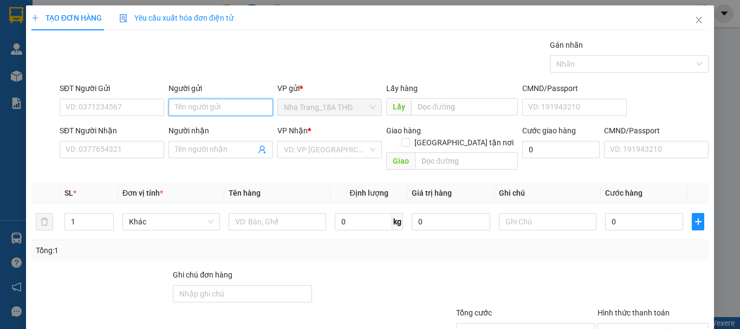
drag, startPoint x: 168, startPoint y: 109, endPoint x: 175, endPoint y: 109, distance: 7.0
click at [175, 109] on input "Người gửi" at bounding box center [221, 107] width 105 height 17
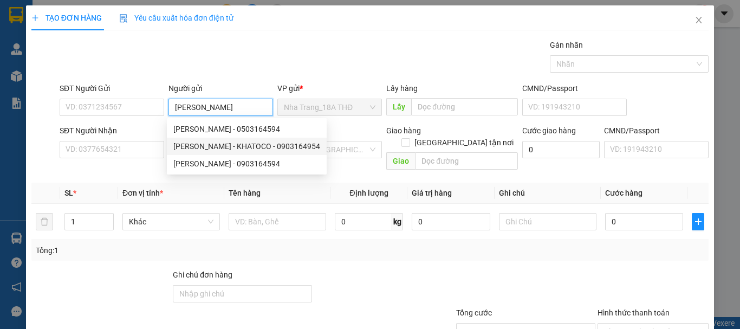
click at [240, 146] on div "LÊ NỀ - KHATOCO - 0903164954" at bounding box center [246, 146] width 147 height 12
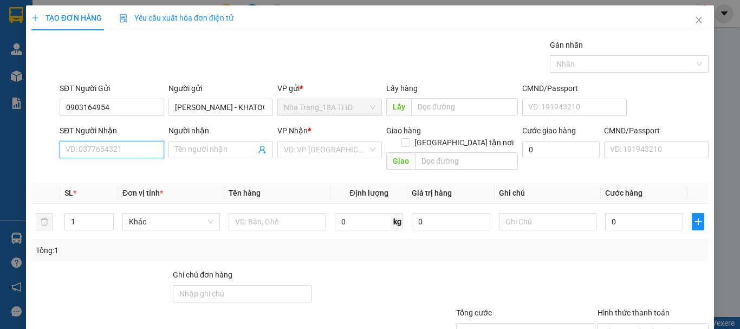
drag, startPoint x: 124, startPoint y: 152, endPoint x: 131, endPoint y: 135, distance: 18.4
click at [124, 151] on input "SĐT Người Nhận" at bounding box center [112, 149] width 105 height 17
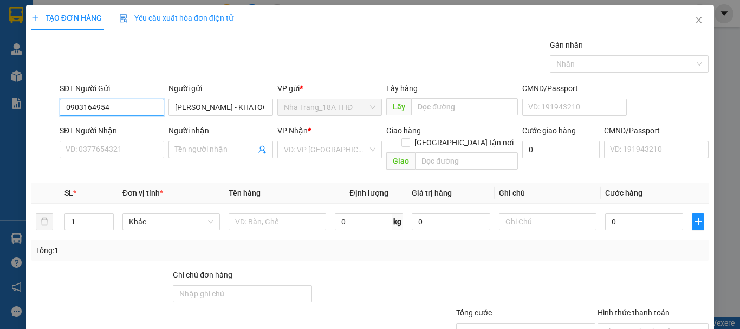
click at [119, 104] on input "0903164954" at bounding box center [112, 107] width 105 height 17
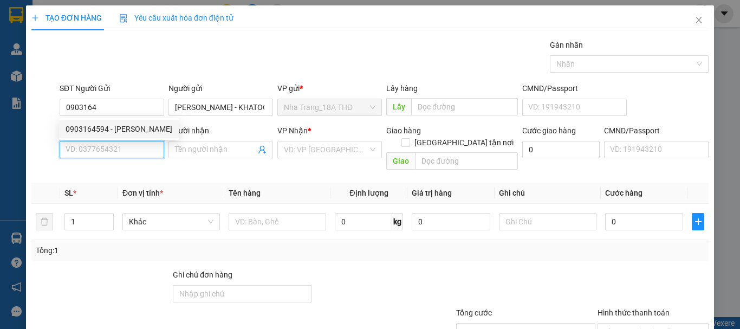
click at [113, 142] on input "SĐT Người Nhận" at bounding box center [112, 149] width 105 height 17
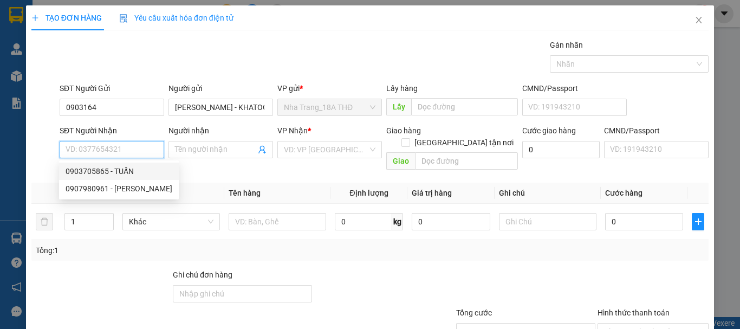
drag, startPoint x: 116, startPoint y: 174, endPoint x: 114, endPoint y: 126, distance: 47.7
click at [116, 172] on div "0903705865 - TUẤN" at bounding box center [119, 171] width 107 height 12
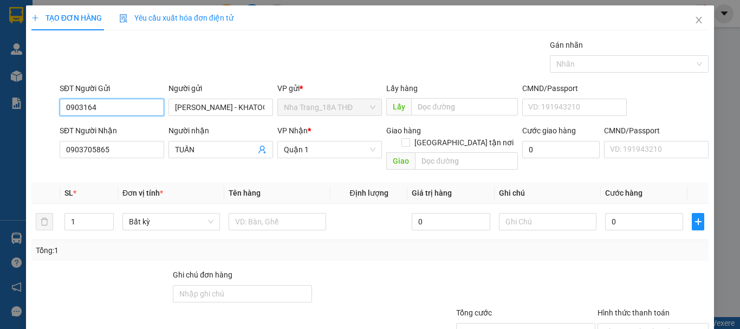
click at [112, 111] on input "0903164" at bounding box center [112, 107] width 105 height 17
click at [118, 132] on div "0903164594 - LÊ NỀ KHATOCO" at bounding box center [119, 129] width 107 height 12
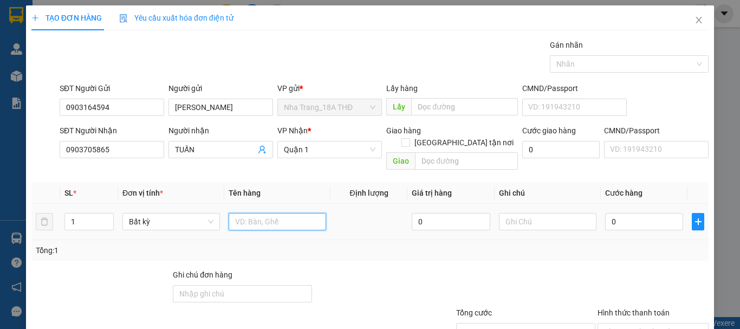
click at [270, 215] on input "text" at bounding box center [278, 221] width 98 height 17
click at [643, 213] on input "0" at bounding box center [644, 221] width 78 height 17
click at [609, 269] on div at bounding box center [653, 288] width 113 height 38
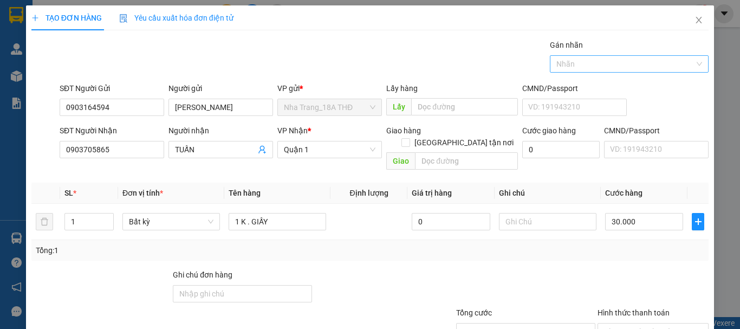
click at [574, 68] on div at bounding box center [624, 63] width 143 height 13
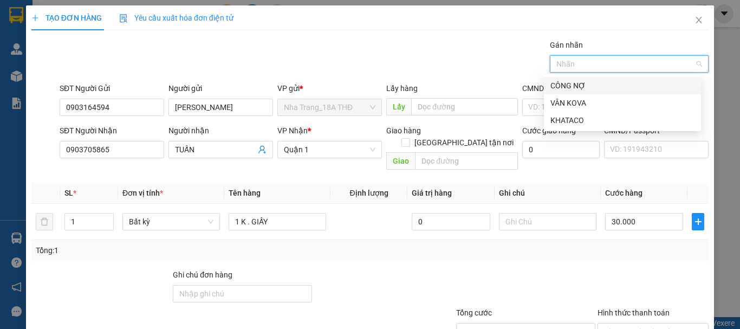
click at [580, 88] on div "CÔNG NỢ" at bounding box center [623, 86] width 144 height 12
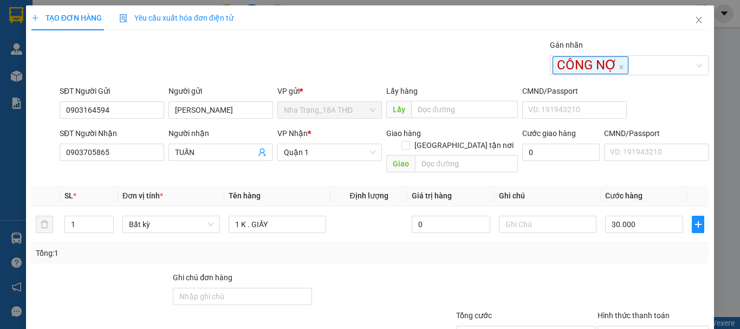
click at [590, 253] on div "Transit Pickup Surcharge Ids Transit Deliver Surcharge Ids Transit Deliver Surc…" at bounding box center [370, 217] width 678 height 356
click at [537, 216] on input "text" at bounding box center [548, 224] width 98 height 17
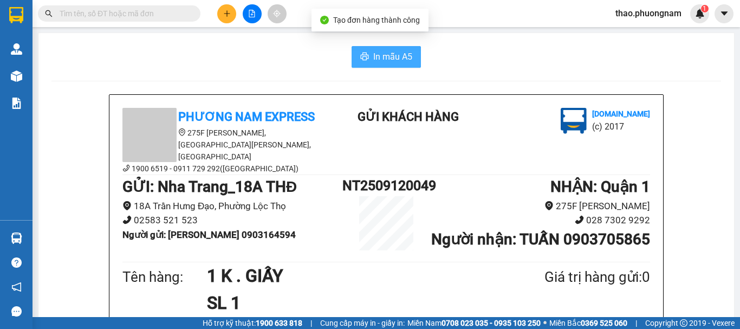
click at [394, 55] on span "In mẫu A5" at bounding box center [392, 57] width 39 height 14
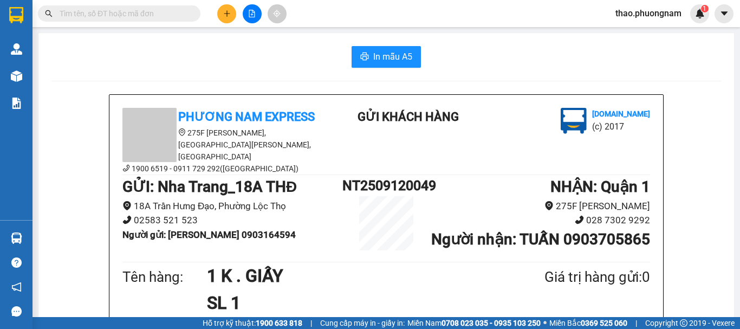
click at [150, 16] on input "text" at bounding box center [124, 14] width 128 height 12
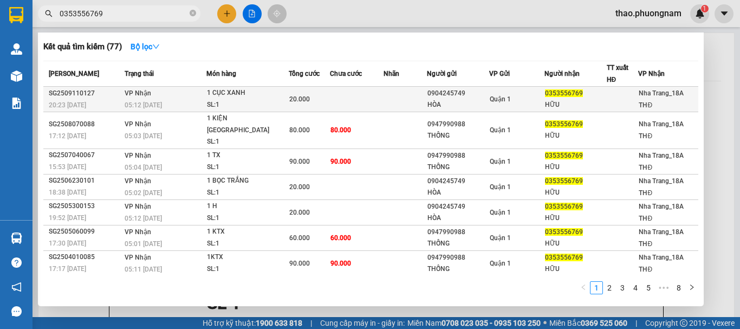
scroll to position [163, 0]
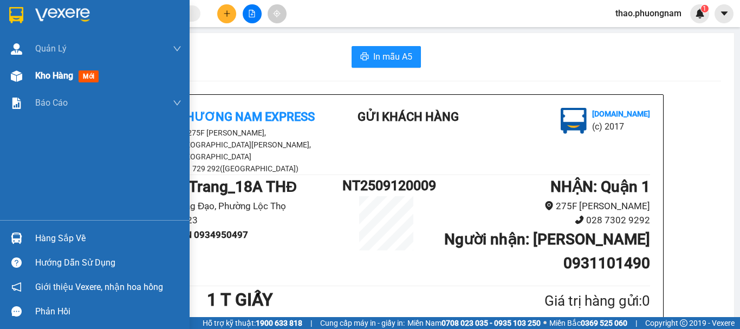
click at [43, 74] on span "Kho hàng" at bounding box center [54, 75] width 38 height 10
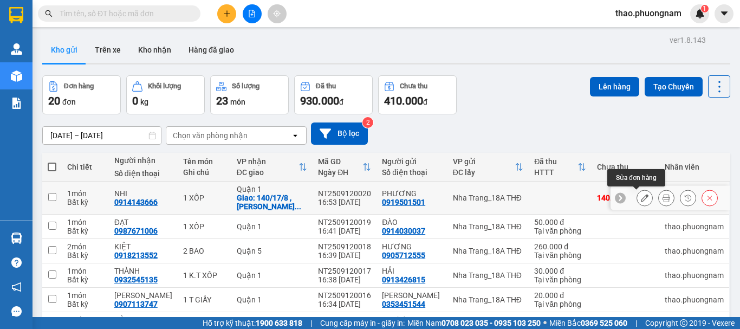
click at [641, 198] on icon at bounding box center [645, 198] width 8 height 8
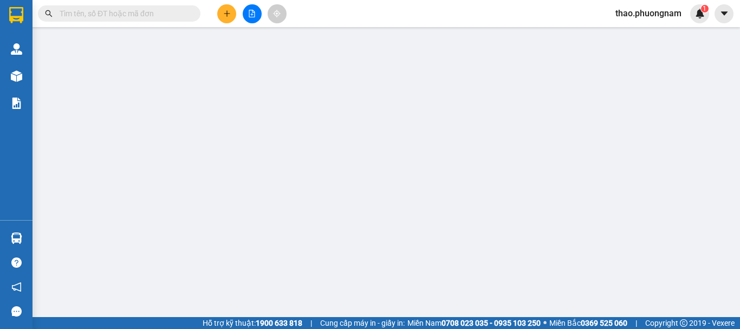
type input "0919501501"
type input "PHƯƠNG"
type input "0914143666"
type input "NHI"
checkbox input "true"
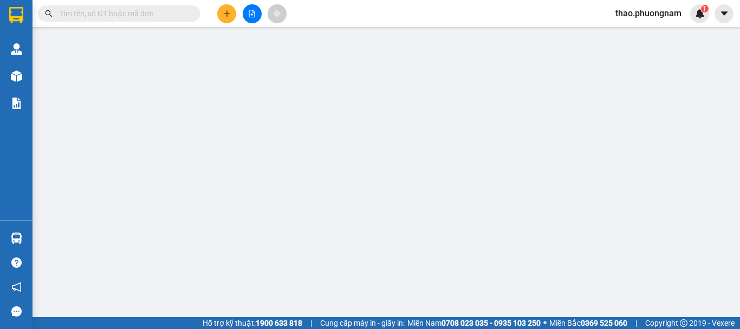
type input "140/17/8 ,LÊ ĐỨC THỌ ,PHƯỜNG 6, QUẬN GÒ VẤP ( gtn:80k )"
type input "140.000"
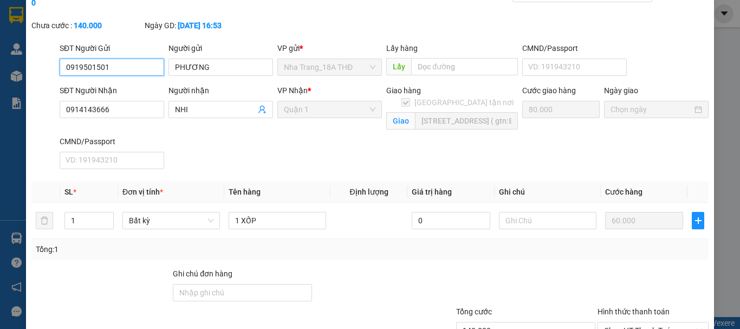
scroll to position [125, 0]
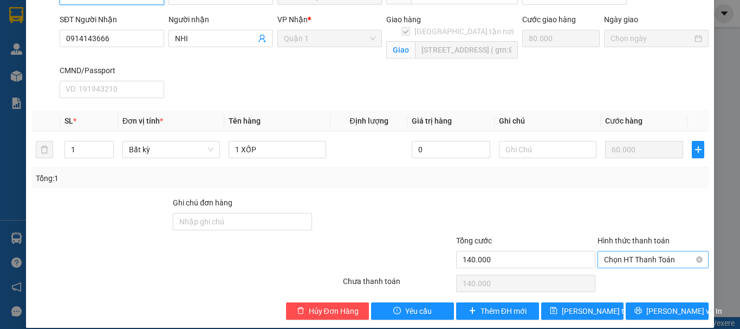
click at [614, 252] on span "Chọn HT Thanh Toán" at bounding box center [653, 260] width 98 height 16
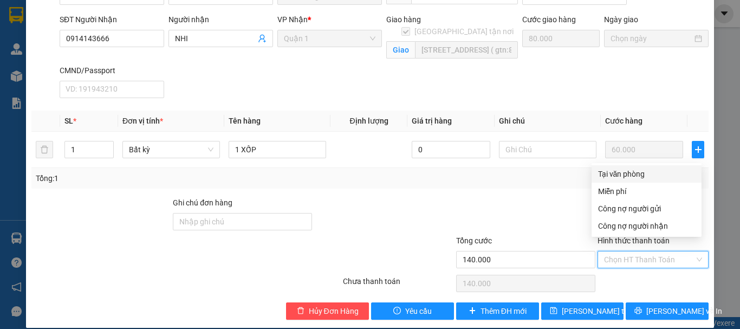
click at [626, 173] on div "Tại văn phòng" at bounding box center [646, 174] width 97 height 12
type input "0"
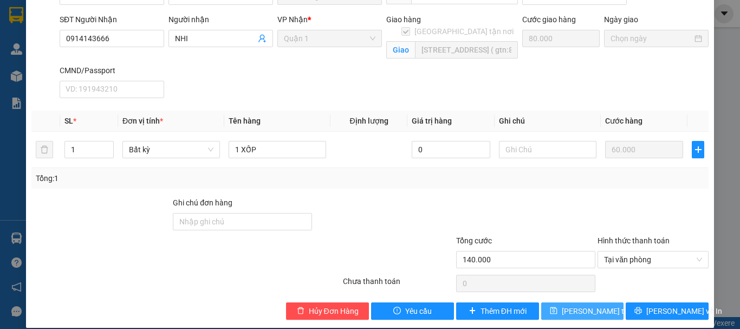
click at [564, 305] on span "[PERSON_NAME] thay đổi" at bounding box center [605, 311] width 87 height 12
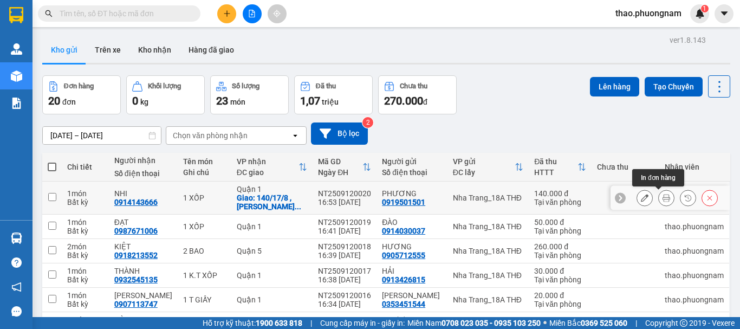
click at [663, 196] on icon at bounding box center [667, 198] width 8 height 8
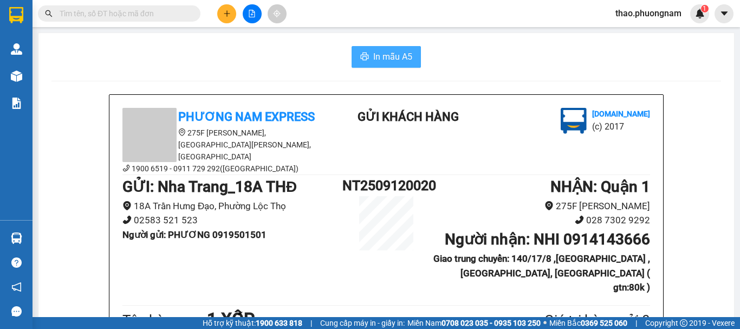
click at [373, 61] on span "In mẫu A5" at bounding box center [392, 57] width 39 height 14
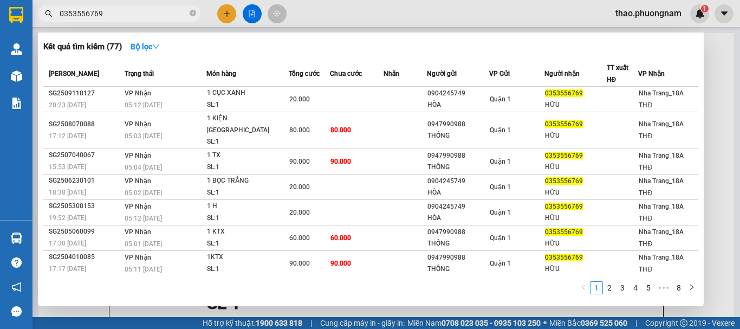
scroll to position [163, 0]
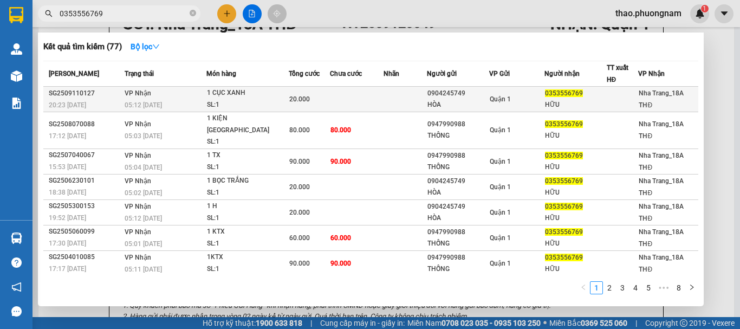
type input "0353556769"
click at [294, 92] on td "20.000" at bounding box center [309, 99] width 41 height 25
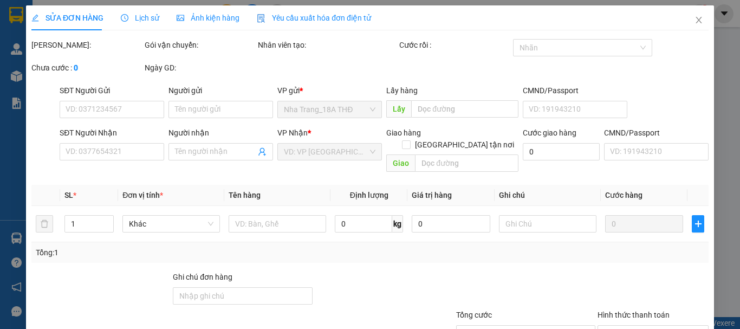
type input "0904245749"
type input "HÒA"
type input "0353556769"
type input "HỮU"
type input "20.000"
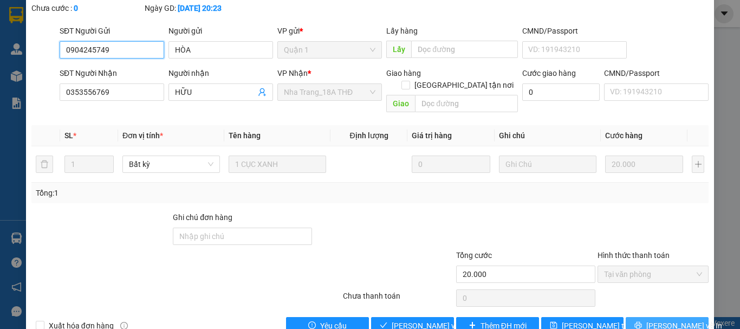
scroll to position [86, 0]
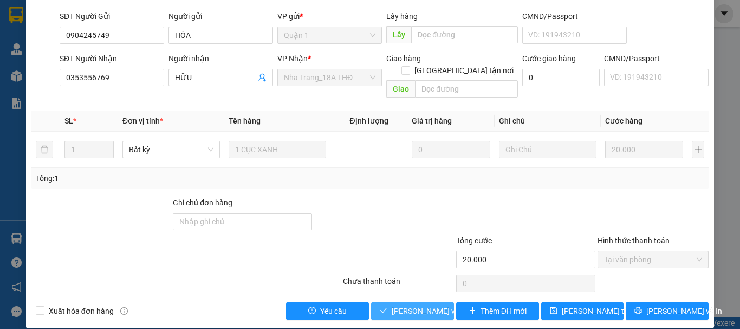
click at [401, 305] on span "[PERSON_NAME] và Giao hàng" at bounding box center [444, 311] width 104 height 12
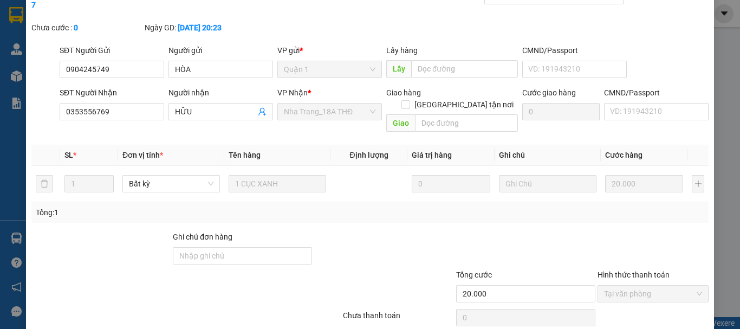
scroll to position [0, 0]
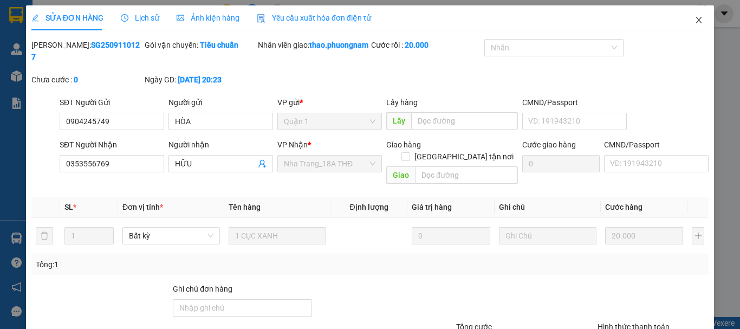
click at [695, 23] on icon "close" at bounding box center [699, 20] width 9 height 9
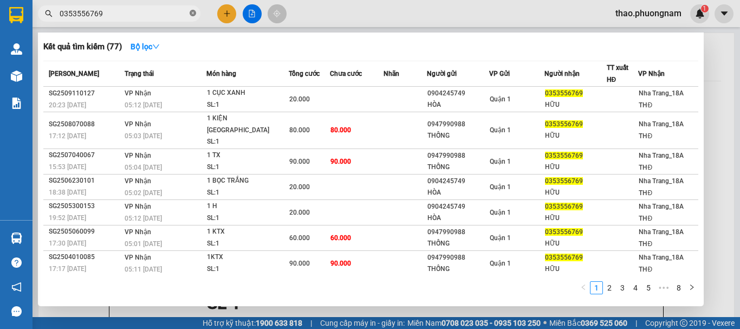
click at [190, 15] on icon "close-circle" at bounding box center [193, 13] width 7 height 7
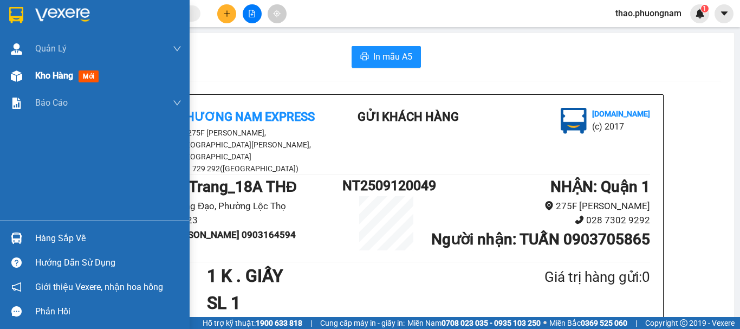
click at [48, 79] on span "Kho hàng" at bounding box center [54, 75] width 38 height 10
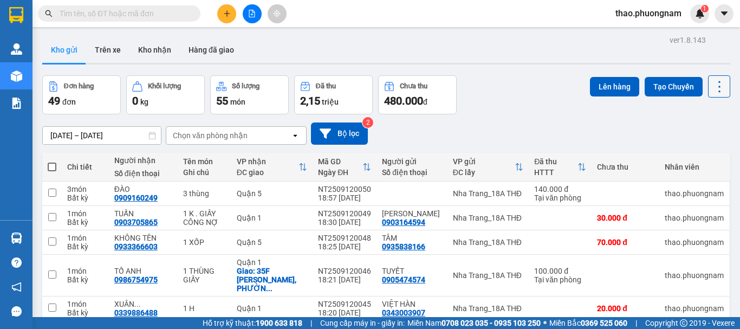
click at [712, 89] on icon at bounding box center [719, 86] width 15 height 15
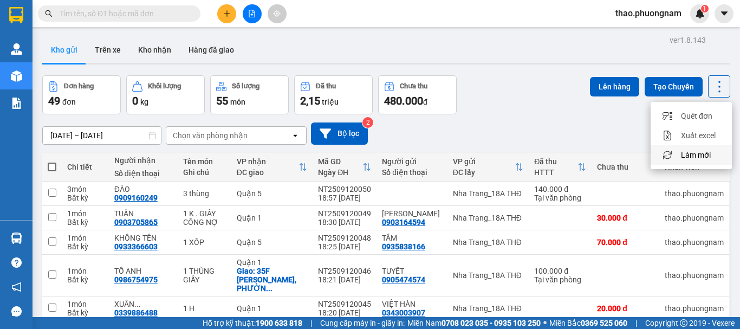
click at [691, 148] on li "Làm mới" at bounding box center [691, 155] width 81 height 20
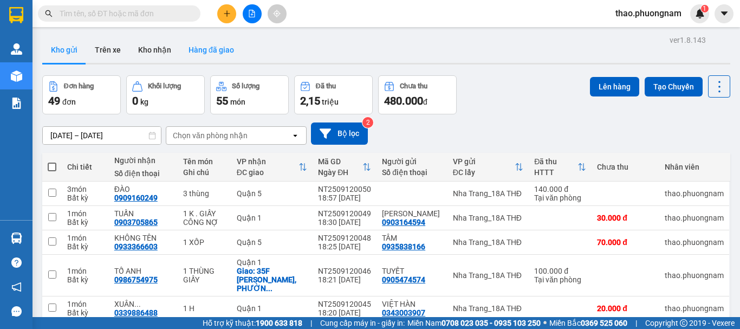
click at [201, 48] on button "Hàng đã giao" at bounding box center [211, 50] width 63 height 26
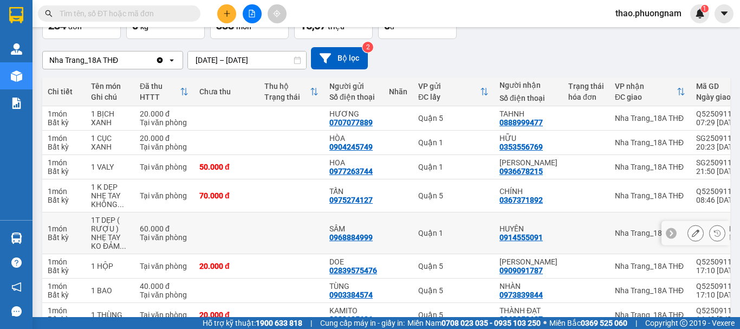
scroll to position [183, 0]
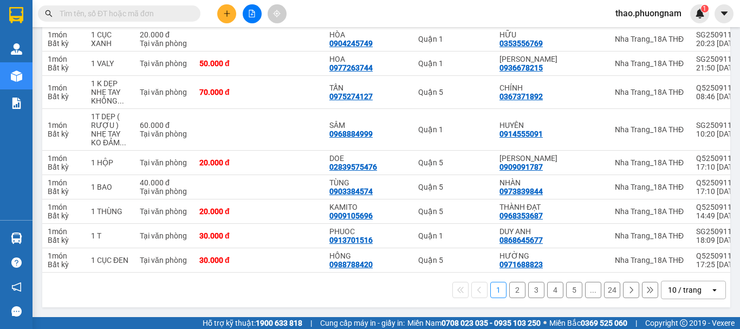
drag, startPoint x: 530, startPoint y: 273, endPoint x: 540, endPoint y: 272, distance: 9.9
click at [543, 273] on div "1 2 3 4 5 ... 24 10 / trang open" at bounding box center [386, 290] width 688 height 35
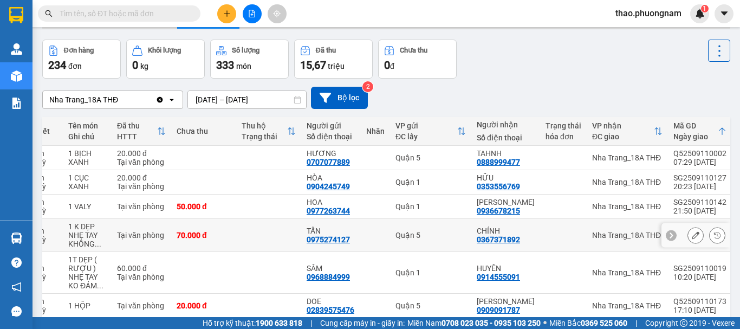
scroll to position [54, 0]
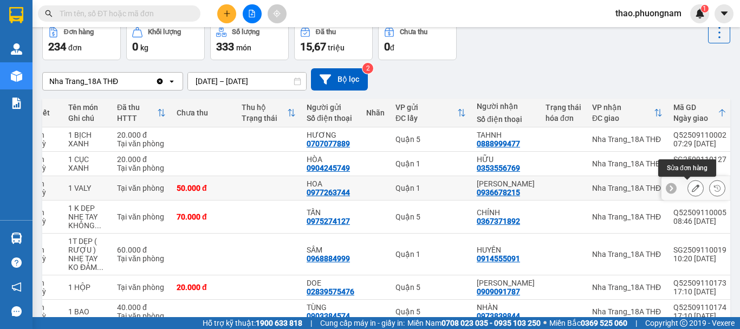
click at [692, 188] on icon at bounding box center [696, 188] width 8 height 8
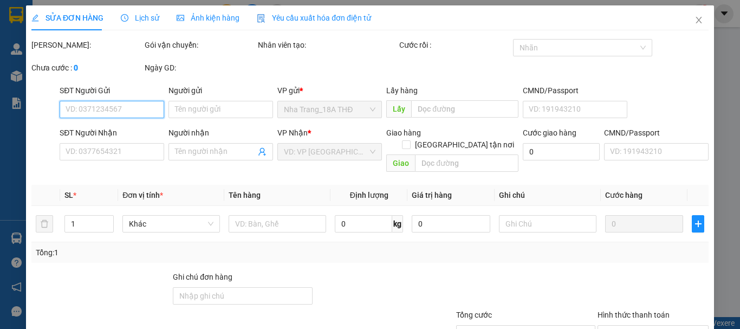
type input "0977263744"
type input "HOA"
type input "0936678215"
type input "KIM HÒA"
type input "50.000"
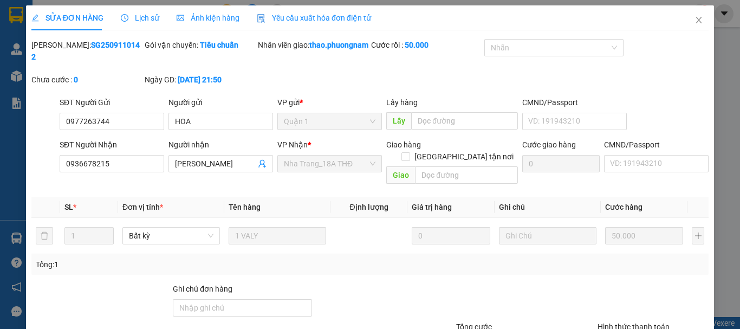
click at [132, 20] on span "Lịch sử" at bounding box center [140, 18] width 38 height 9
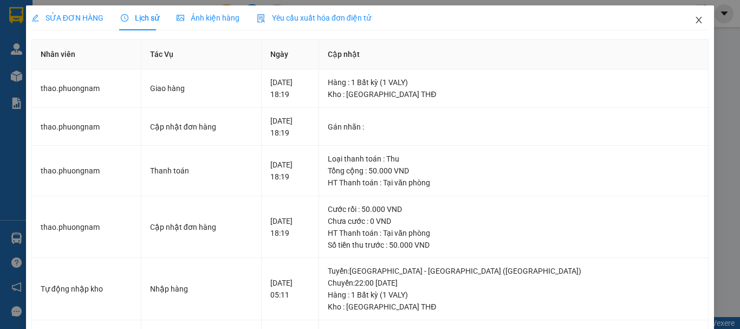
click at [695, 24] on icon "close" at bounding box center [699, 20] width 9 height 9
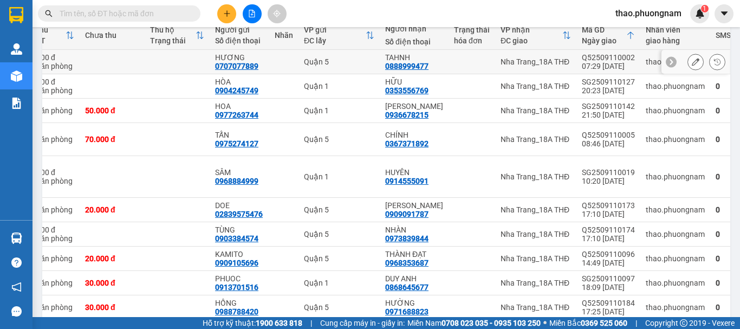
scroll to position [108, 0]
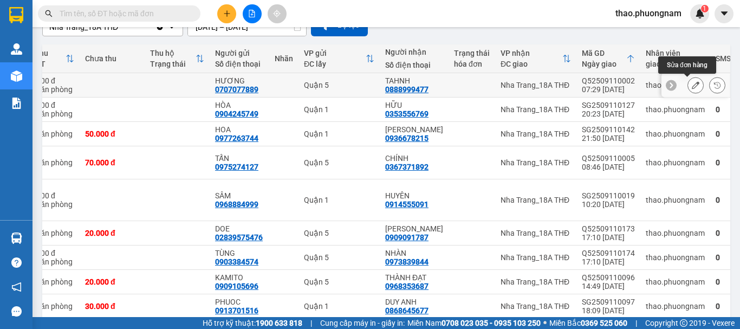
click at [688, 80] on button at bounding box center [695, 85] width 15 height 19
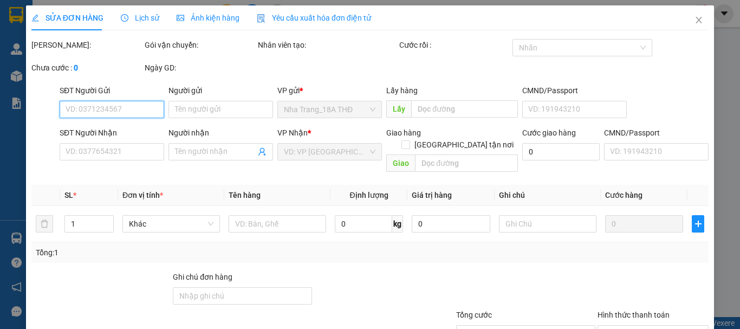
type input "0707077889"
type input "HƯƠNG"
type input "0888999477"
type input "TAHNH"
type input "20.000"
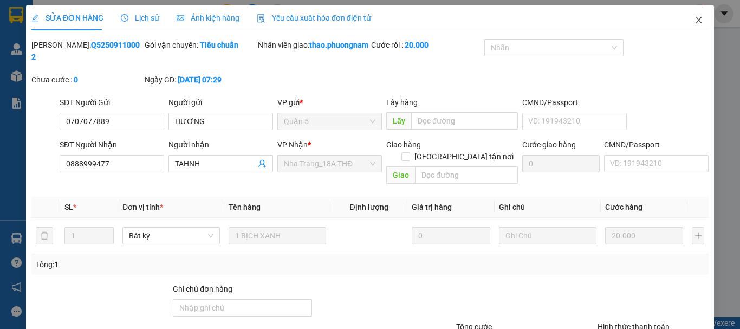
click at [695, 16] on icon "close" at bounding box center [699, 20] width 9 height 9
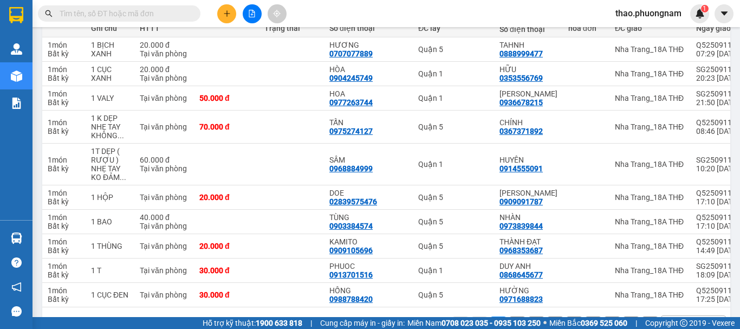
scroll to position [183, 0]
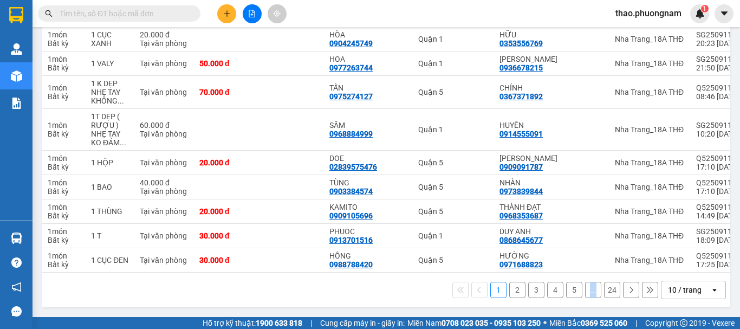
drag, startPoint x: 573, startPoint y: 273, endPoint x: 595, endPoint y: 273, distance: 21.7
click at [595, 273] on div "1 2 3 4 5 ... 24 10 / trang open" at bounding box center [386, 290] width 688 height 35
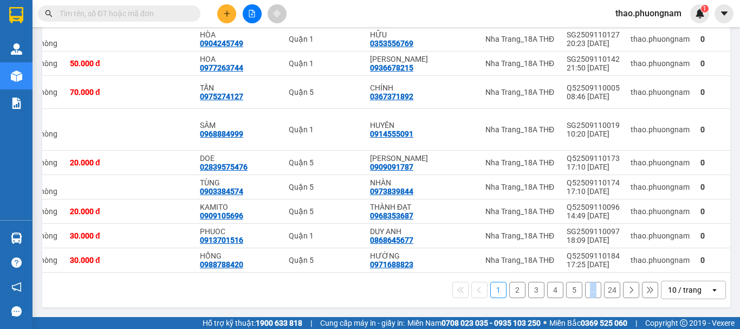
scroll to position [0, 130]
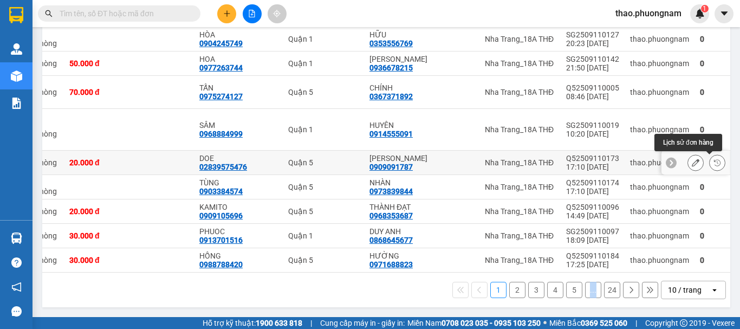
click at [714, 159] on icon at bounding box center [718, 163] width 8 height 8
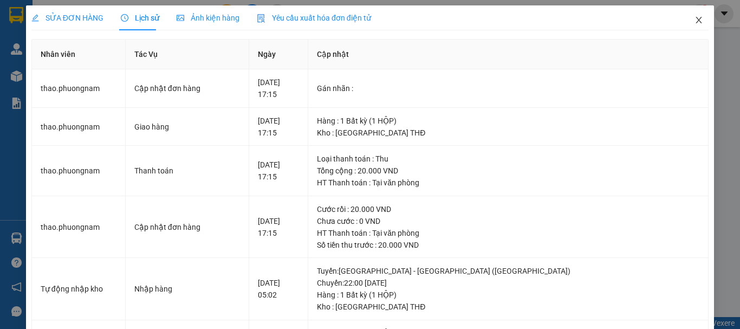
click at [695, 20] on icon "close" at bounding box center [699, 20] width 9 height 9
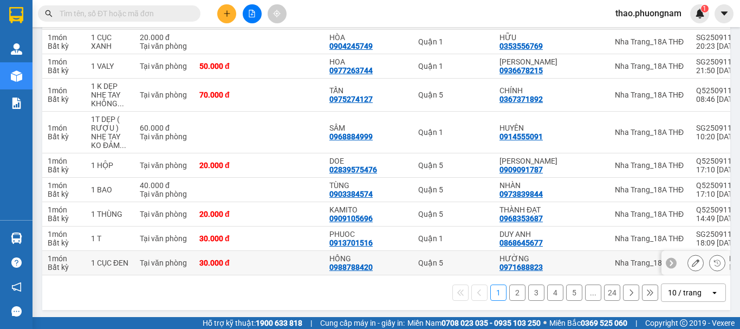
scroll to position [183, 0]
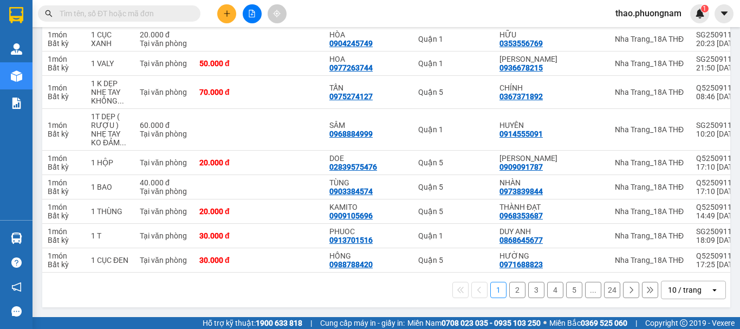
click at [523, 272] on div "Chi tiết Tên món Ghi chú Đã thu HTTT Chưa thu Thu hộ Trạng thái Người gửi Số đi…" at bounding box center [386, 140] width 688 height 333
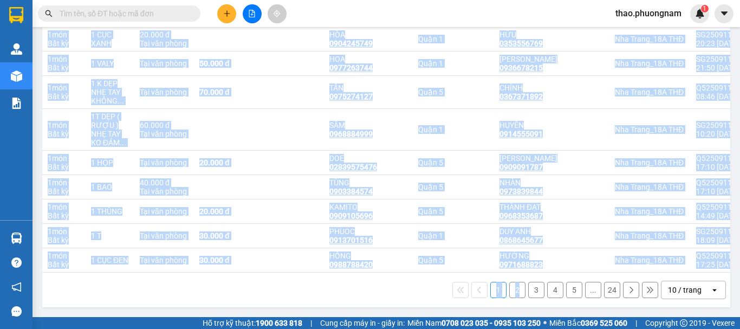
click at [417, 296] on div "1 2 3 4 5 ... 24 10 / trang open" at bounding box center [387, 290] width 680 height 18
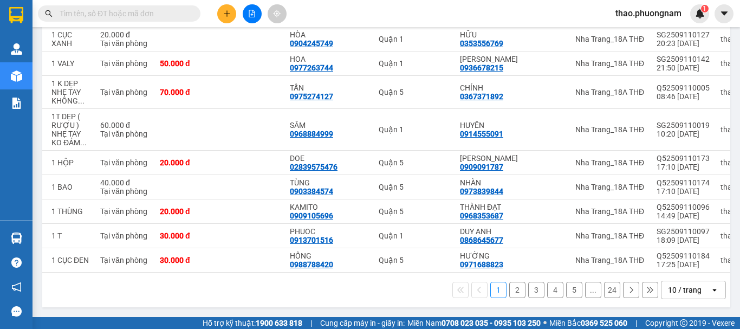
click at [510, 290] on button "2" at bounding box center [518, 290] width 16 height 16
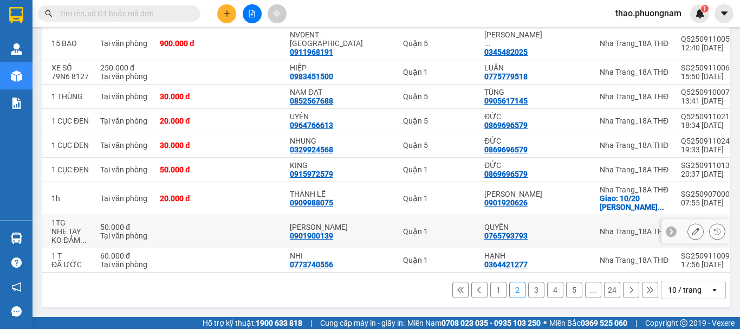
scroll to position [192, 0]
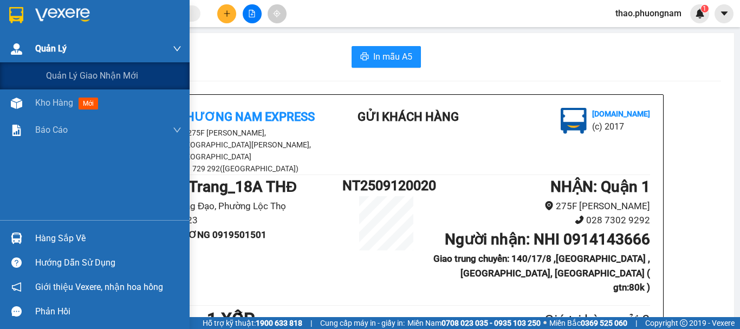
drag, startPoint x: 35, startPoint y: 44, endPoint x: 41, endPoint y: 40, distance: 7.4
click at [37, 42] on div "Quản Lý" at bounding box center [95, 48] width 190 height 27
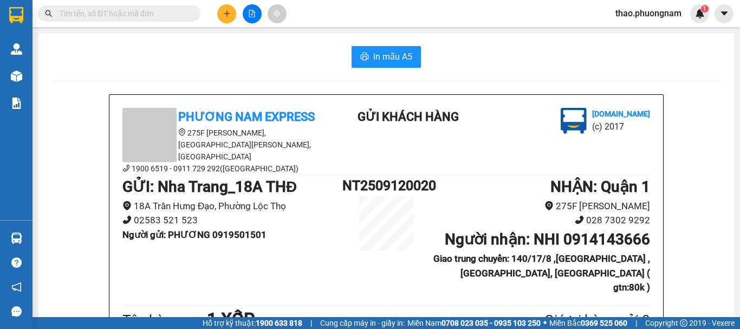
drag, startPoint x: 680, startPoint y: 44, endPoint x: 634, endPoint y: 35, distance: 46.4
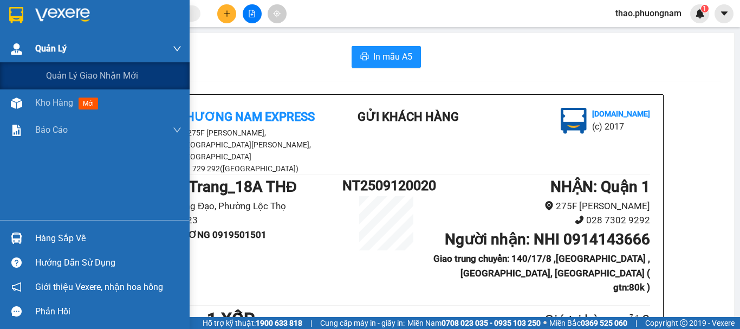
click at [39, 45] on span "Quản Lý" at bounding box center [50, 49] width 31 height 14
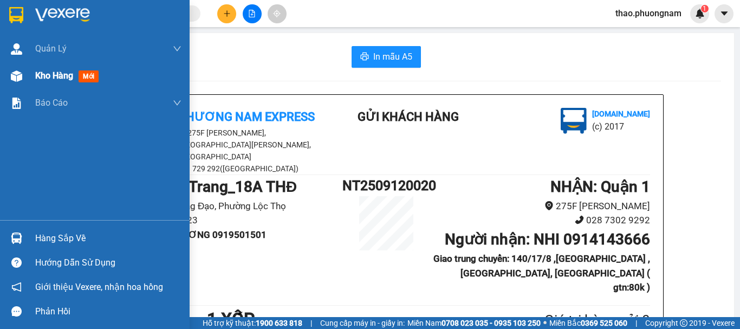
click at [43, 73] on span "Kho hàng" at bounding box center [54, 75] width 38 height 10
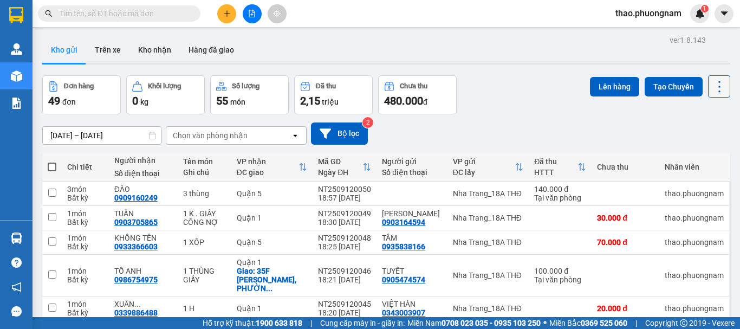
click at [712, 85] on icon at bounding box center [719, 86] width 15 height 15
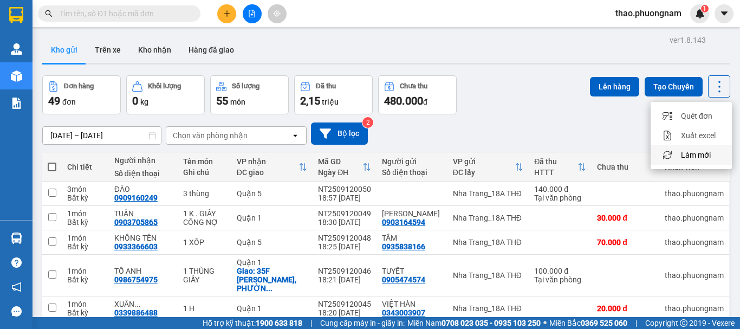
click at [702, 157] on span "Làm mới" at bounding box center [696, 155] width 30 height 11
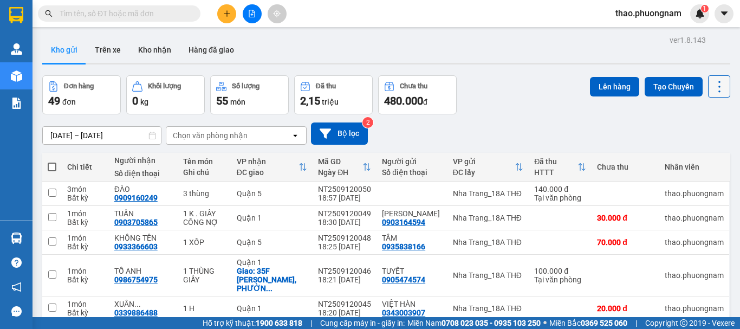
click at [719, 86] on icon at bounding box center [720, 86] width 2 height 11
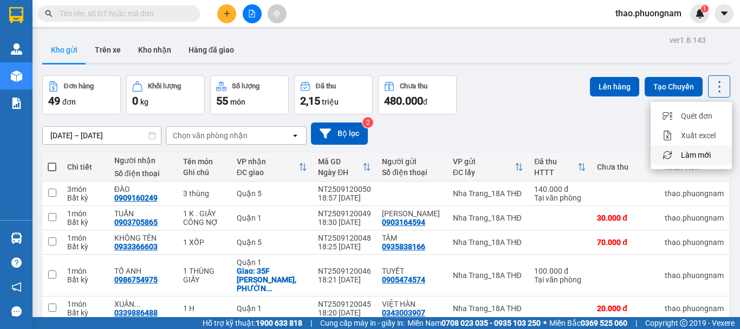
click at [708, 154] on span "Làm mới" at bounding box center [696, 155] width 30 height 11
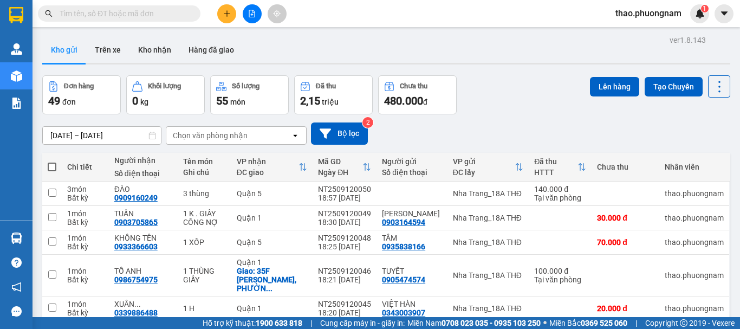
click at [51, 167] on span at bounding box center [52, 167] width 9 height 9
click at [52, 162] on input "checkbox" at bounding box center [52, 162] width 0 height 0
checkbox input "true"
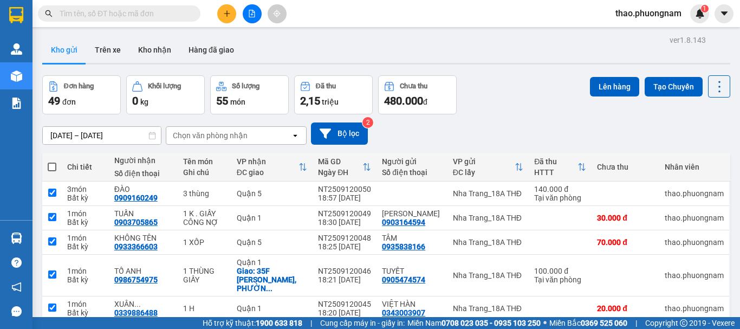
checkbox input "true"
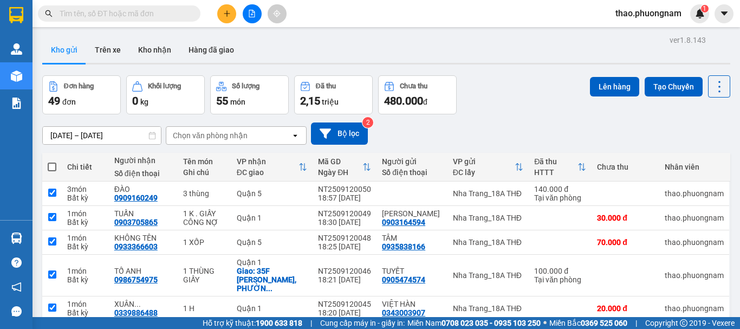
checkbox input "true"
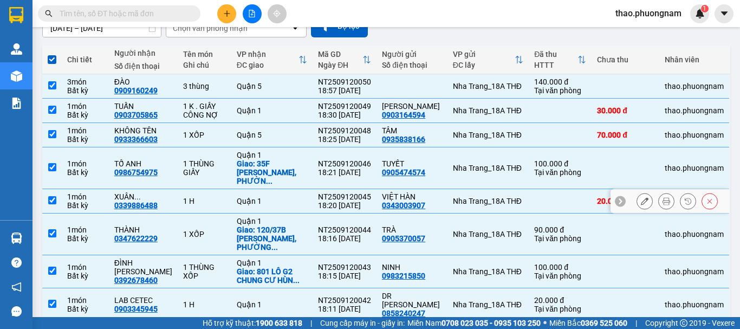
scroll to position [188, 0]
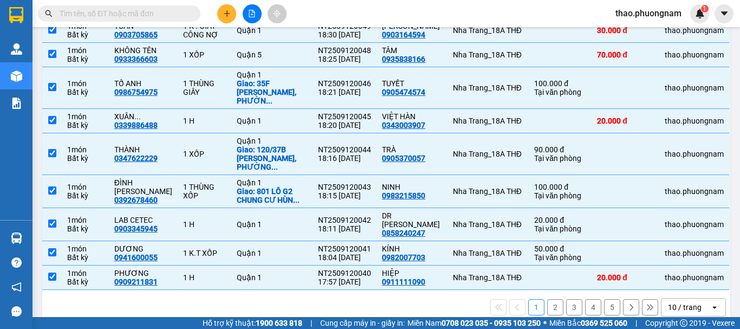
click at [691, 302] on div "10 / trang" at bounding box center [685, 307] width 34 height 11
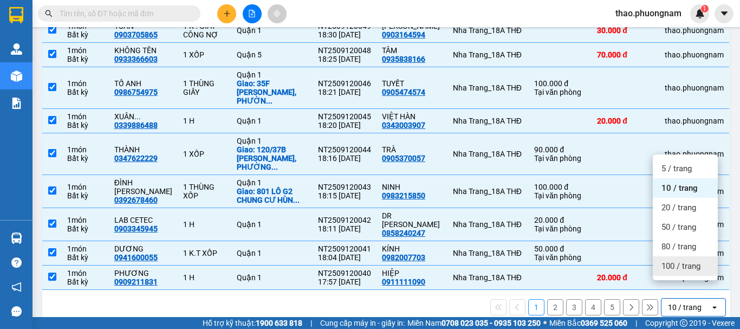
click at [686, 265] on span "100 / trang" at bounding box center [681, 266] width 39 height 11
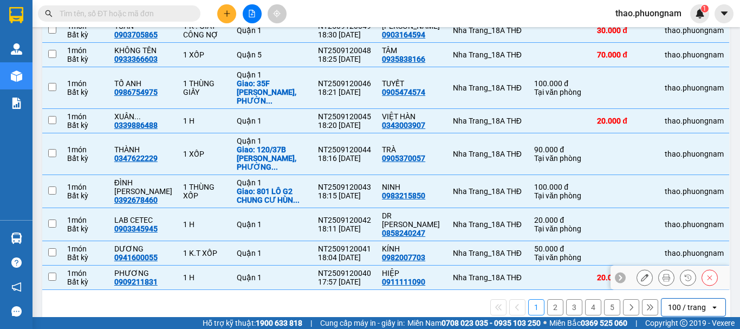
checkbox input "false"
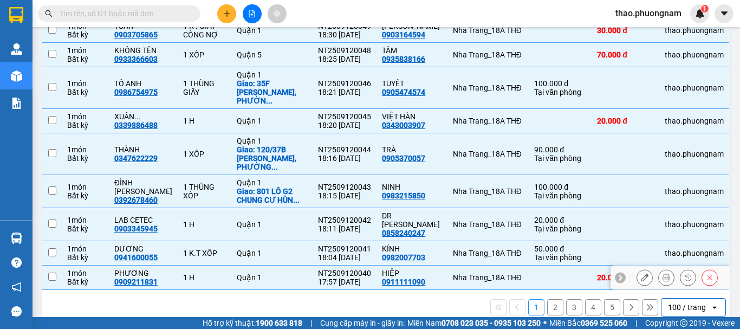
checkbox input "false"
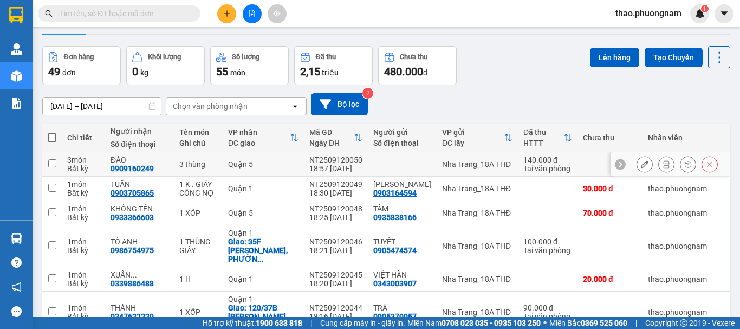
scroll to position [0, 0]
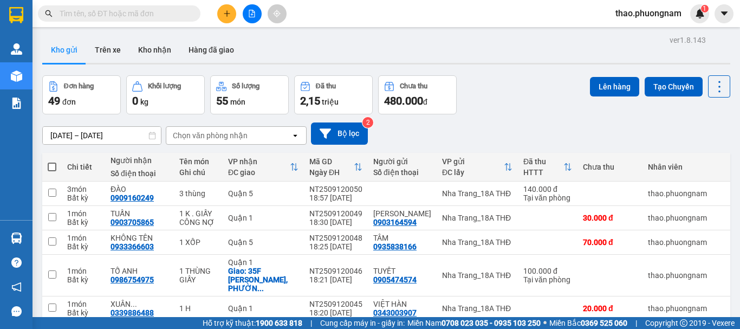
click at [52, 167] on span at bounding box center [52, 167] width 9 height 9
click at [52, 162] on input "checkbox" at bounding box center [52, 162] width 0 height 0
checkbox input "true"
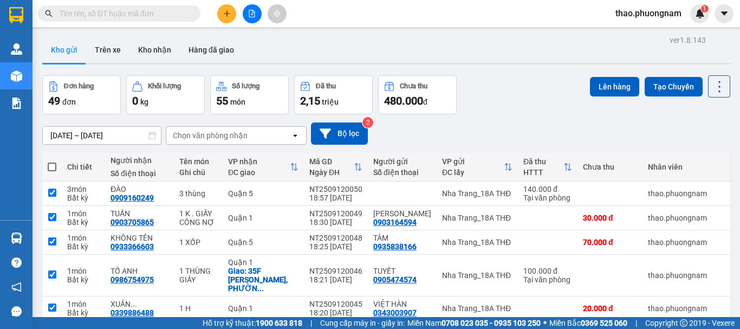
checkbox input "true"
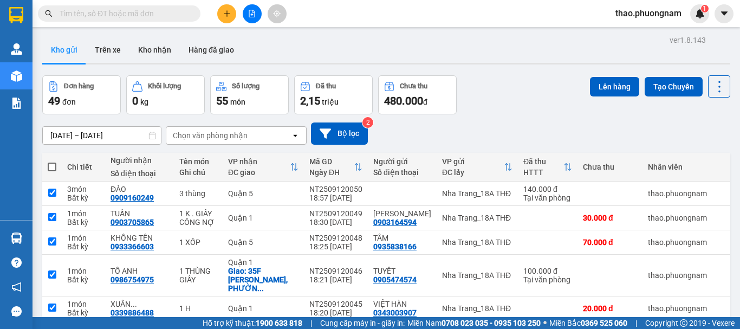
checkbox input "true"
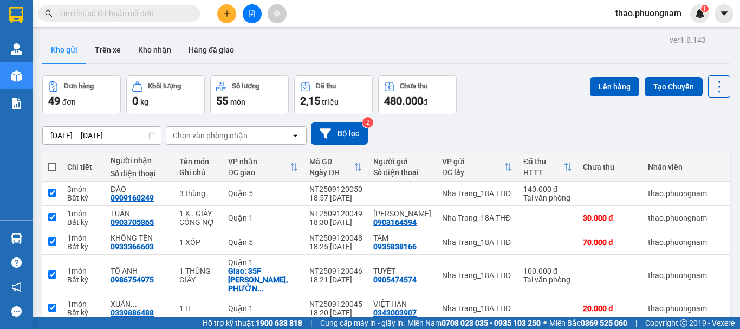
checkbox input "true"
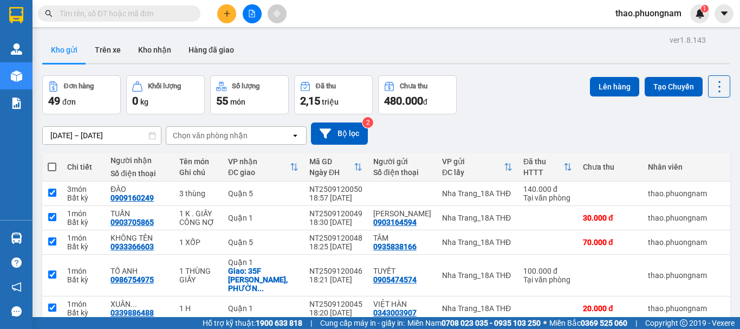
checkbox input "true"
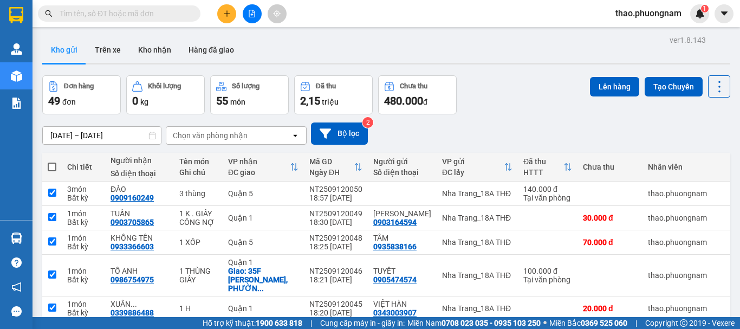
checkbox input "true"
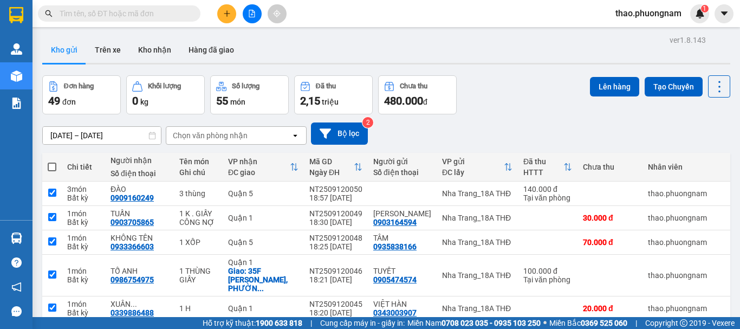
checkbox input "true"
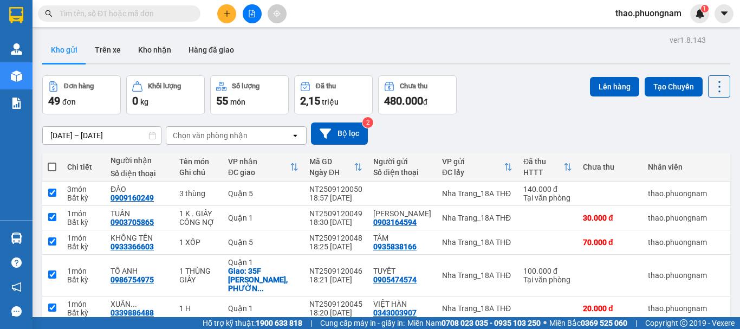
checkbox input "true"
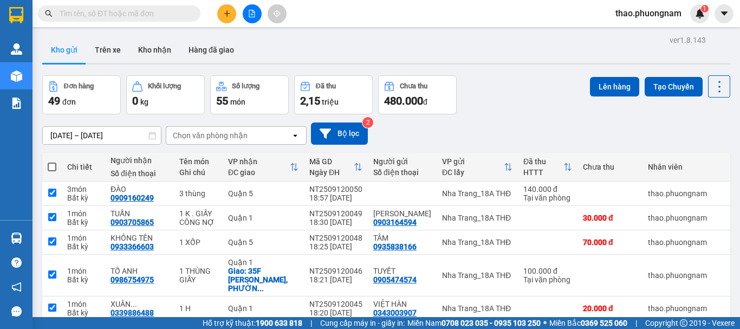
checkbox input "true"
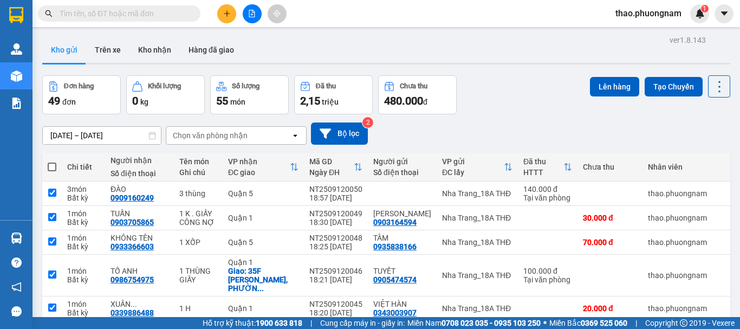
checkbox input "true"
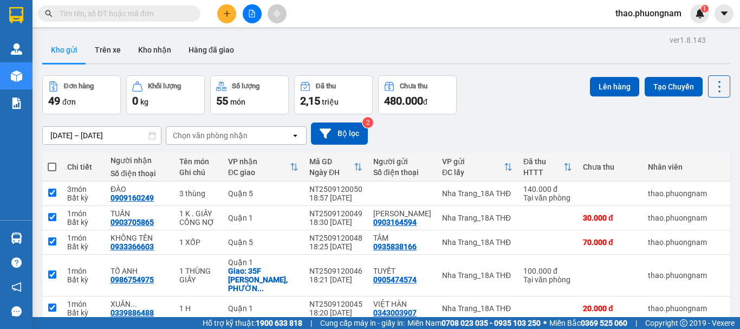
checkbox input "true"
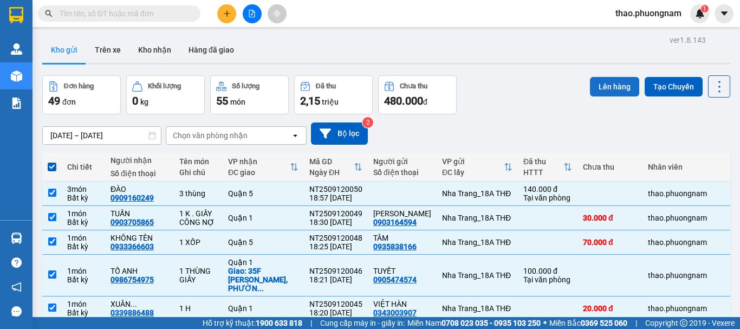
click at [610, 84] on button "Lên hàng" at bounding box center [614, 87] width 49 height 20
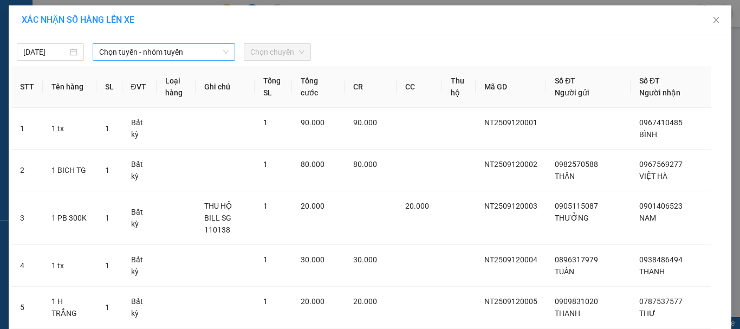
click at [195, 54] on span "Chọn tuyến - nhóm tuyến" at bounding box center [164, 52] width 130 height 16
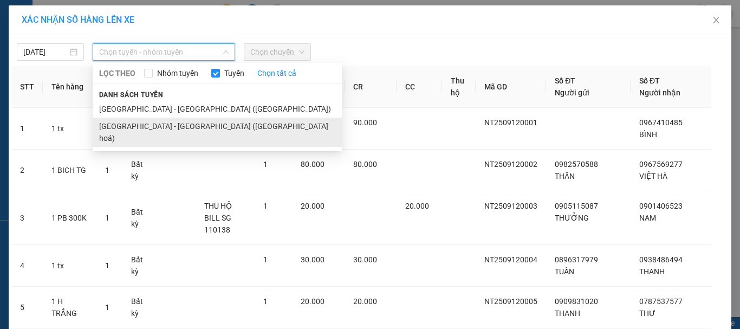
click at [153, 128] on li "[GEOGRAPHIC_DATA] - [GEOGRAPHIC_DATA] ([GEOGRAPHIC_DATA] hoá)" at bounding box center [217, 132] width 249 height 29
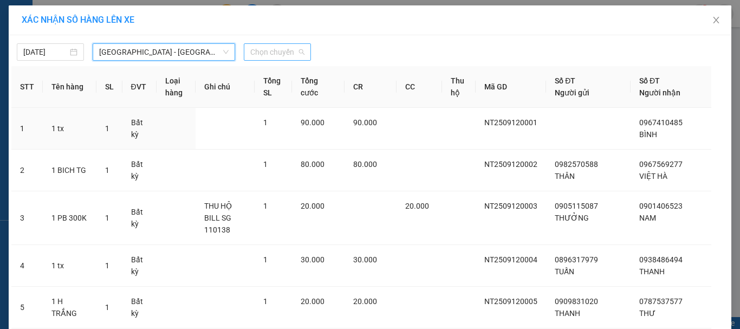
click at [250, 55] on span "Chọn chuyến" at bounding box center [277, 52] width 54 height 16
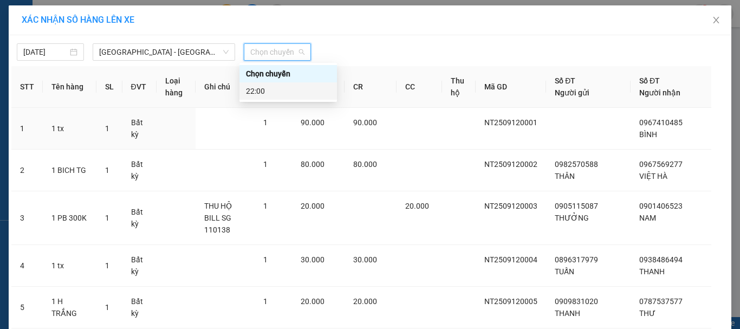
click at [255, 89] on div "22:00" at bounding box center [288, 91] width 85 height 12
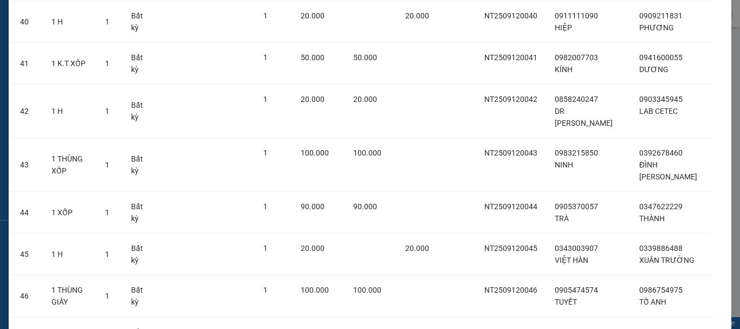
scroll to position [1945, 0]
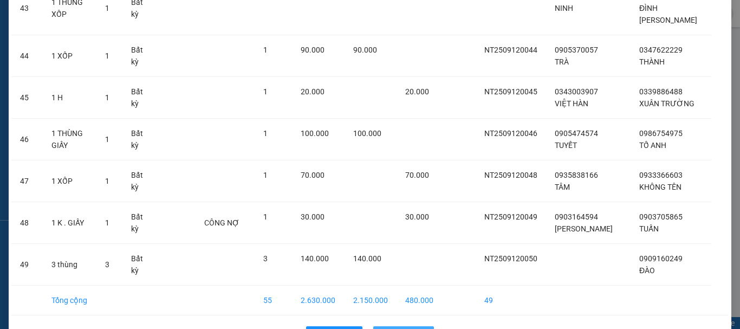
click at [409, 328] on span "Lên hàng" at bounding box center [409, 335] width 31 height 12
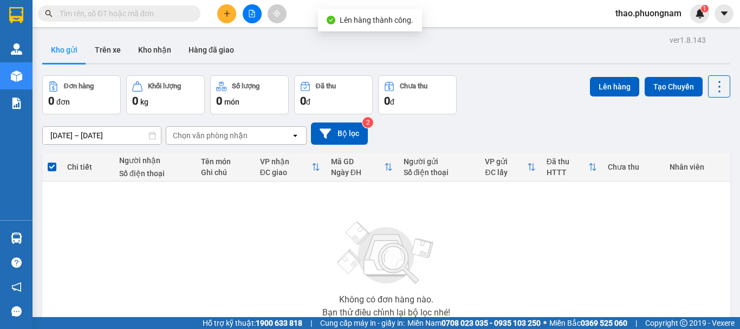
click at [555, 96] on div "Đơn hàng 0 đơn Khối lượng 0 kg Số lượng 0 món Đã thu 0 đ Chưa thu 0 đ Lên hàng …" at bounding box center [386, 94] width 688 height 39
